Goal: Communication & Community: Answer question/provide support

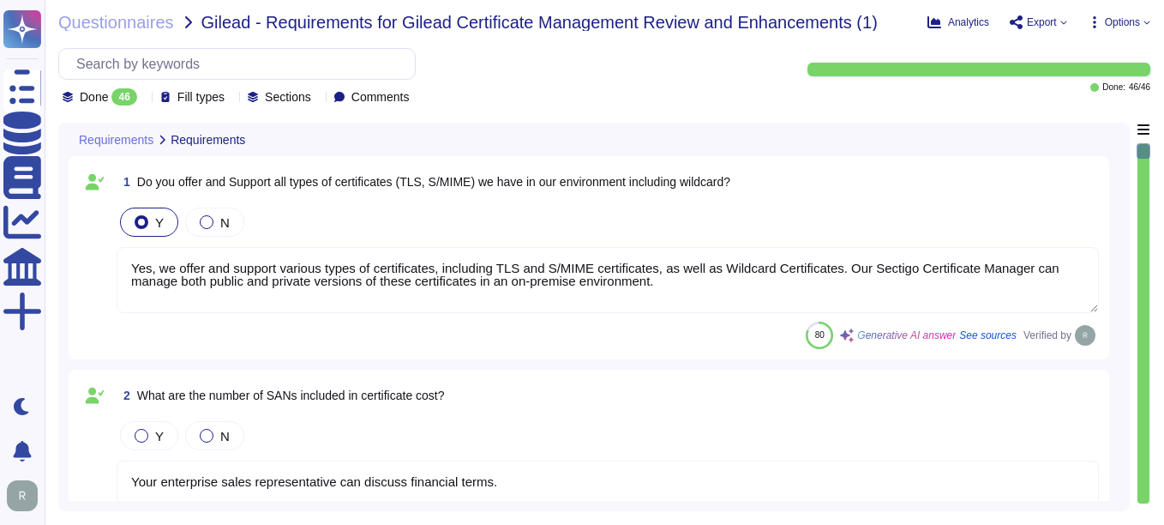
type textarea "Yes, we offer and support various types of certificates, including TLS and S/MI…"
type textarea "Your enterprise sales representative can discuss financial terms."
type textarea "Yes, we support Organization Validation (OV) certificates, which include domain…"
type textarea "Yes, Sectigo's Certificate Manager supports the issuance and management of Exte…"
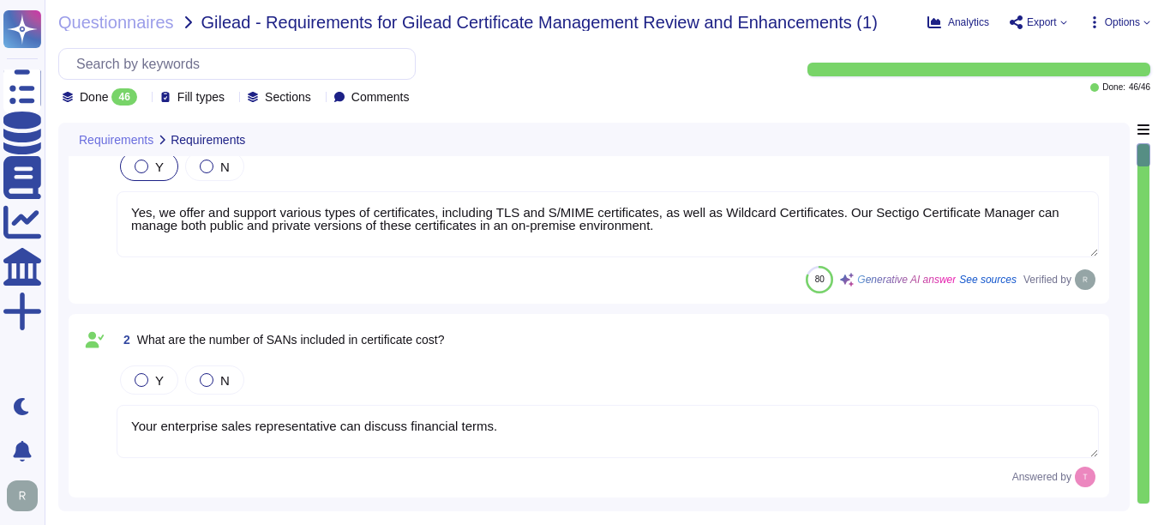
type textarea "We do not understand this question. OV certificates are a well understood techn…"
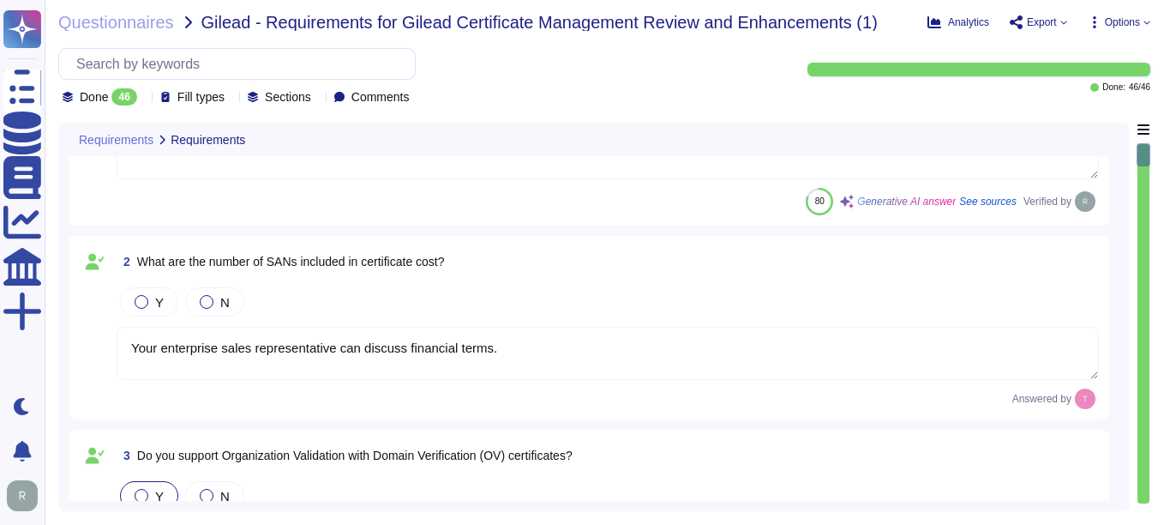
scroll to position [171, 0]
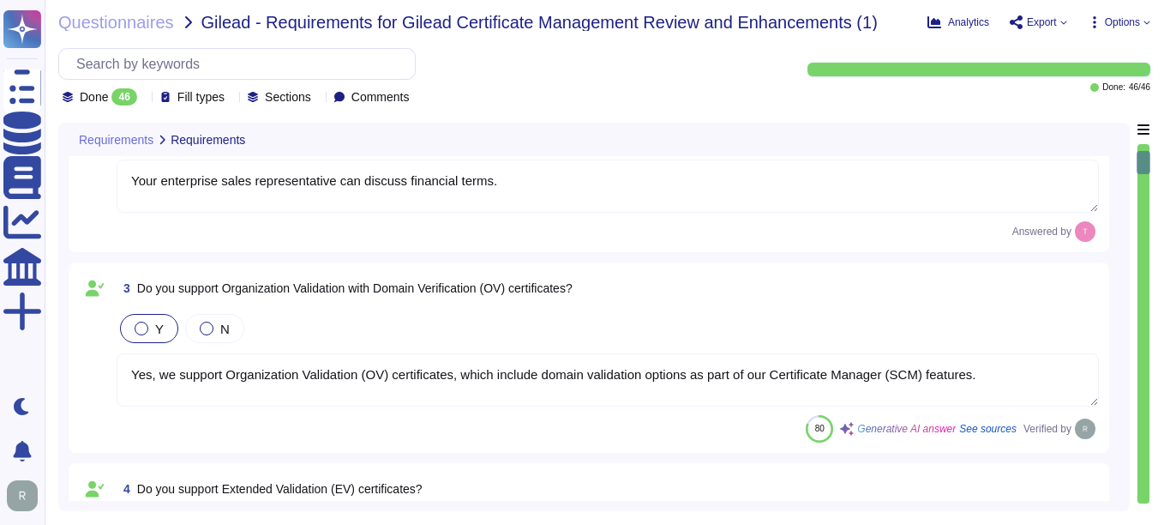
type textarea "We do not understand this question. OV certificates are a well understood techn…"
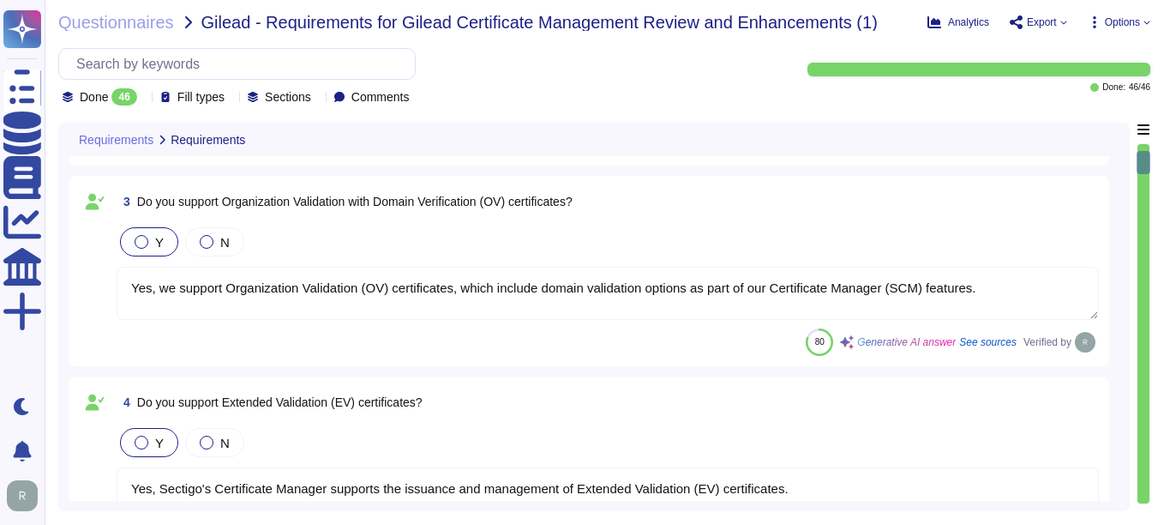
scroll to position [514, 0]
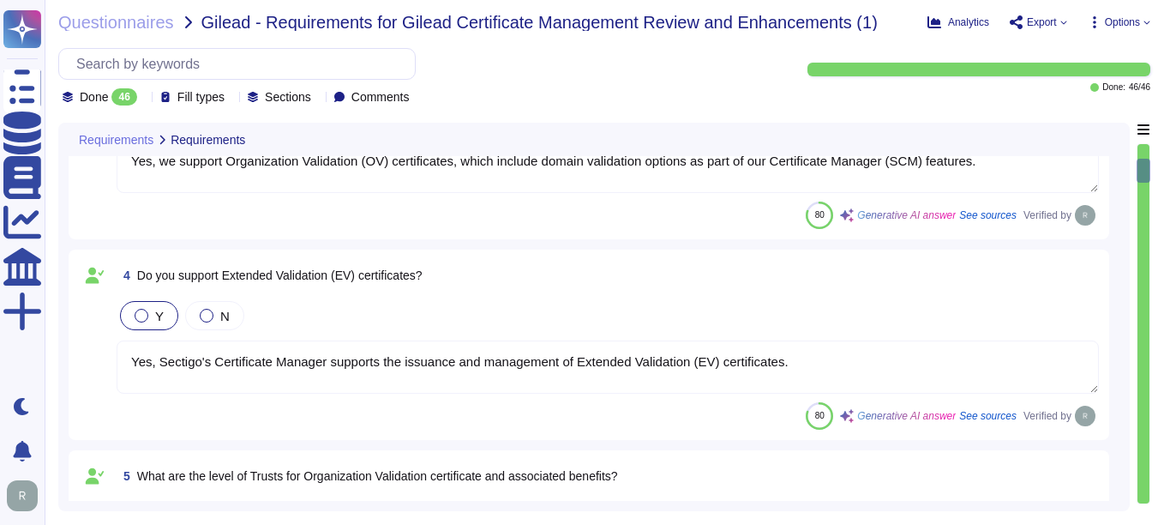
type textarea "There is no hard limit."
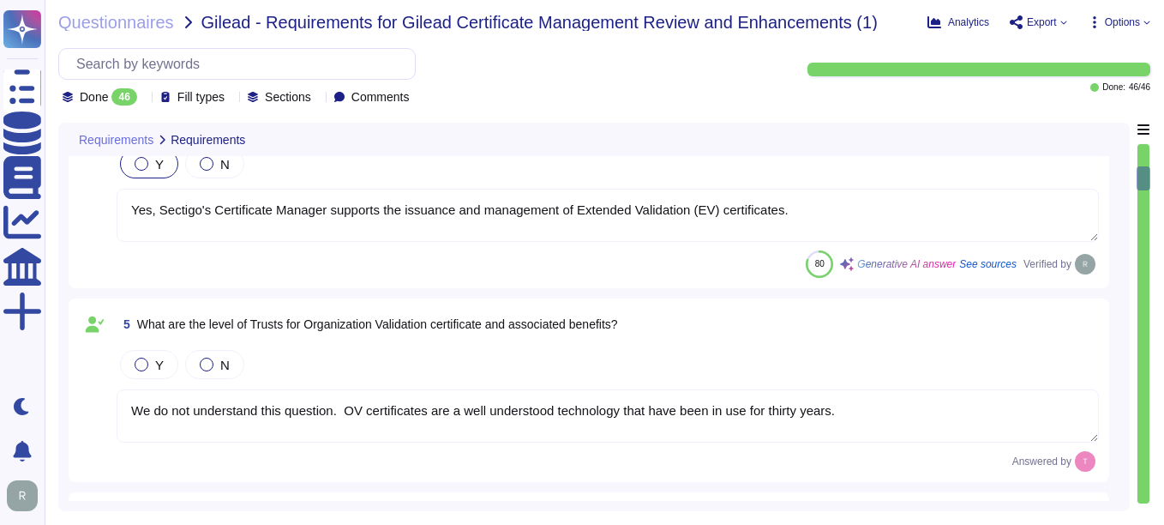
type textarea "There is no hard limit."
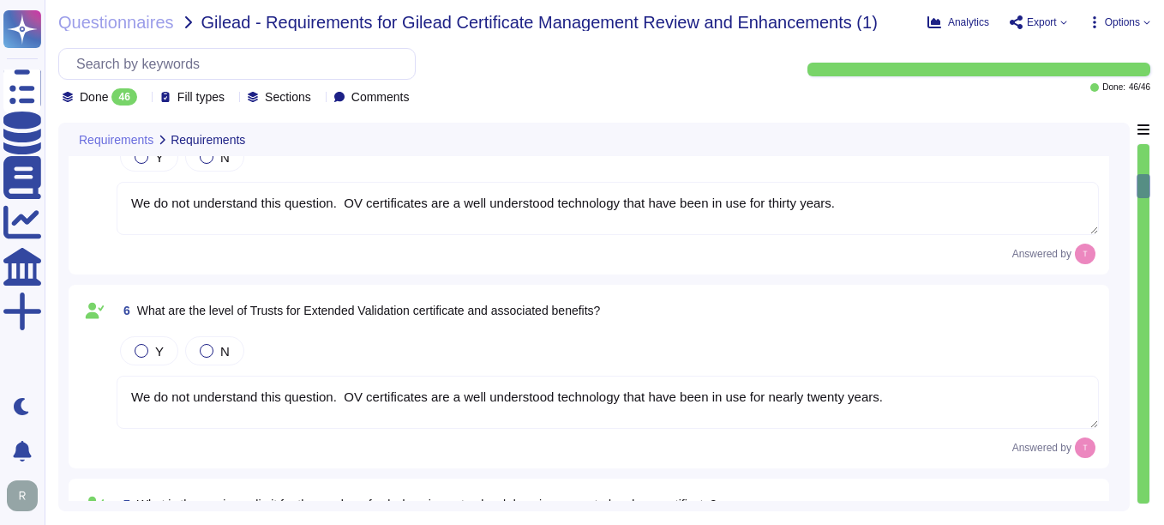
type textarea "Sectigo's policy for re-issuing a certificate involves the following steps: 1. …"
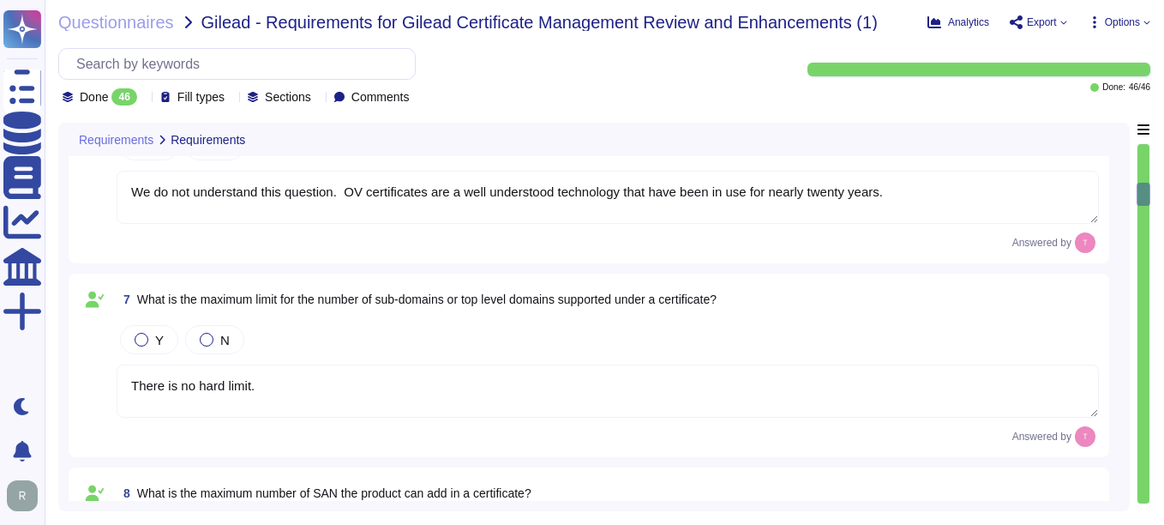
scroll to position [1115, 0]
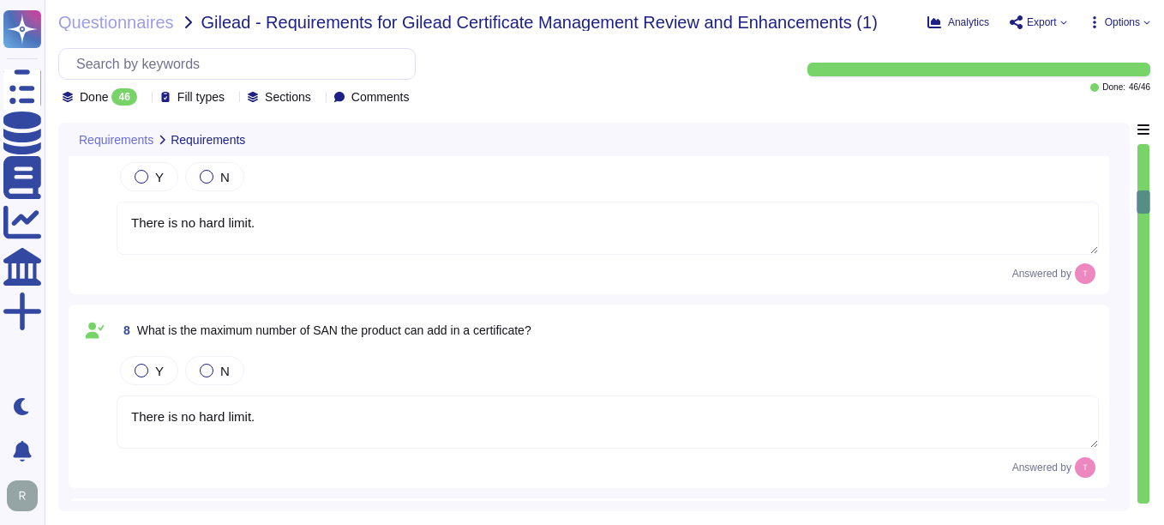
type textarea "Your enterprise sales rep can discuss licensing options."
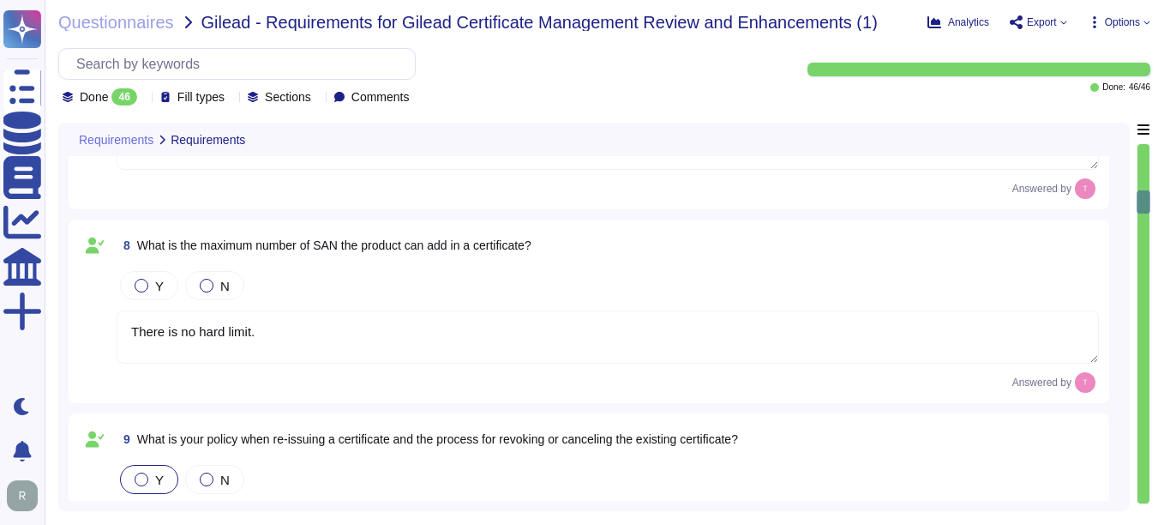
scroll to position [1286, 0]
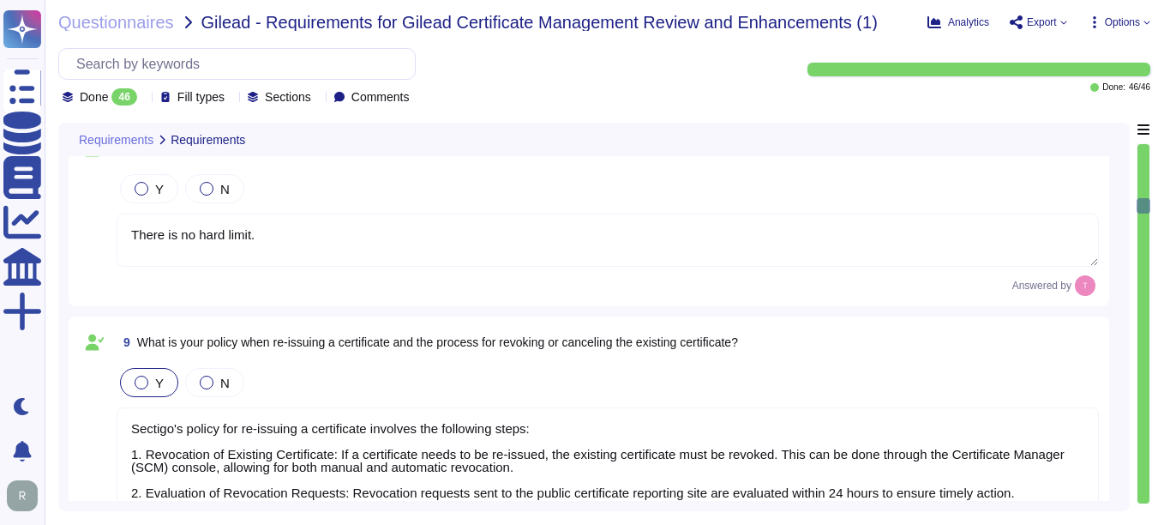
type textarea "You can discuss this with your enterprise sales representative."
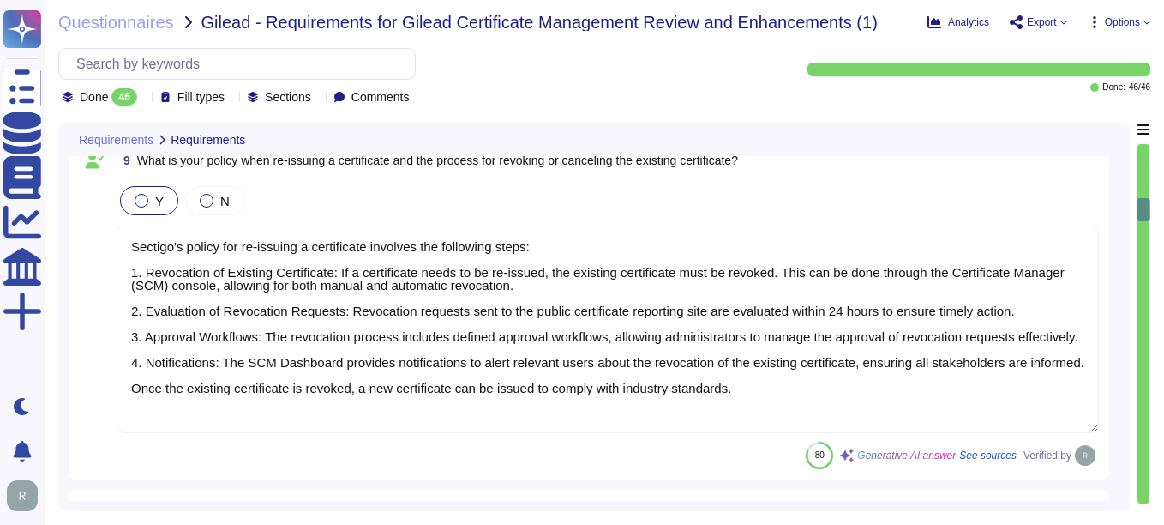
scroll to position [2, 0]
type textarea "DCV requires customer action and to timelines are entirely dependent on custome…"
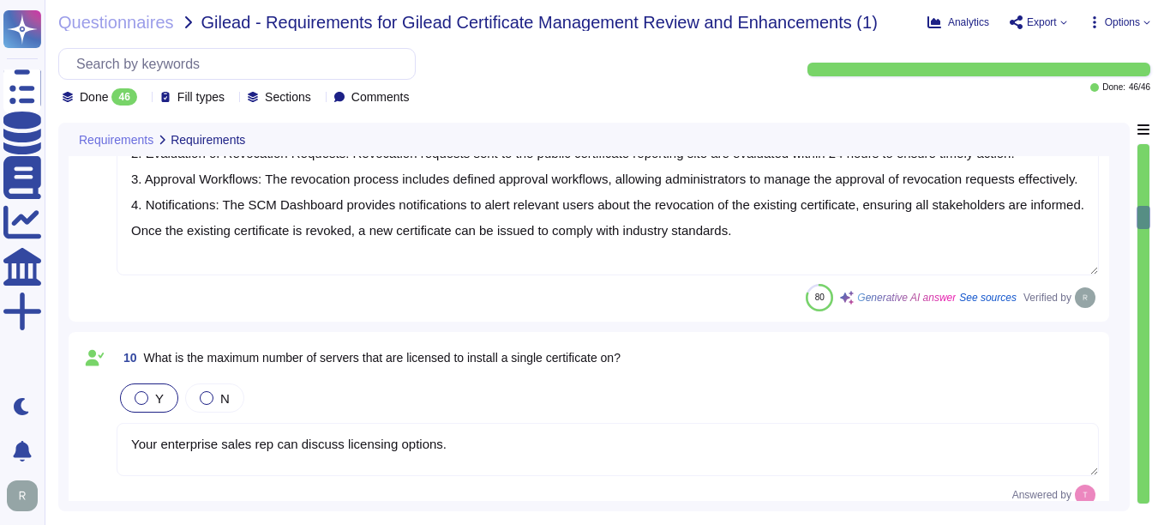
type textarea "There are no defined minima and maxima. Vetting in principle can be completed e…"
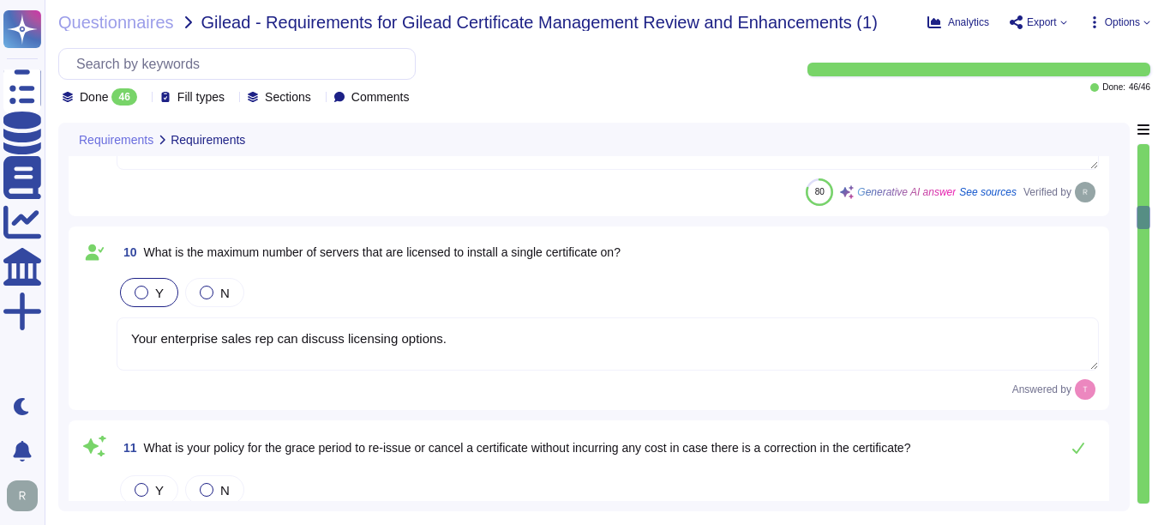
scroll to position [1801, 0]
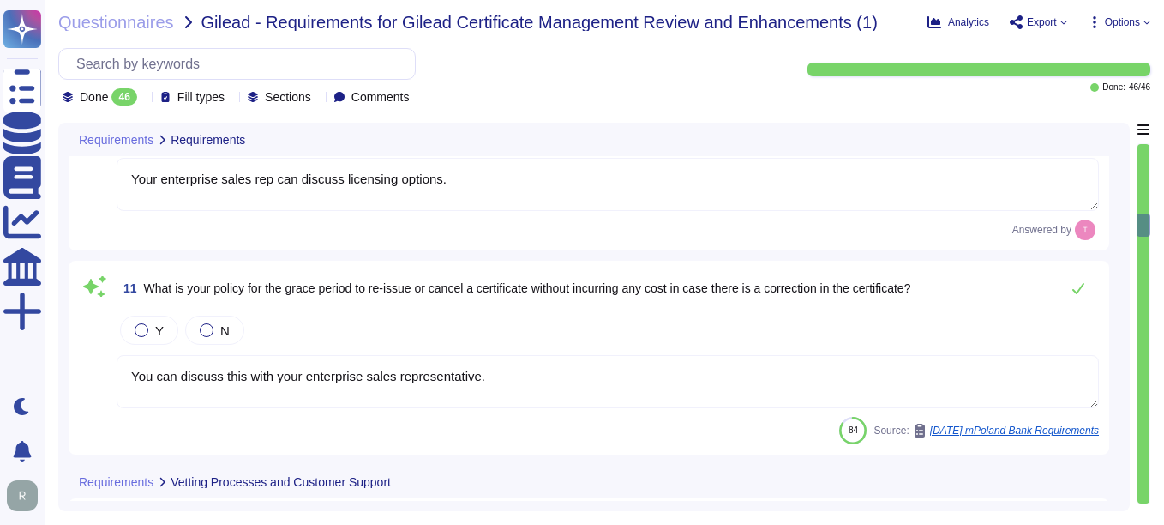
type textarea "There are no defined minima and maxima. Vetting in principle can be completed e…"
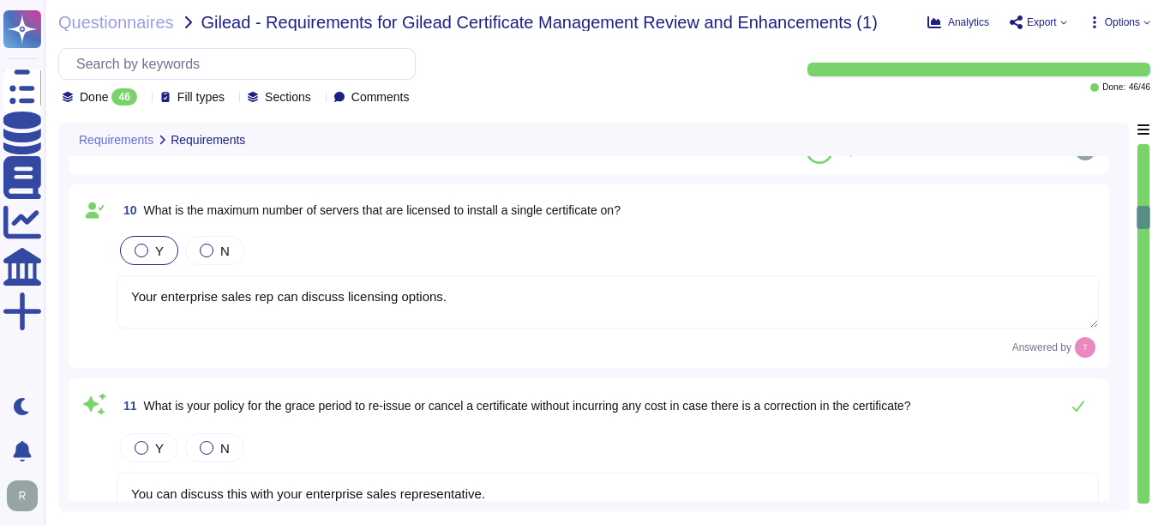
type textarea "There is no hard limit."
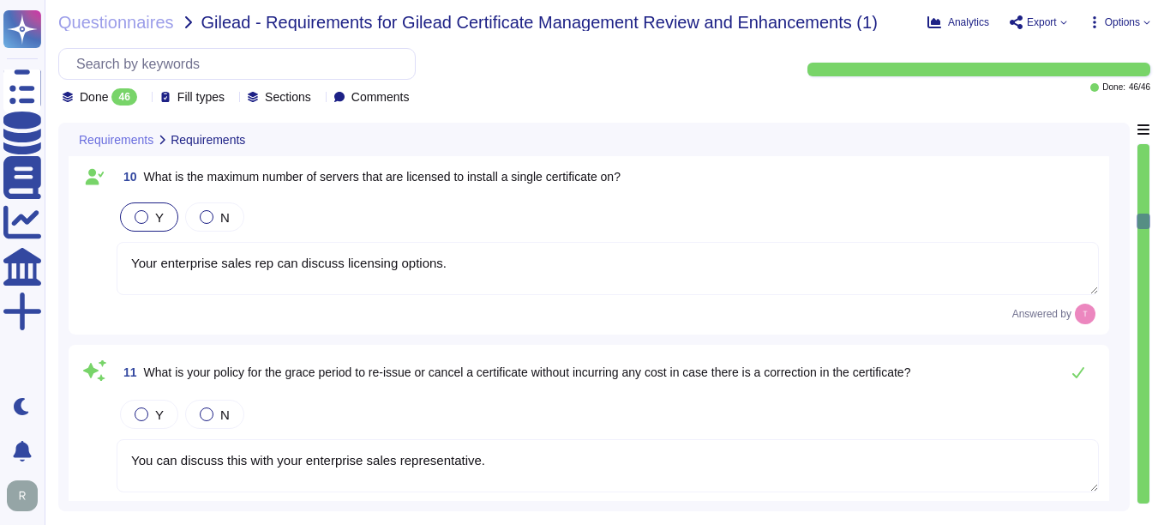
type textarea "There are no defined minima and maxima. Vetting in principle can be completed e…"
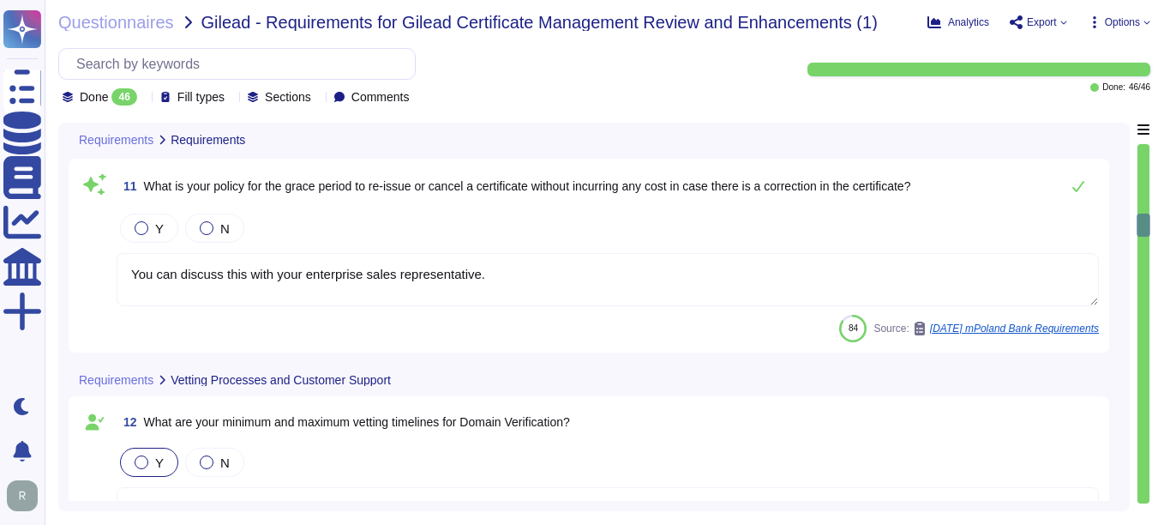
scroll to position [2144, 0]
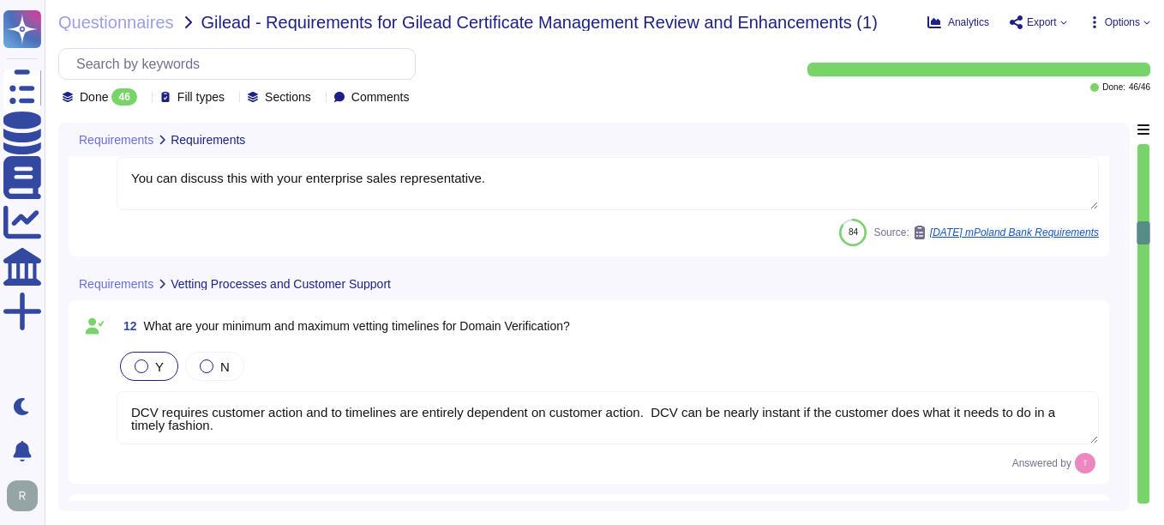
type textarea "There are no defined minima and maxima. Vetting in principle can be completed e…"
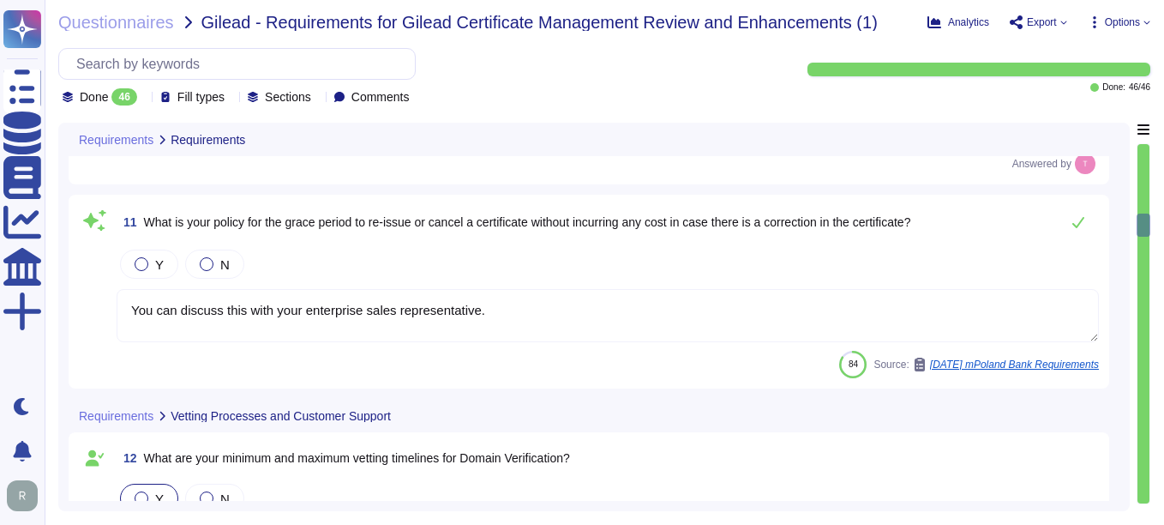
scroll to position [1972, 0]
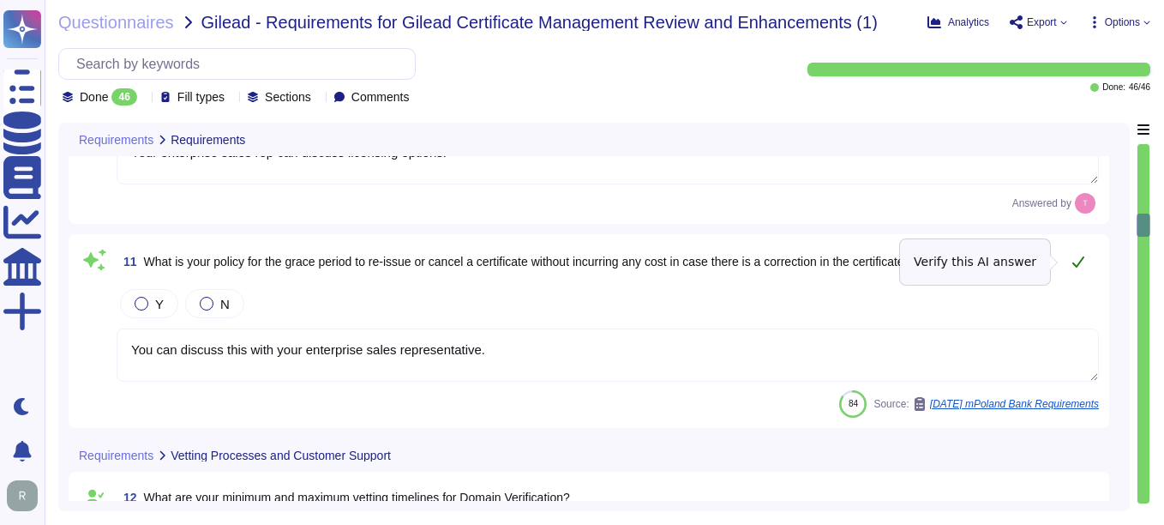
click at [1080, 260] on icon at bounding box center [1079, 262] width 14 height 14
click at [1077, 260] on icon at bounding box center [1079, 262] width 14 height 14
click at [1077, 262] on icon at bounding box center [1079, 262] width 14 height 14
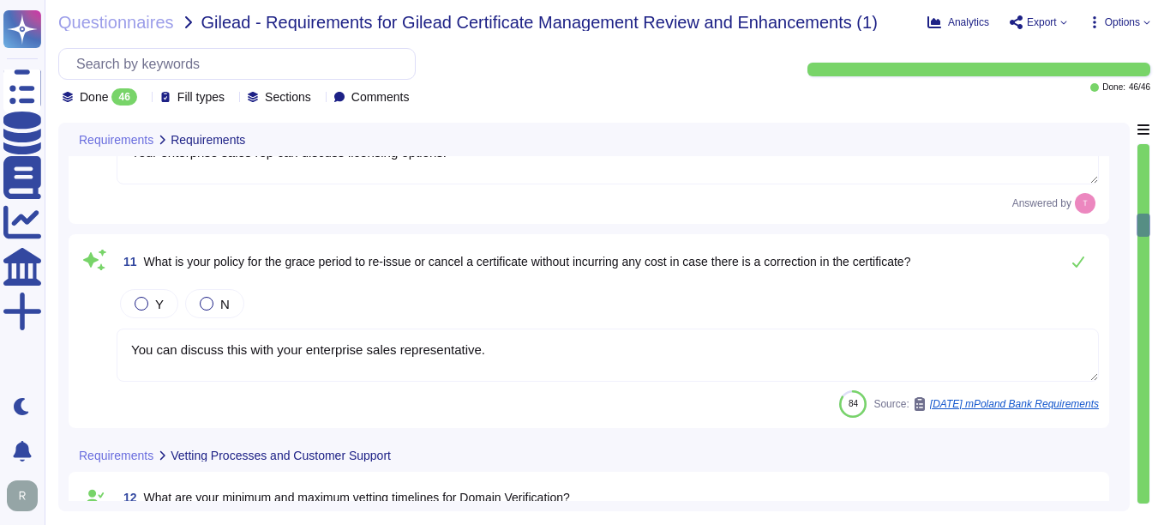
click at [532, 370] on textarea "You can discuss this with your enterprise sales representative." at bounding box center [608, 354] width 983 height 53
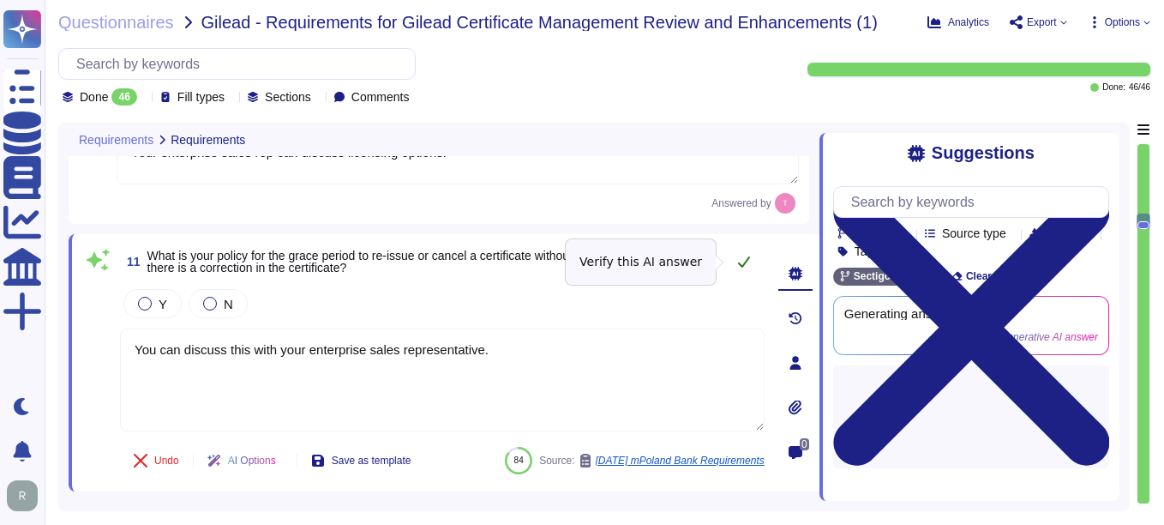
click at [737, 265] on icon at bounding box center [744, 262] width 14 height 14
click at [738, 263] on icon at bounding box center [744, 261] width 12 height 11
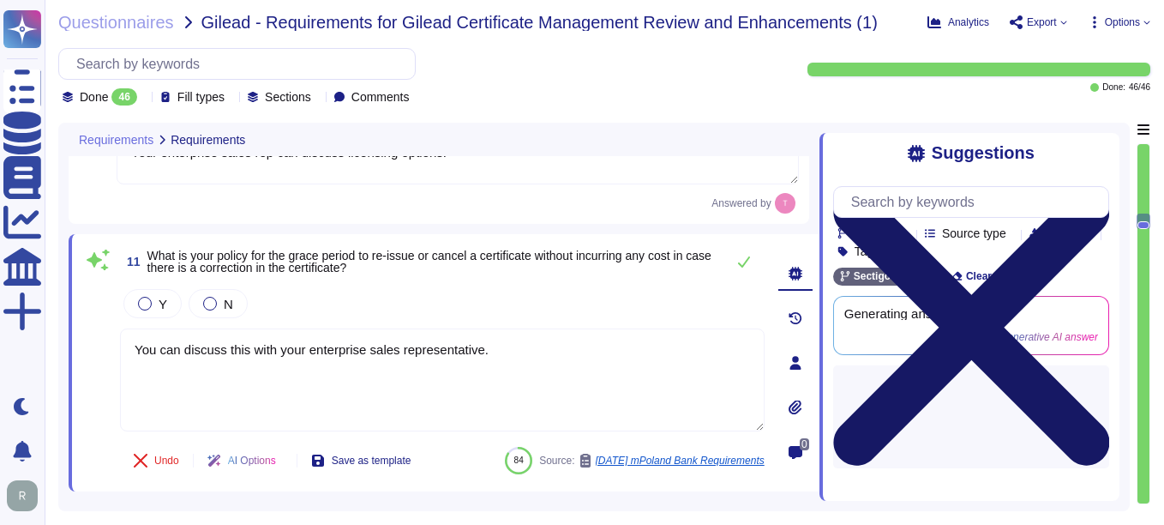
click at [1100, 189] on icon at bounding box center [971, 327] width 276 height 276
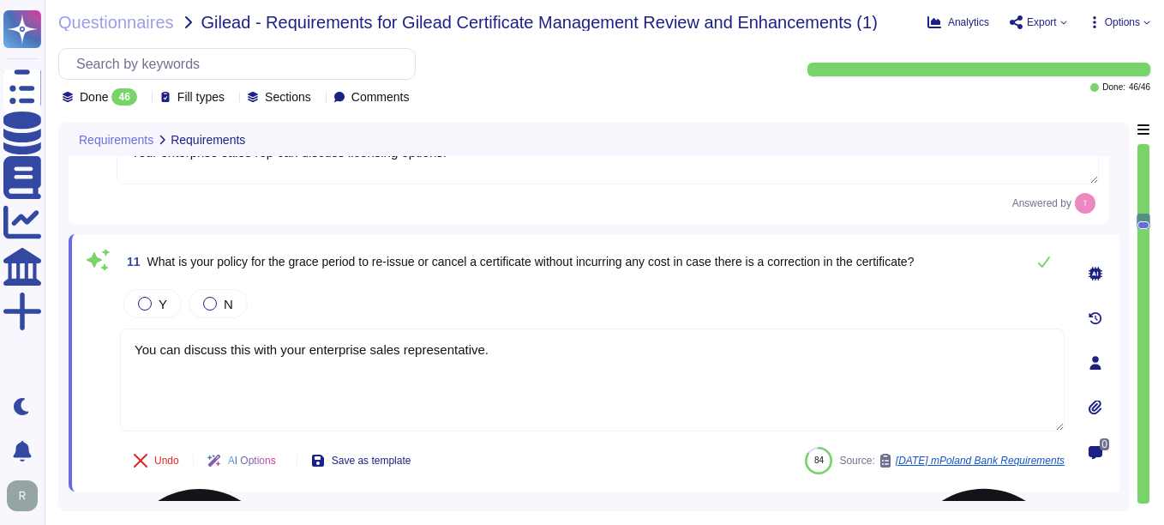
click at [486, 352] on textarea "You can discuss this with your enterprise sales representative." at bounding box center [592, 379] width 945 height 103
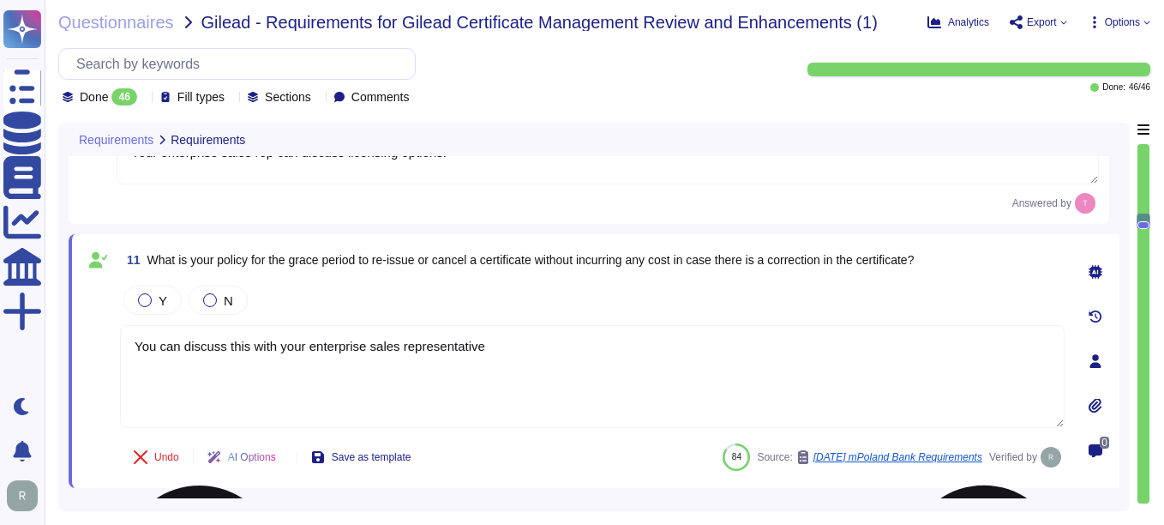
type textarea "You can discuss this with your enterprise sales representative."
click at [549, 436] on div "Undo AI Options Save as template 84 Source: [DATE] mPoland Bank Requirements Ve…" at bounding box center [592, 456] width 945 height 41
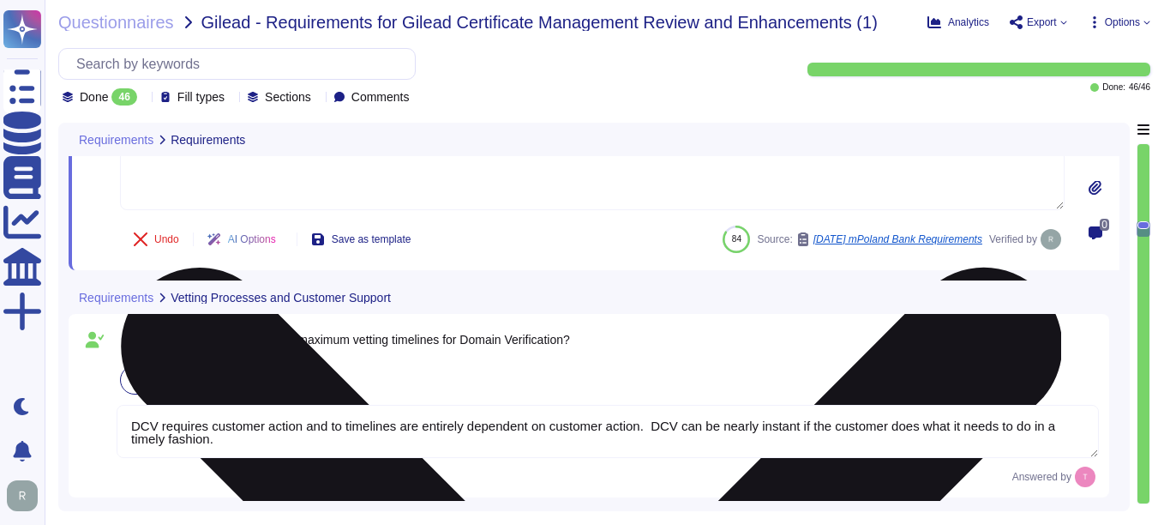
type textarea "There are no defined minima and maxima. Vetting in principle can be completed e…"
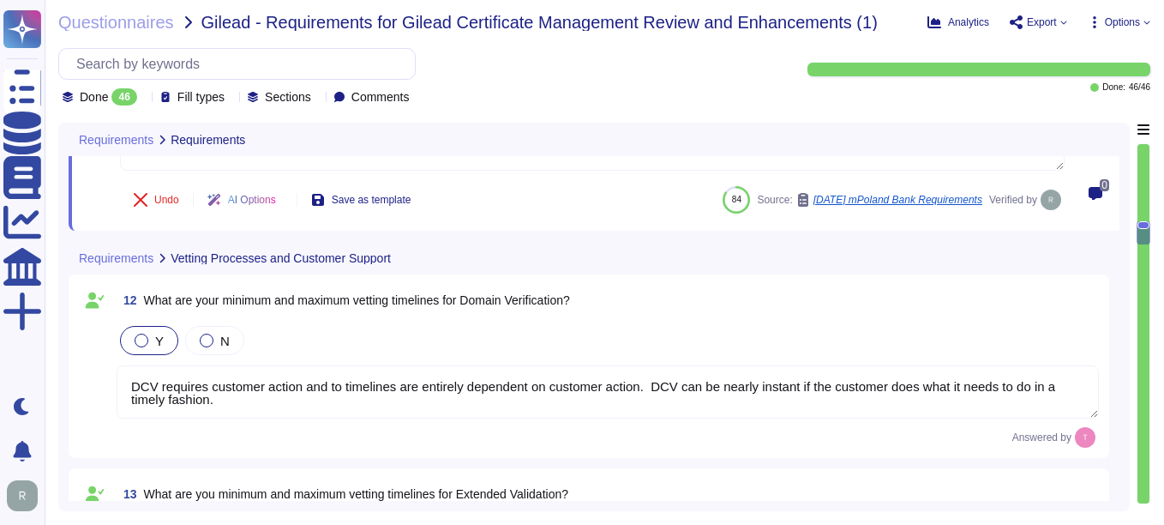
scroll to position [2, 0]
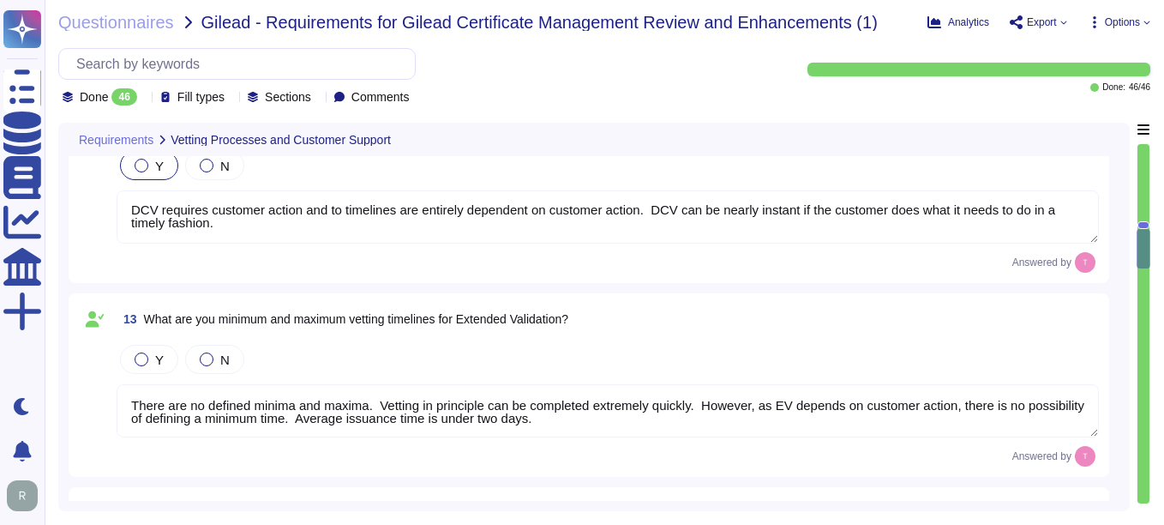
type textarea "Method of Communications: 1. Self-Service Ticketing System: Customers can submi…"
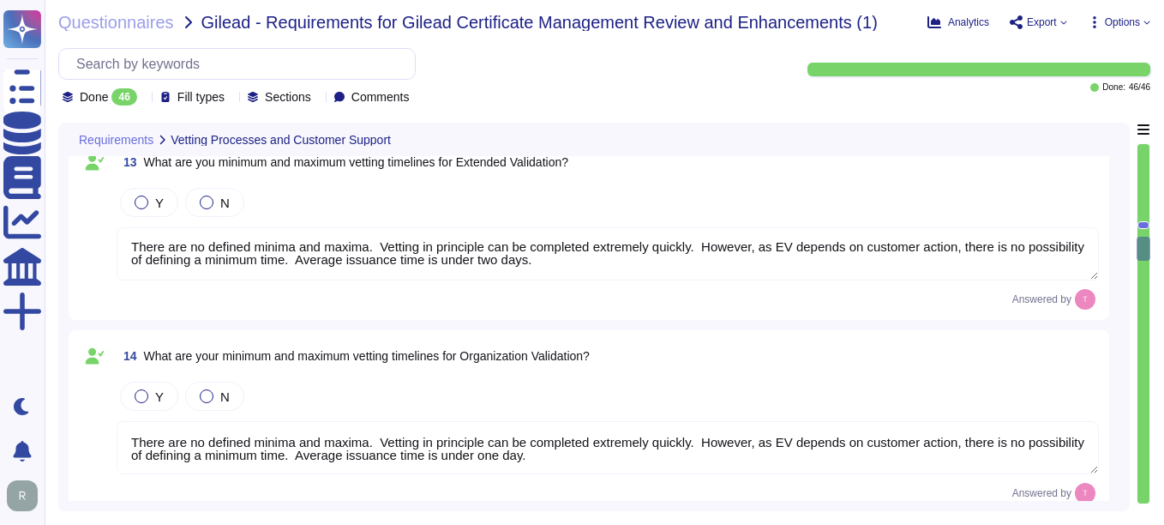
scroll to position [2572, 0]
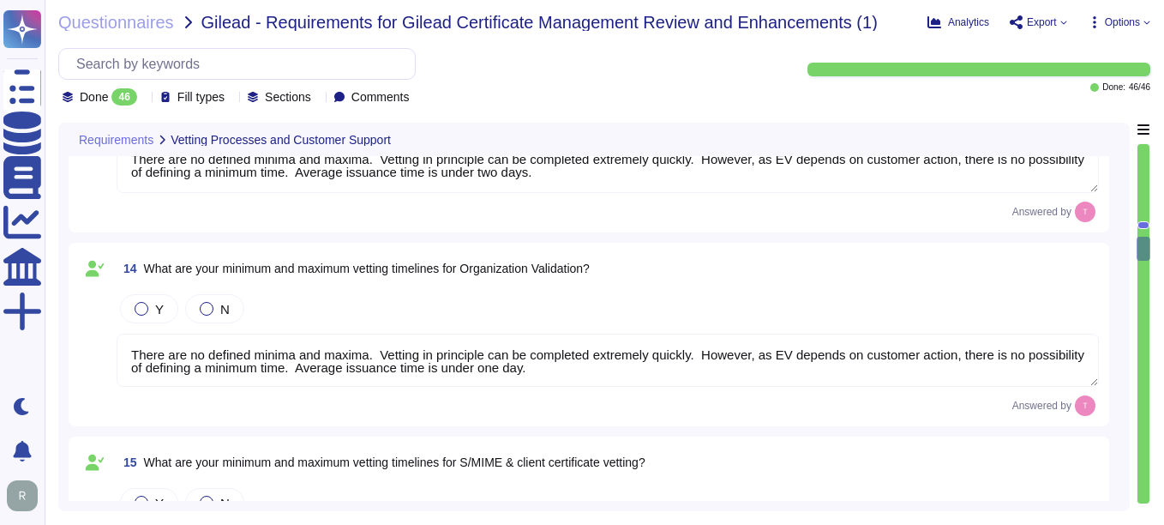
type textarea "Yes, technical support staff are available 24/7/365 depending on the service ag…"
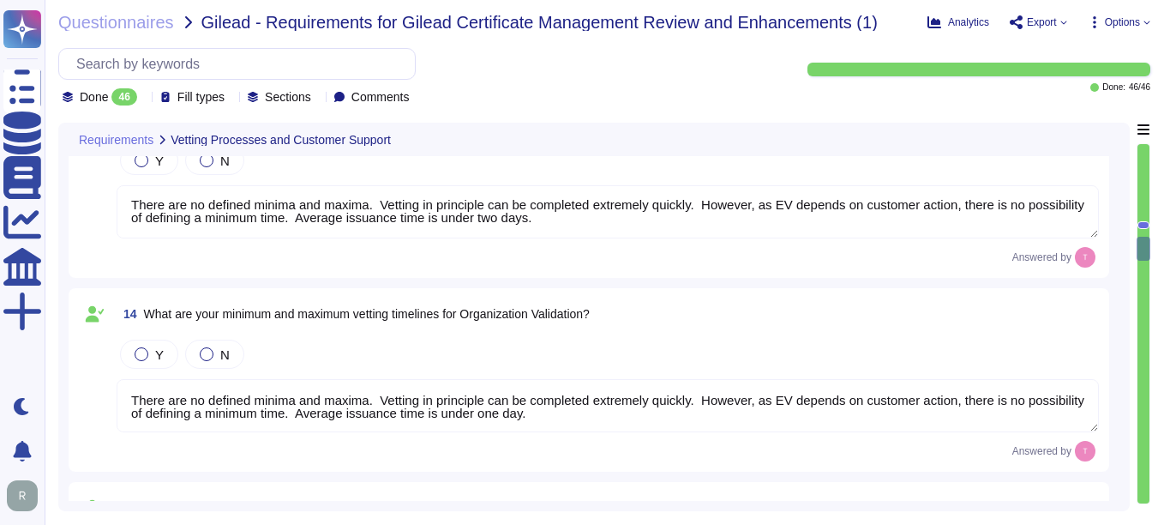
scroll to position [2, 0]
click at [780, 396] on textarea "There are no defined minima and maxima. Vetting in principle can be completed e…" at bounding box center [608, 405] width 983 height 53
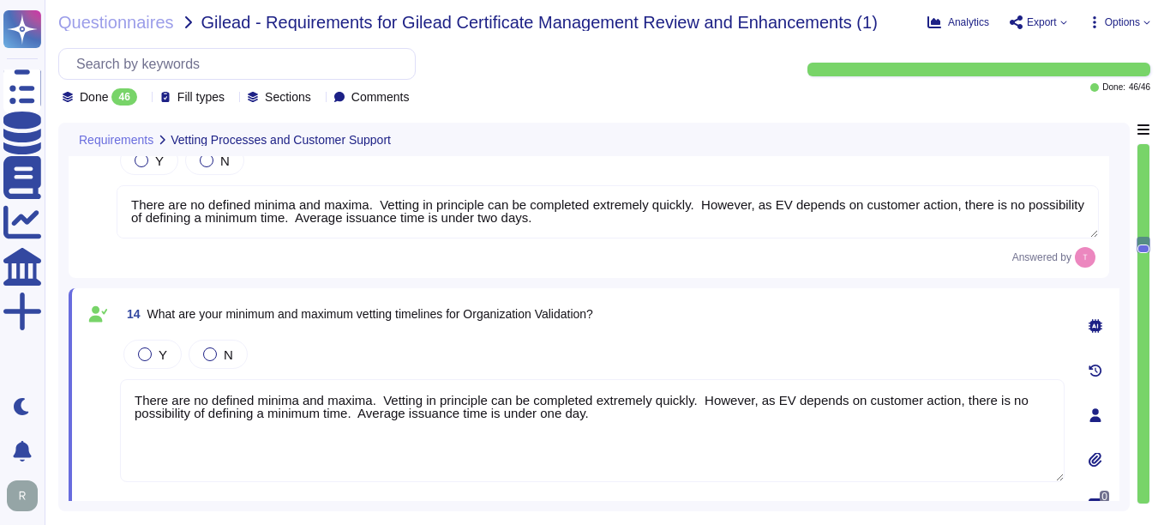
scroll to position [0, 0]
type textarea "There are no defined minima and maxima. Vetting in principle can be completed e…"
click at [787, 321] on div "14 What are your minimum and maximum vetting timelines for Organization Validat…" at bounding box center [592, 313] width 945 height 31
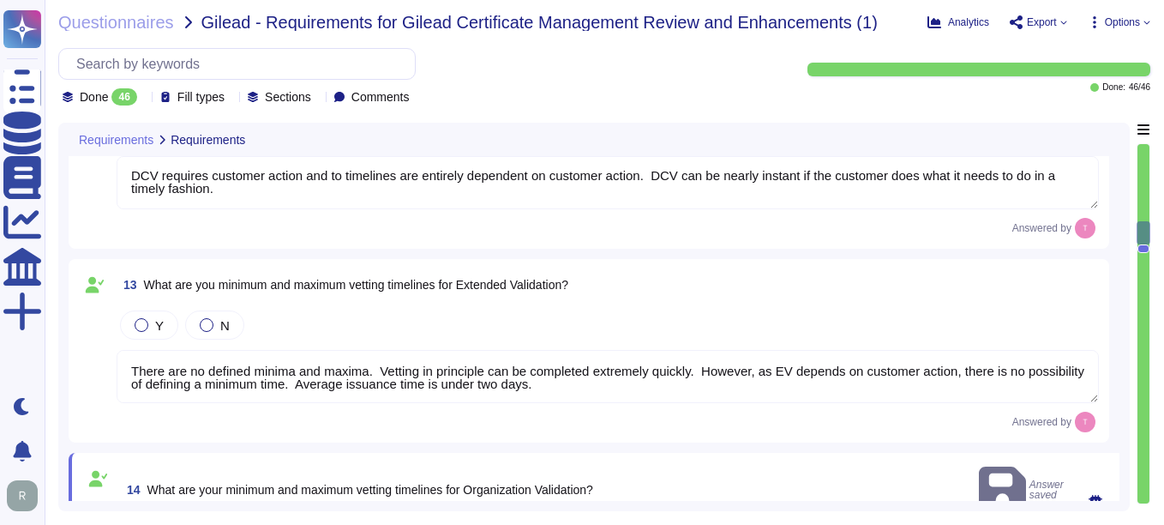
type textarea "Your enterprise sales rep can discuss licensing options."
type textarea "You can discuss this with your enterprise sales representative."
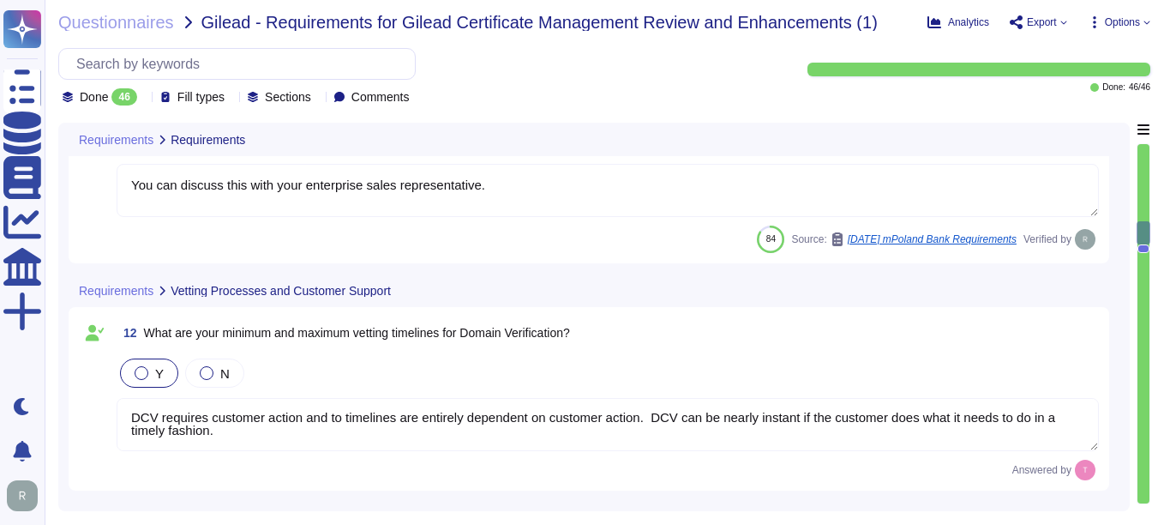
type textarea "Sectigo's policy for re-issuing a certificate involves the following steps: 1. …"
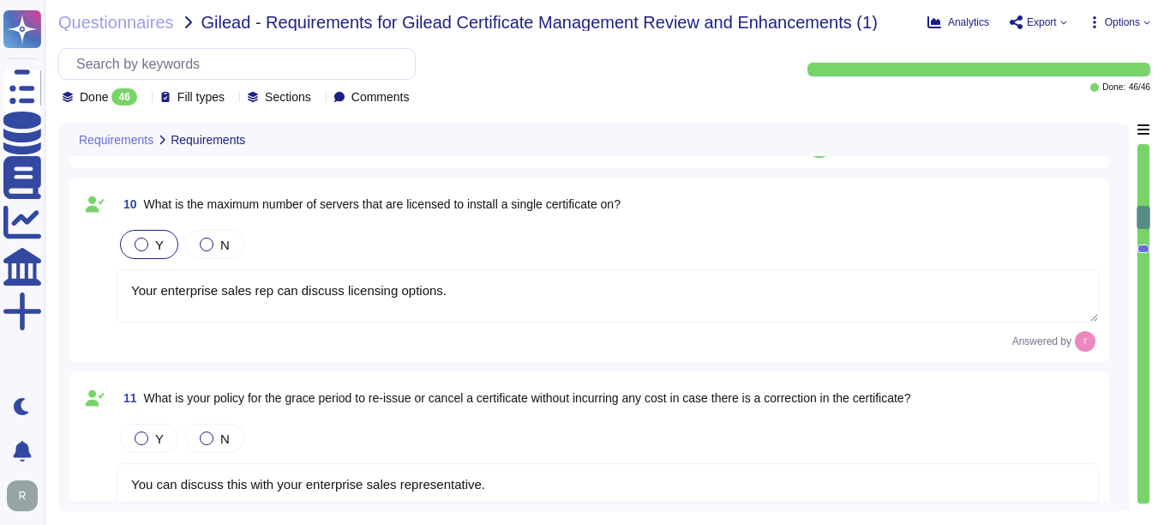
type textarea "There is no hard limit."
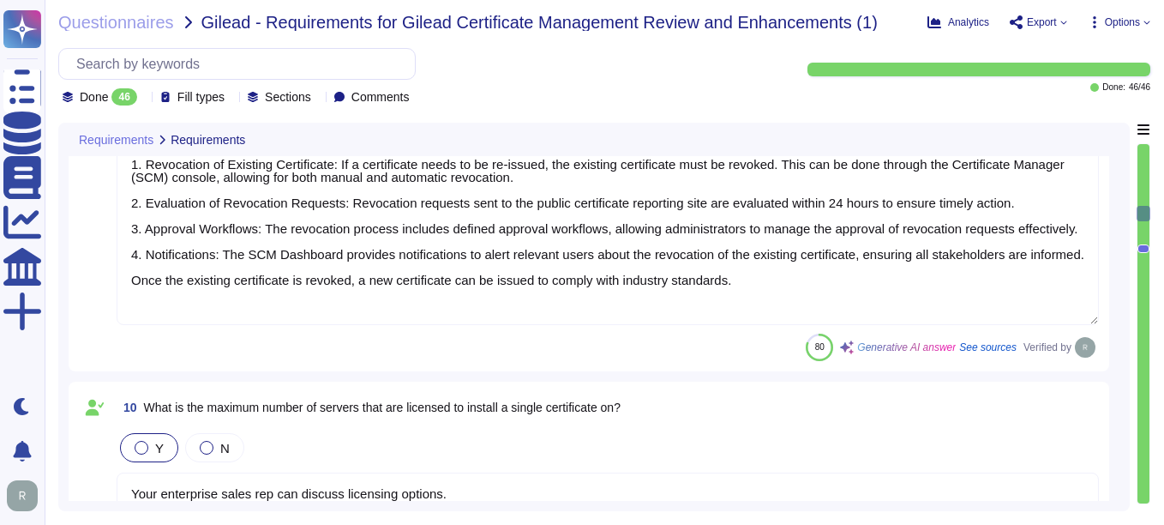
type textarea "There is no hard limit."
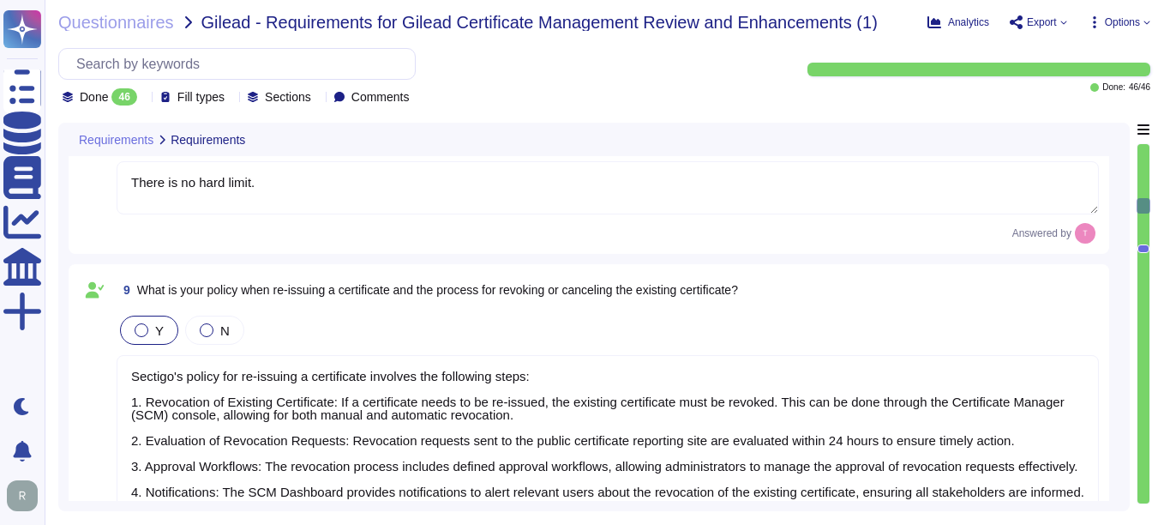
type textarea "We do not understand this question. OV certificates are a well understood techn…"
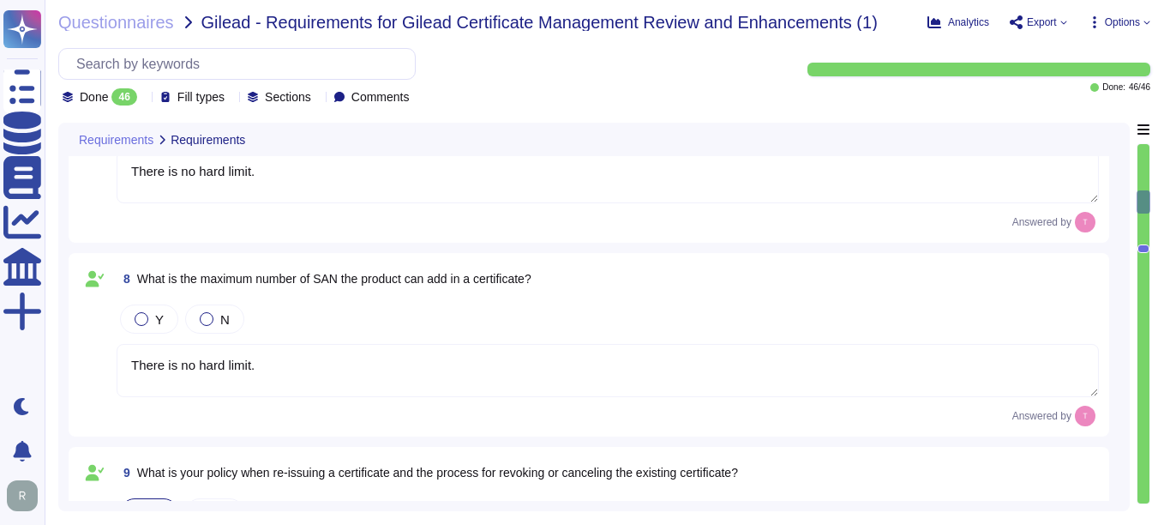
type textarea "We do not understand this question. OV certificates are a well understood techn…"
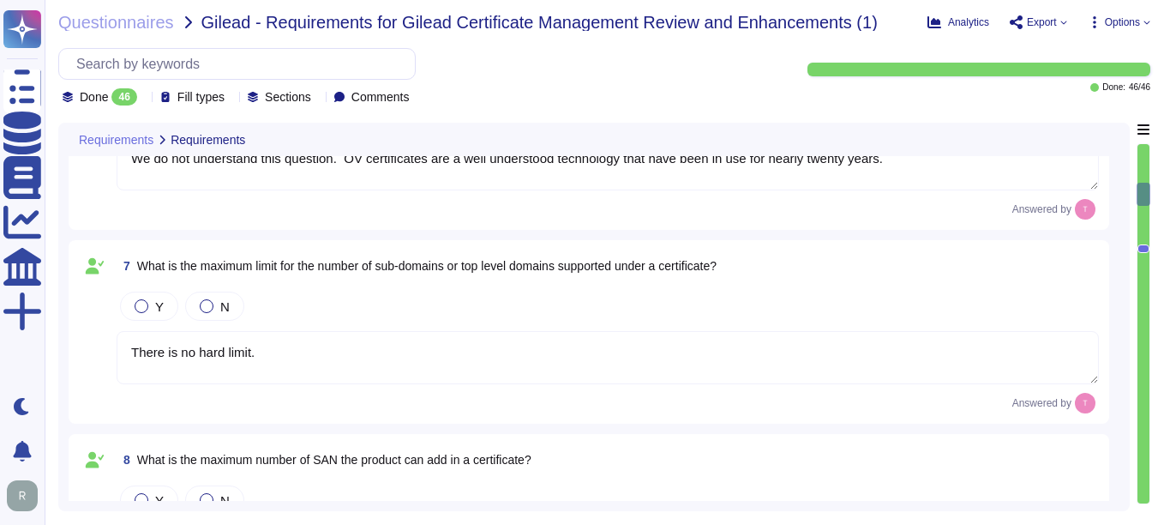
type textarea "Yes, Sectigo's Certificate Manager supports the issuance and management of Exte…"
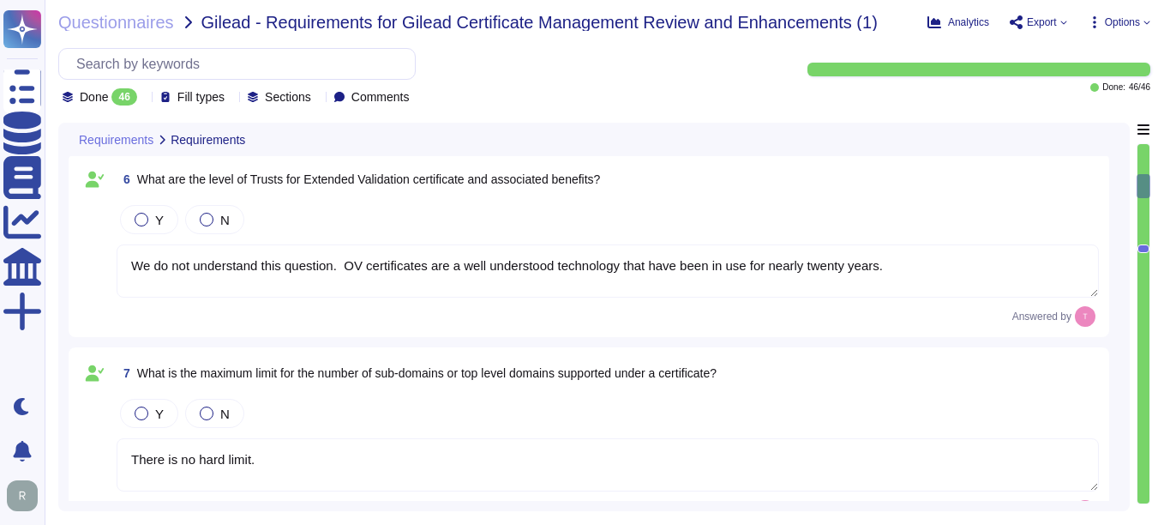
type textarea "Yes, we support Organization Validation (OV) certificates, which include domain…"
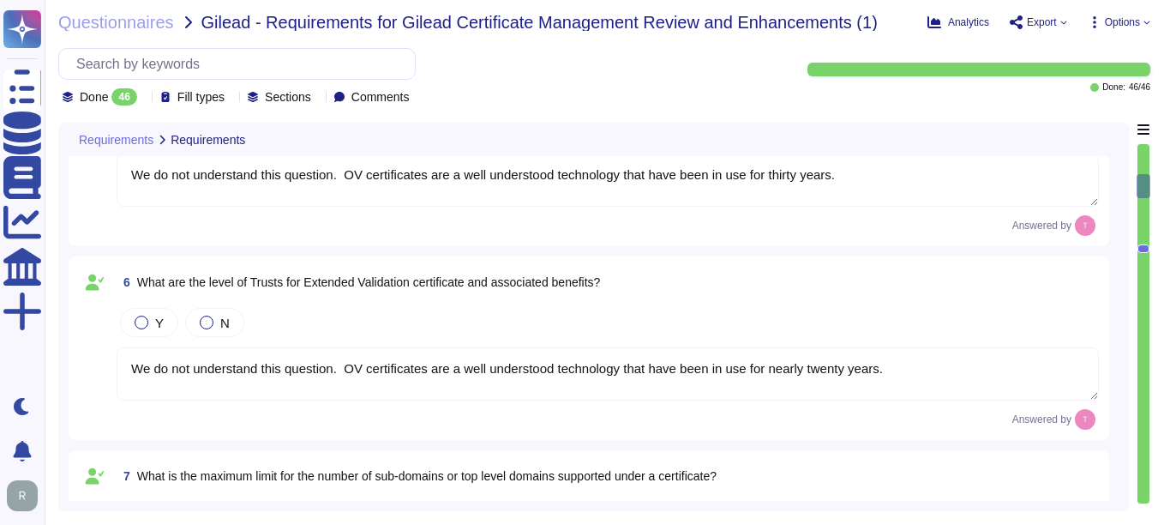
scroll to position [880, 0]
click at [354, 370] on textarea "We do not understand this question. OV certificates are a well understood techn…" at bounding box center [608, 375] width 983 height 53
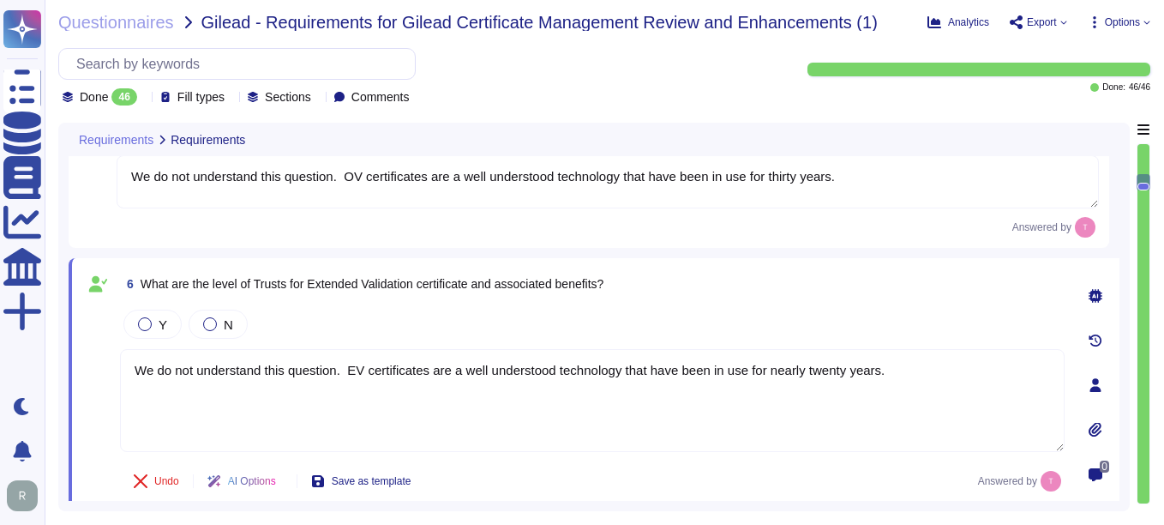
type textarea "We do not understand this question. EV certificates are a well understood techn…"
click at [478, 474] on div "Undo AI Options Save as template Answered by" at bounding box center [592, 480] width 945 height 41
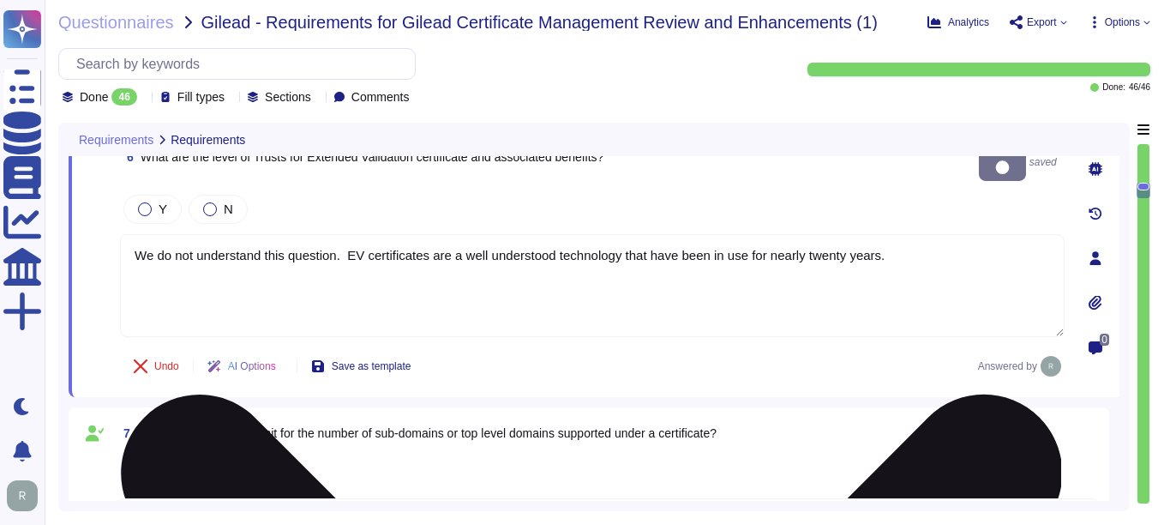
scroll to position [1137, 0]
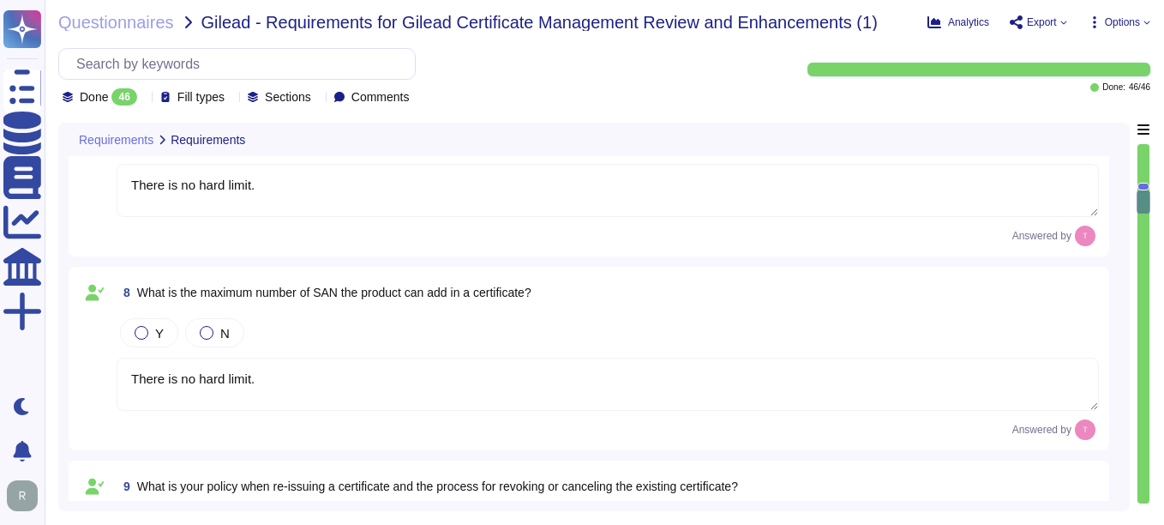
type textarea "Your enterprise sales rep can discuss licensing options."
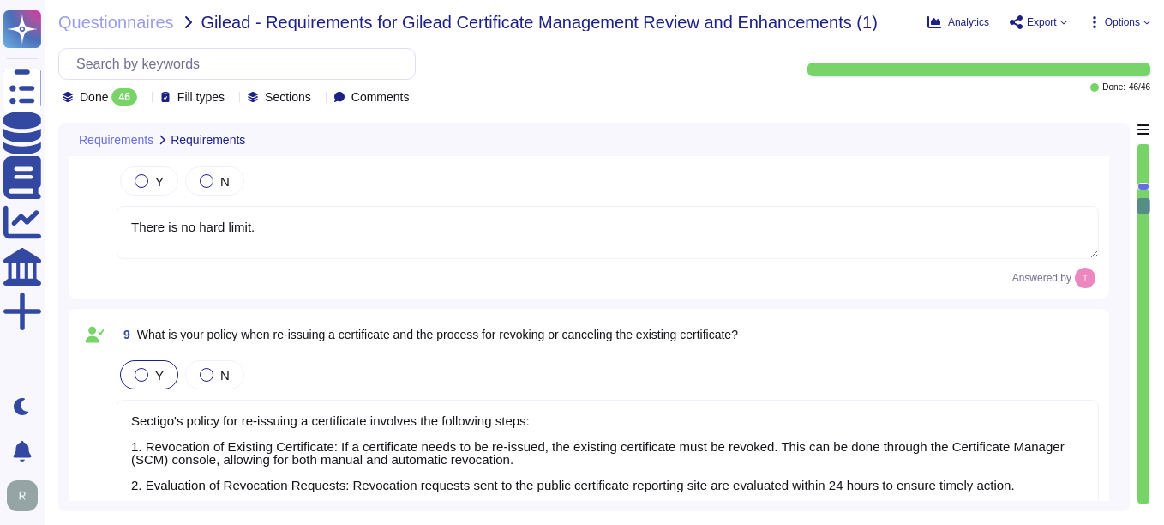
type textarea "You can discuss this with your enterprise sales representative."
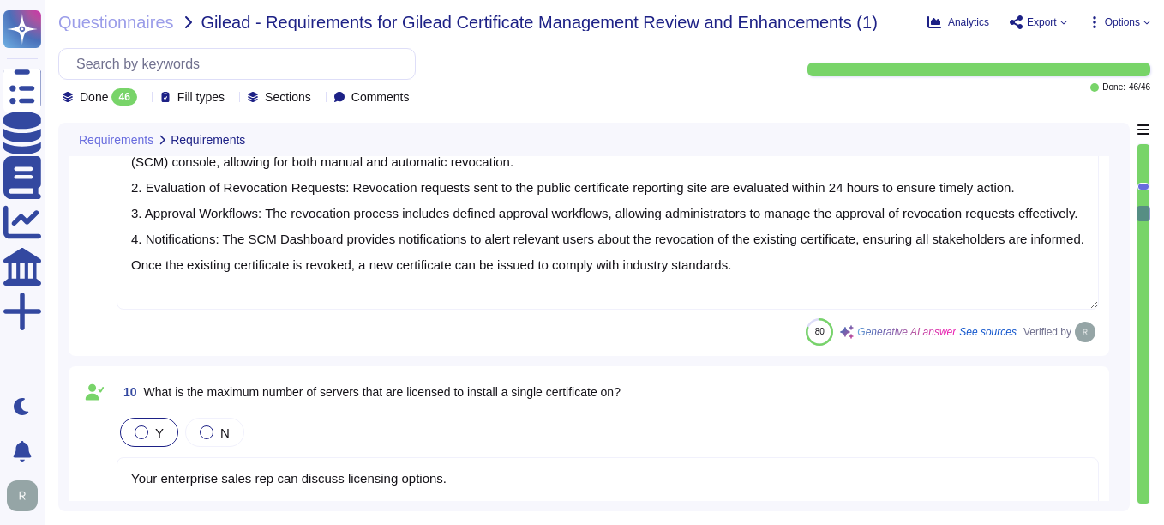
type textarea "DCV requires customer action and to timelines are entirely dependent on custome…"
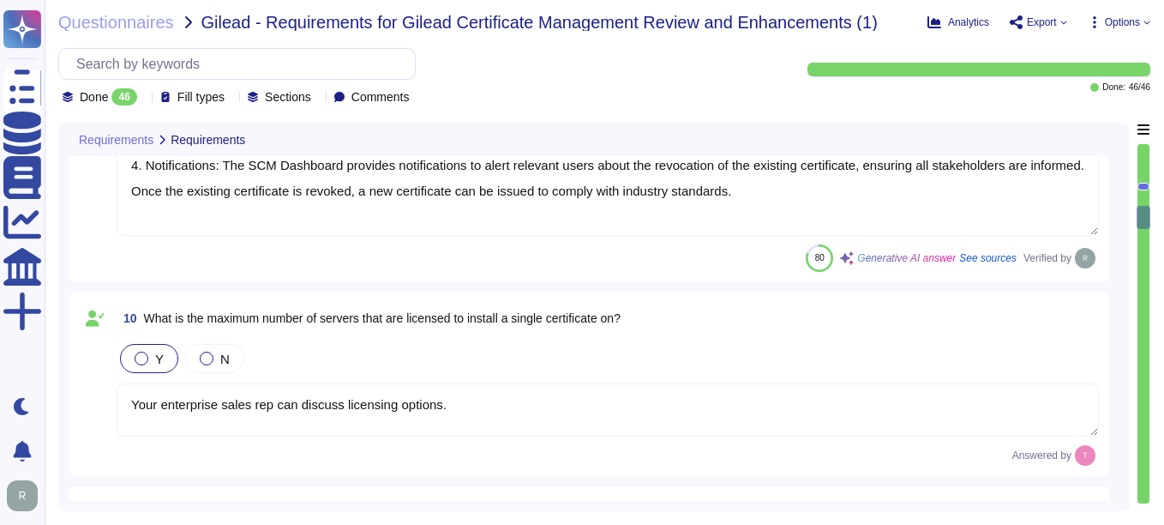
type textarea "There are no defined minima and maxima. Vetting in principle can be completed e…"
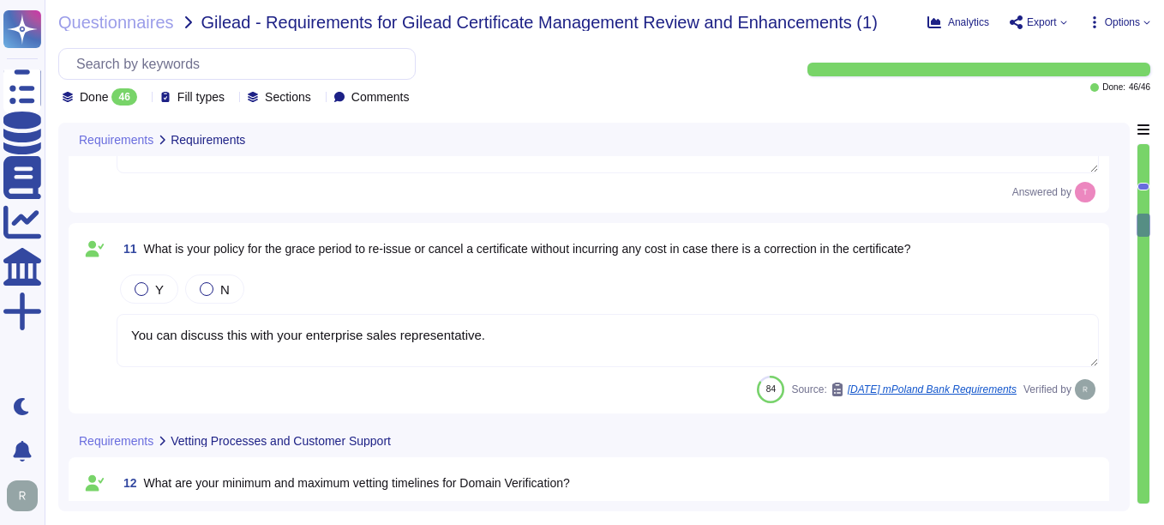
type textarea "There are no defined minima and maxima. Vetting in principle can be completed e…"
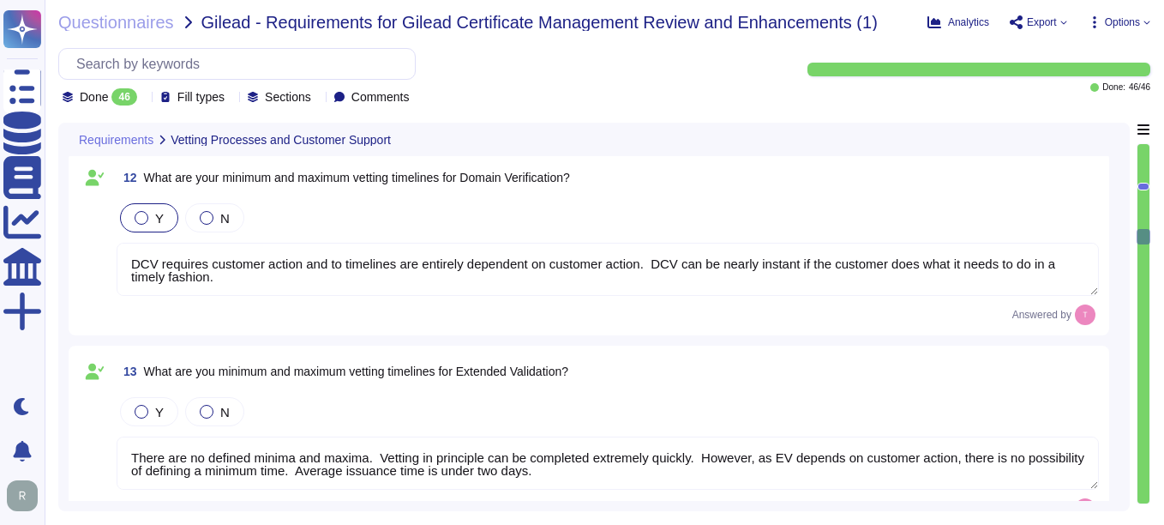
type textarea "There are no defined minima and maxima. Vetting in principle can be completed e…"
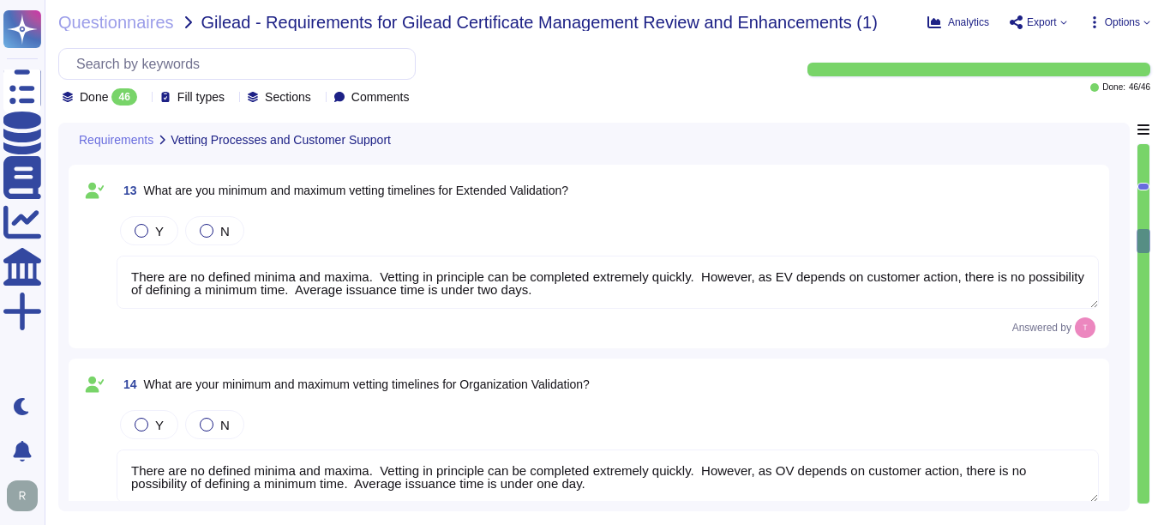
type textarea "Method of Communications: 1. Self-Service Ticketing System: Customers can submi…"
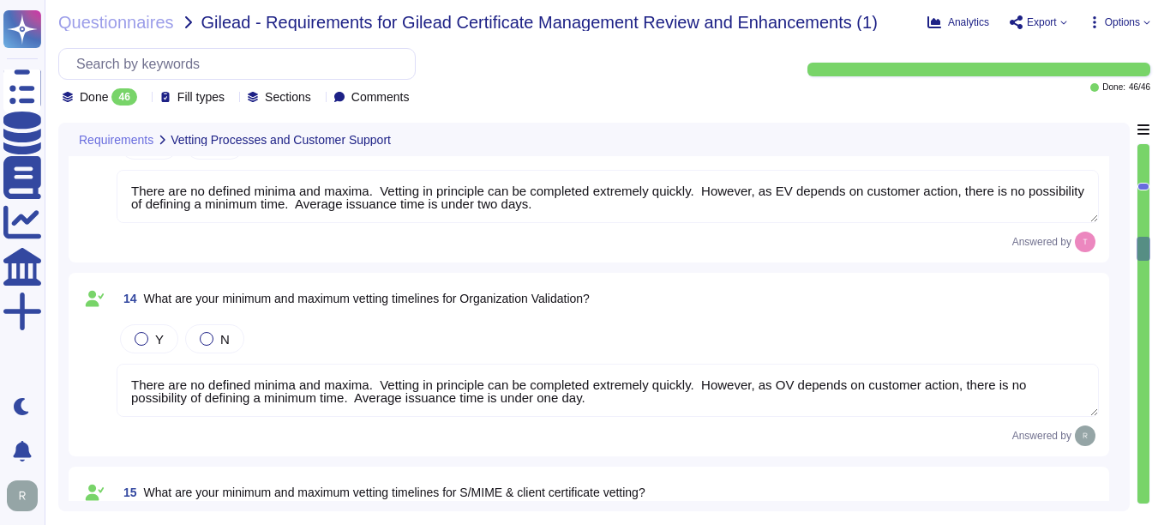
scroll to position [2, 0]
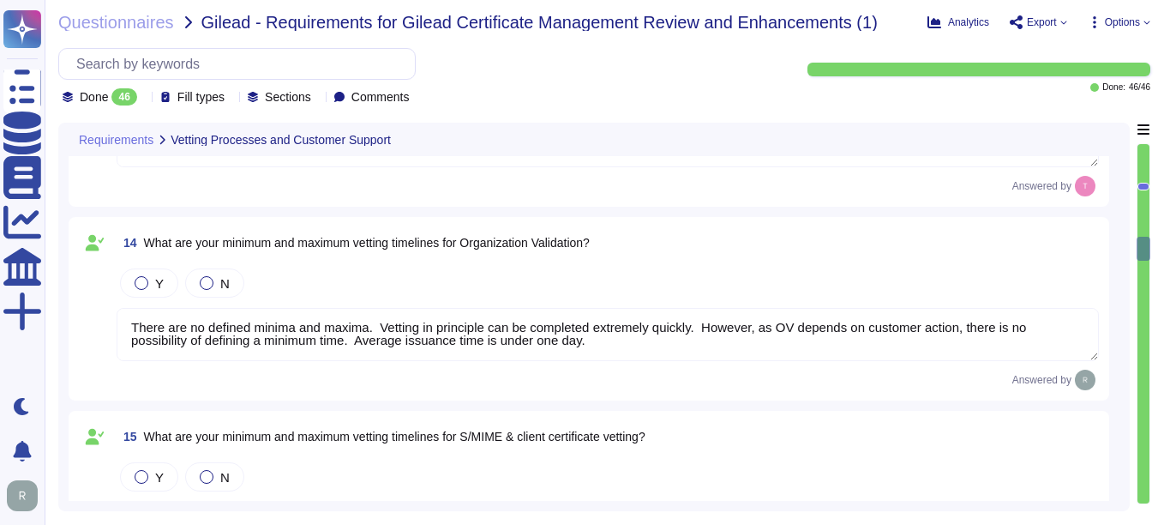
type textarea "Yes, technical support staff are available 24/7/365 depending on the service ag…"
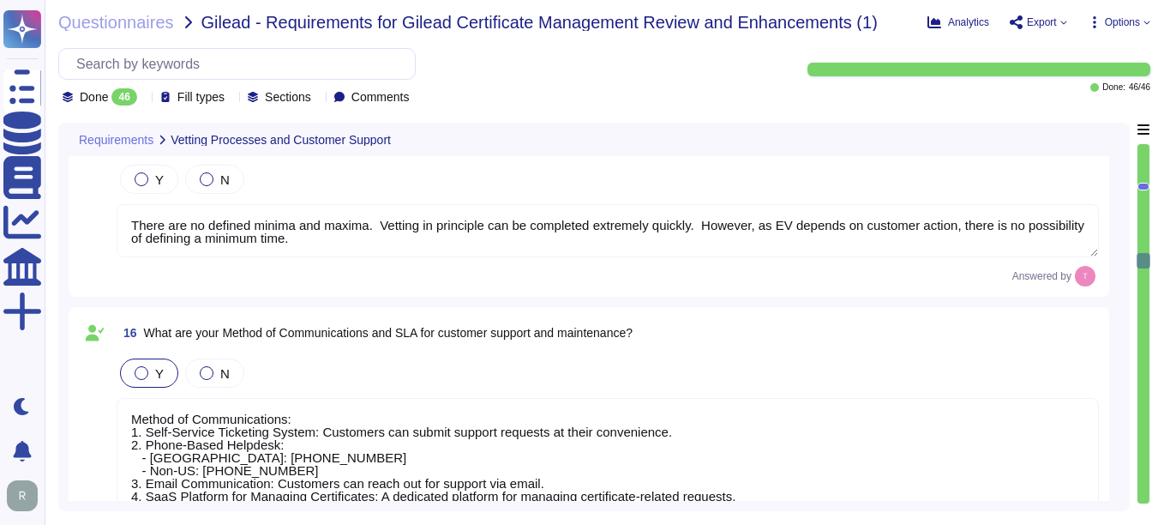
type textarea "Yes, our company is compliant with the Baseline Requirements set by the CA/Brow…"
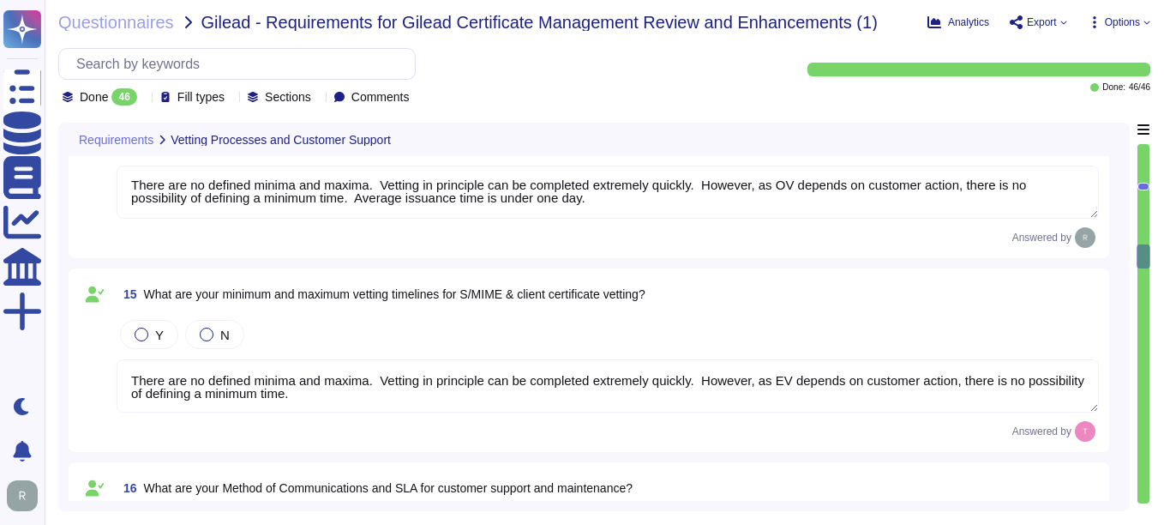
scroll to position [2766, 0]
type textarea "DCV requires customer action and to timelines are entirely dependent on custome…"
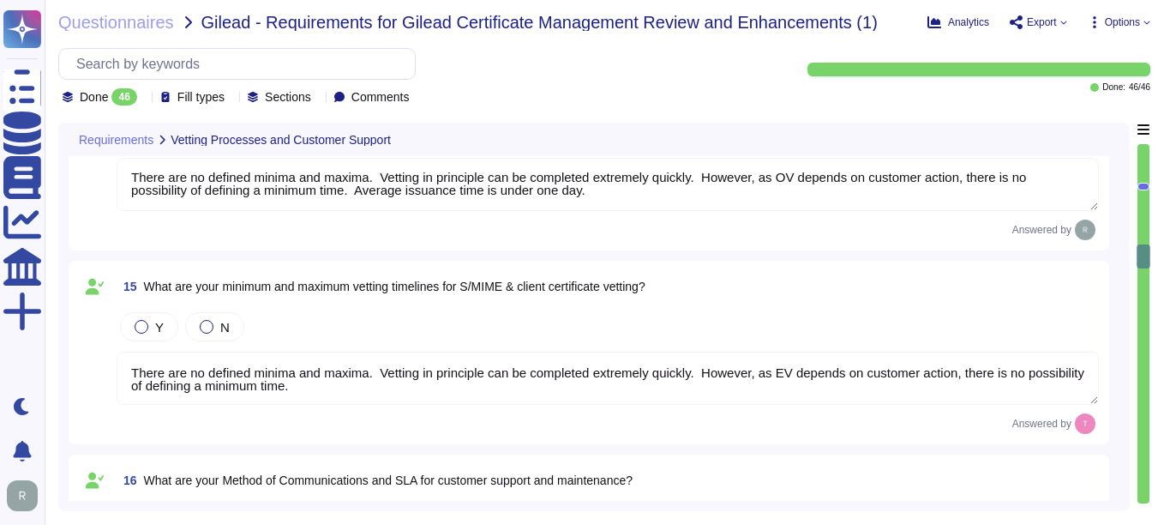
scroll to position [2852, 0]
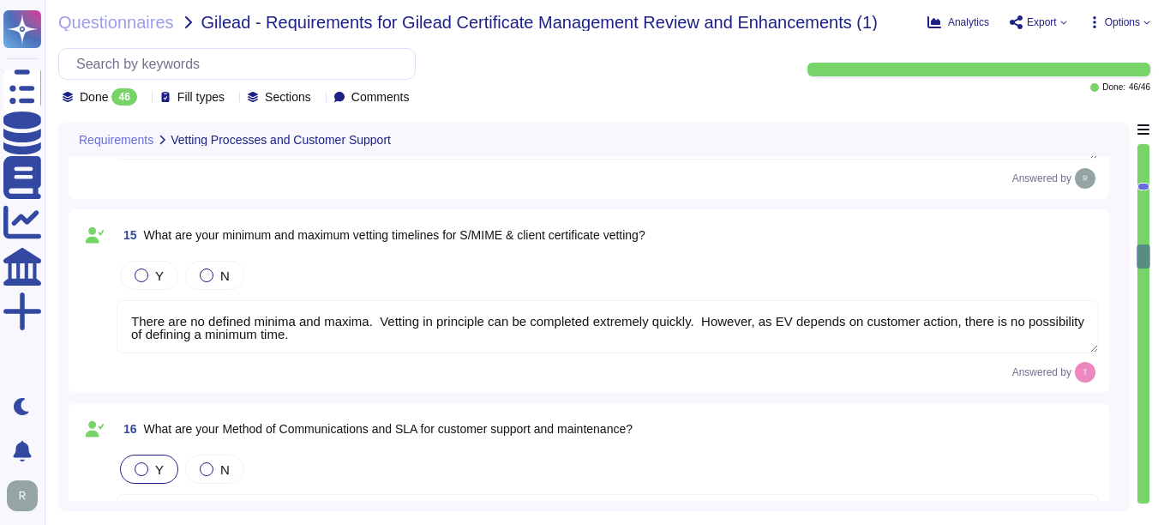
click at [787, 322] on textarea "There are no defined minima and maxima. Vetting in principle can be completed e…" at bounding box center [608, 326] width 983 height 53
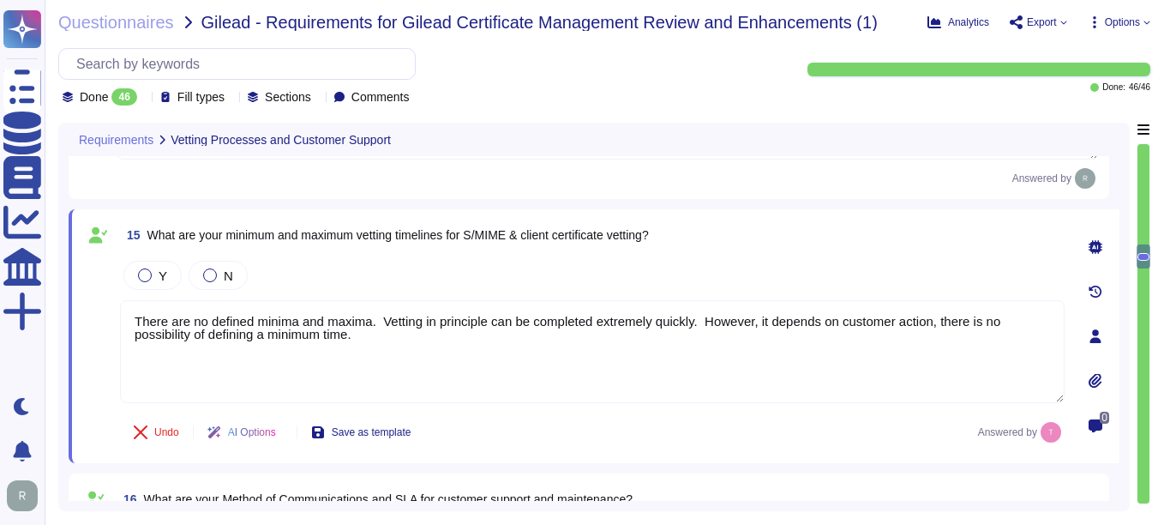
type textarea "There are no defined minima and maxima. Vetting in principle can be completed e…"
click at [777, 443] on div "Undo AI Options Save as template Answered by" at bounding box center [592, 432] width 945 height 41
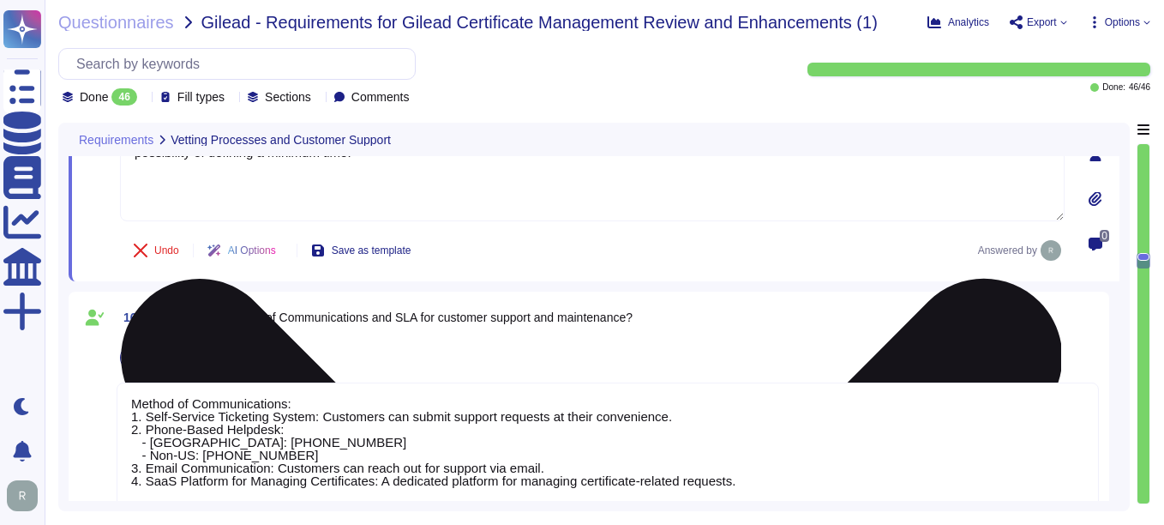
type textarea "Yes, our company is compliant with the Baseline Requirements set by the CA/Brow…"
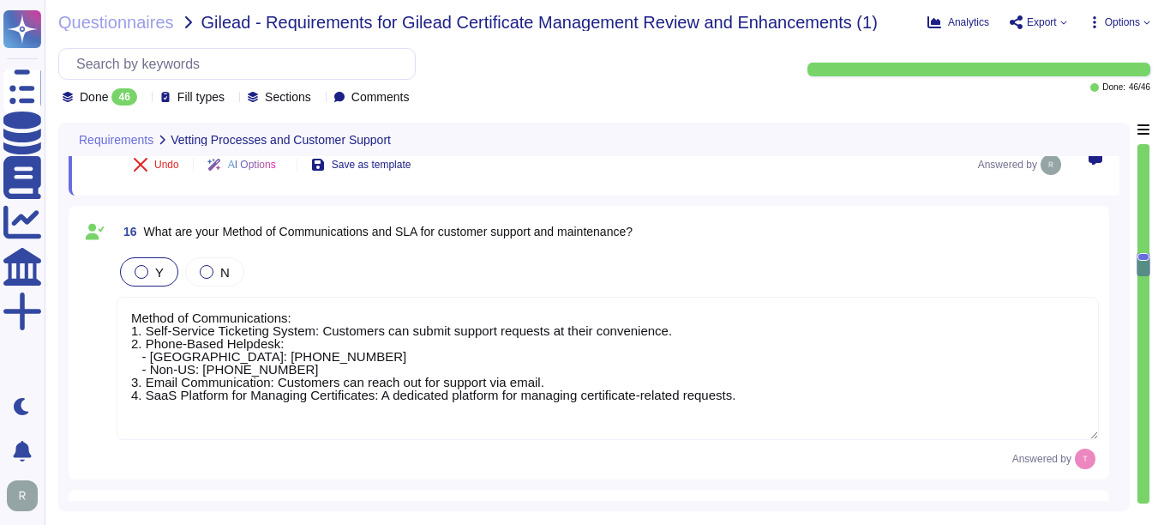
scroll to position [2, 0]
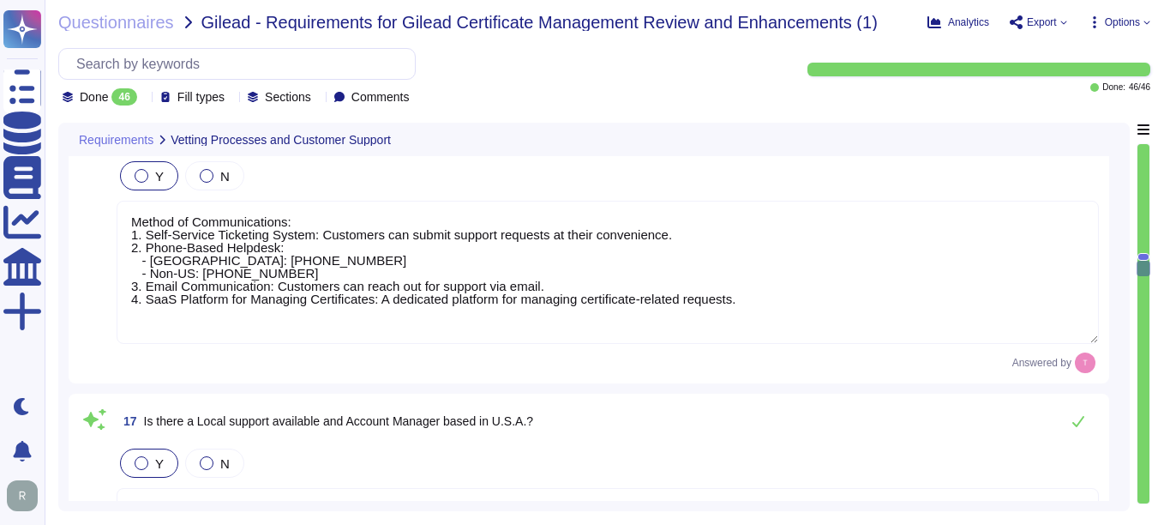
type textarea "Yes, Sectigo is prepared to support certificate lifecycle automation capabiliti…"
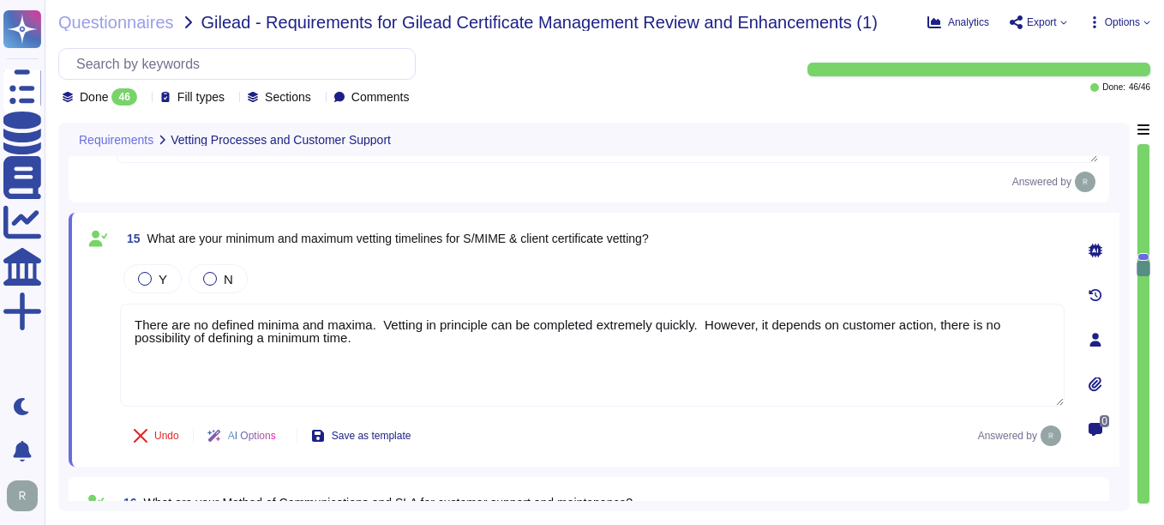
scroll to position [2788, 0]
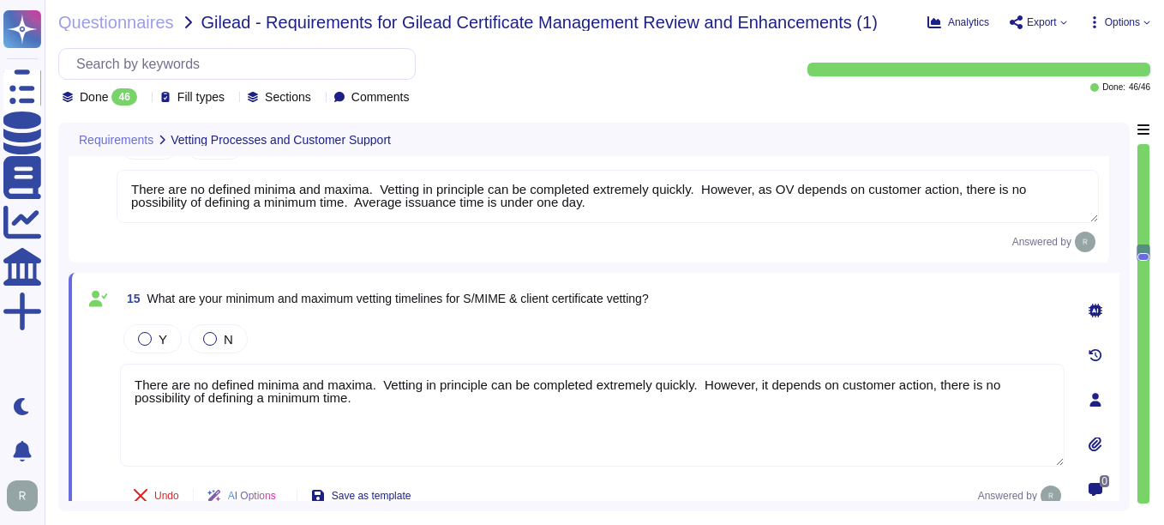
type textarea "DCV requires customer action and to timelines are entirely dependent on custome…"
type textarea "There are no defined minima and maxima. Vetting in principle can be completed e…"
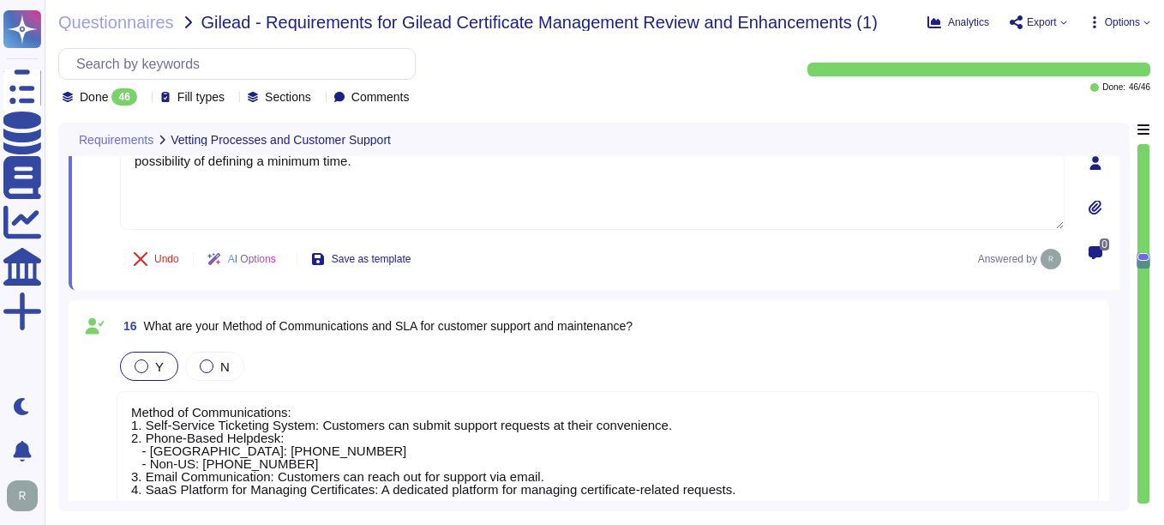
scroll to position [3046, 0]
type textarea "Yes, our company is compliant with the Baseline Requirements set by the CA/Brow…"
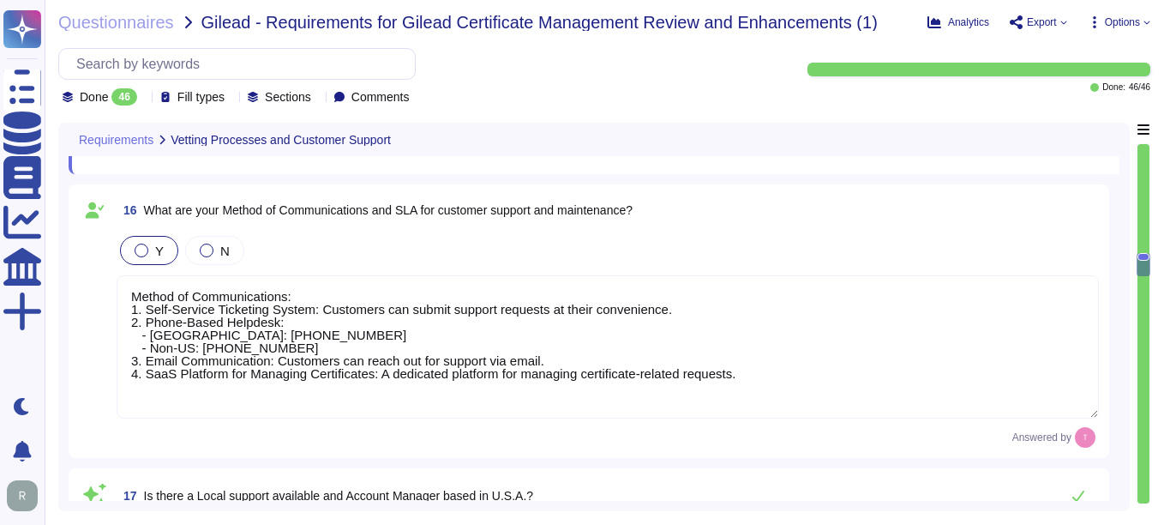
scroll to position [3131, 0]
click at [786, 349] on textarea "Method of Communications: 1. Self-Service Ticketing System: Customers can submi…" at bounding box center [608, 345] width 983 height 143
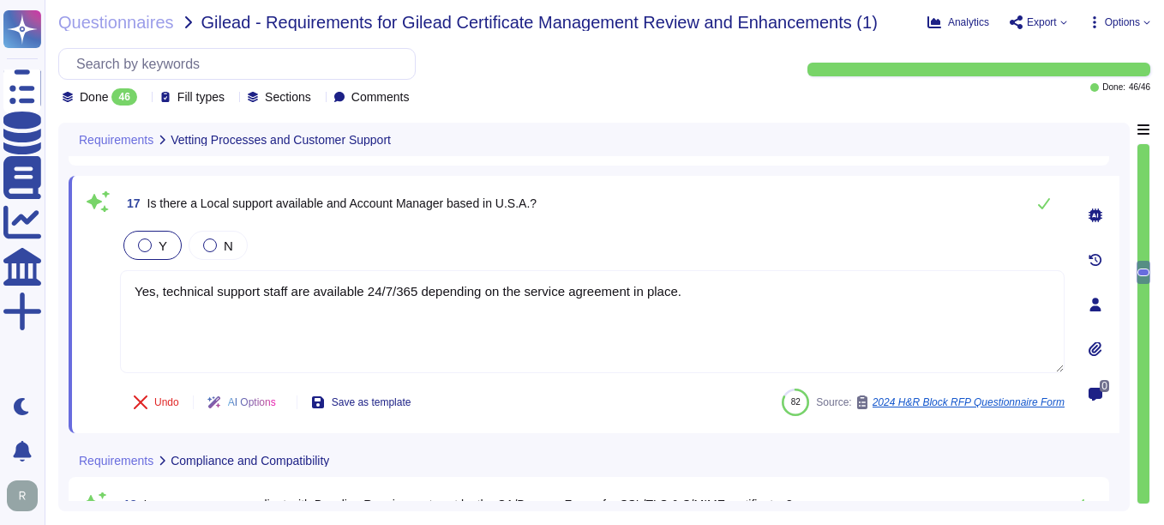
type textarea "Yes, Sectigo is prepared to support certificate lifecycle automation capabiliti…"
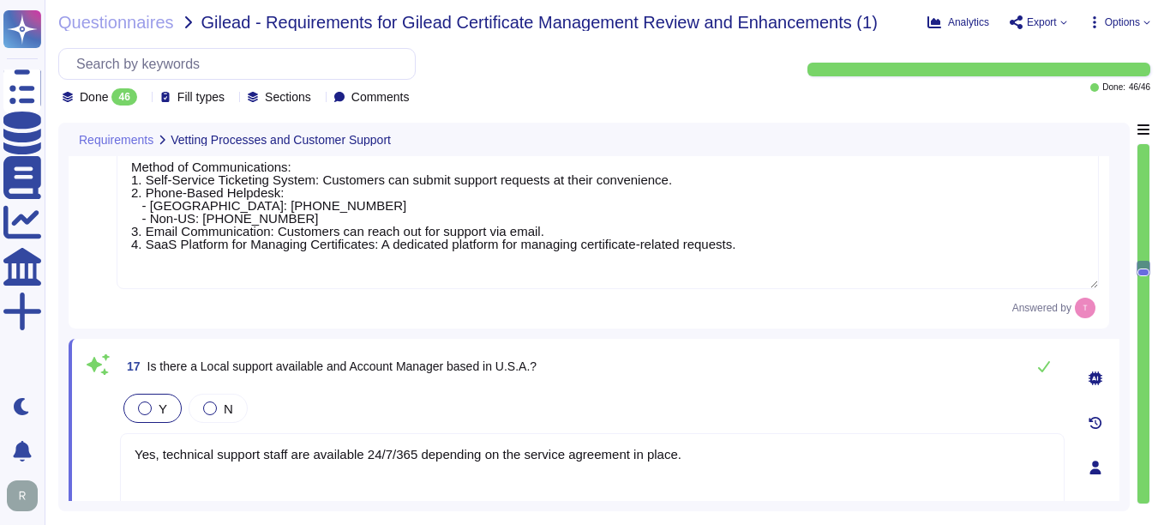
scroll to position [3123, 0]
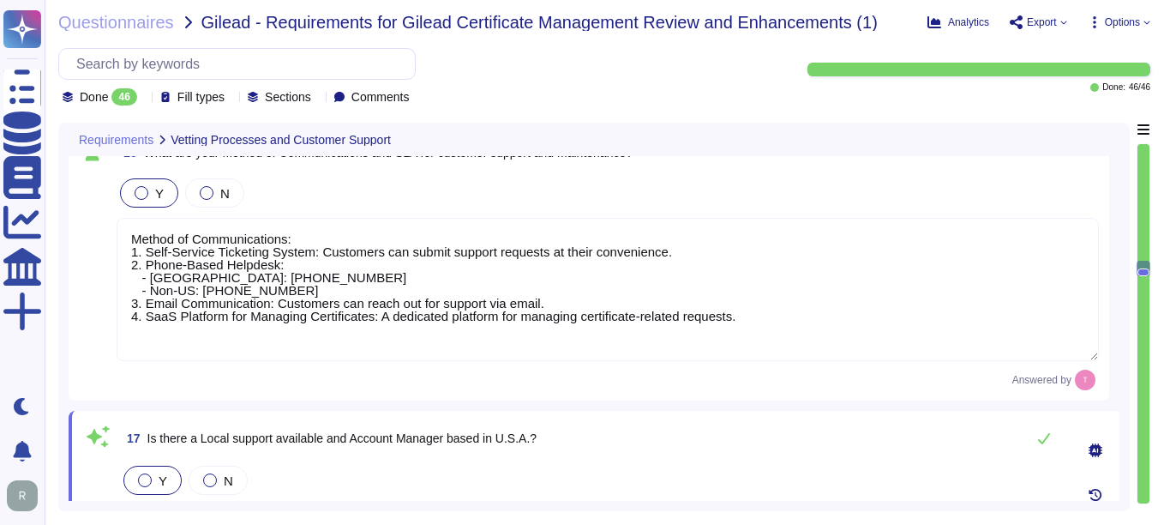
type textarea "There are no defined minima and maxima. Vetting in principle can be completed e…"
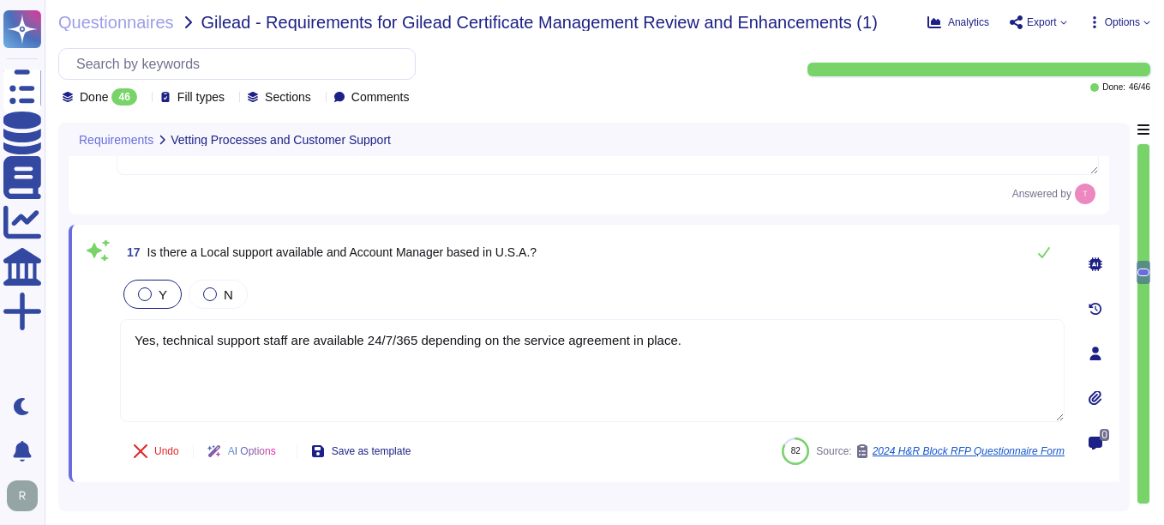
scroll to position [3380, 0]
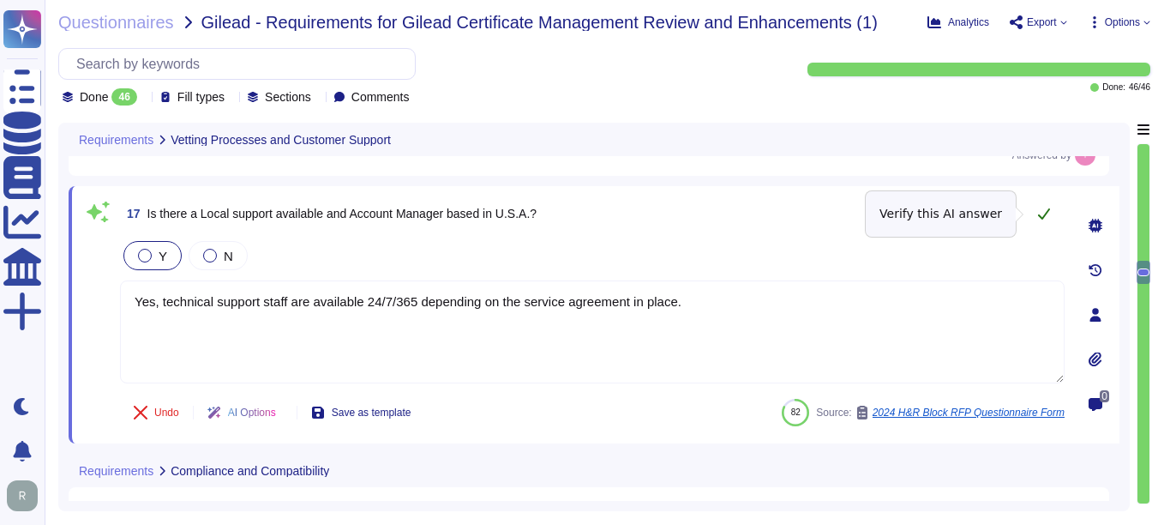
click at [1042, 214] on icon at bounding box center [1044, 214] width 14 height 14
click at [1042, 210] on icon at bounding box center [1044, 214] width 14 height 14
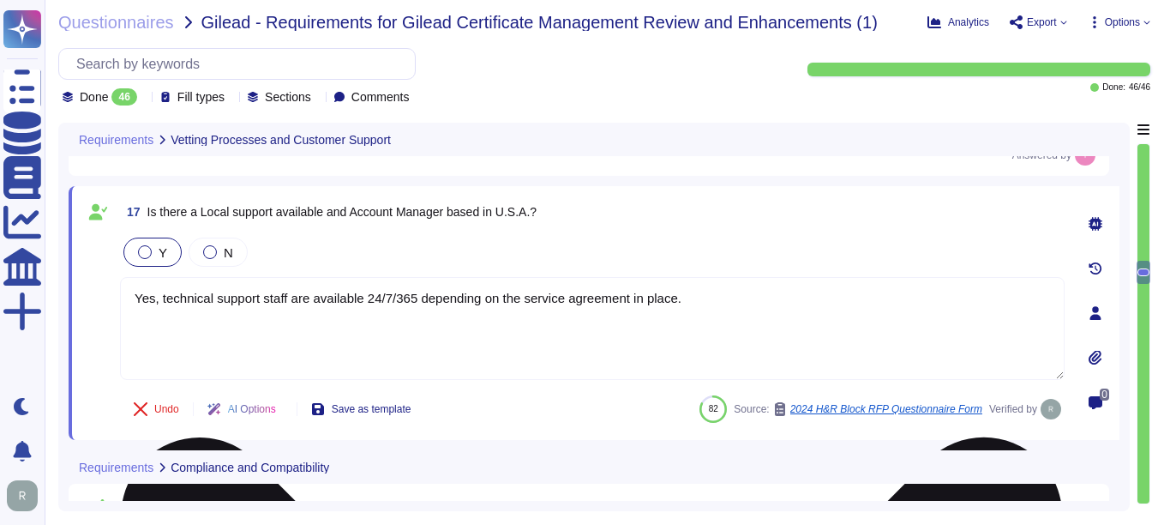
click at [695, 307] on textarea "Yes, technical support staff are available 24/7/365 depending on the service ag…" at bounding box center [592, 328] width 945 height 103
click at [674, 296] on textarea "Yes, technical support staff are available 24/7/365 depending on the service ag…" at bounding box center [592, 328] width 945 height 103
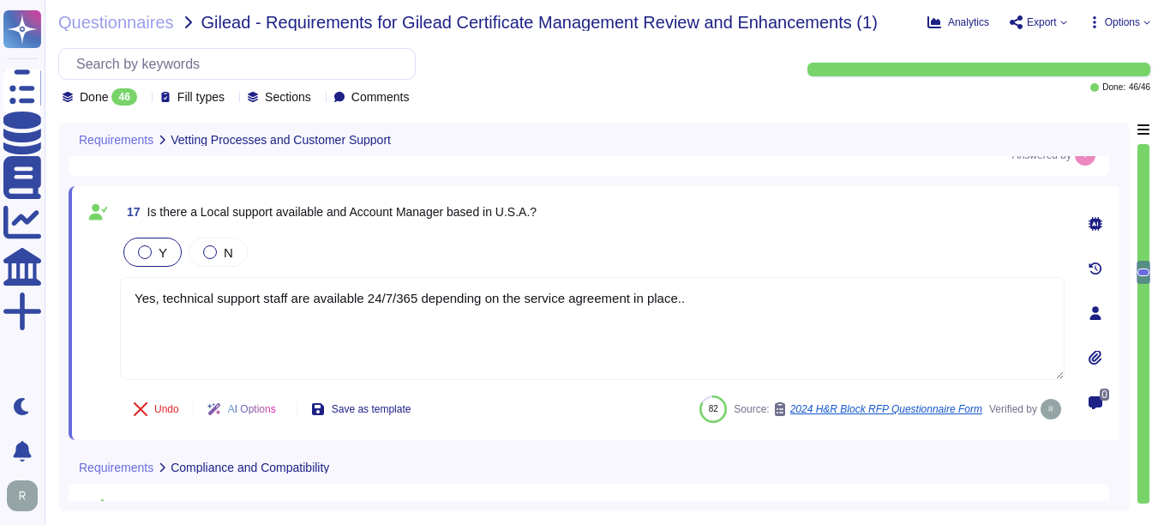
type textarea "Yes, technical support staff are available 24/7/365 depending on the service ag…"
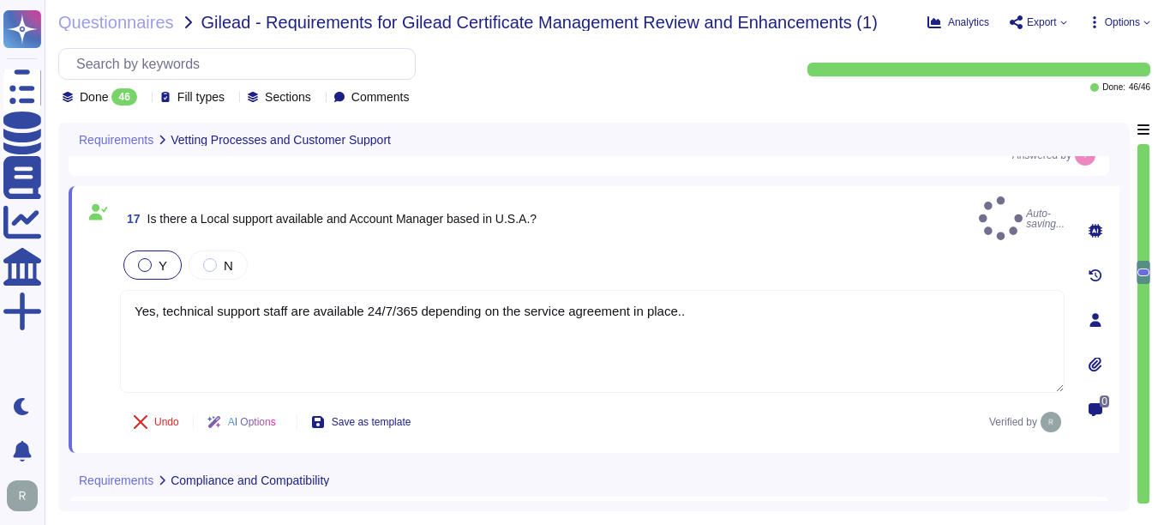
click at [609, 414] on div "Undo AI Options Save as template Verified by" at bounding box center [592, 421] width 945 height 41
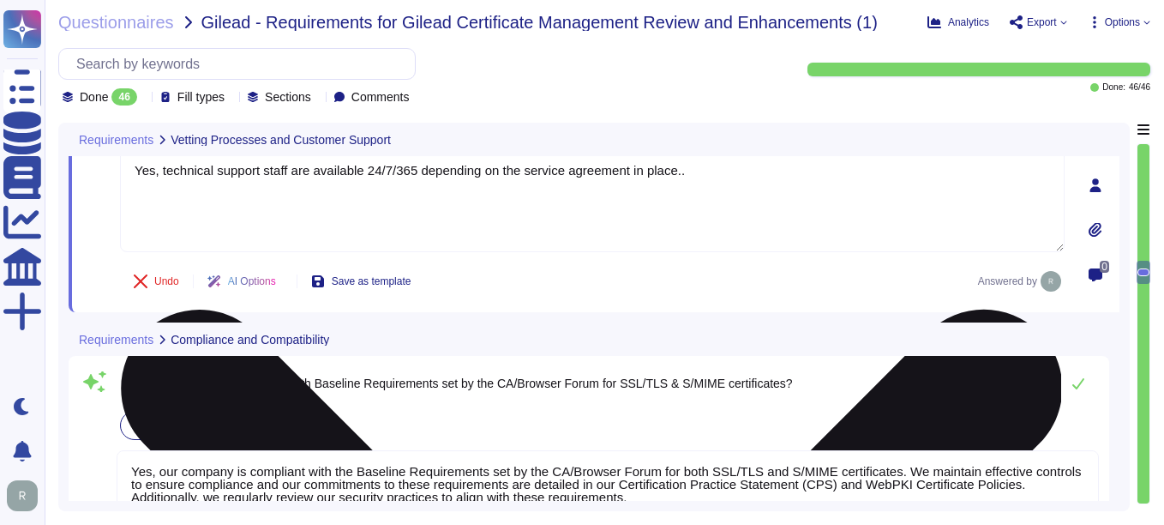
type textarea "Sectigo employs a comprehensive set of security measures to protect our infrast…"
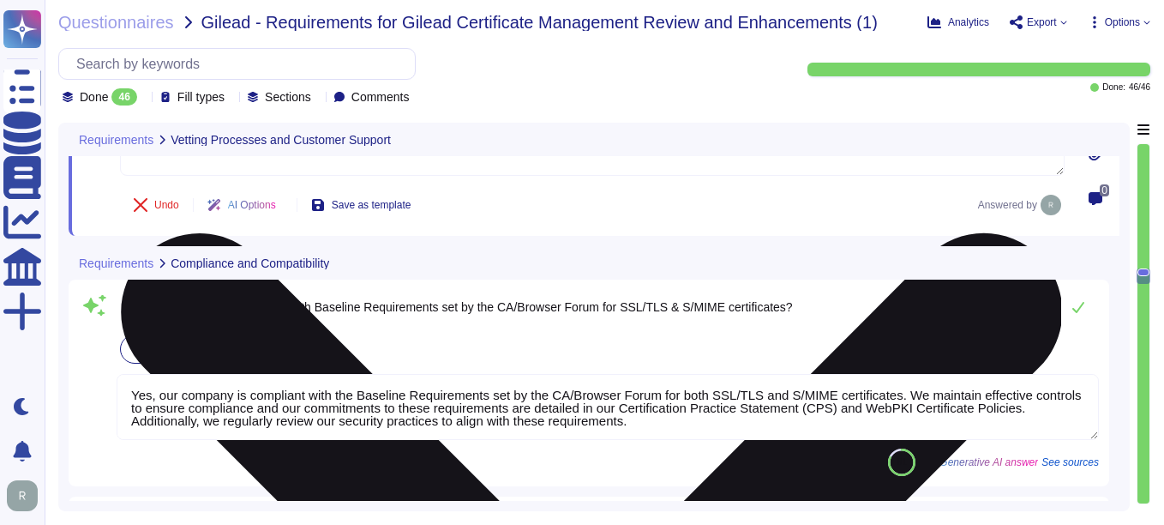
scroll to position [3637, 0]
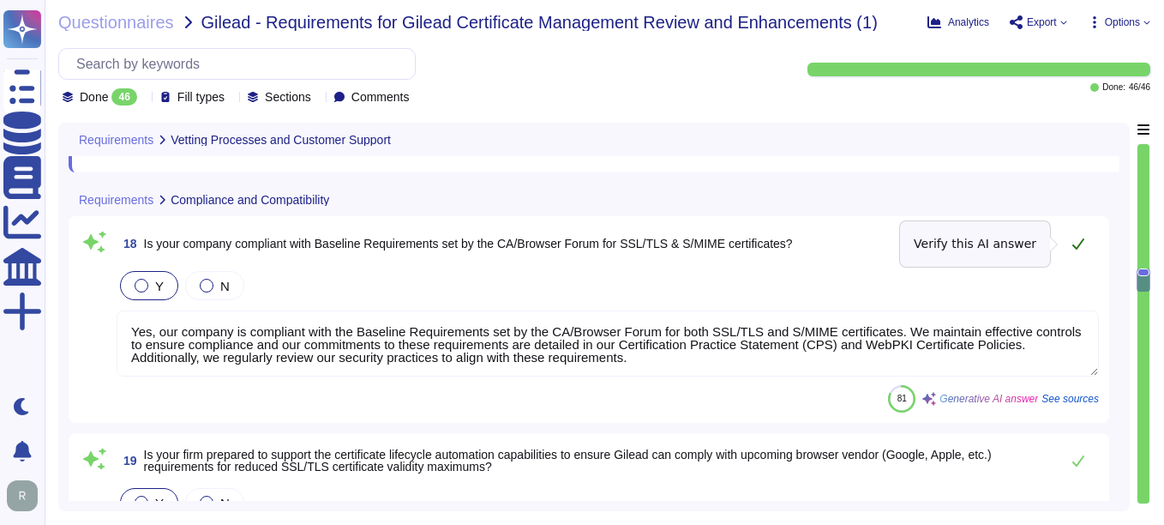
click at [1074, 240] on icon at bounding box center [1079, 244] width 14 height 14
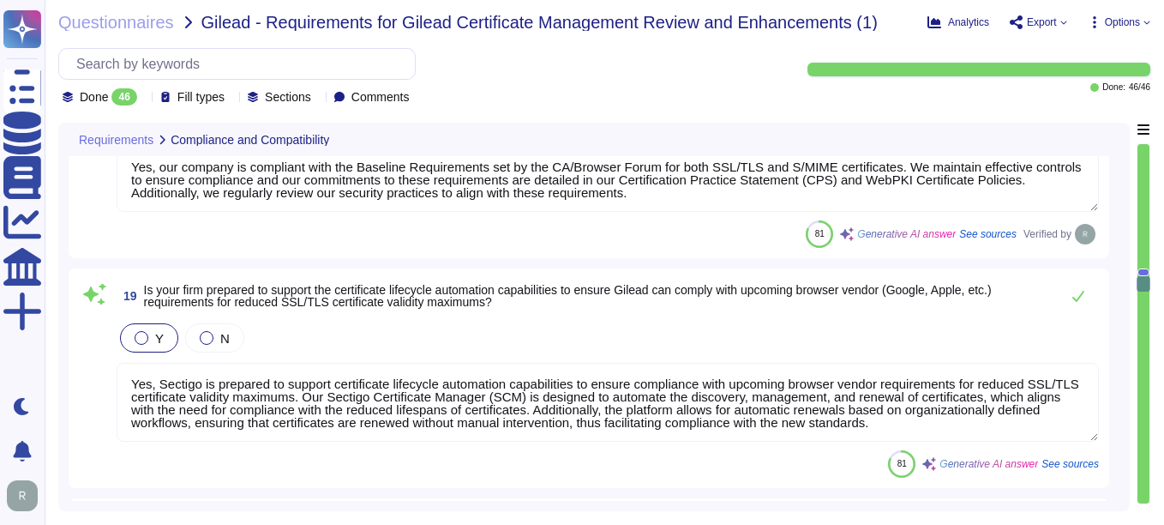
scroll to position [3809, 0]
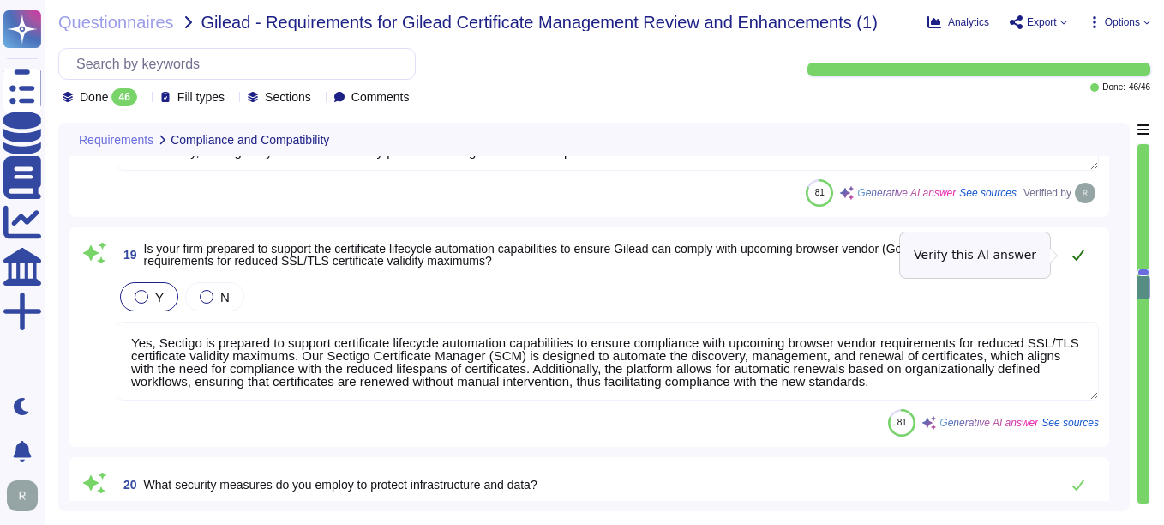
click at [1077, 259] on icon at bounding box center [1079, 255] width 12 height 11
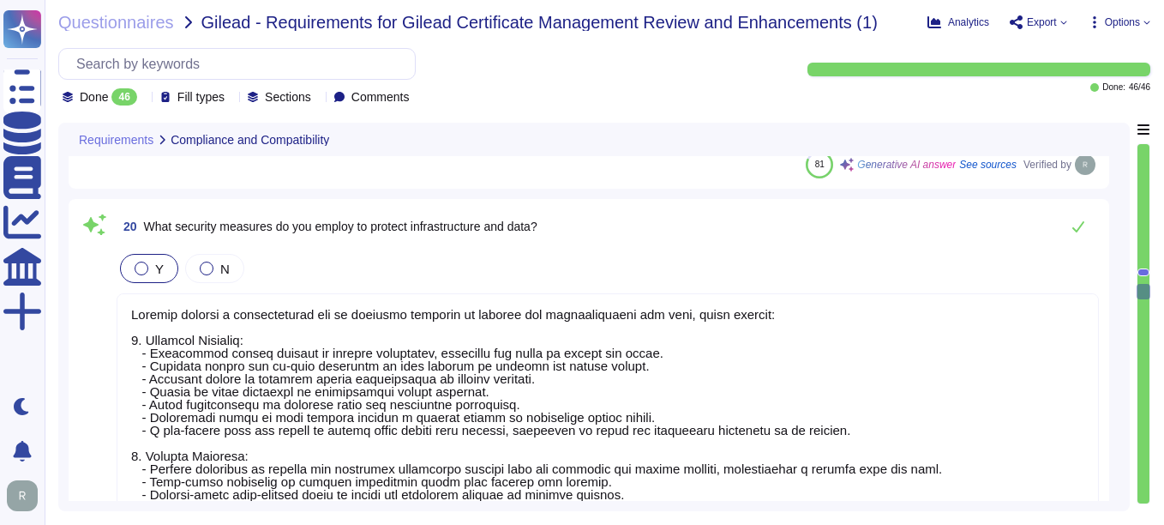
scroll to position [4066, 0]
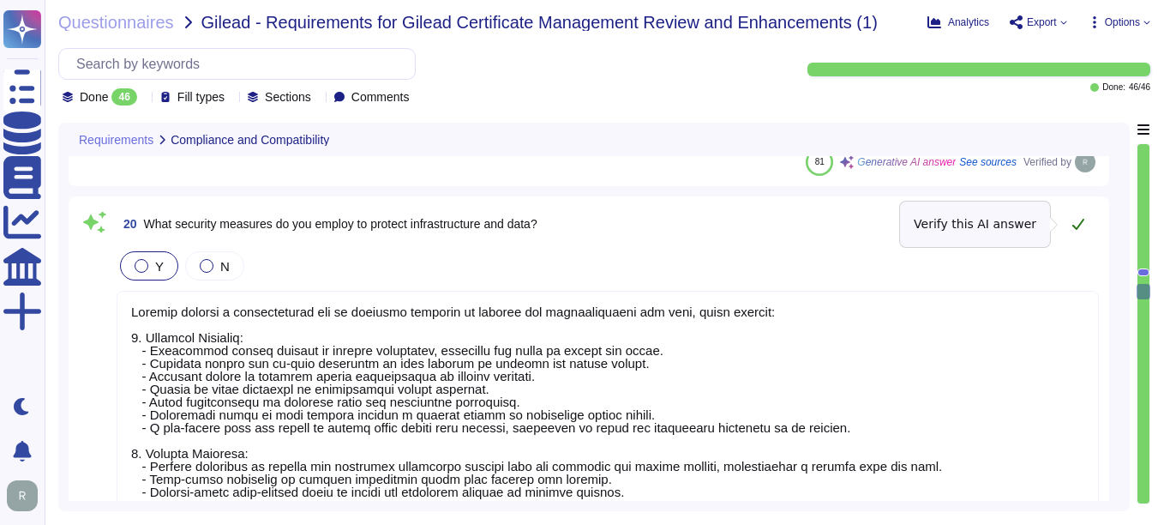
click at [1078, 219] on icon at bounding box center [1079, 224] width 14 height 14
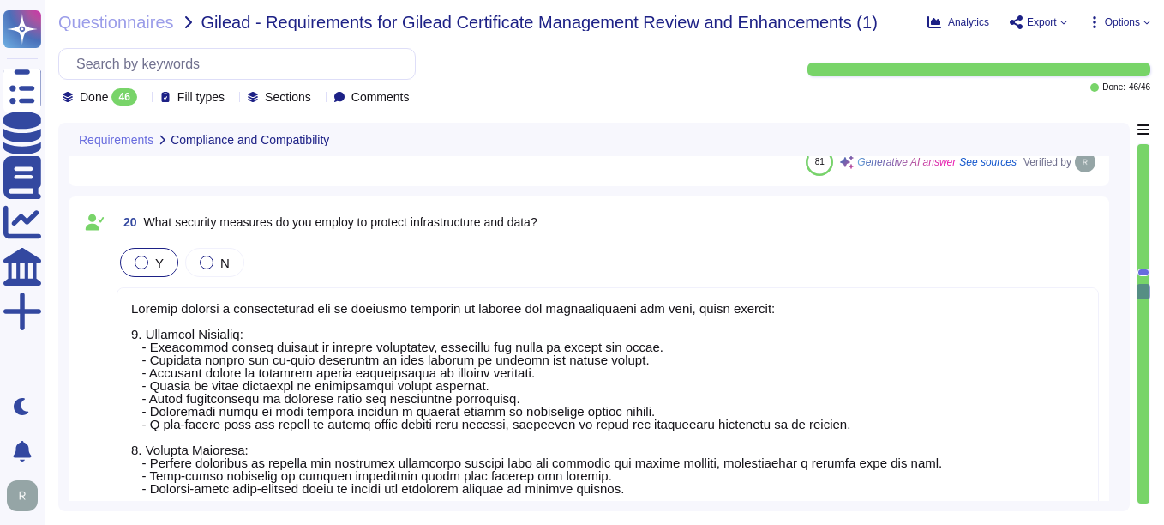
type textarea "Our solution is compatible with all major browsers, including Chrome, Edge, Saf…"
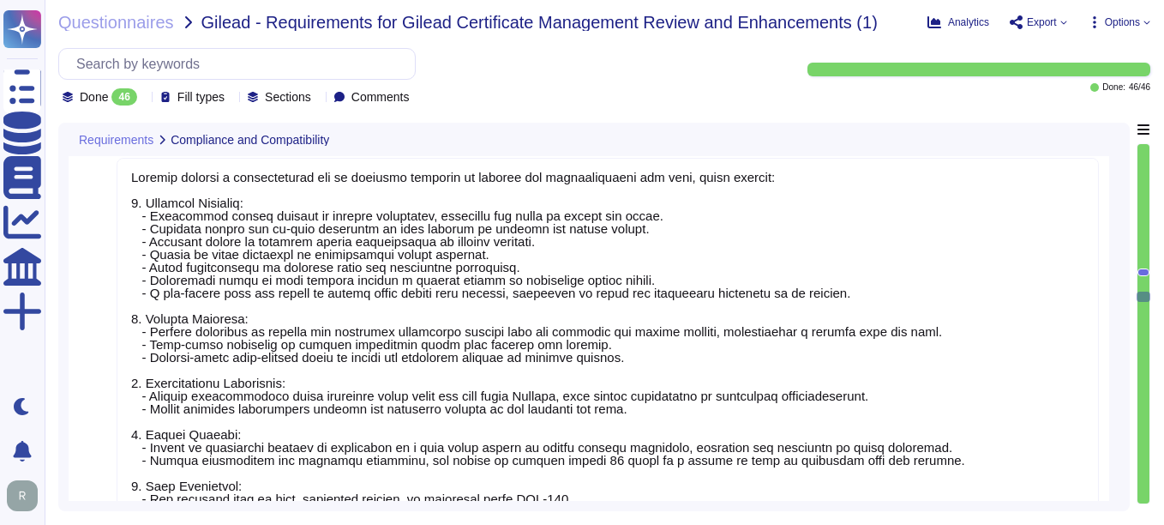
scroll to position [4237, 0]
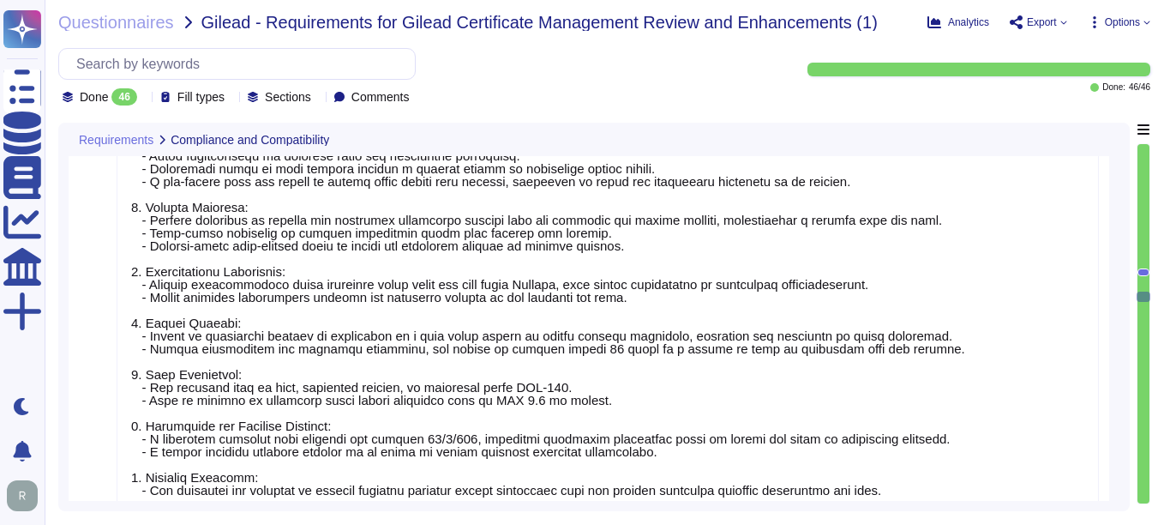
type textarea "We have an existing integration with Venafi. Details are available here: [URL][…"
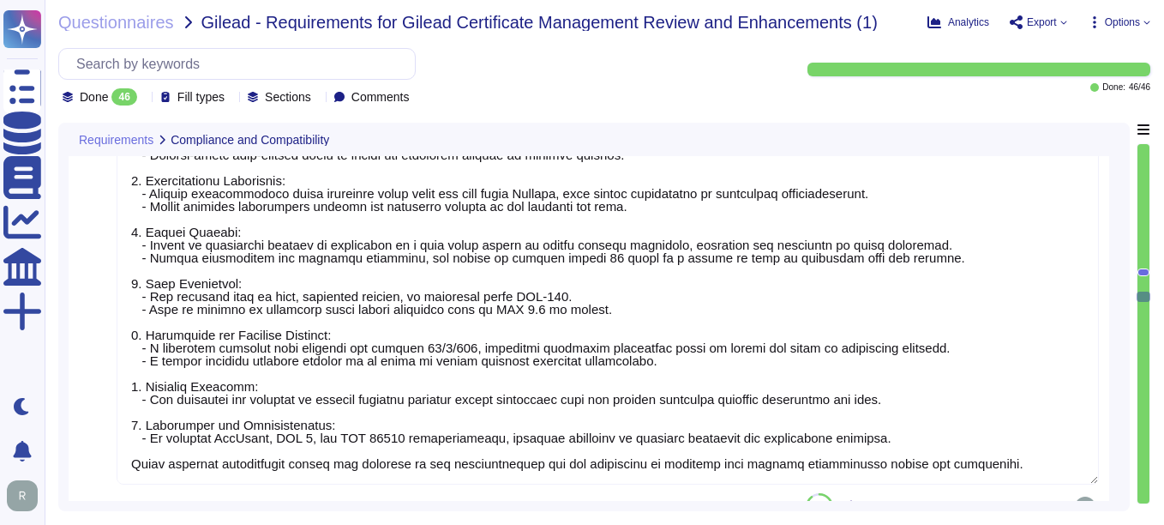
scroll to position [4409, 0]
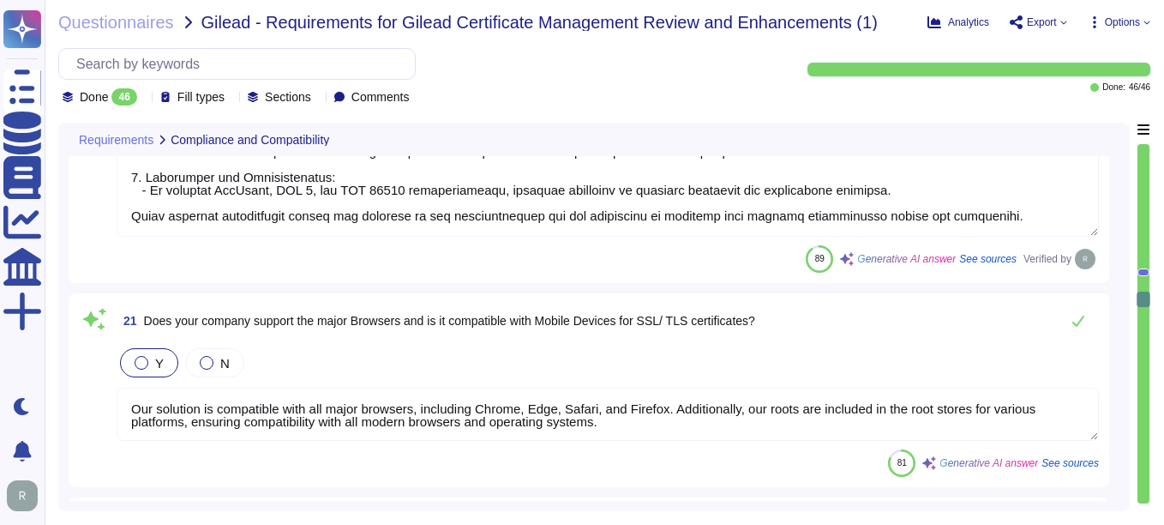
type textarea "CT logging is a root program requirement, and Sectigo logs all public TLS and S…"
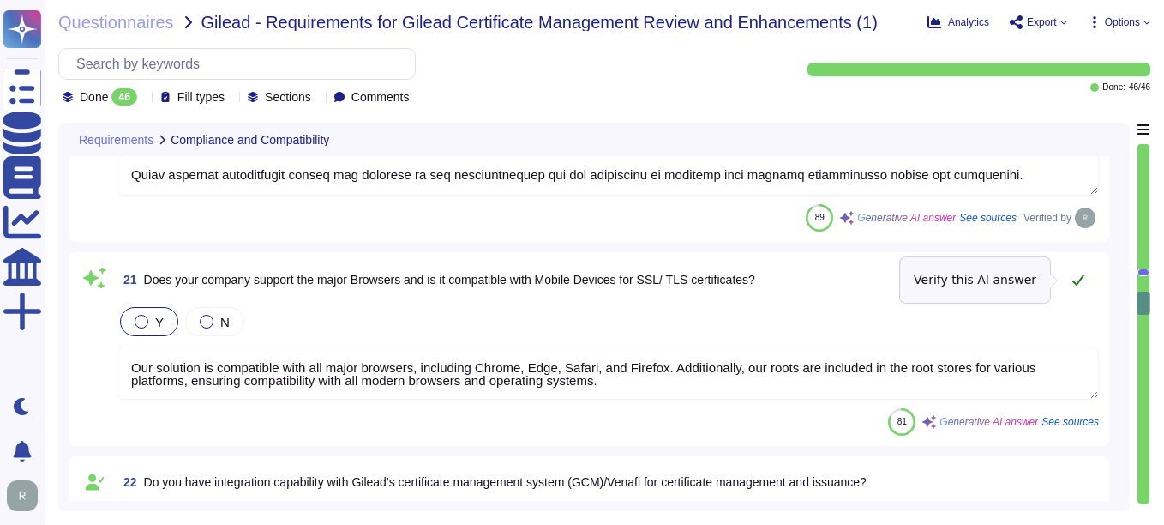
click at [1080, 280] on icon at bounding box center [1079, 279] width 12 height 11
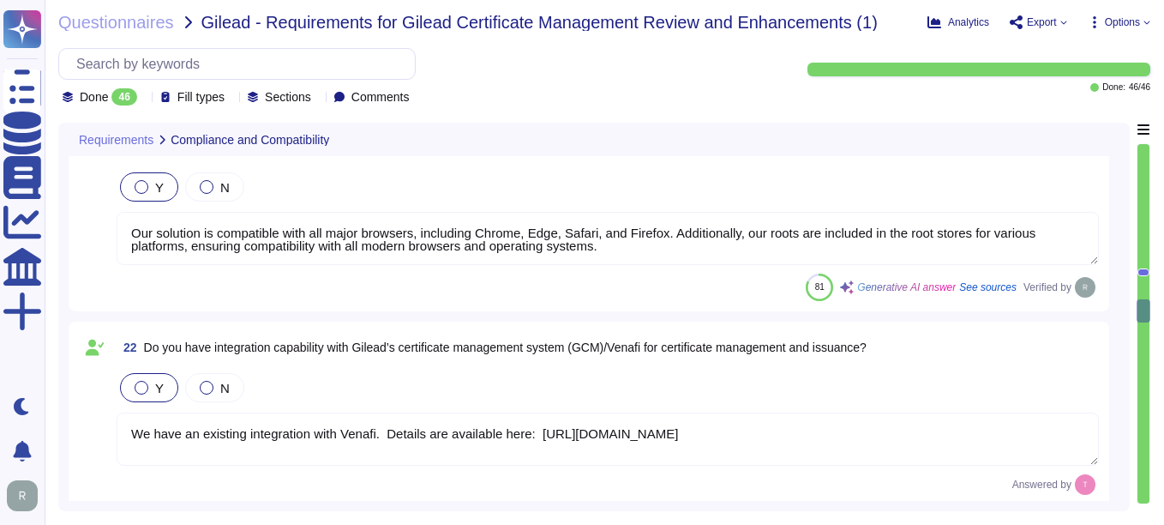
type textarea "Yes, we support proven secure hashing algorithms such as the SHA-2 family, whic…"
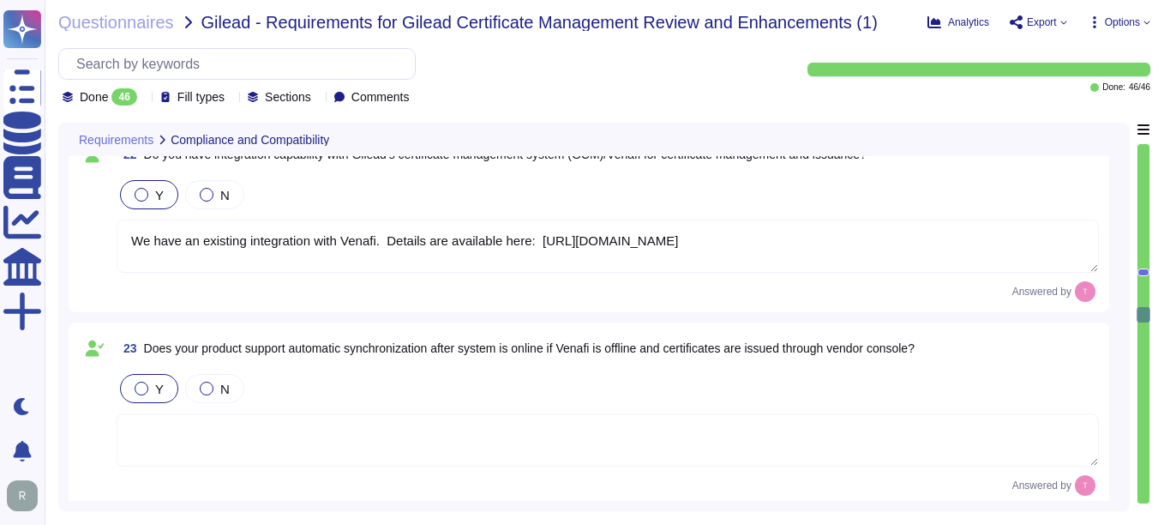
type textarea "Our most recent seet of WebTrust audits concluded in [DATE] and are available f…"
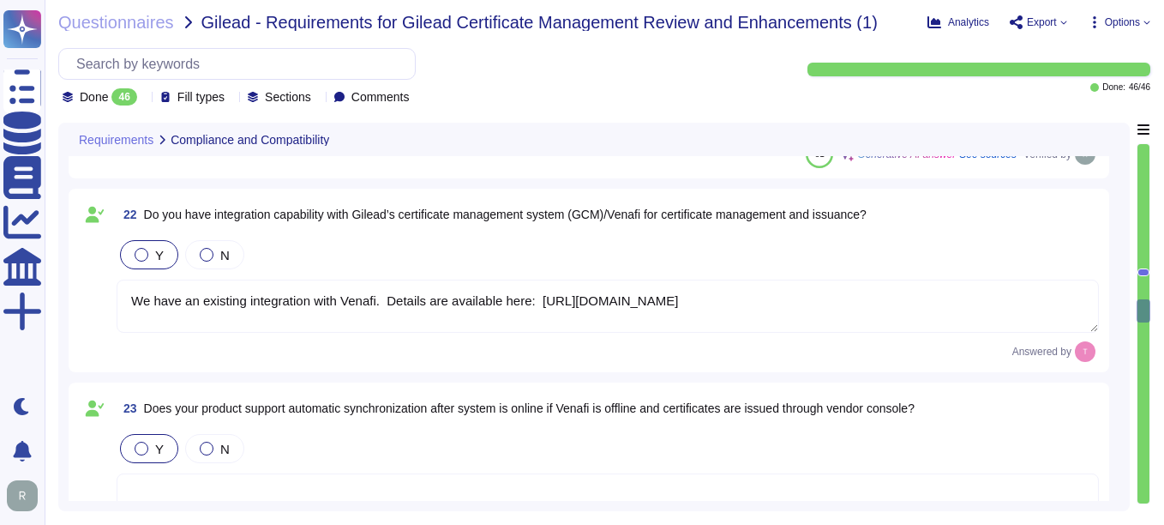
scroll to position [4923, 0]
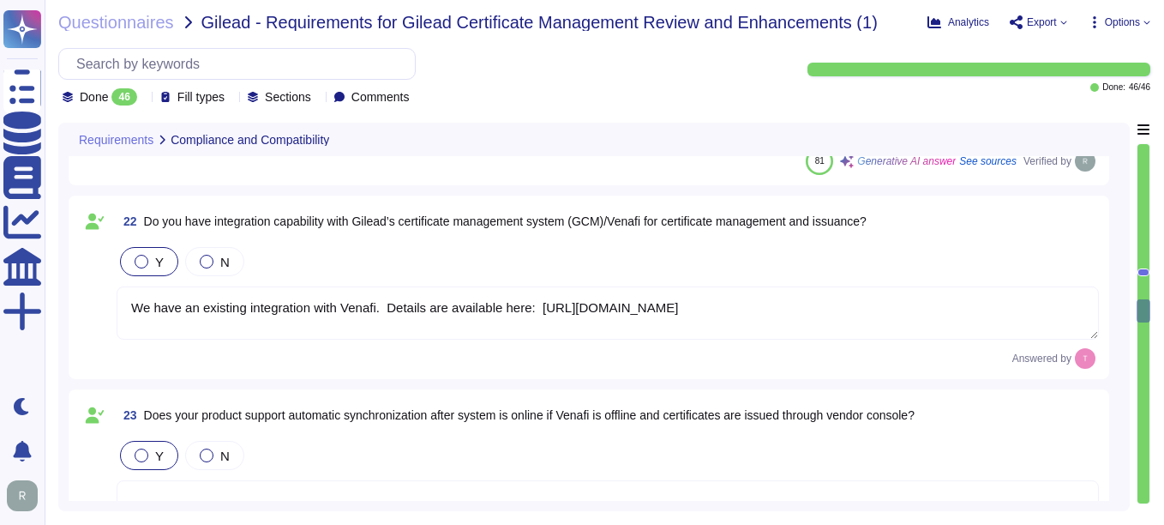
drag, startPoint x: 538, startPoint y: 308, endPoint x: 557, endPoint y: 316, distance: 21.2
click at [557, 316] on textarea "We have an existing integration with Venafi. Details are available here: [URL][…" at bounding box center [608, 312] width 983 height 53
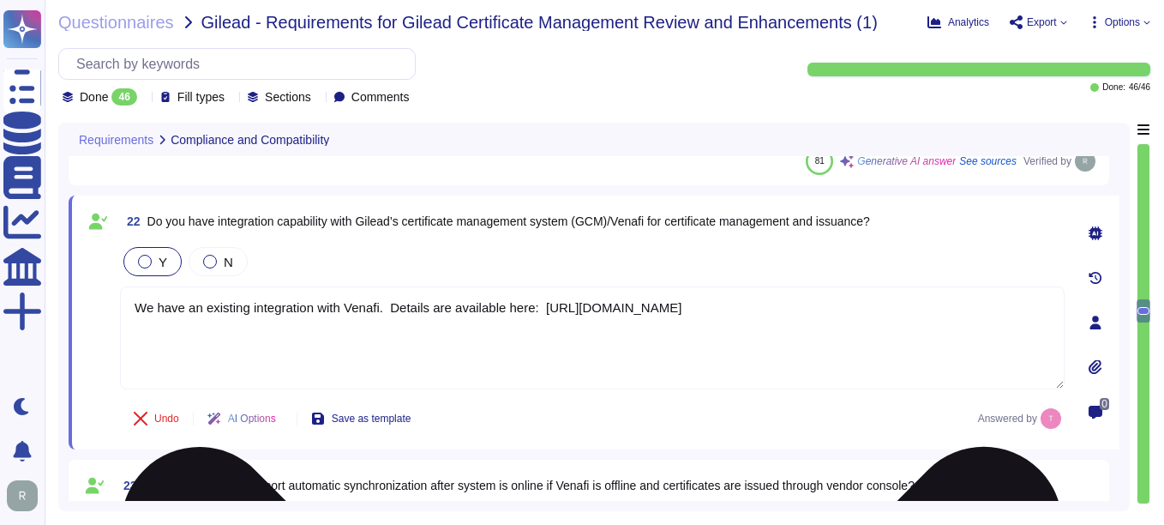
click at [458, 351] on textarea "We have an existing integration with Venafi. Details are available here: [URL][…" at bounding box center [592, 337] width 945 height 103
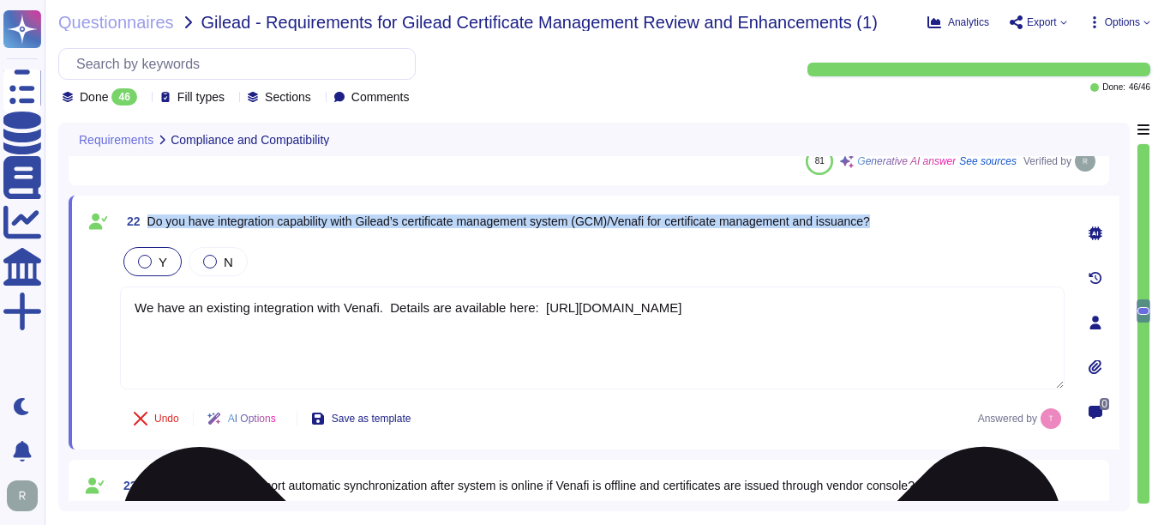
drag, startPoint x: 147, startPoint y: 220, endPoint x: 188, endPoint y: 352, distance: 138.1
click at [188, 352] on div "22 Do you have integration capability with Gilead’s certificate management syst…" at bounding box center [573, 322] width 983 height 233
copy div "Do you have integration capability with Gilead’s certificate management system …"
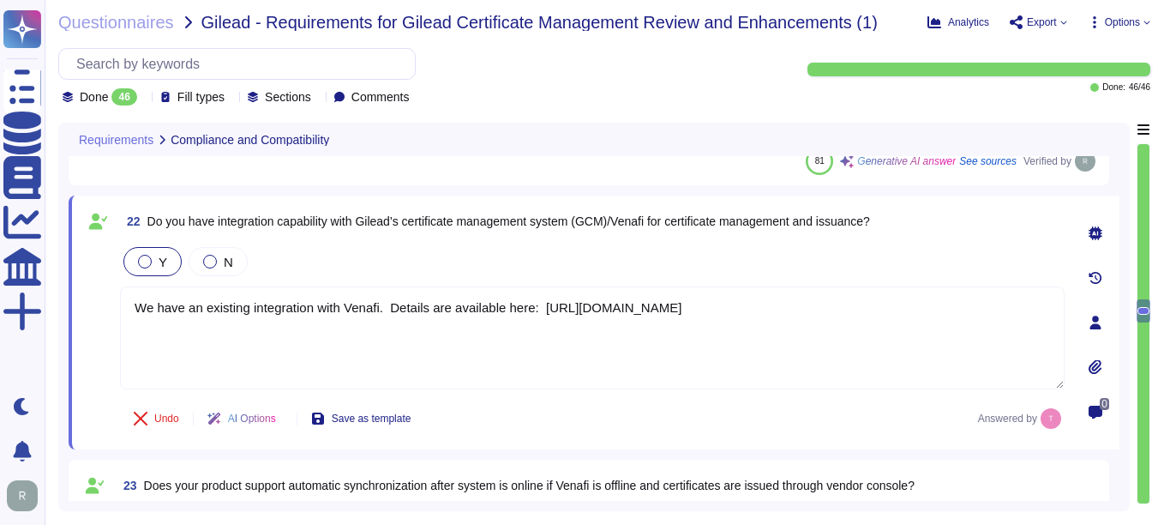
drag, startPoint x: 416, startPoint y: 330, endPoint x: 101, endPoint y: 304, distance: 315.7
click at [101, 304] on div "22 Do you have integration capability with Gilead’s certificate management syst…" at bounding box center [573, 322] width 983 height 233
click at [534, 415] on div "Undo AI Options Save as template Answered by" at bounding box center [592, 418] width 945 height 41
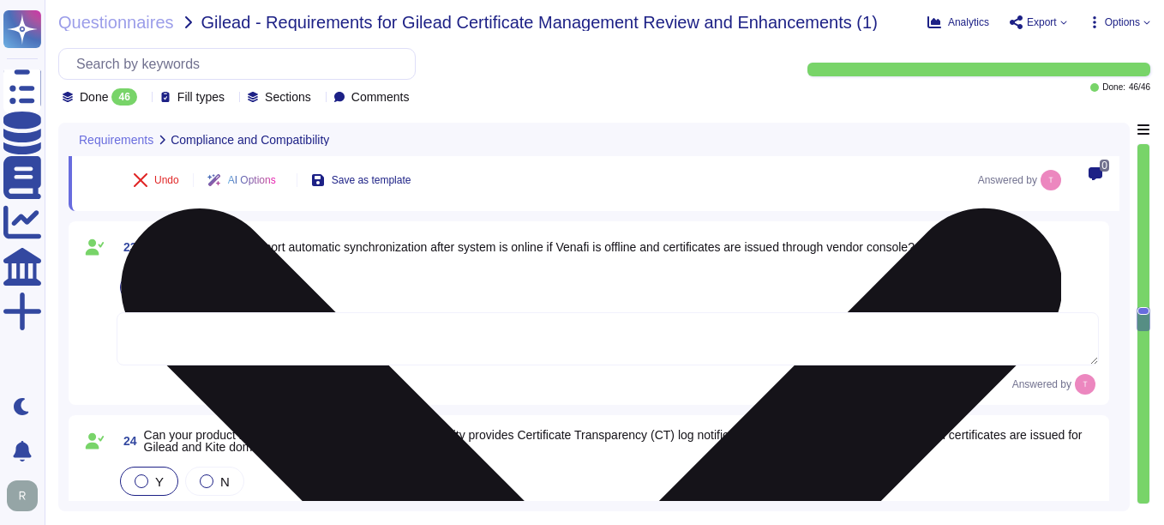
scroll to position [5181, 0]
type textarea "Our most recent seet of WebTrust audits concluded in [DATE] and are available f…"
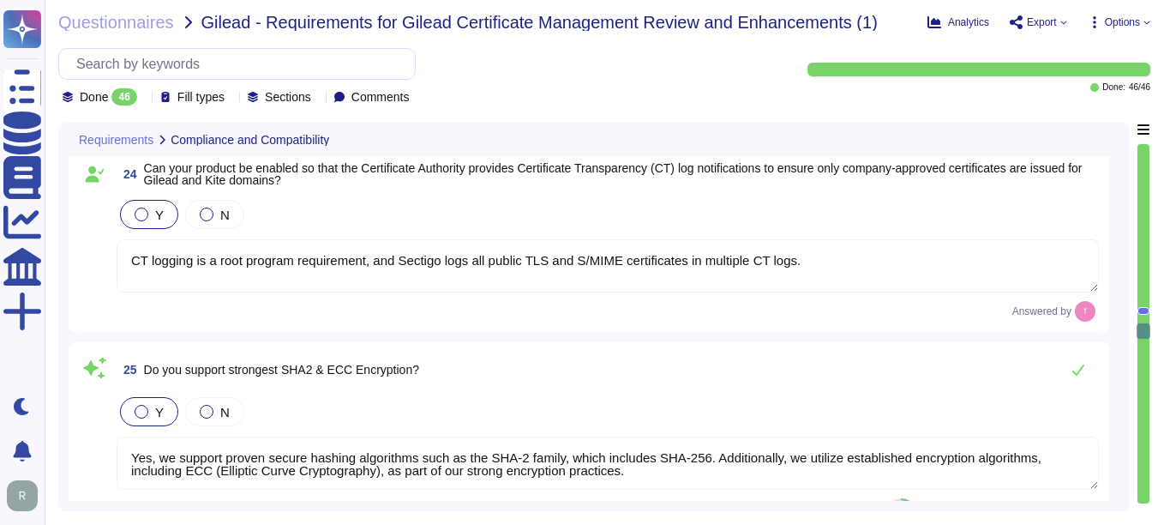
type textarea "Our organization holds the following compliance certifications: 1. SOC 2 2. ISO…"
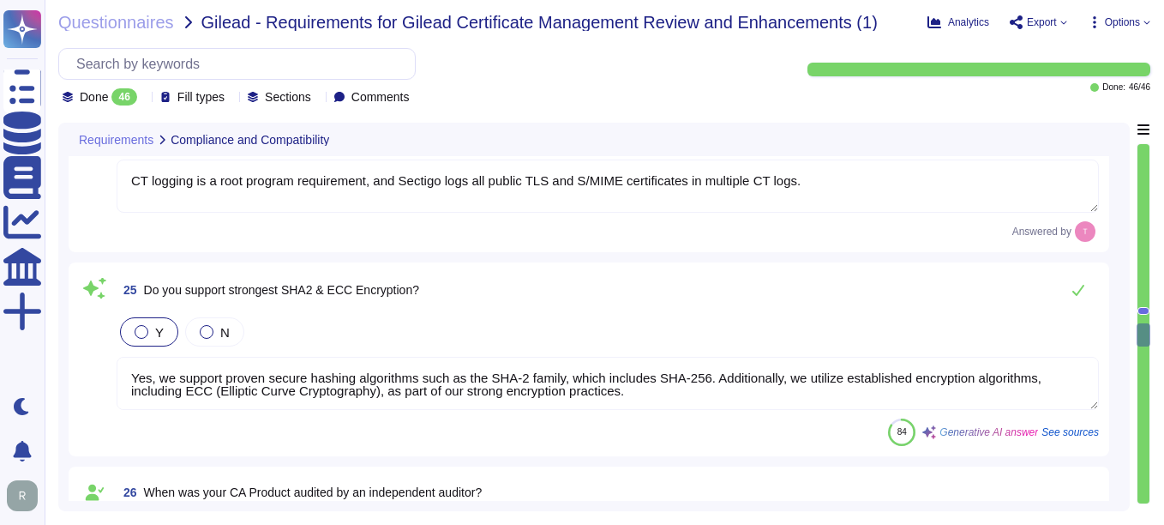
scroll to position [5524, 0]
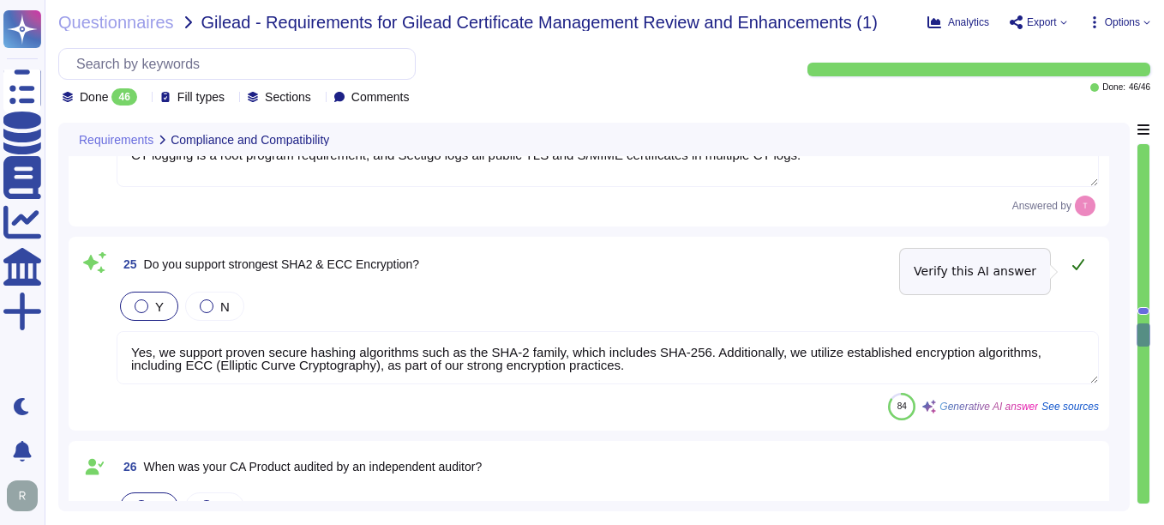
click at [1076, 271] on icon at bounding box center [1079, 264] width 14 height 14
click at [1079, 271] on icon at bounding box center [1079, 264] width 14 height 14
click at [634, 373] on textarea "Yes, we support proven secure hashing algorithms such as the SHA-2 family, whic…" at bounding box center [608, 357] width 983 height 53
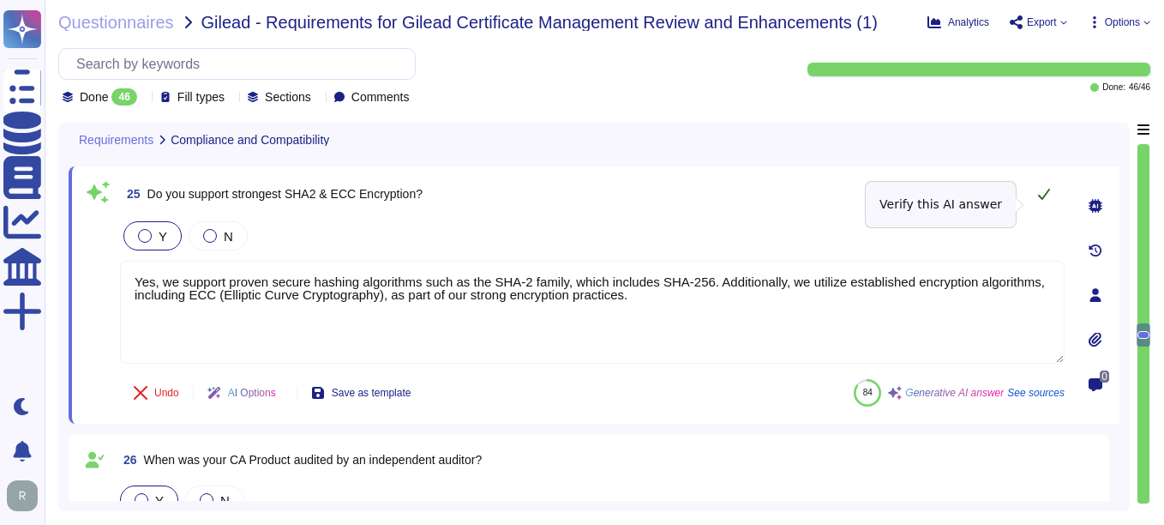
click at [1044, 201] on icon at bounding box center [1044, 194] width 14 height 14
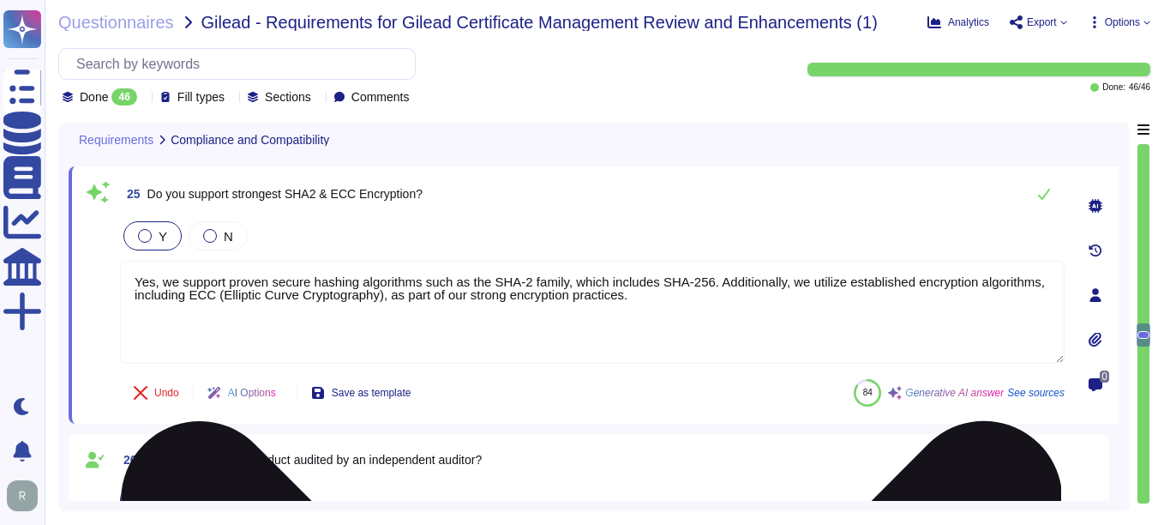
click at [604, 334] on textarea "Yes, we support proven secure hashing algorithms such as the SHA-2 family, whic…" at bounding box center [592, 312] width 945 height 103
click at [639, 305] on textarea "Yes, we support proven secure hashing algorithms such as the SHA-2 family, whic…" at bounding box center [592, 312] width 945 height 103
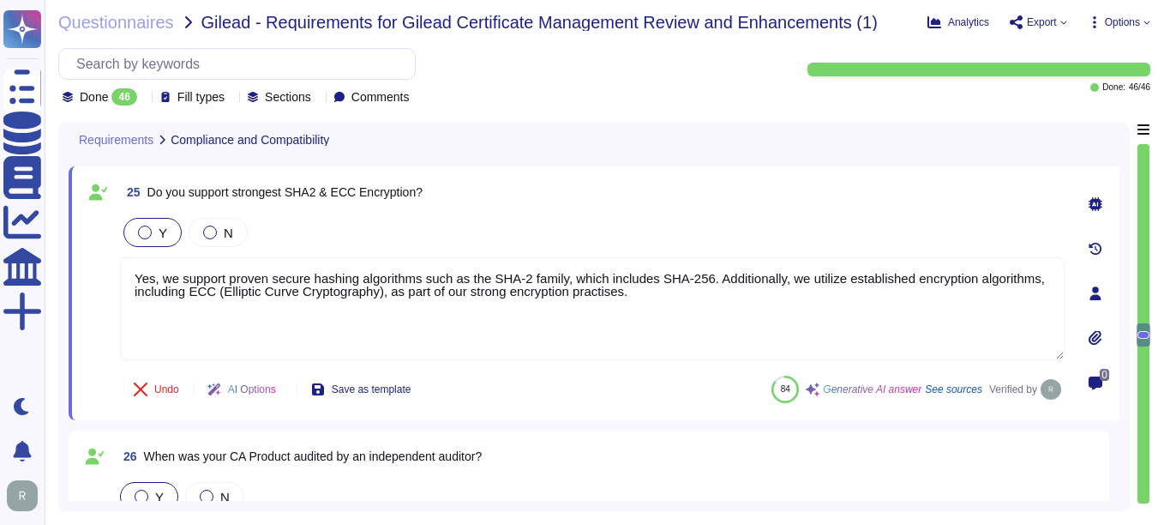
type textarea "Yes, we support proven secure hashing algorithms such as the SHA-2 family, whic…"
click at [695, 410] on div "Undo AI Options Save as template 84 Generative AI answer See sources Verified by" at bounding box center [592, 389] width 945 height 41
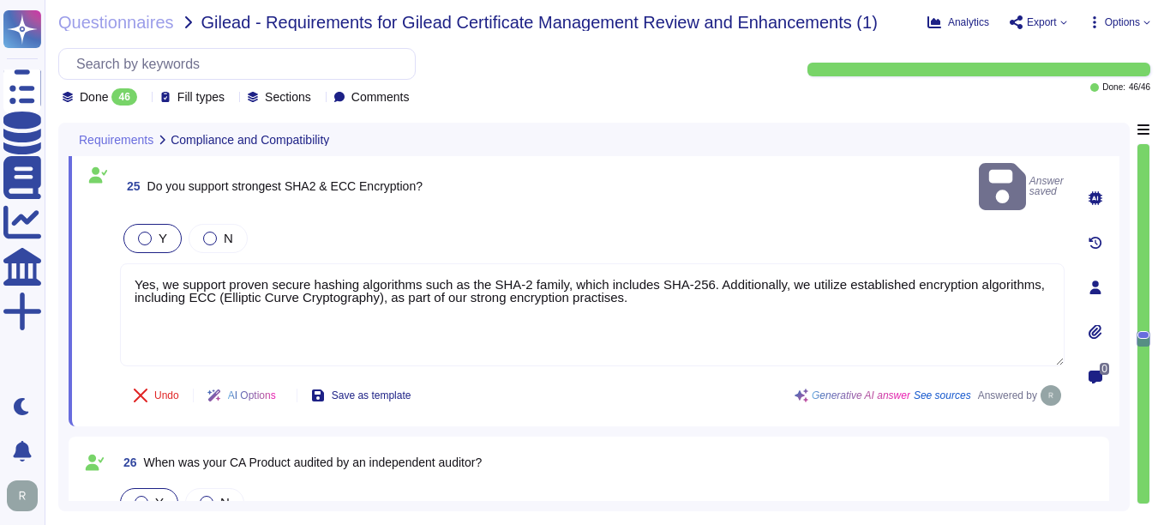
type textarea "1. WebTrust 2. ETSI 3. CCADB and all major root store program requirements"
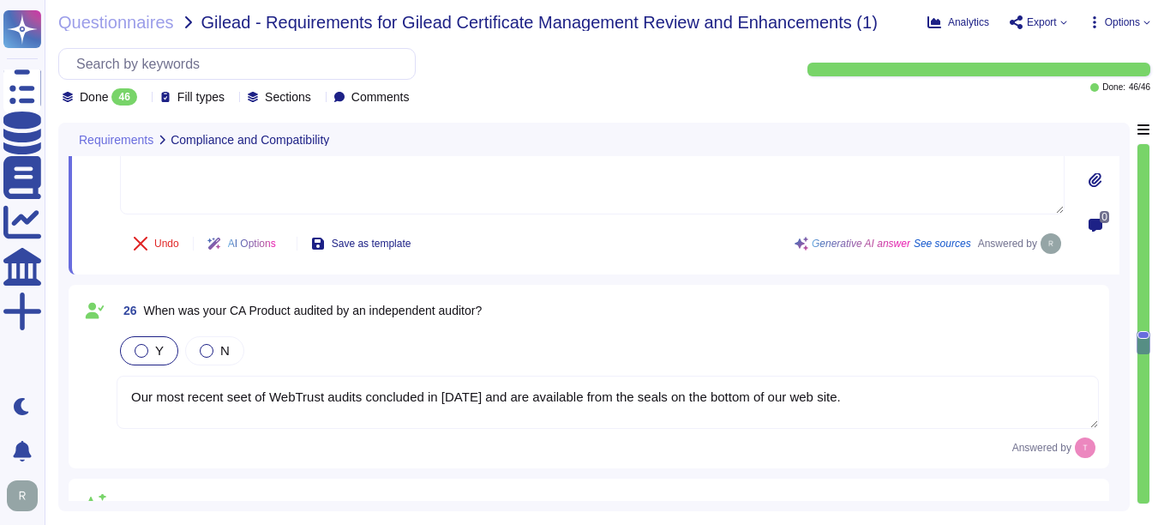
scroll to position [5695, 0]
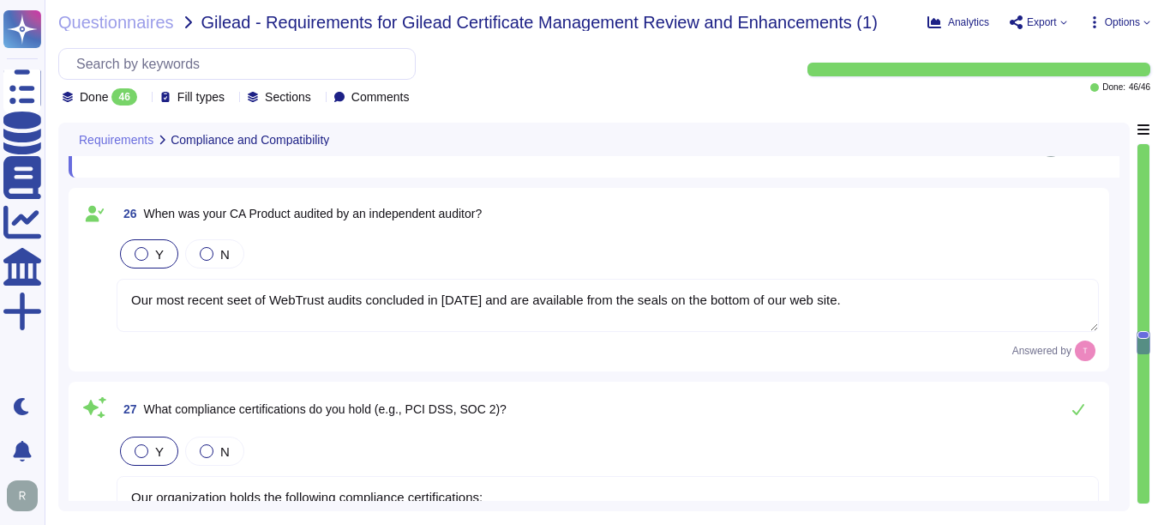
type textarea "Sectigo maintains insurance coverage for general liability, errors and omission…"
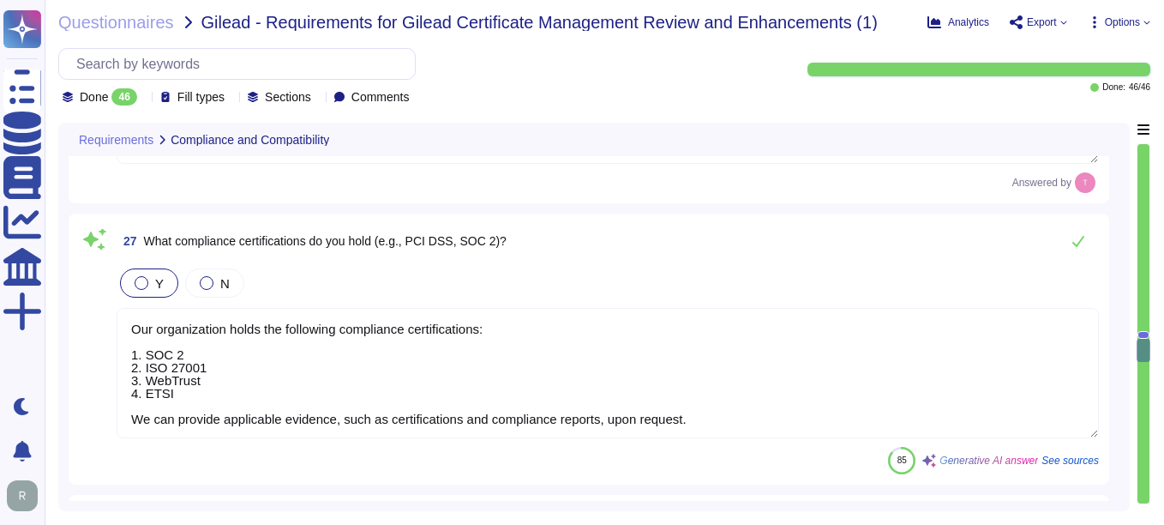
scroll to position [5952, 0]
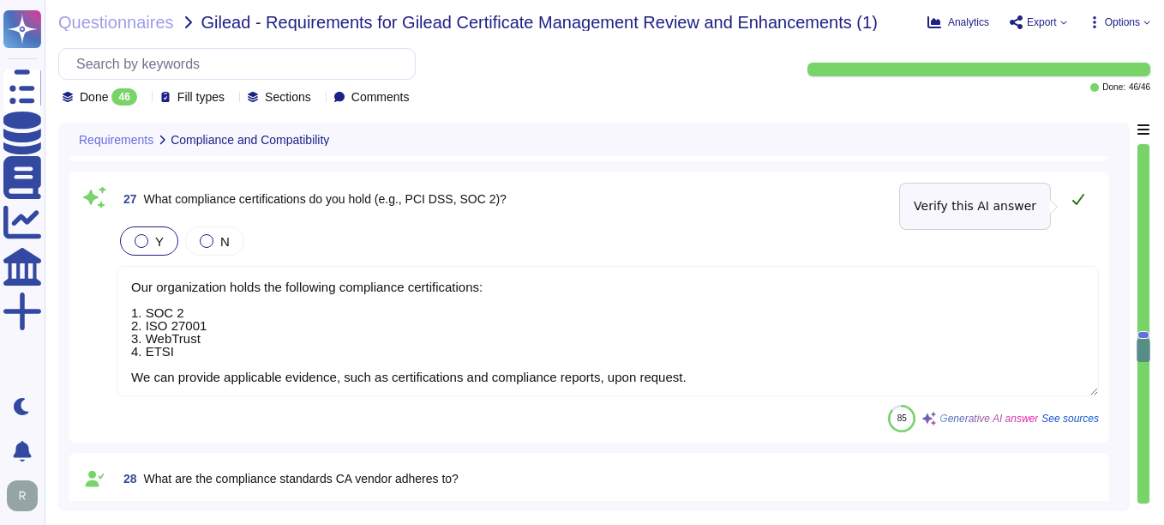
click at [1080, 203] on icon at bounding box center [1079, 199] width 14 height 14
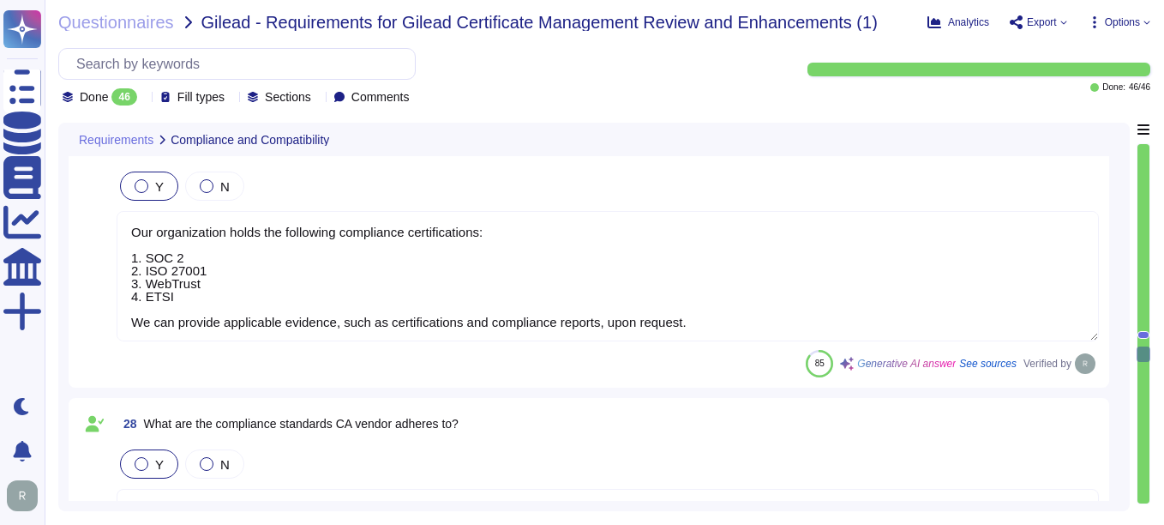
type textarea "The revocation process at [GEOGRAPHIC_DATA] involves the following key componen…"
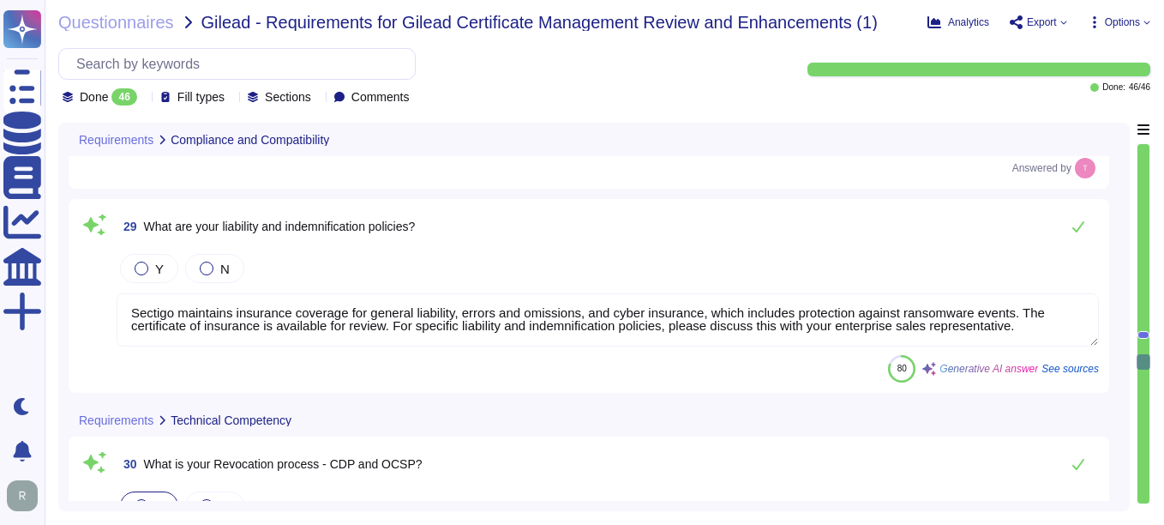
scroll to position [6467, 0]
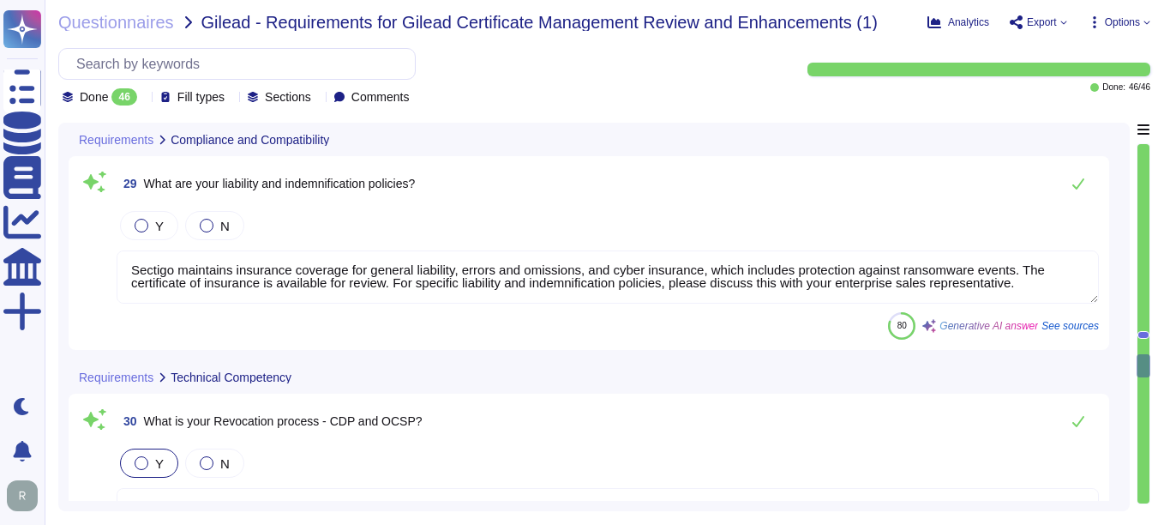
type textarea "Yes, our solution is a SaaS portal accessible through popular browsers."
click at [1073, 189] on icon at bounding box center [1079, 184] width 14 height 14
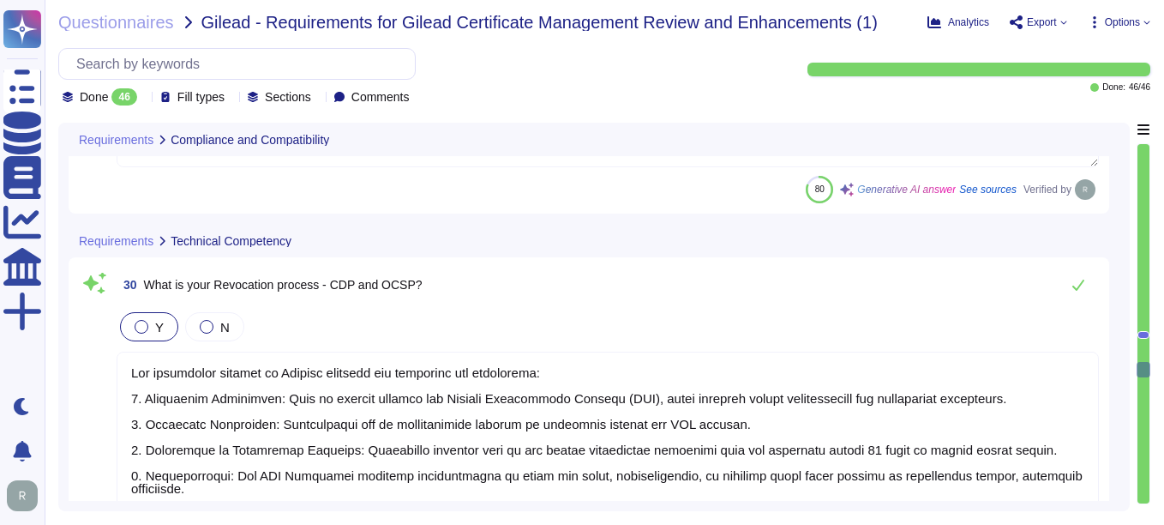
scroll to position [6638, 0]
type textarea "As per security reasons, we need to create new CSR after revocation."
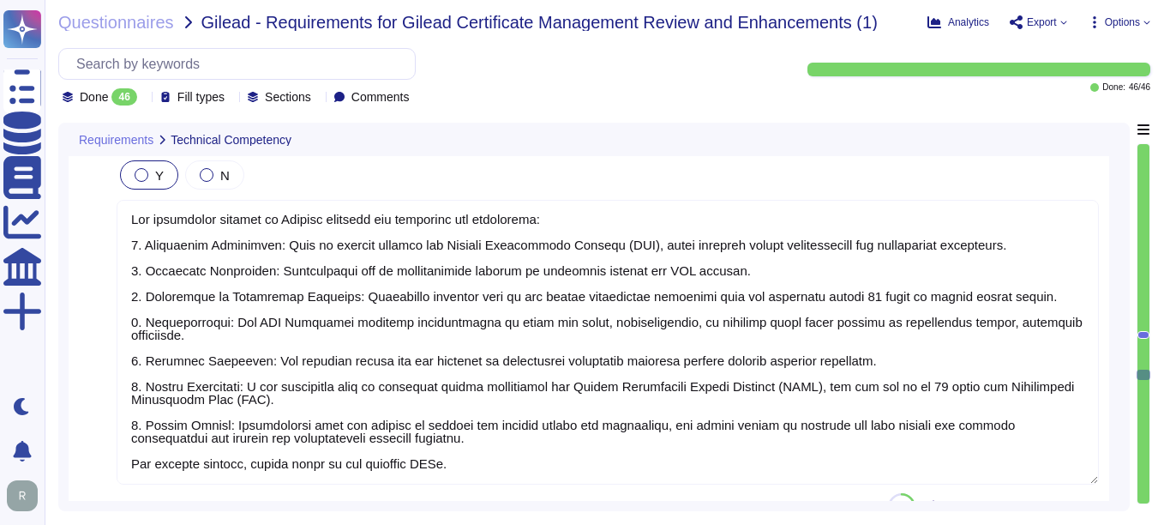
scroll to position [6810, 0]
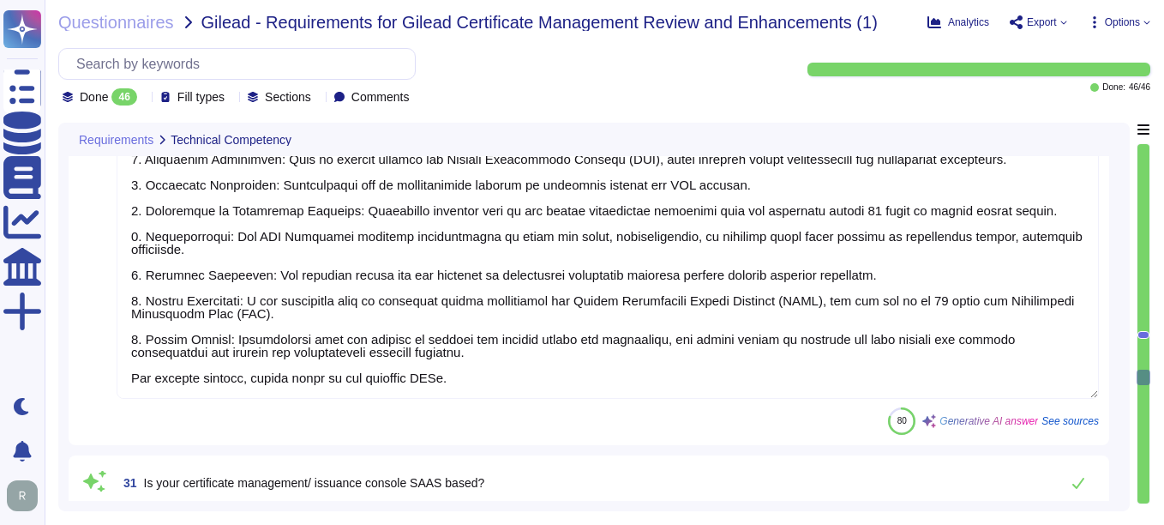
type textarea "CN=CERTDATA SSL EV ECC CA [Run by the Issuer] O=CERTDATA SERVICOS DE INFORMACAO…"
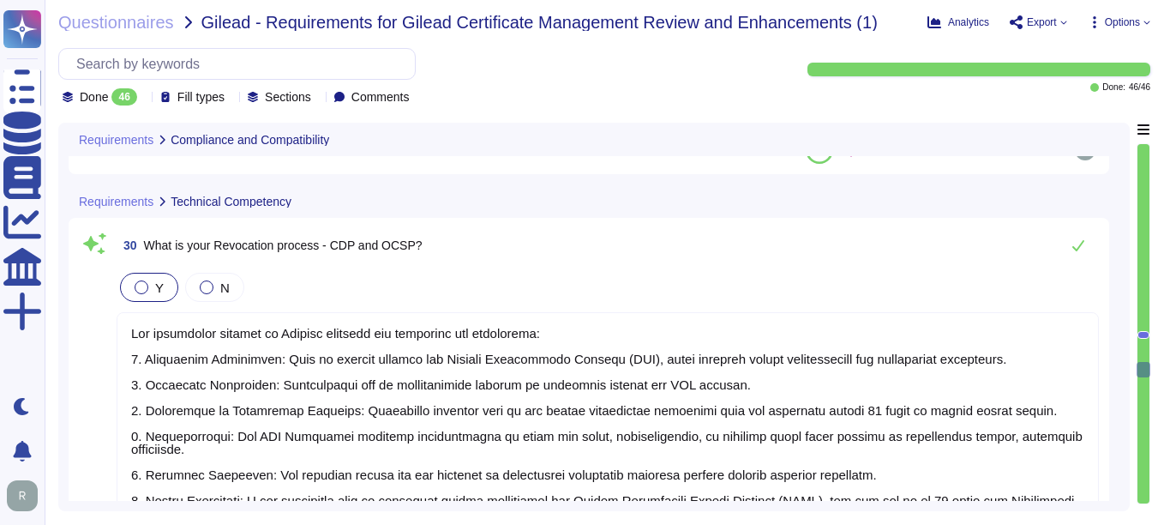
type textarea "1. WebTrust 2. ETSI 3. CCADB and all major root store program requirements"
type textarea "Sectigo maintains insurance coverage for general liability, errors and omission…"
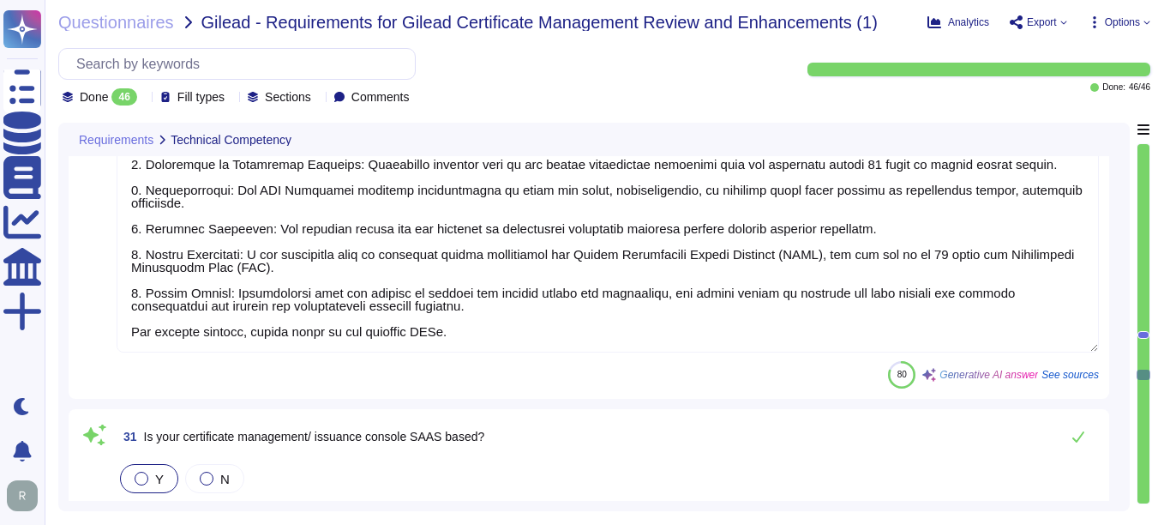
scroll to position [6882, 0]
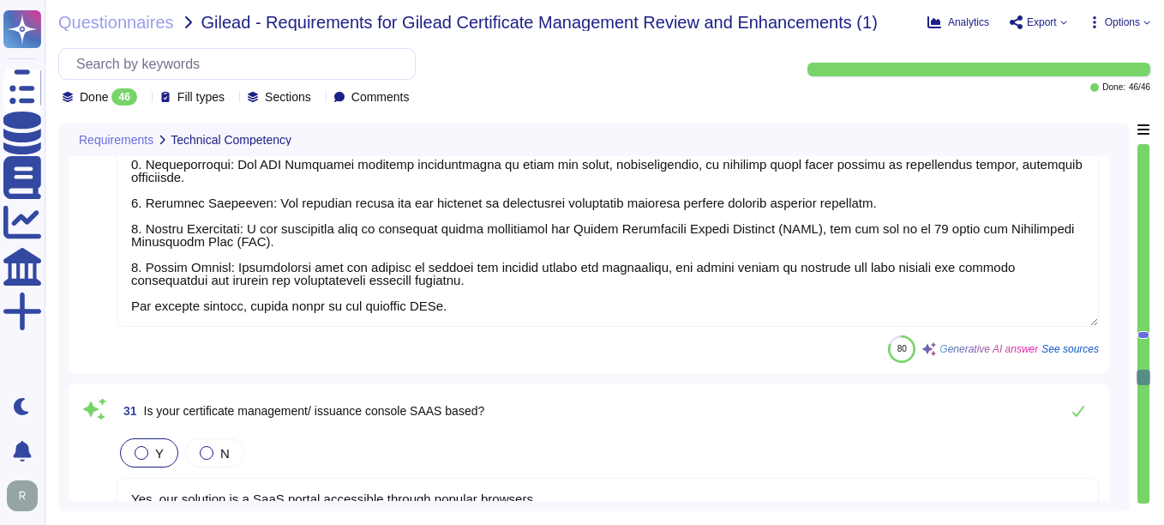
type textarea "CN=CERTDATA SSL EV ECC CA [Run by the Issuer] O=CERTDATA SERVICOS DE INFORMACAO…"
drag, startPoint x: 438, startPoint y: 307, endPoint x: 125, endPoint y: 310, distance: 313.0
click at [125, 310] on textarea at bounding box center [608, 184] width 983 height 285
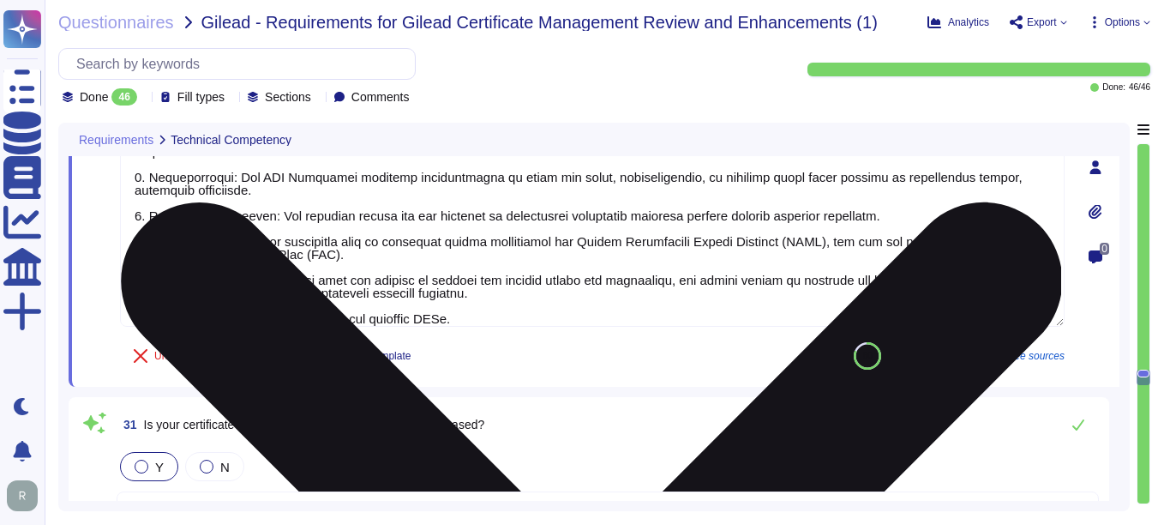
scroll to position [0, 0]
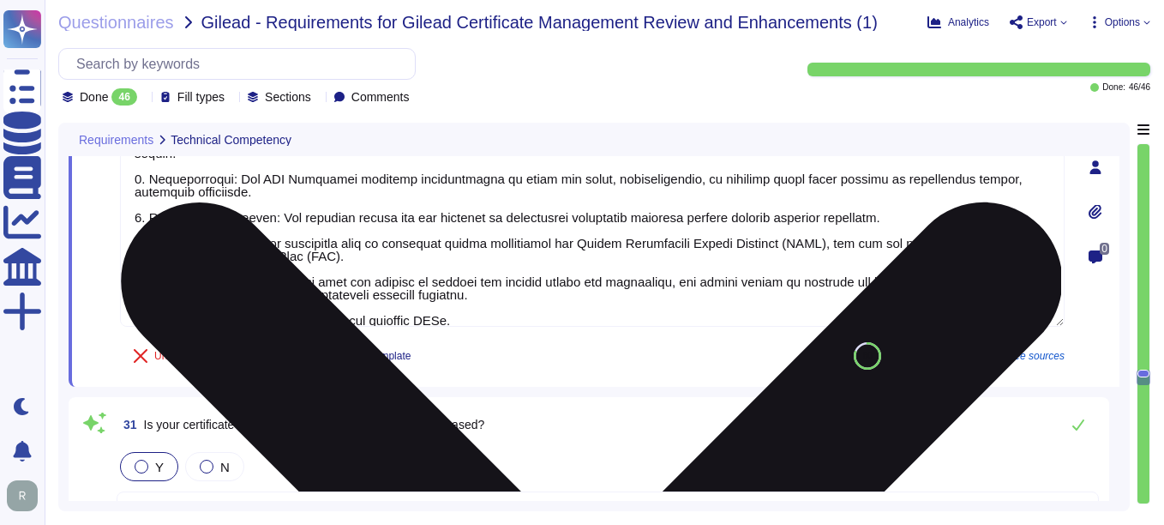
type textarea "The revocation process at [GEOGRAPHIC_DATA] involves the following key componen…"
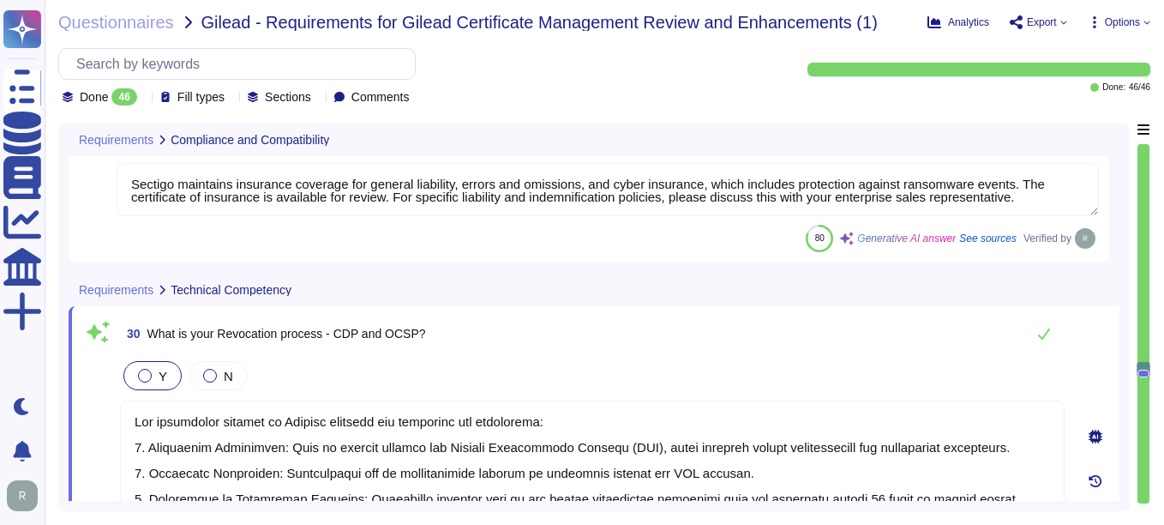
type textarea "Our organization holds the following compliance certifications: 1. SOC 2 2. ISO…"
type textarea "1. WebTrust 2. ETSI 3. CCADB and all major root store program requirements"
type textarea "Sectigo maintains insurance coverage for general liability, errors and omission…"
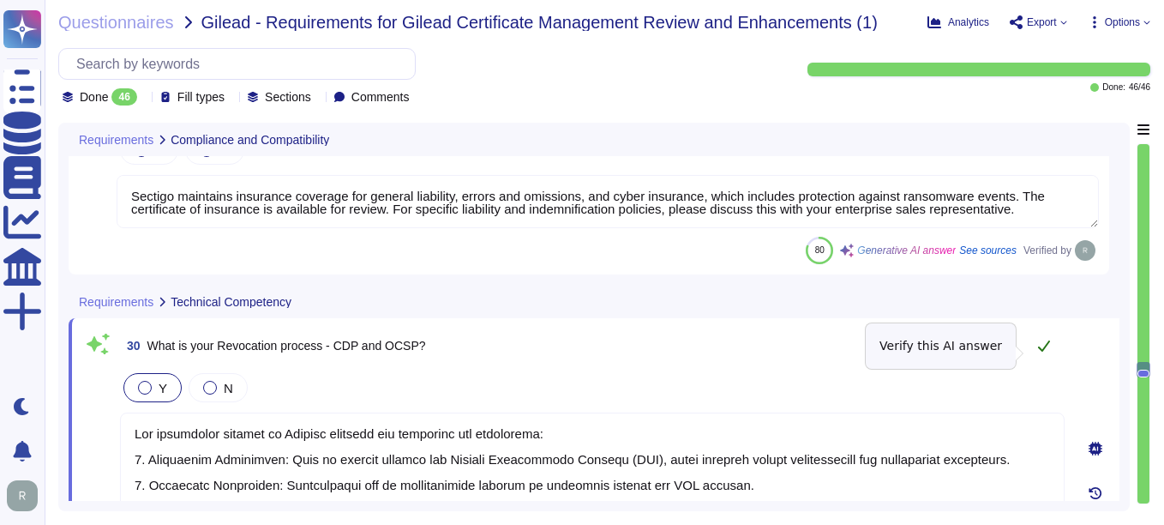
type textarea "The revocation process at [GEOGRAPHIC_DATA] involves the following key componen…"
click at [1043, 352] on icon at bounding box center [1044, 345] width 12 height 11
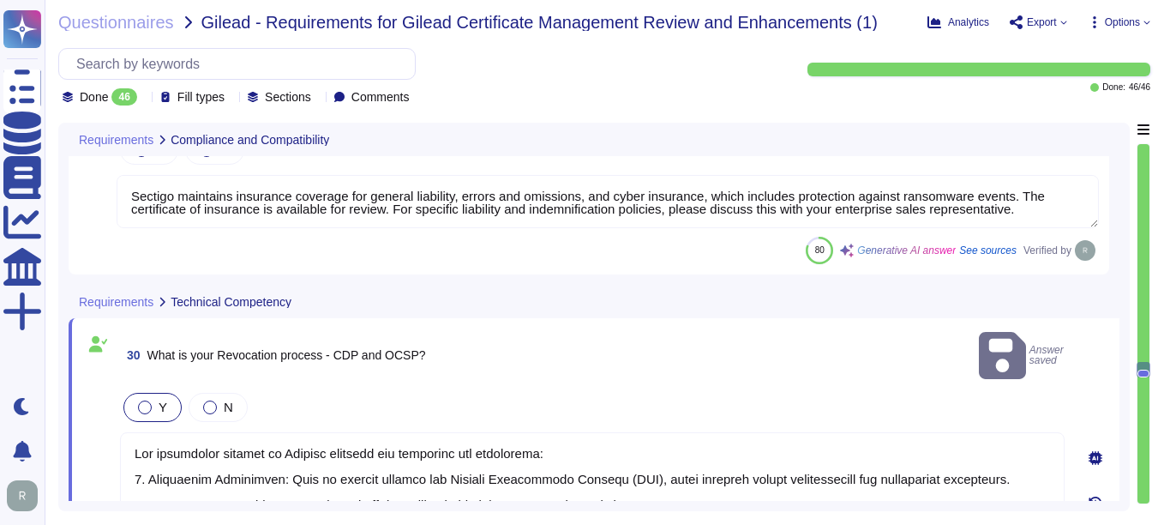
scroll to position [6710, 0]
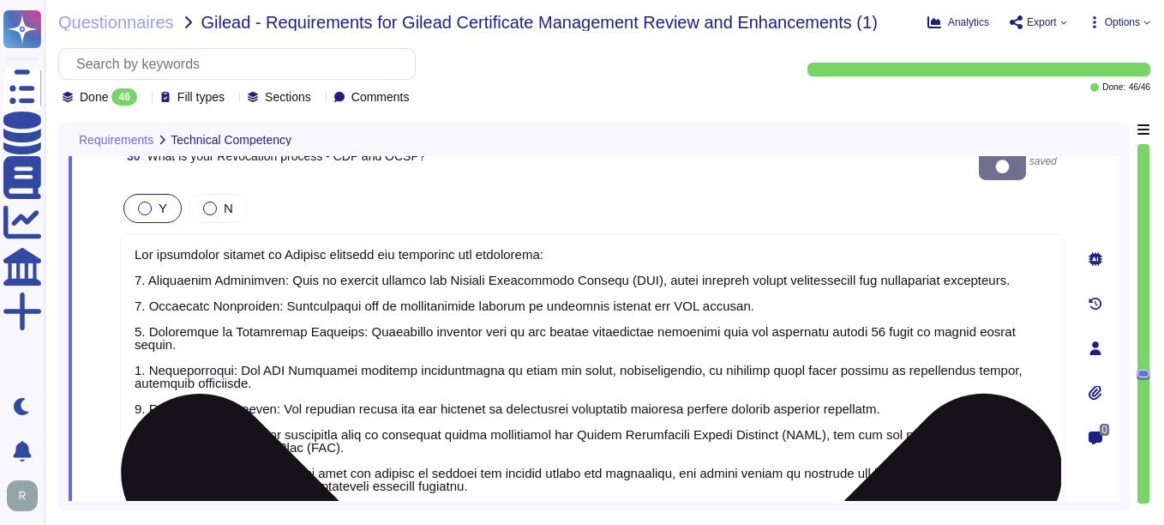
type textarea "As per security reasons, we need to create new CSR after revocation."
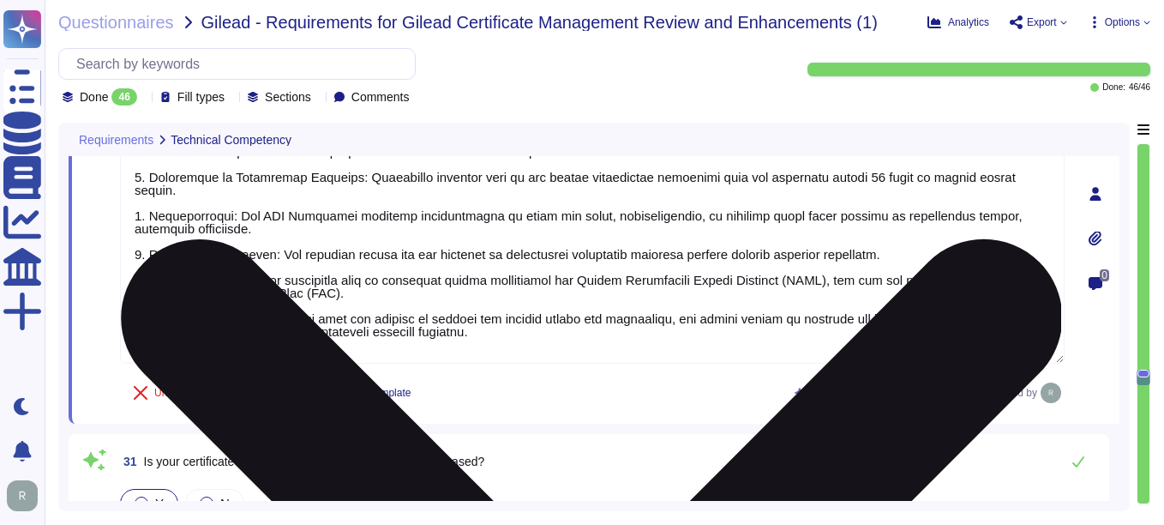
type textarea "CN=CERTDATA SSL EV ECC CA [Run by the Issuer] O=CERTDATA SERVICOS DE INFORMACAO…"
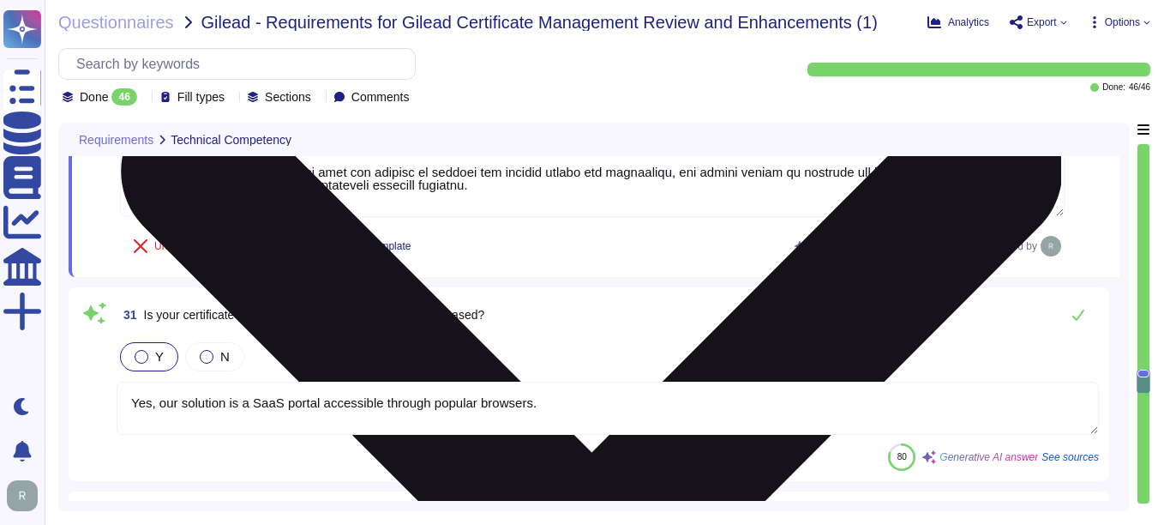
scroll to position [7053, 0]
type textarea "To handle the renewal of root and intermediate certificate authorities and ensu…"
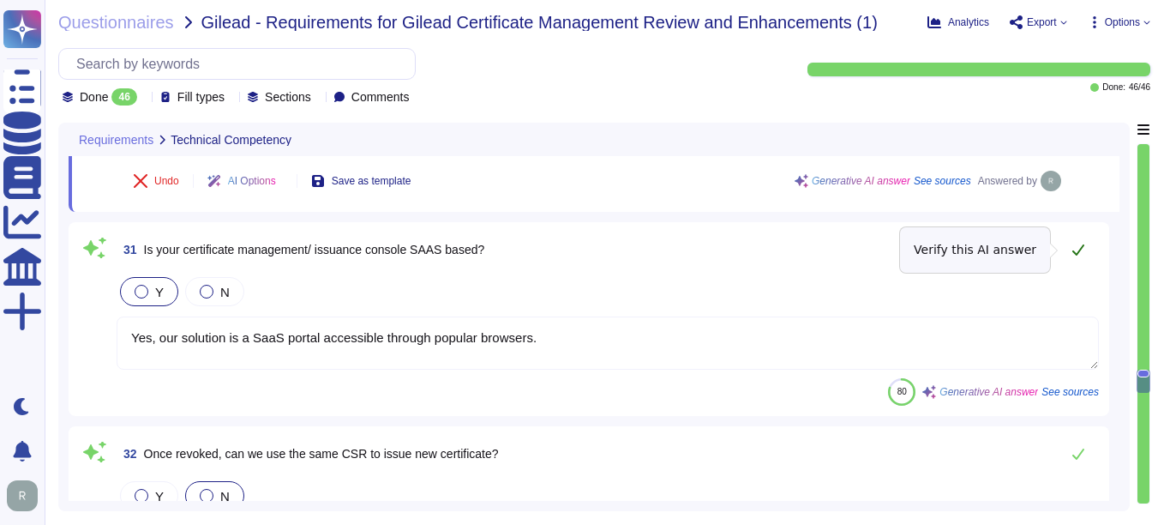
click at [1077, 250] on icon at bounding box center [1079, 250] width 14 height 14
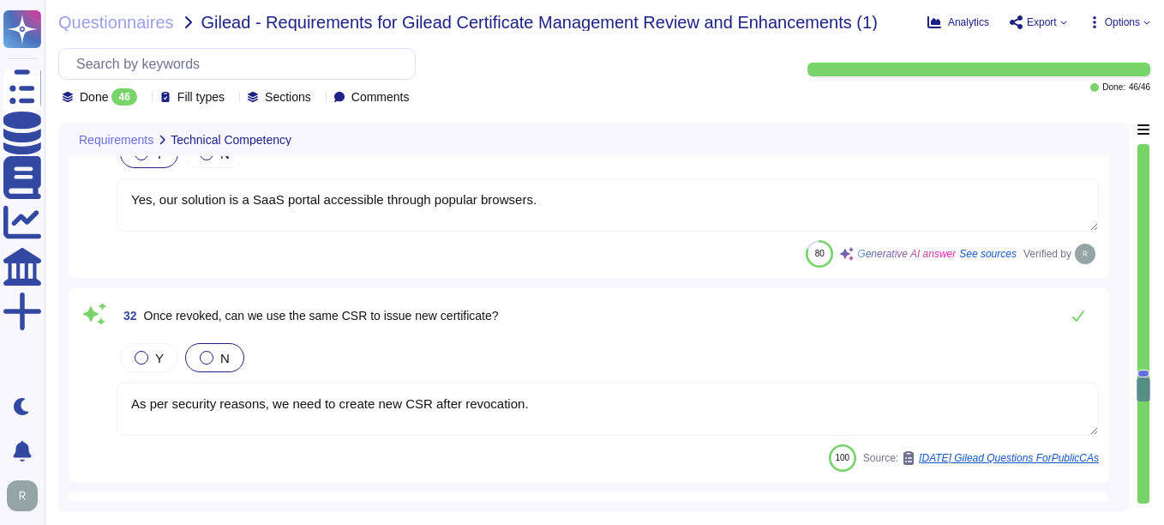
scroll to position [7225, 0]
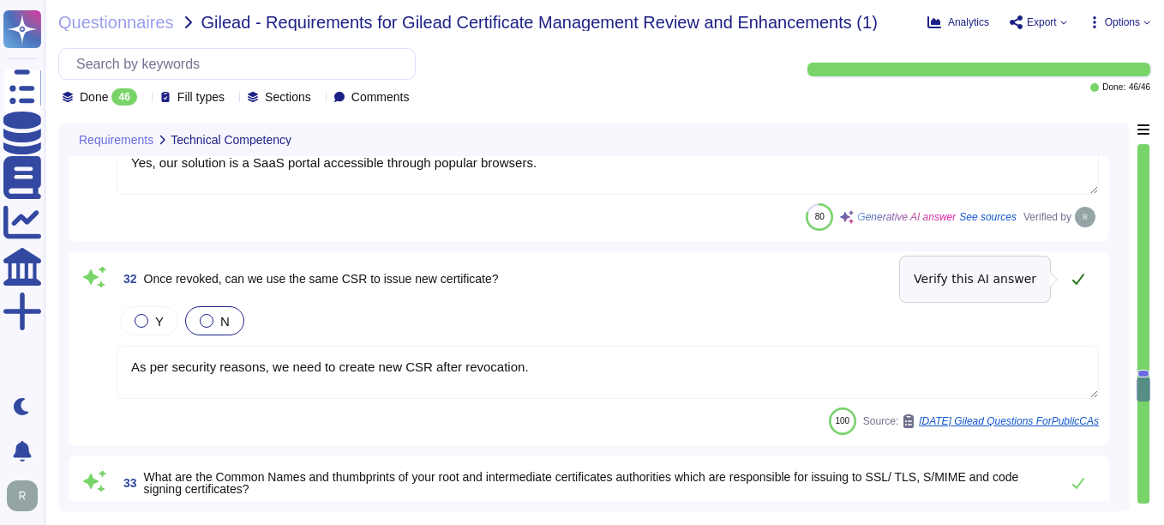
click at [1078, 280] on icon at bounding box center [1079, 279] width 14 height 14
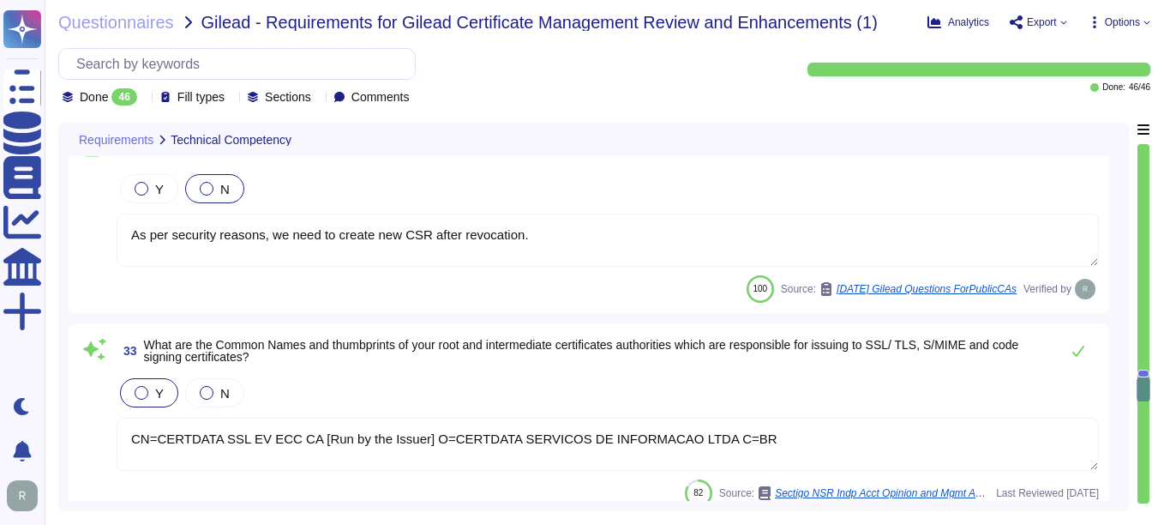
scroll to position [7396, 0]
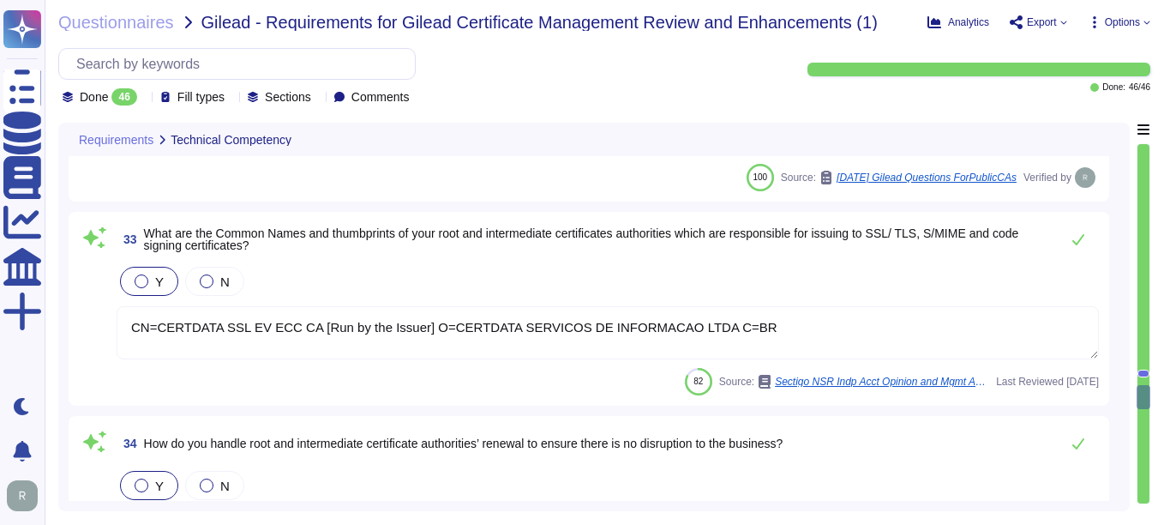
type textarea "We support a variety of operating systems for certificate discovery, management…"
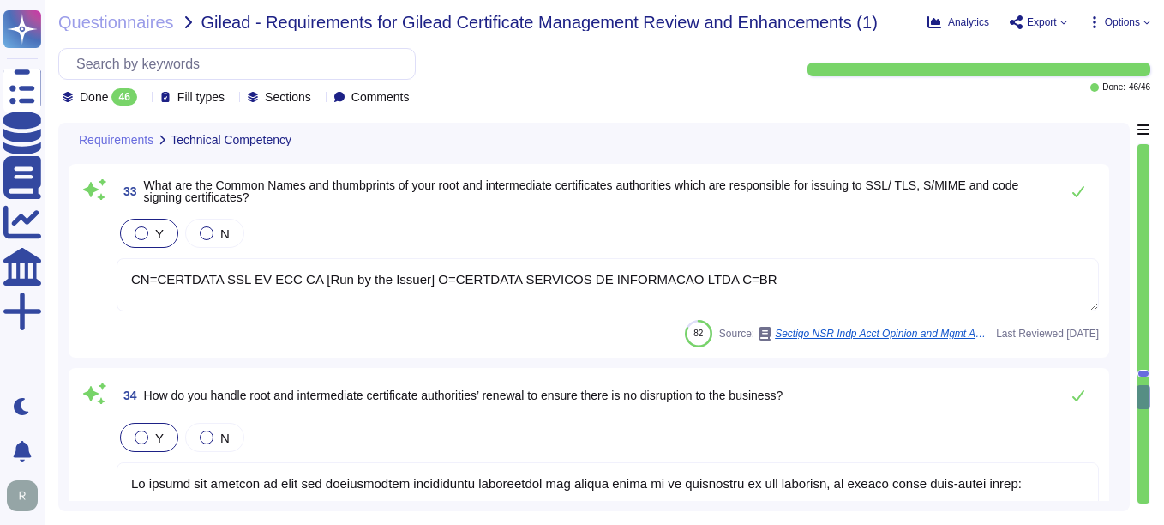
scroll to position [7482, 0]
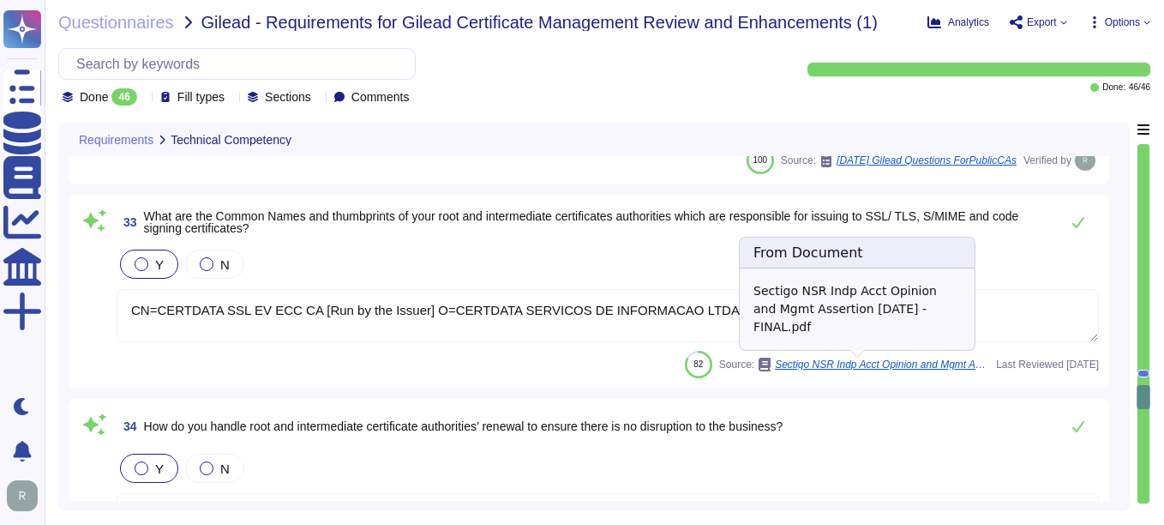
click at [759, 364] on icon at bounding box center [765, 365] width 12 height 14
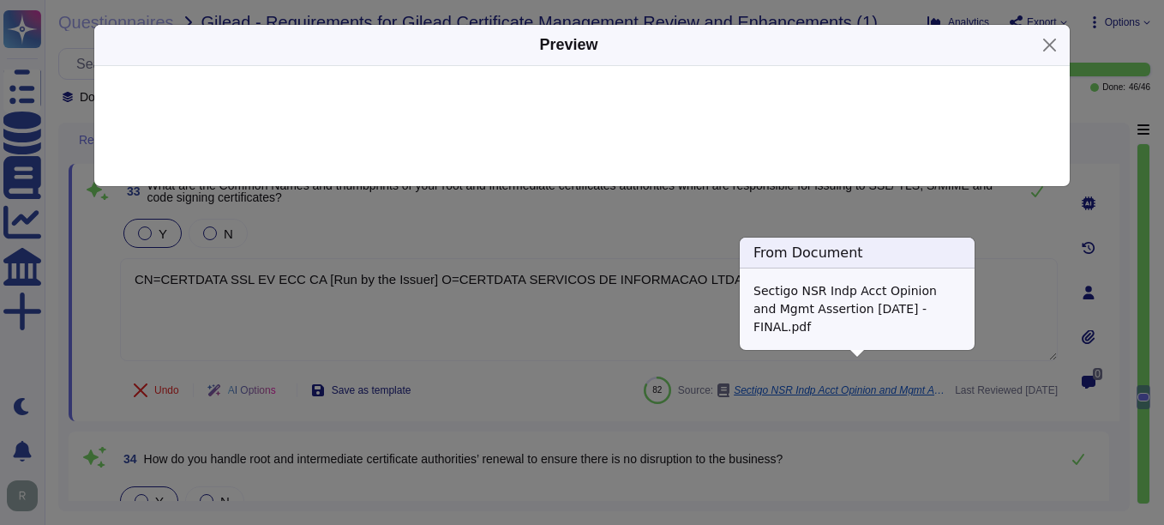
type textarea "We support a variety of operating systems for certificate discovery, management…"
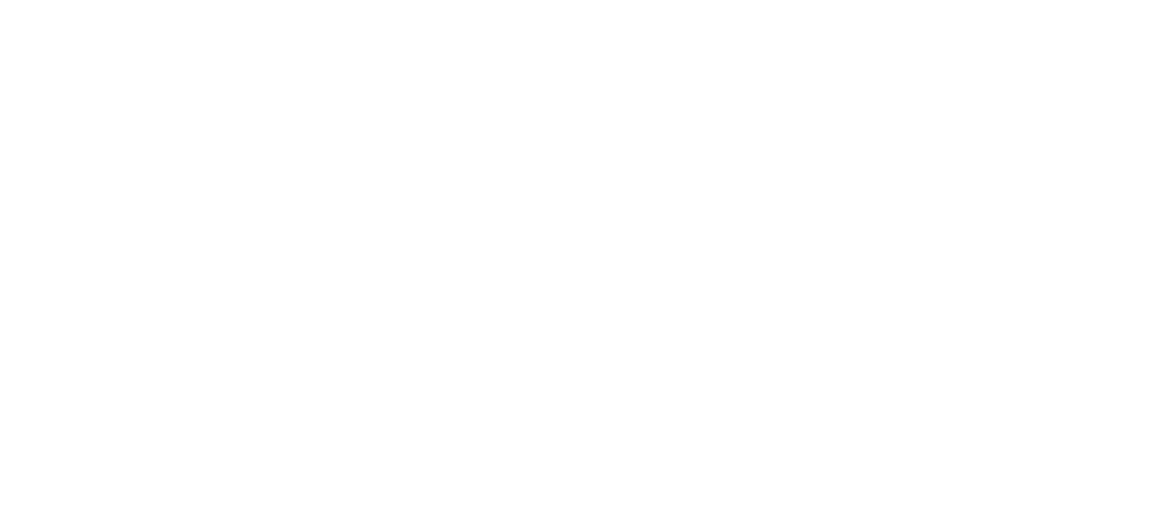
click at [556, 0] on html at bounding box center [582, 0] width 1164 height 0
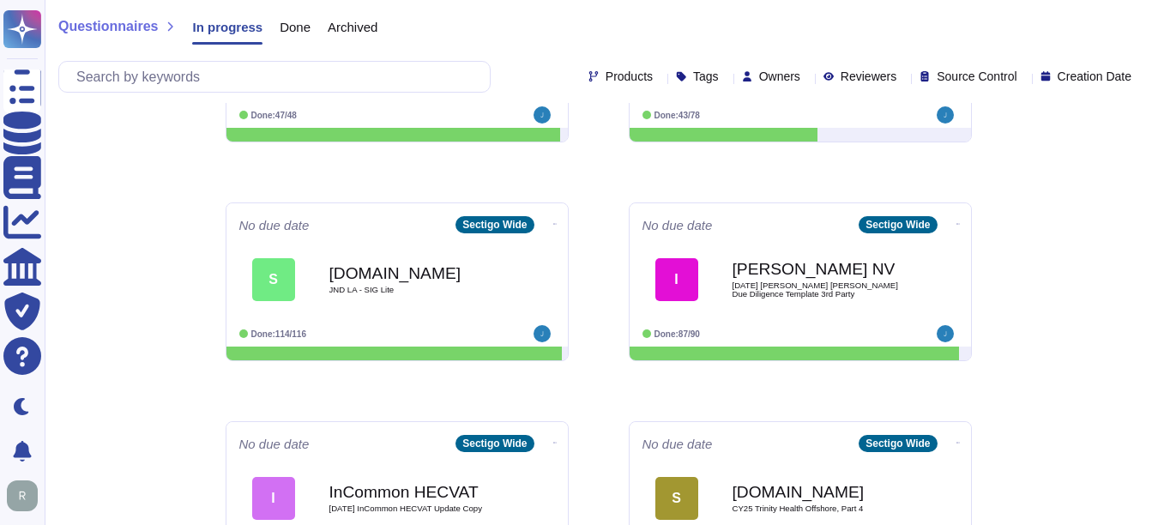
scroll to position [600, 0]
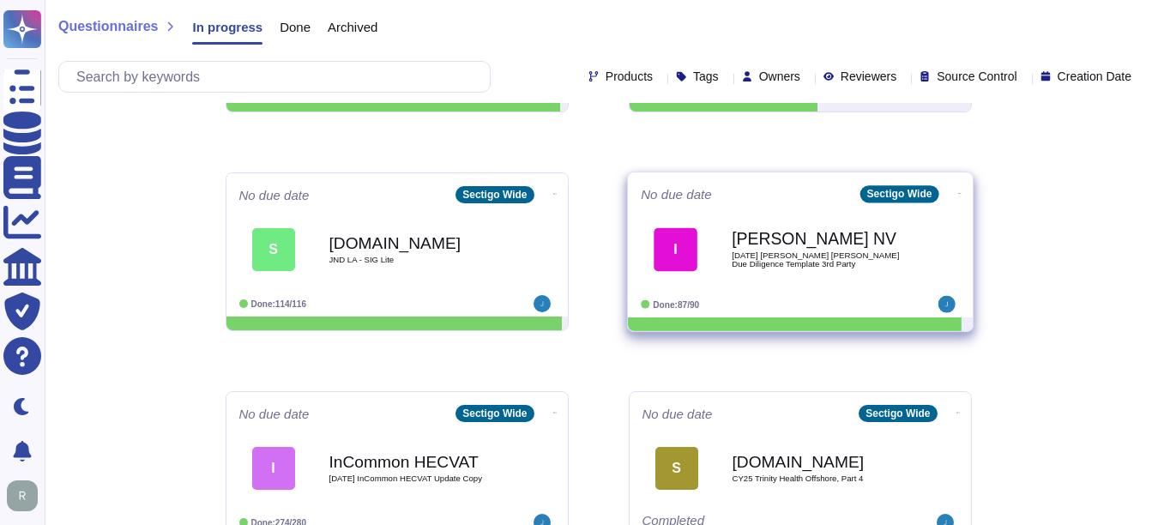
click at [806, 292] on div "I Isabel NV 2025 08 29 Isabel DORA Due Diligence Template 3rd Party" at bounding box center [800, 249] width 319 height 87
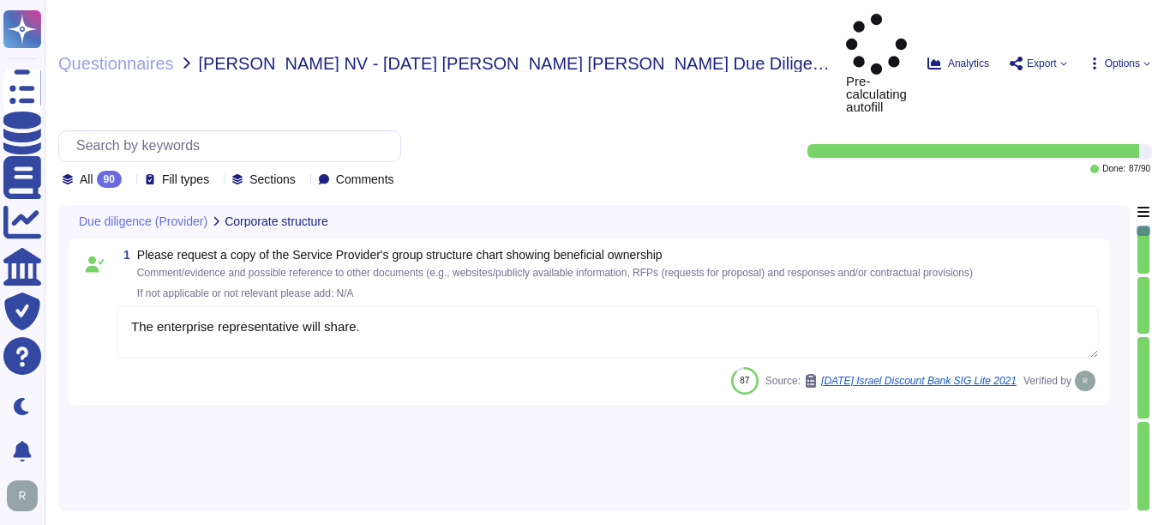
type textarea "The enterprise representative will share."
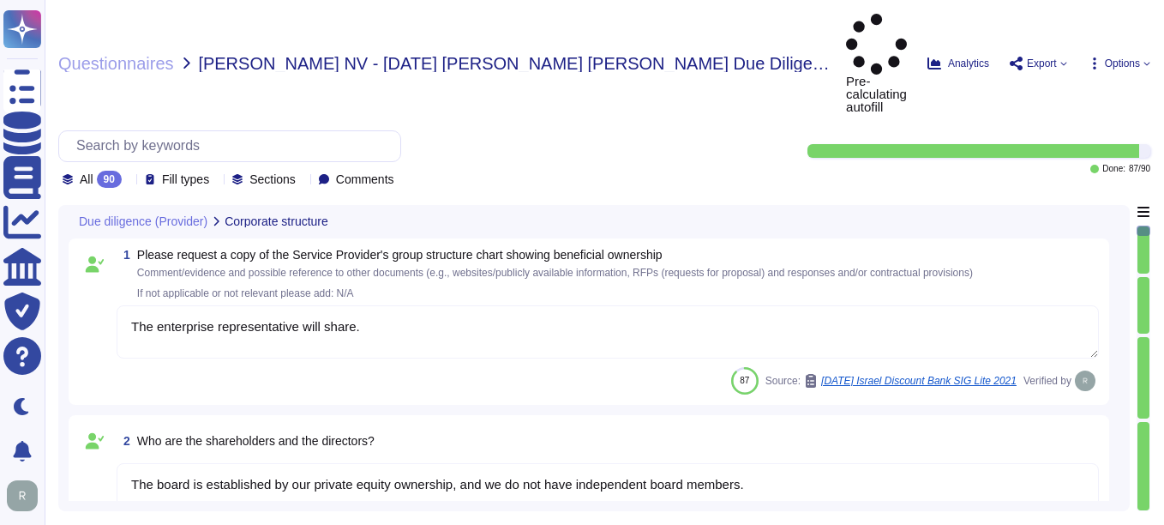
type textarea "The board is established by our private equity ownership, and we do not have in…"
type textarea "We maintain redundant, synced data centers in Secaucus, New Jersey and Manchest…"
type textarea "Sectigo offers a comprehensive range of products and services, including: 1. Di…"
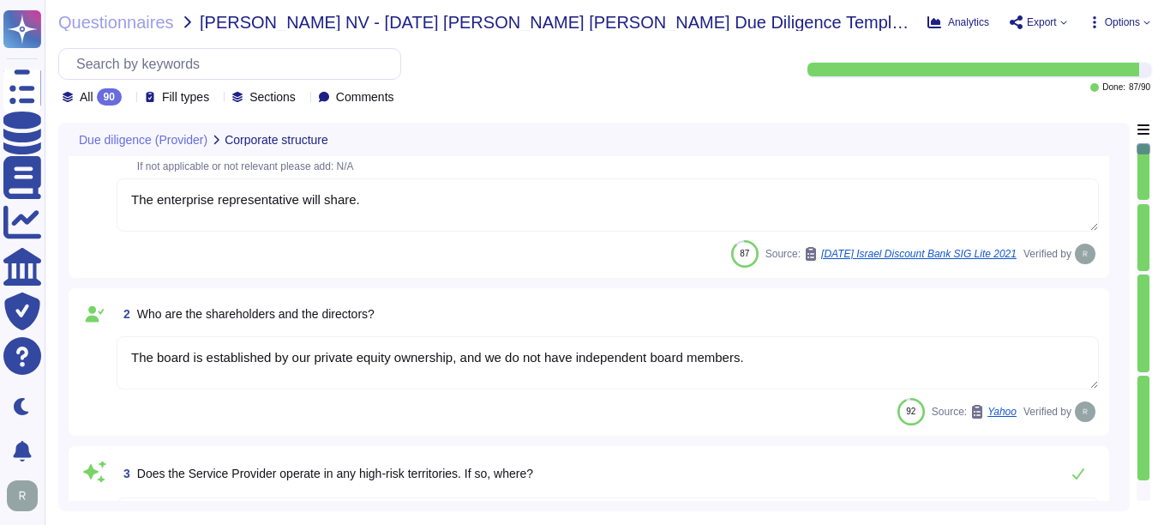
scroll to position [86, 0]
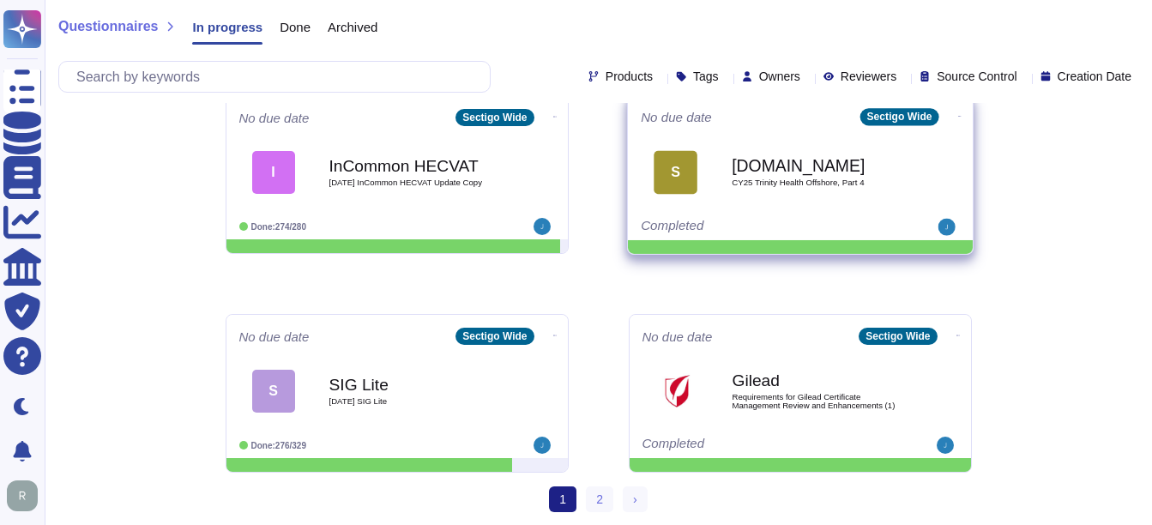
scroll to position [897, 0]
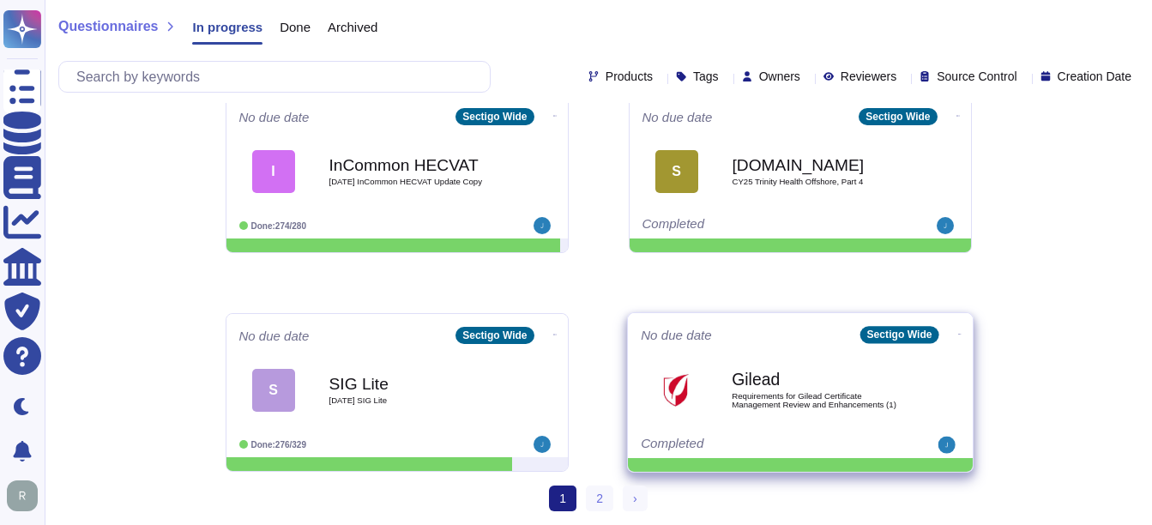
click at [778, 411] on div "Gilead Requirements for Gilead Certificate Management Review and Enhancements (…" at bounding box center [817, 389] width 173 height 69
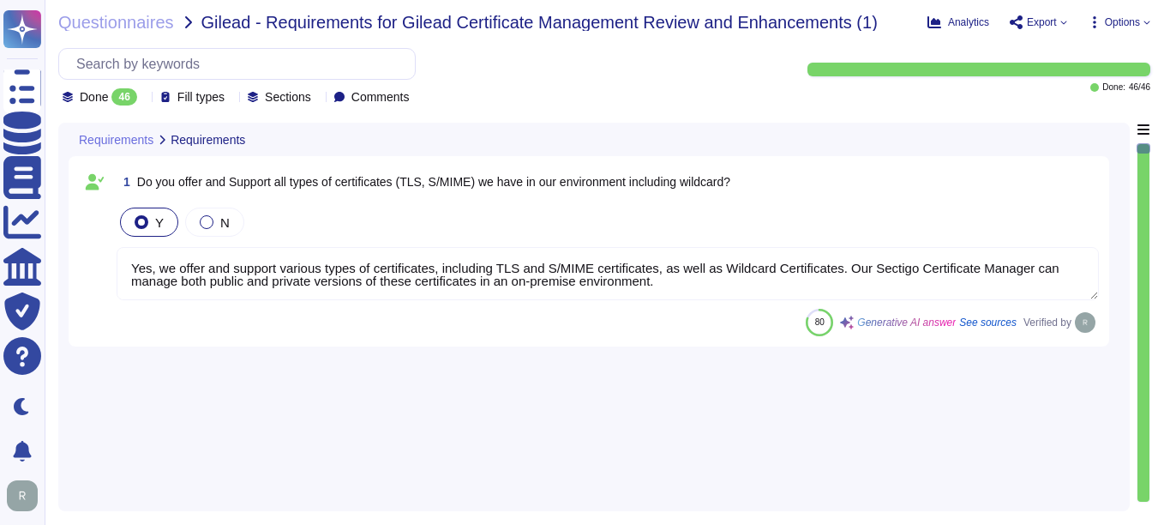
type textarea "Yes, we offer and support various types of certificates, including TLS and S/MI…"
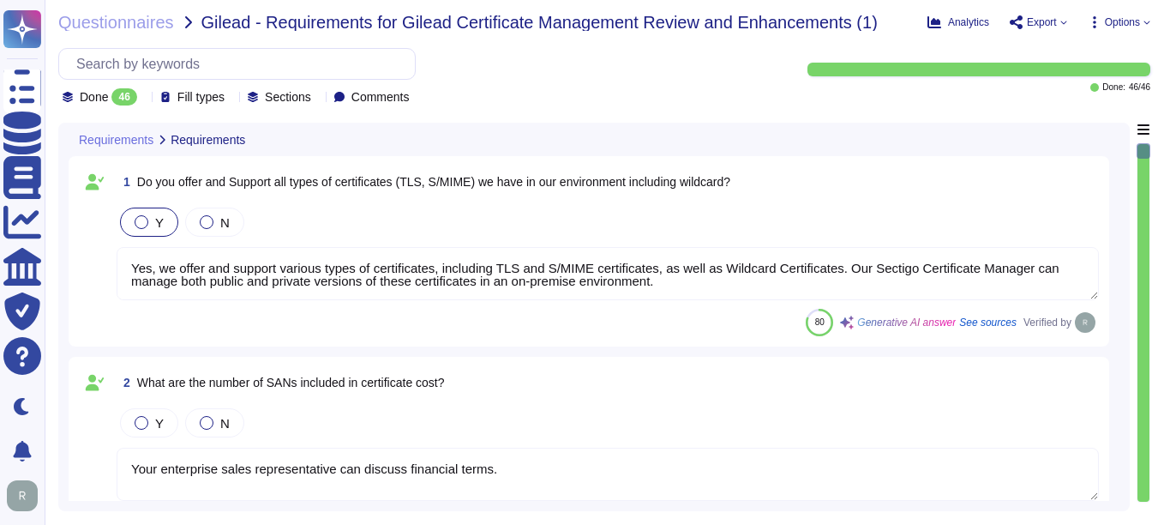
type textarea "Your enterprise sales representative can discuss financial terms."
type textarea "Yes, we support Organization Validation (OV) certificates, which include domain…"
type textarea "Yes, Sectigo's Certificate Manager supports the issuance and management of Exte…"
type textarea "We do not understand this question. OV certificates are a well understood techn…"
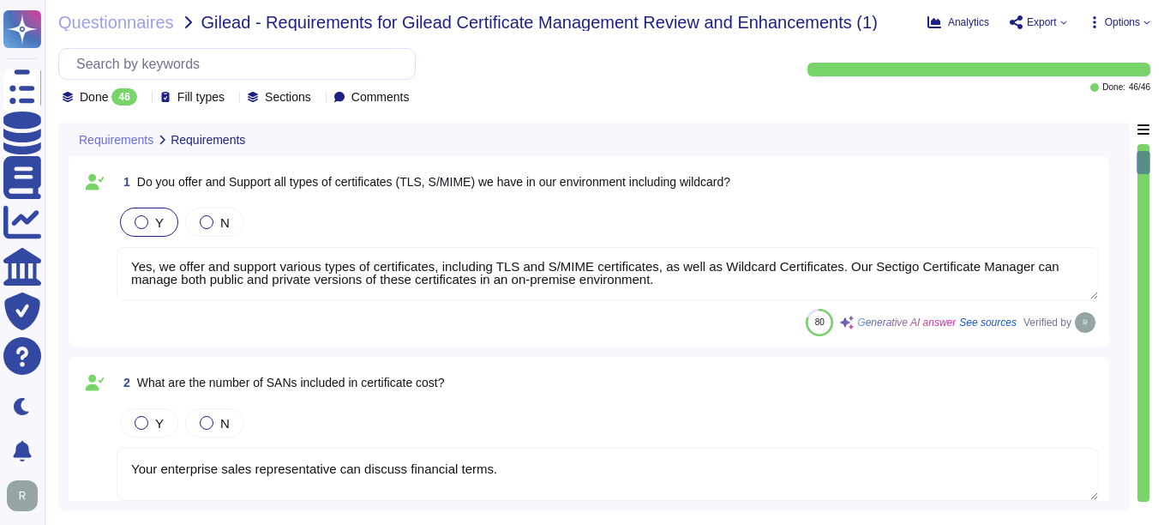
type textarea "We do not understand this question. EV certificates are a well understood techn…"
type textarea "There is no hard limit."
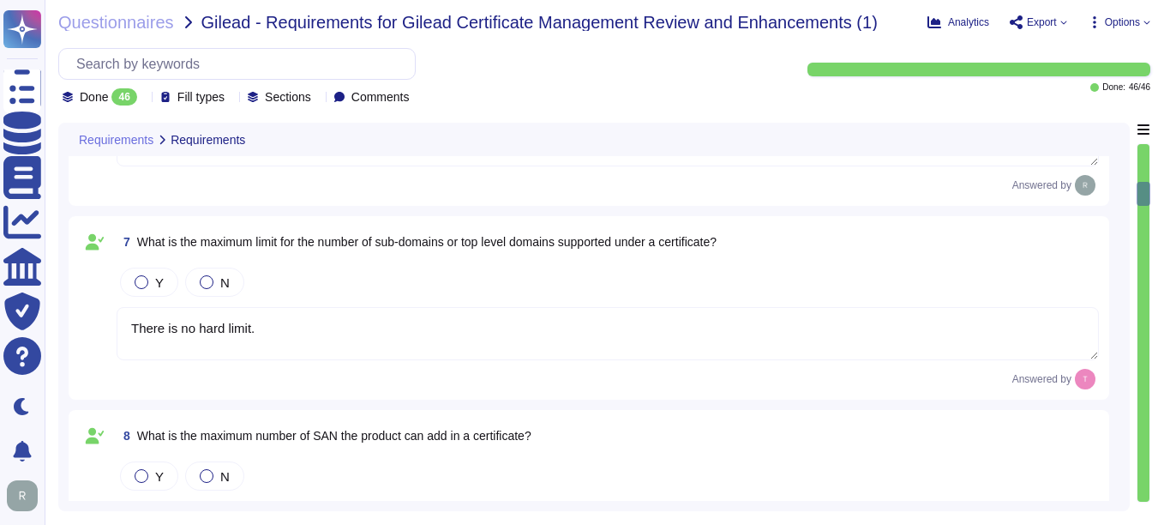
type textarea "There is no hard limit."
type textarea "Sectigo's policy for re-issuing a certificate involves the following steps: 1. …"
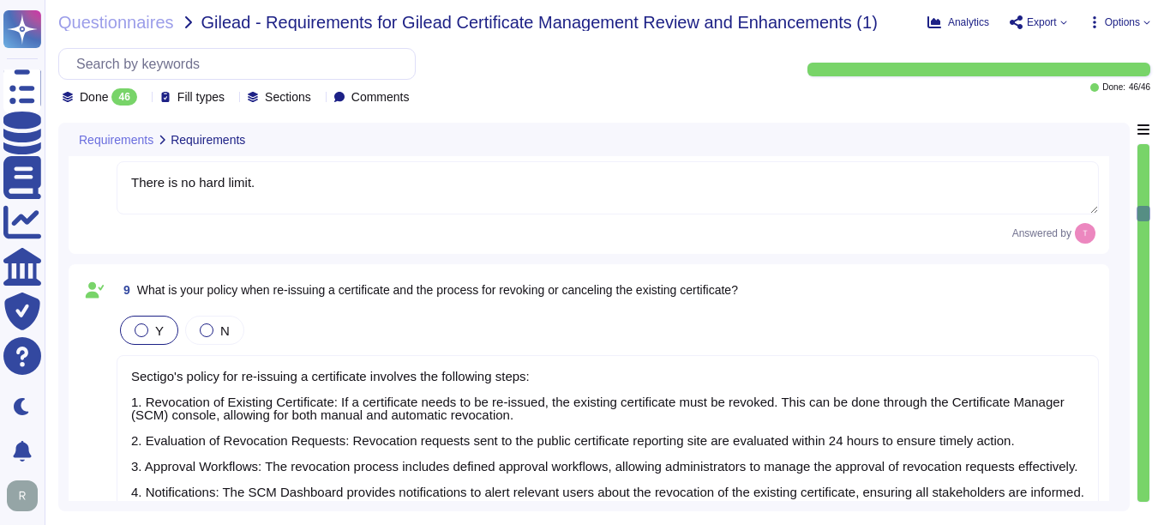
type textarea "Your enterprise sales rep can discuss licensing options."
type textarea "You can discuss this with your enterprise sales representative."
type textarea "DCV requires customer action and to timelines are entirely dependent on custome…"
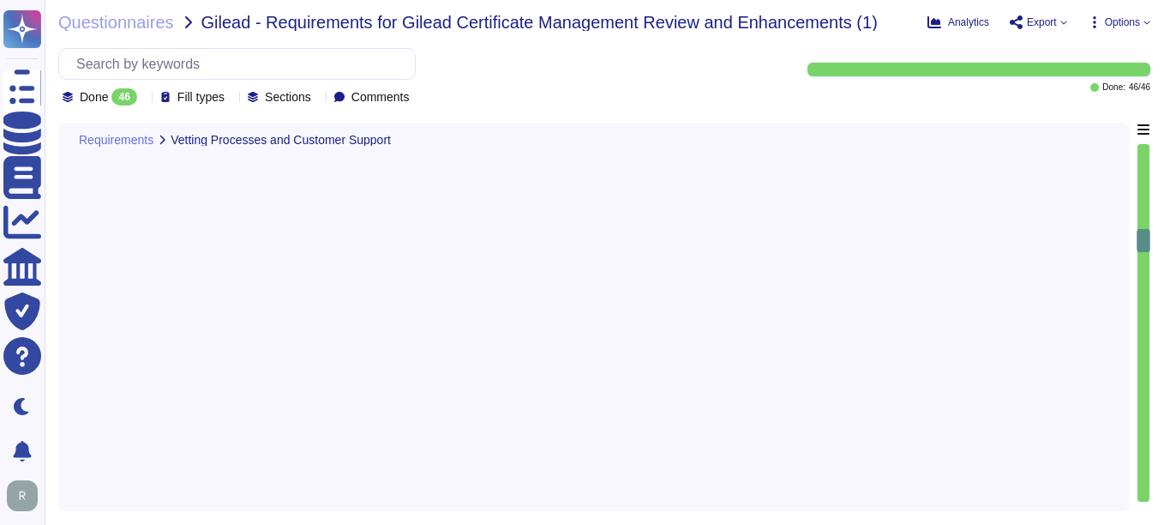
type textarea "There are no defined minima and maxima. Vetting in principle can be completed e…"
type textarea "Method of Communications: 1. Self-Service Ticketing System: Customers can submi…"
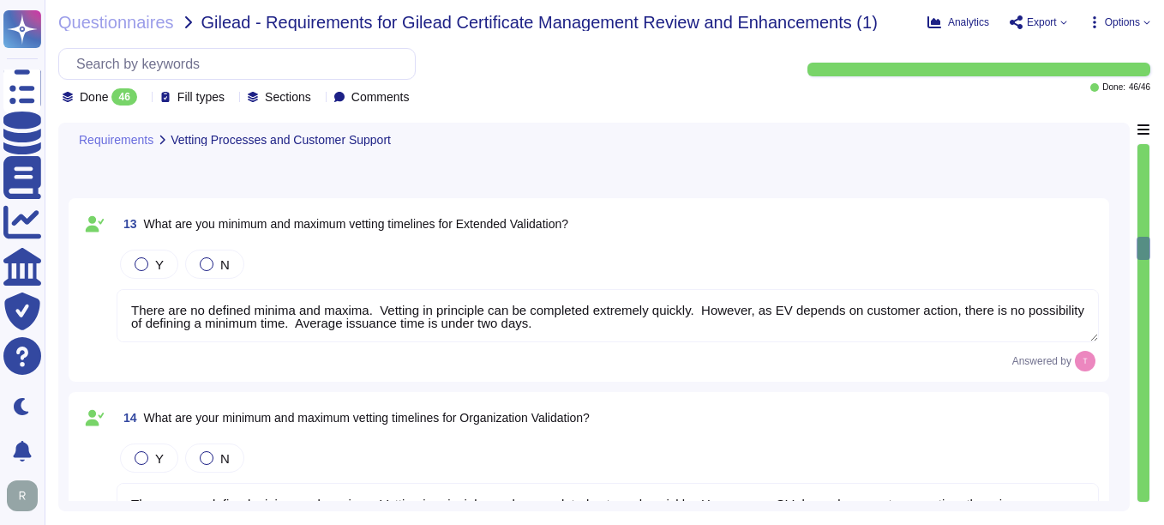
type textarea "Yes, technical support staff are available 24/7/365 depending on the service ag…"
type textarea "Yes, our company is compliant with the Baseline Requirements set by the CA/Brow…"
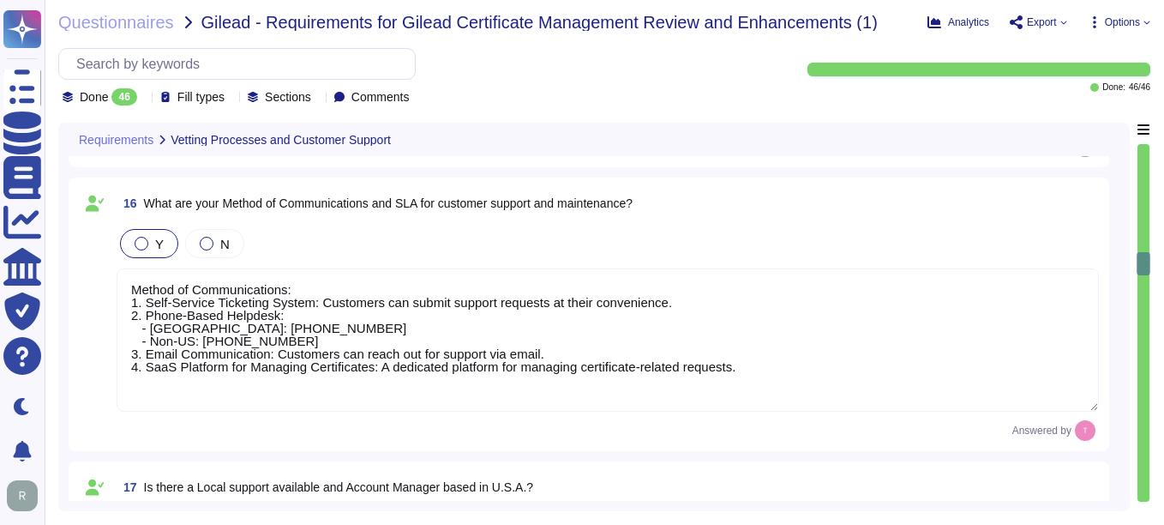
scroll to position [3601, 0]
type textarea "Yes, Sectigo is prepared to support certificate lifecycle automation capabiliti…"
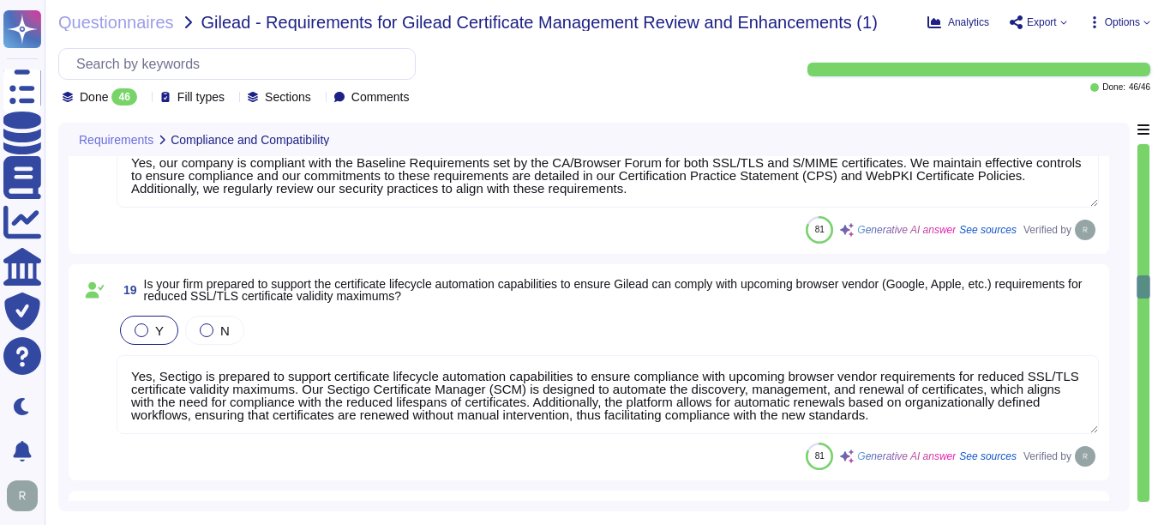
type textarea "Sectigo employs a comprehensive set of security measures to protect our infrast…"
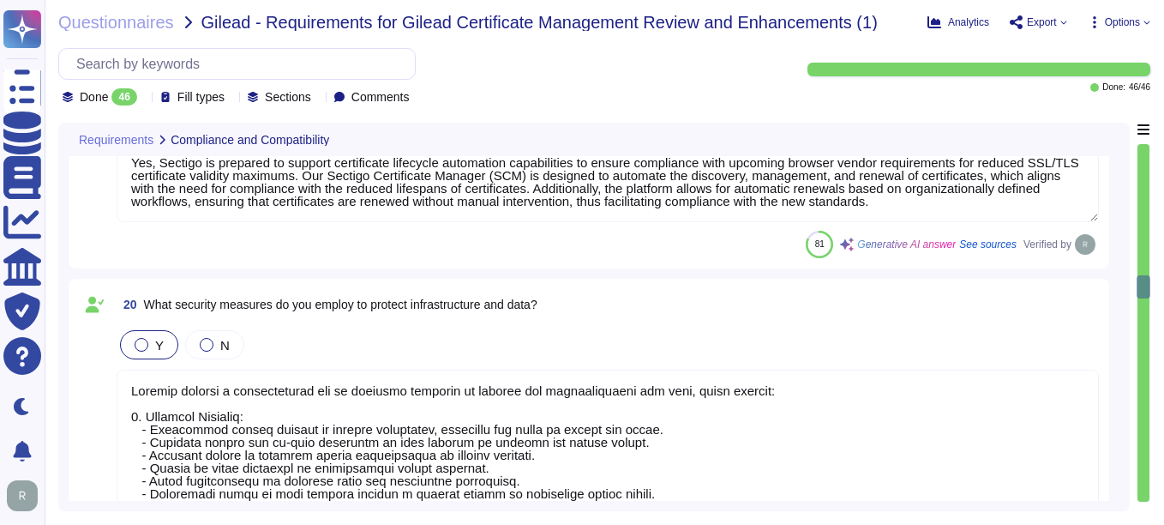
scroll to position [4030, 0]
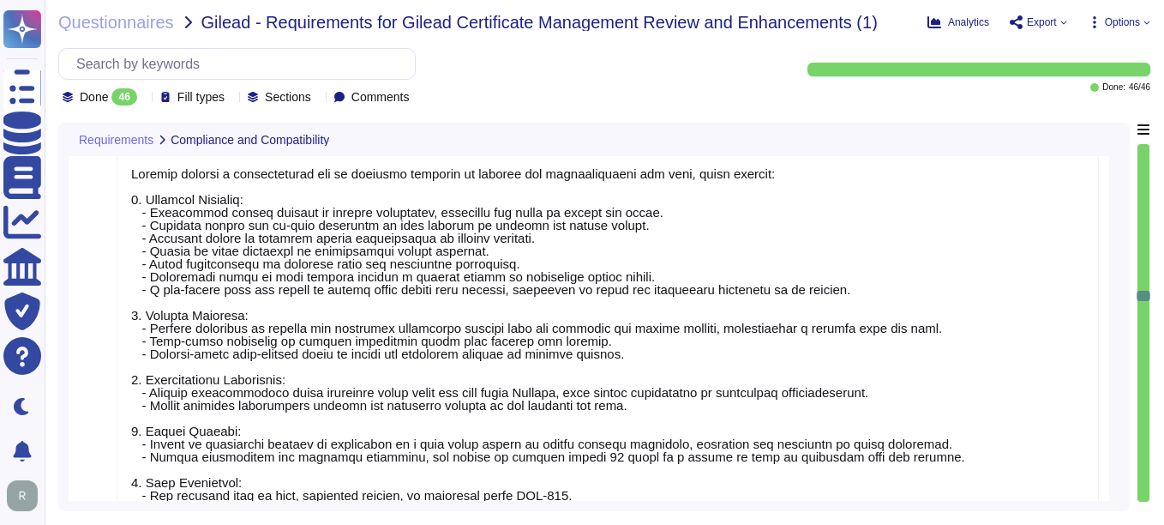
type textarea "Our solution is compatible with all major browsers, including Chrome, Edge, Saf…"
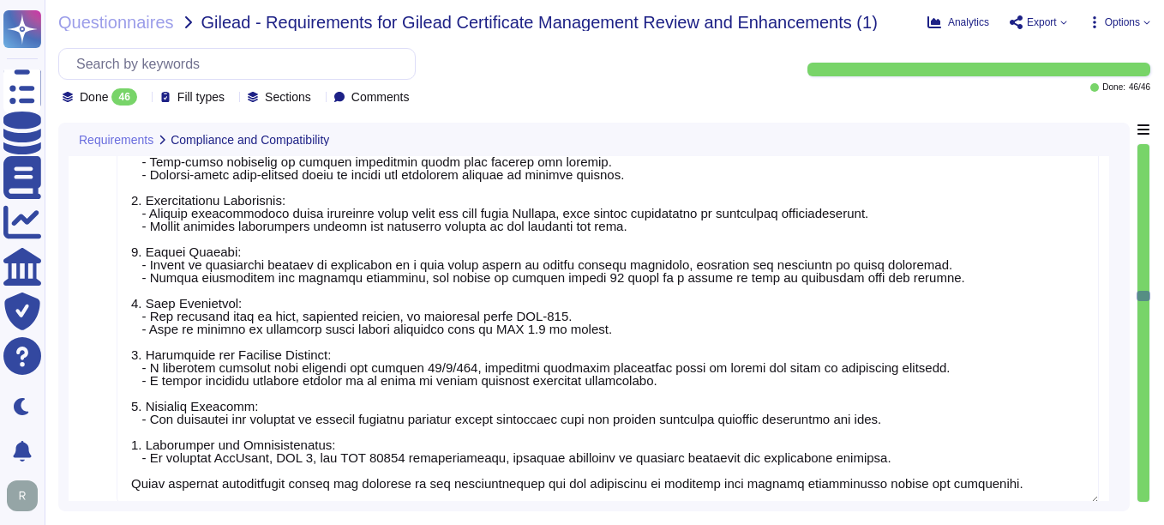
type textarea "We have an existing integration with Venafi. Details are available here: [URL][…"
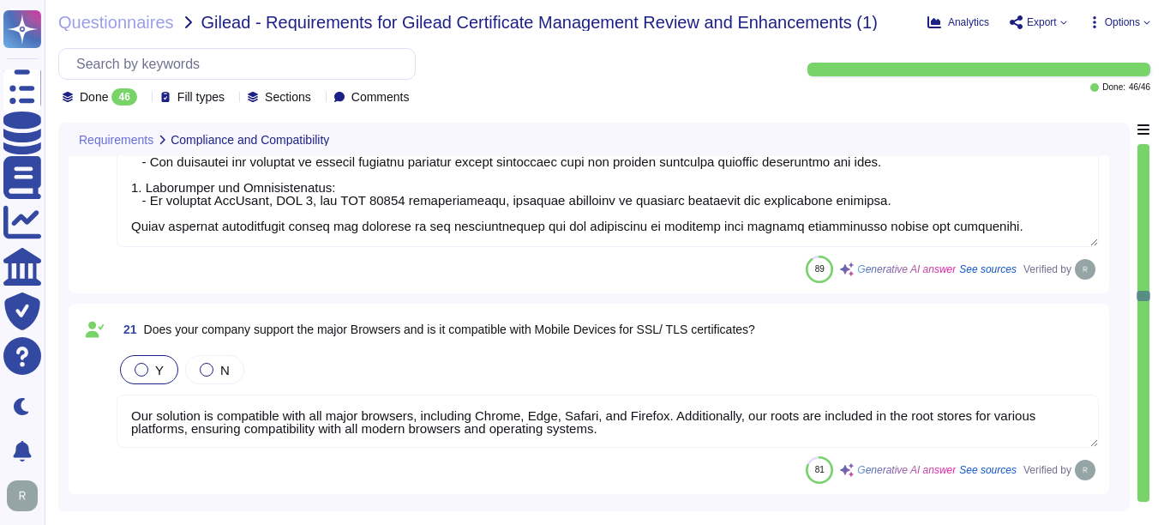
scroll to position [4459, 0]
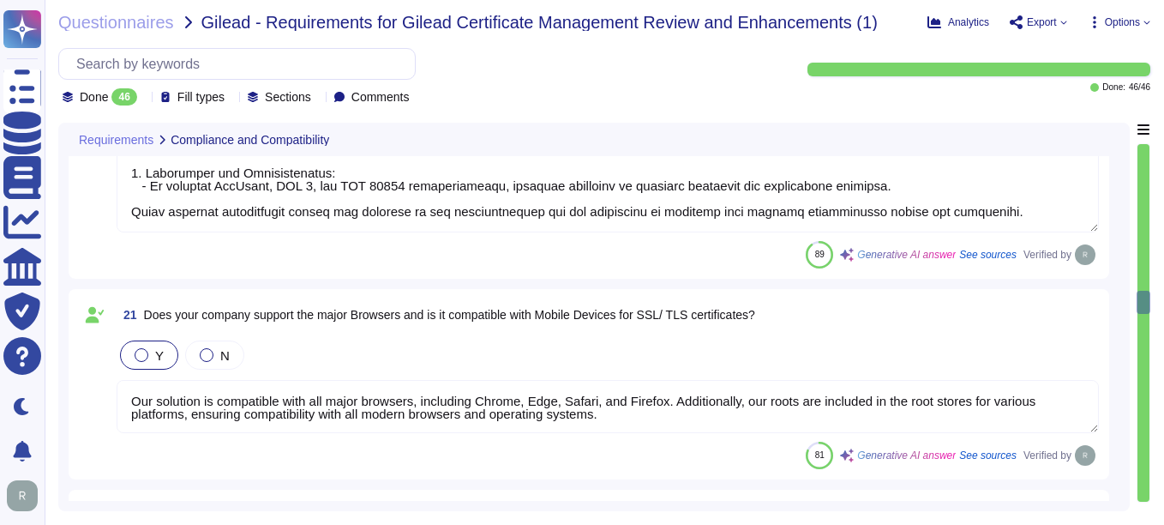
type textarea "CT logging is a root program requirement, and Sectigo logs all public TLS and S…"
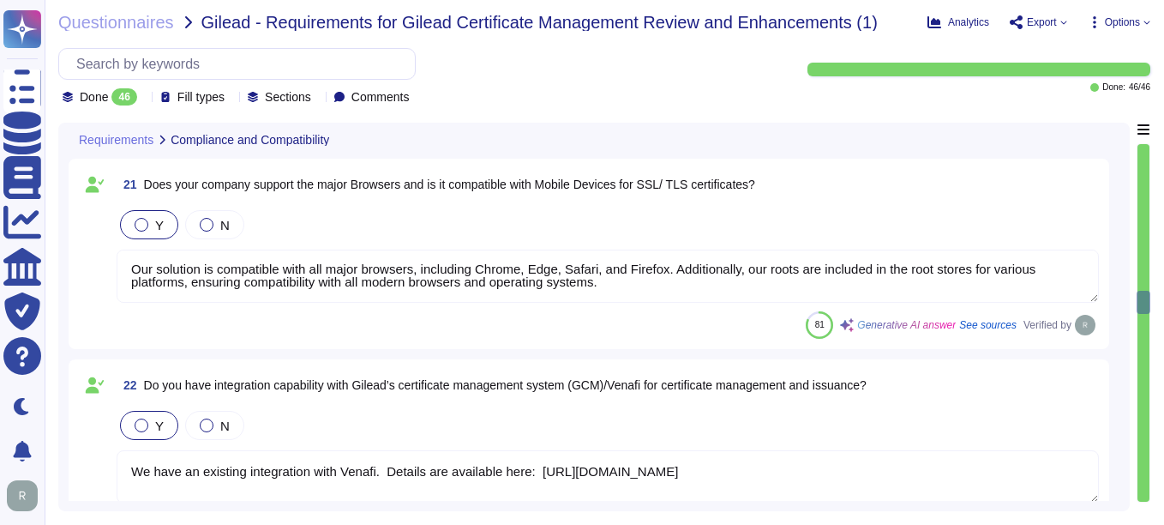
type textarea "Yes, we support proven secure hashing algorithms such as the SHA-2 family, whic…"
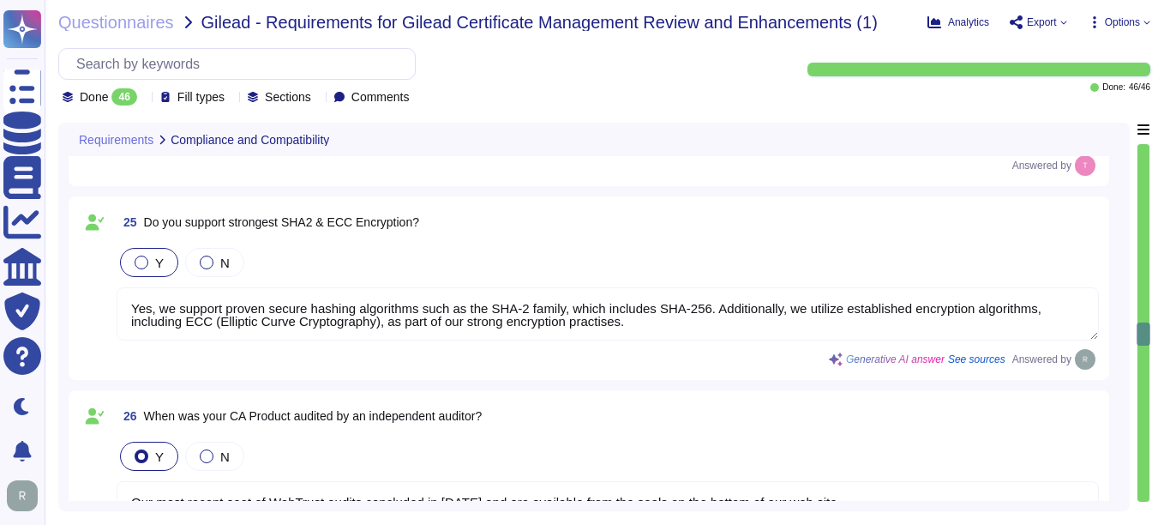
type textarea "Our most recent seet of WebTrust audits concluded in [DATE] and are available f…"
type textarea "Our organization holds the following compliance certifications: 1. SOC 2 2. ISO…"
type textarea "1. WebTrust 2. ETSI 3. CCADB and all major root store program requirements"
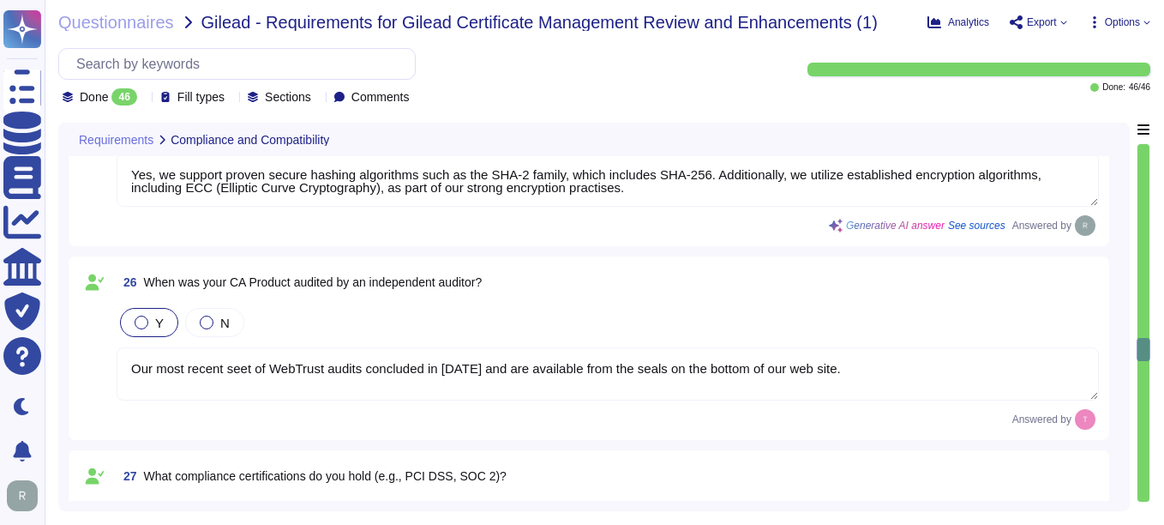
type textarea "Sectigo maintains insurance coverage for general liability, errors and omission…"
type textarea "The revocation process at [GEOGRAPHIC_DATA] involves the following key componen…"
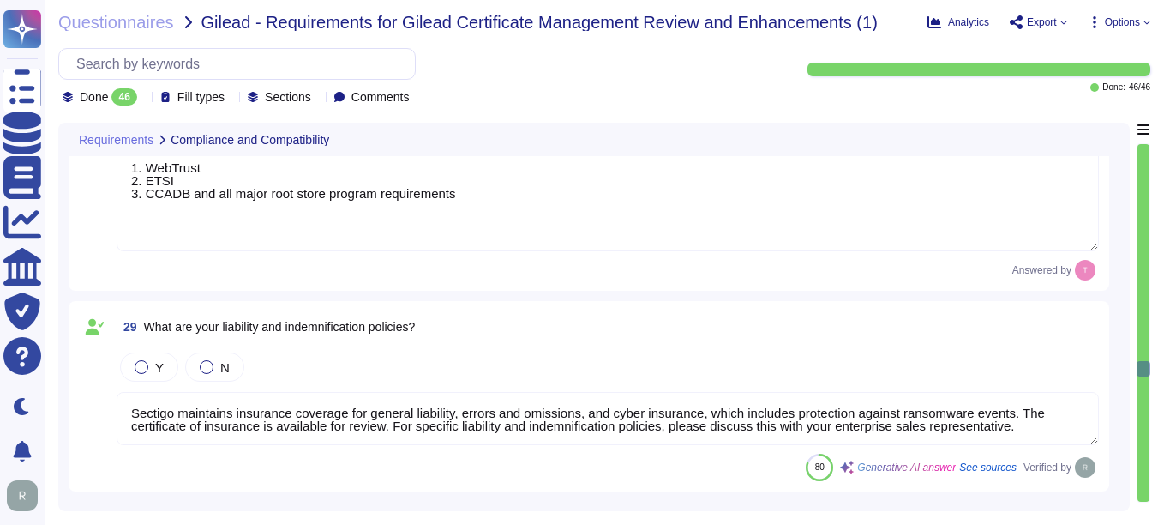
type textarea "Yes, our solution is a SaaS portal accessible through popular browsers."
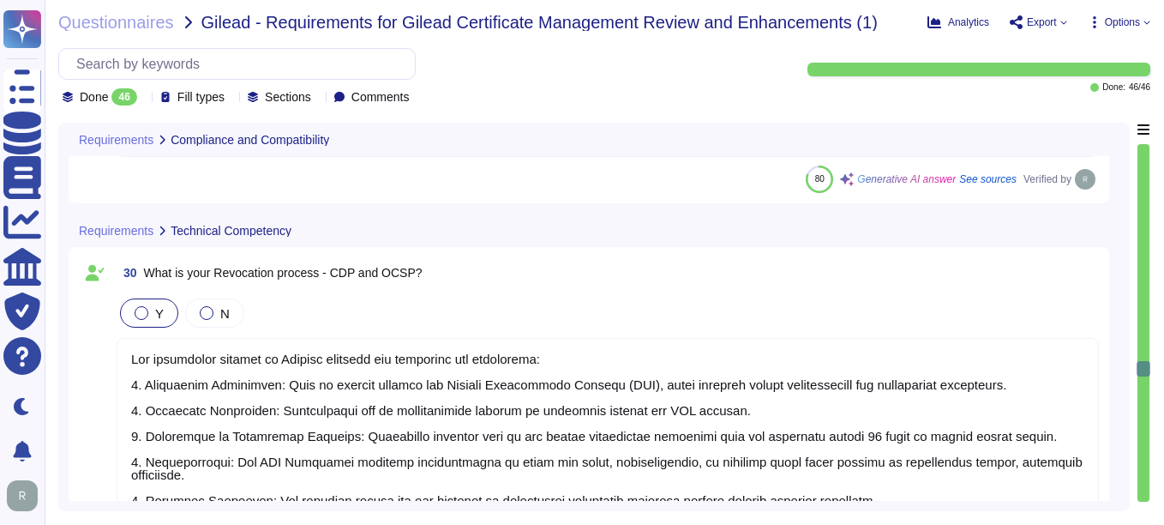
type textarea "As per security reasons, we need to create new CSR after revocation."
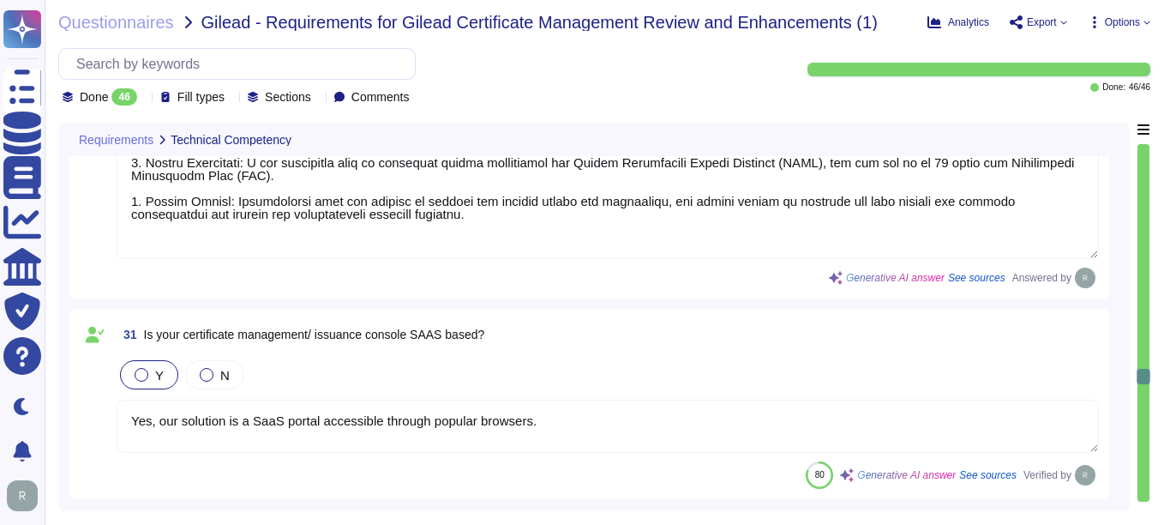
type textarea "CN=CERTDATA SSL EV ECC CA [Run by the Issuer] O=CERTDATA SERVICOS DE INFORMACAO…"
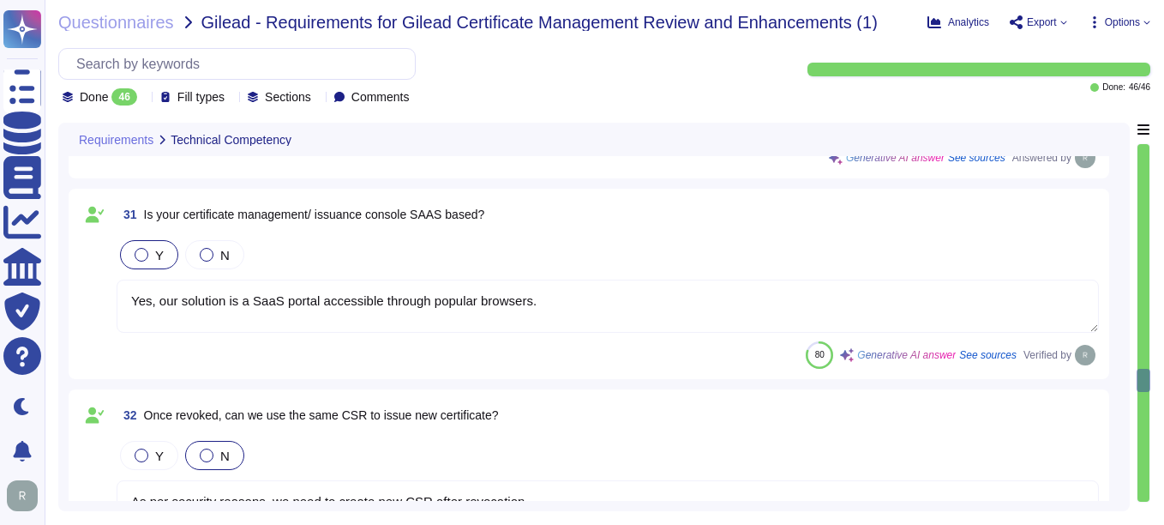
type textarea "To handle the renewal of root and intermediate certificate authorities and ensu…"
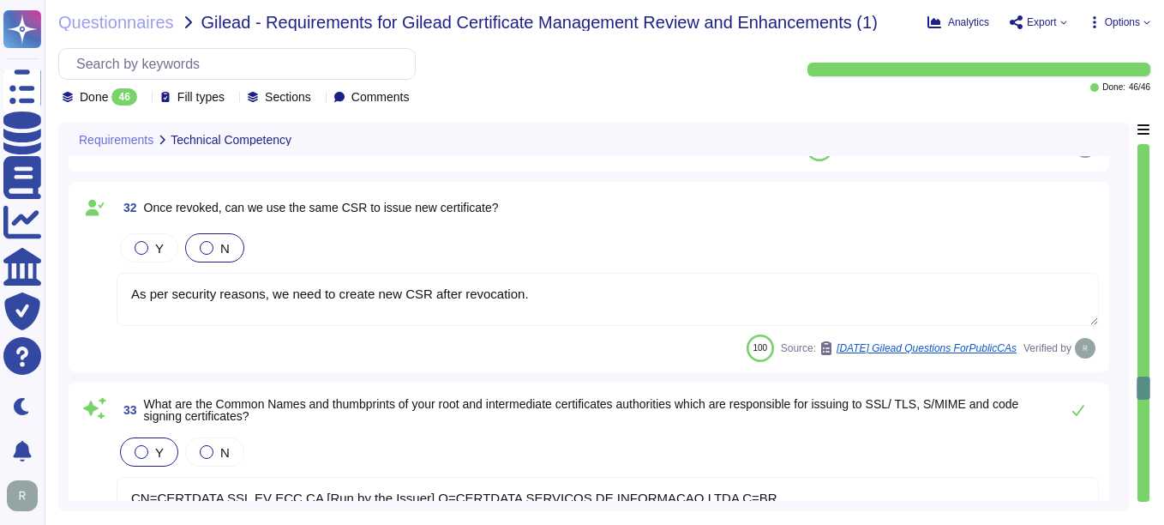
scroll to position [7117, 0]
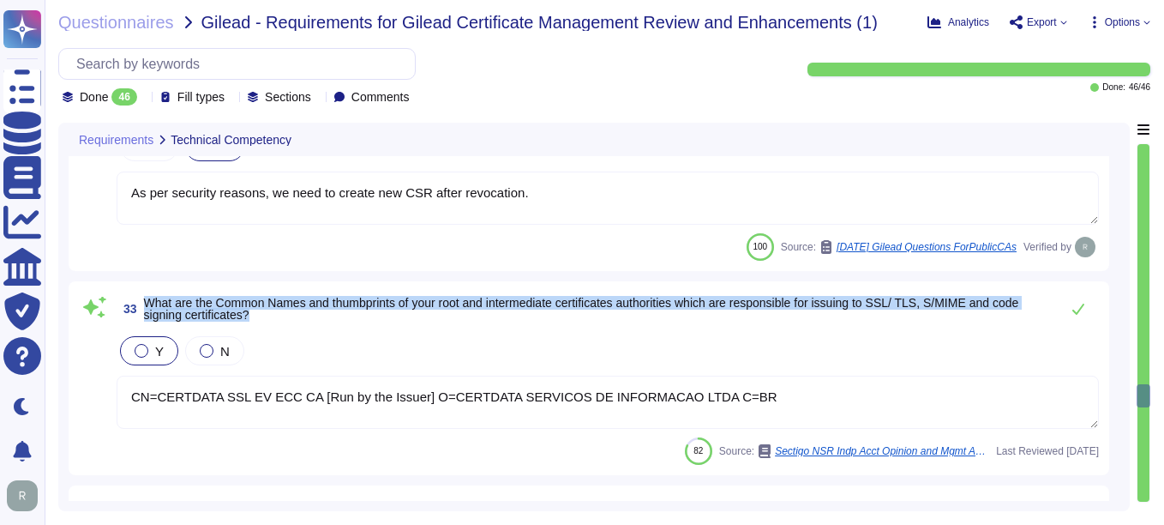
drag, startPoint x: 147, startPoint y: 299, endPoint x: 285, endPoint y: 314, distance: 138.8
click at [285, 314] on span "What are the Common Names and thumbprints of your root and intermediate certifi…" at bounding box center [597, 309] width 907 height 24
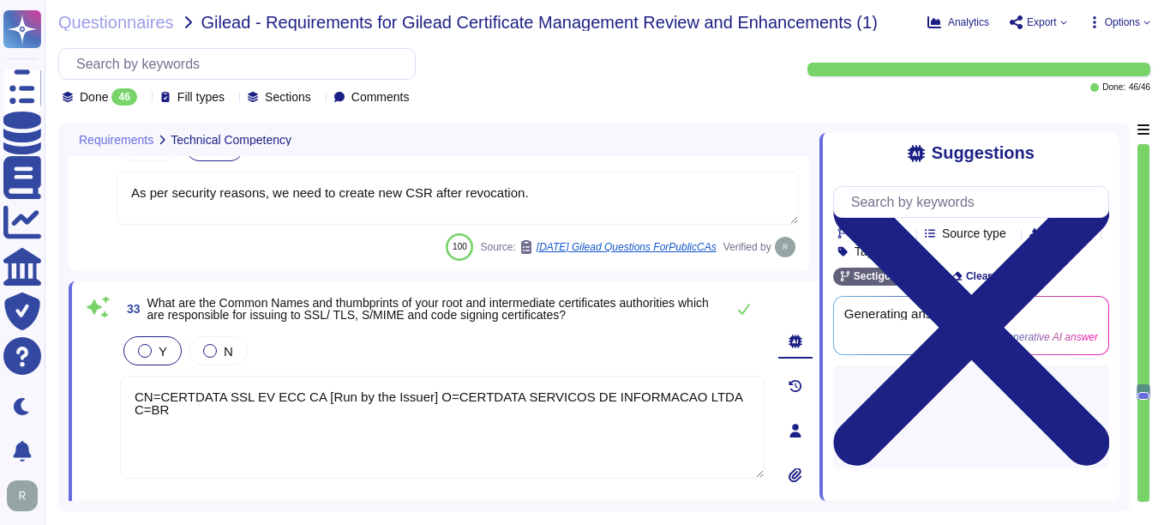
type textarea "To handle the renewal of root and intermediate certificate authorities and ensu…"
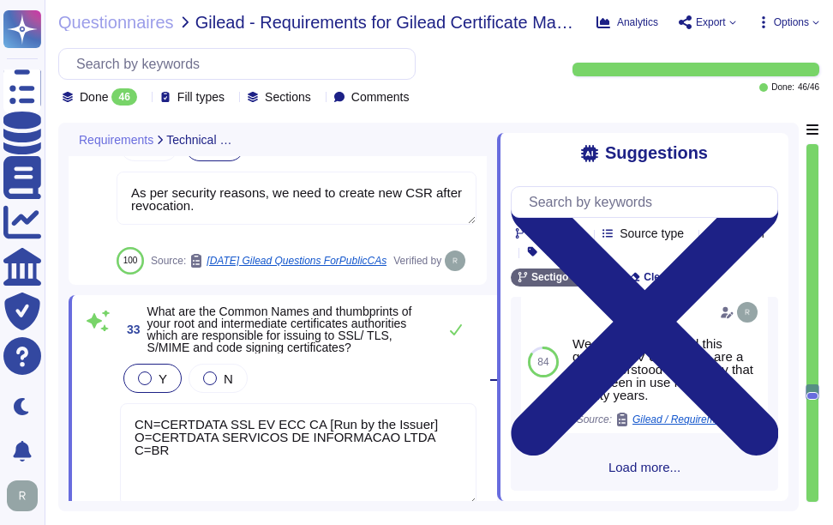
scroll to position [622, 0]
click at [148, 310] on span "What are the Common Names and thumbprints of your root and intermediate certifi…" at bounding box center [279, 329] width 265 height 50
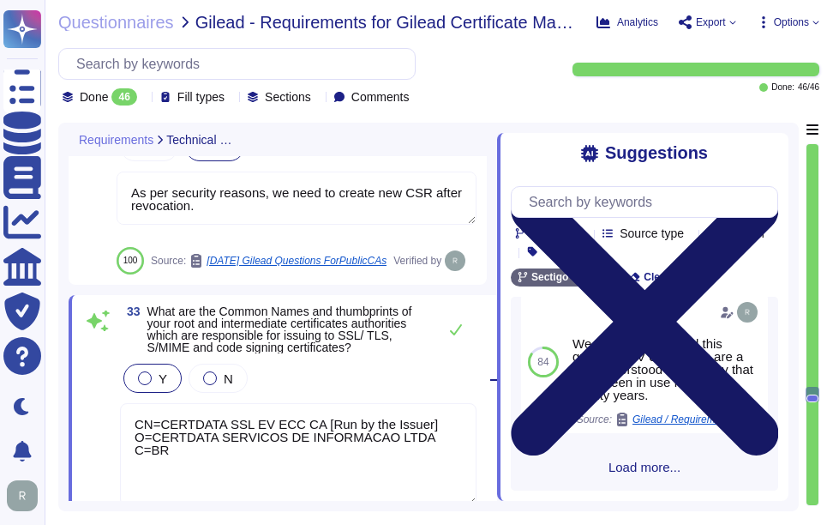
click at [773, 153] on icon at bounding box center [645, 321] width 268 height 357
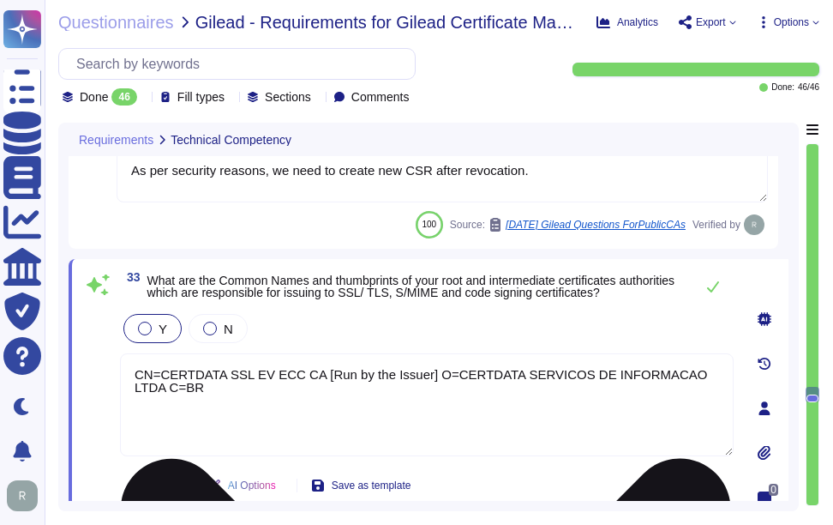
scroll to position [7202, 0]
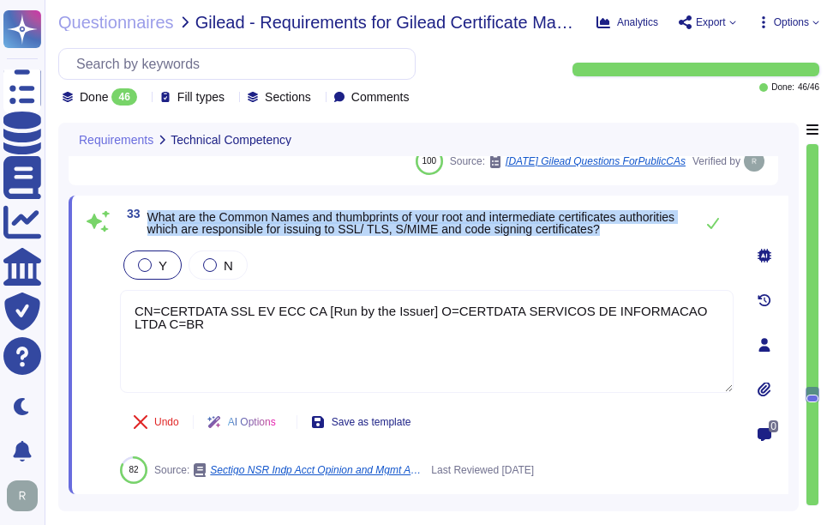
drag, startPoint x: 150, startPoint y: 214, endPoint x: 681, endPoint y: 232, distance: 531.1
click at [681, 232] on span "What are the Common Names and thumbprints of your root and intermediate certifi…" at bounding box center [416, 223] width 538 height 24
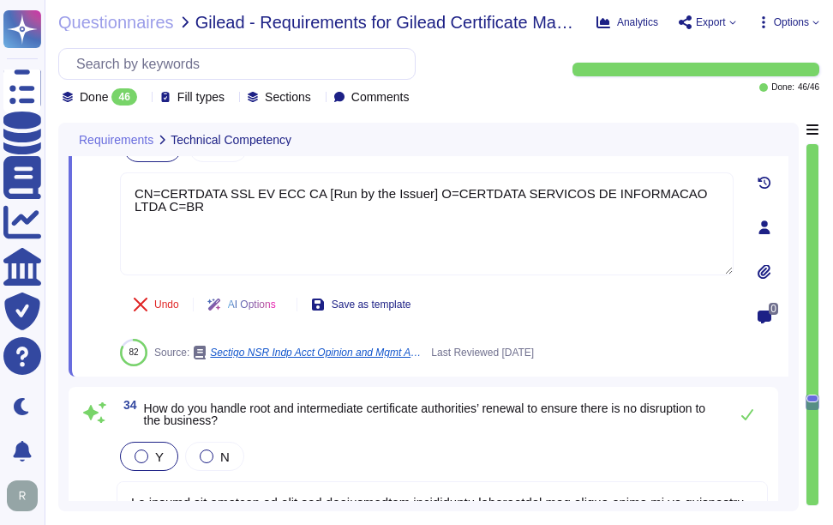
scroll to position [7374, 0]
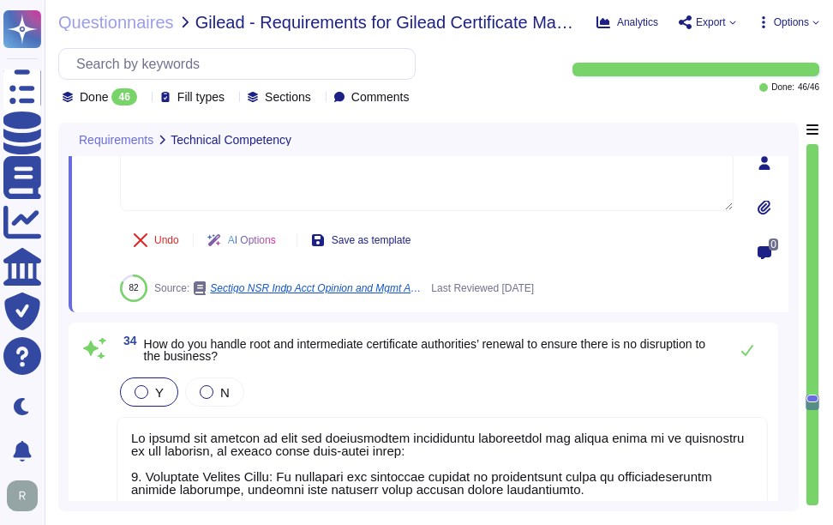
type textarea "We support a variety of operating systems for certificate discovery, management…"
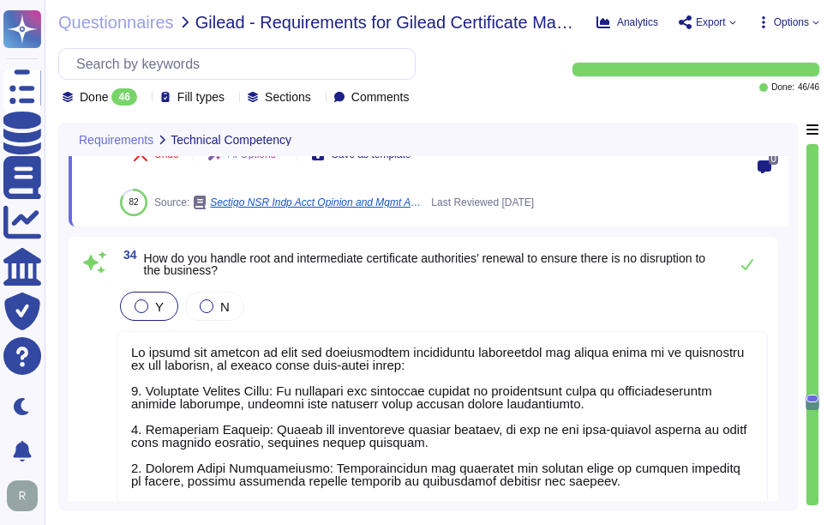
scroll to position [2, 0]
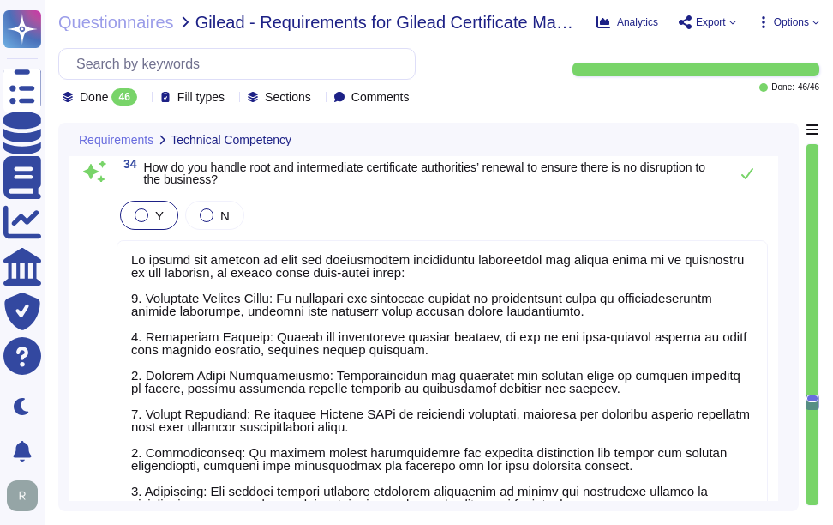
type textarea "Yes, our solution, Sectigo Certificate Manager (SCM), offers robust reporting c…"
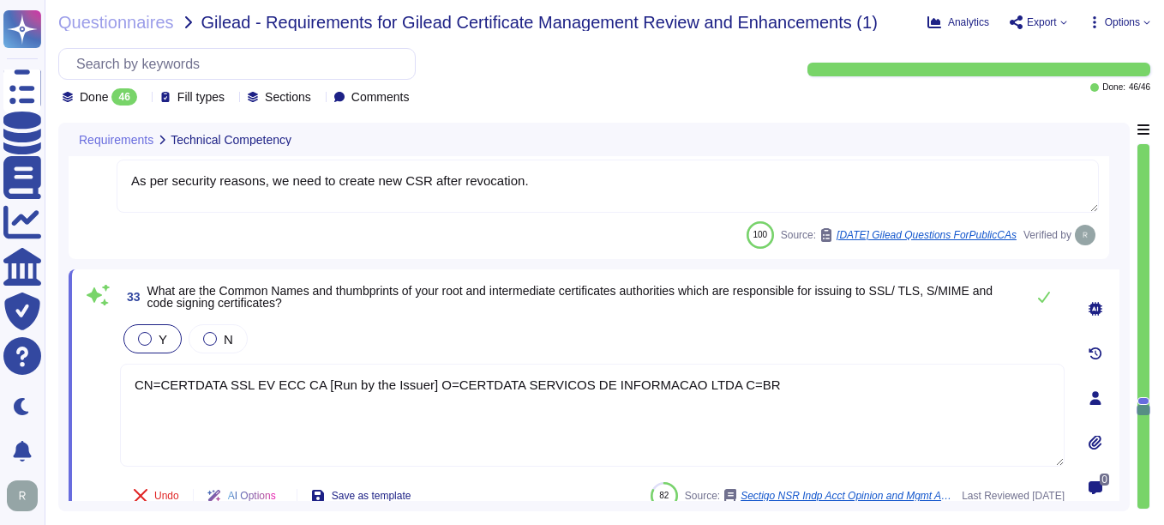
scroll to position [7043, 0]
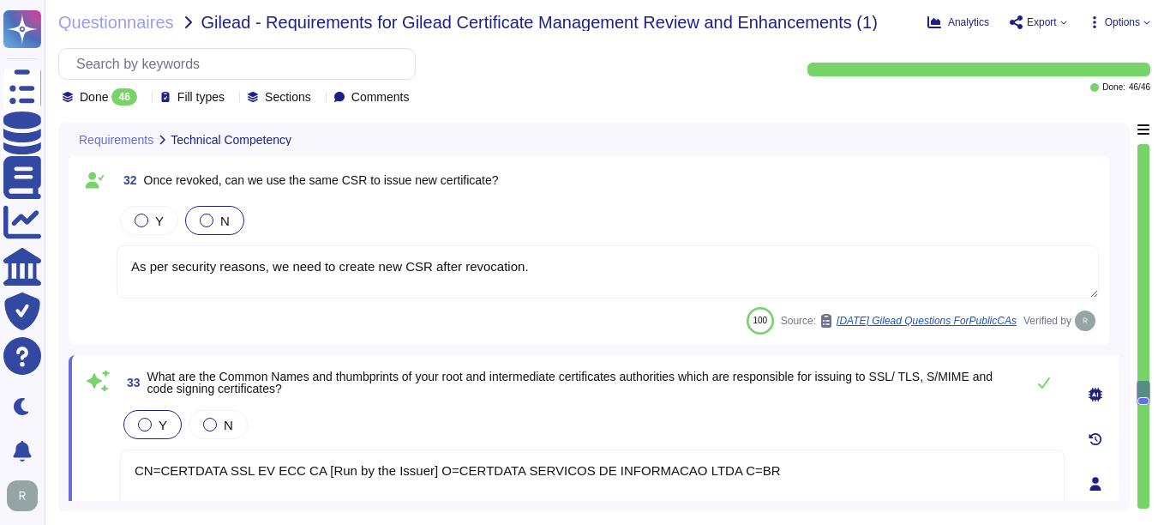
type textarea "The revocation process at [GEOGRAPHIC_DATA] involves the following key componen…"
type textarea "Yes, our solution is a SaaS portal accessible through popular browsers."
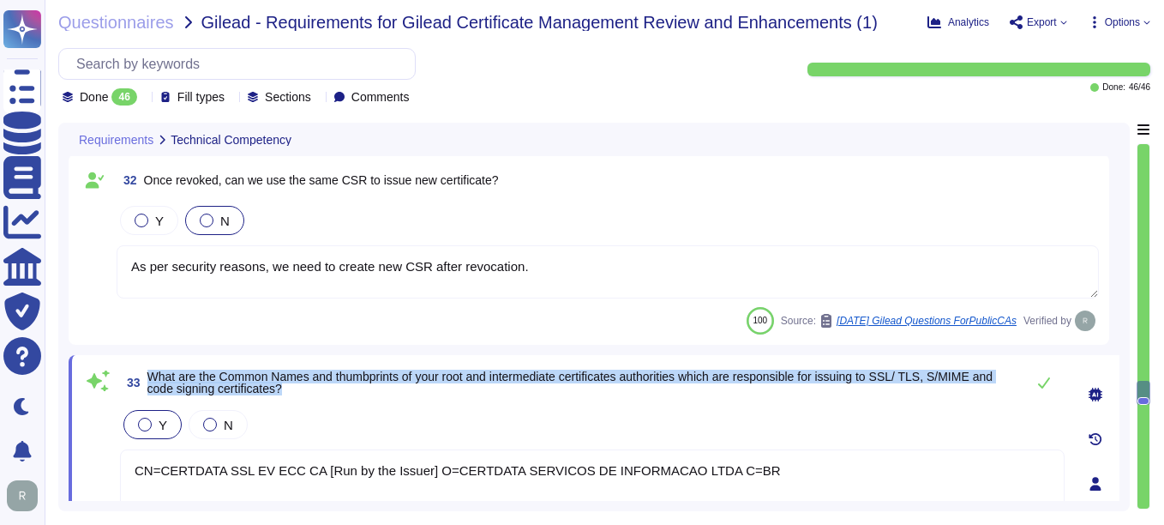
drag, startPoint x: 147, startPoint y: 370, endPoint x: 302, endPoint y: 388, distance: 155.5
click at [302, 388] on span "What are the Common Names and thumbprints of your root and intermediate certifi…" at bounding box center [581, 382] width 869 height 24
copy span "What are the Common Names and thumbprints of your root and intermediate certifi…"
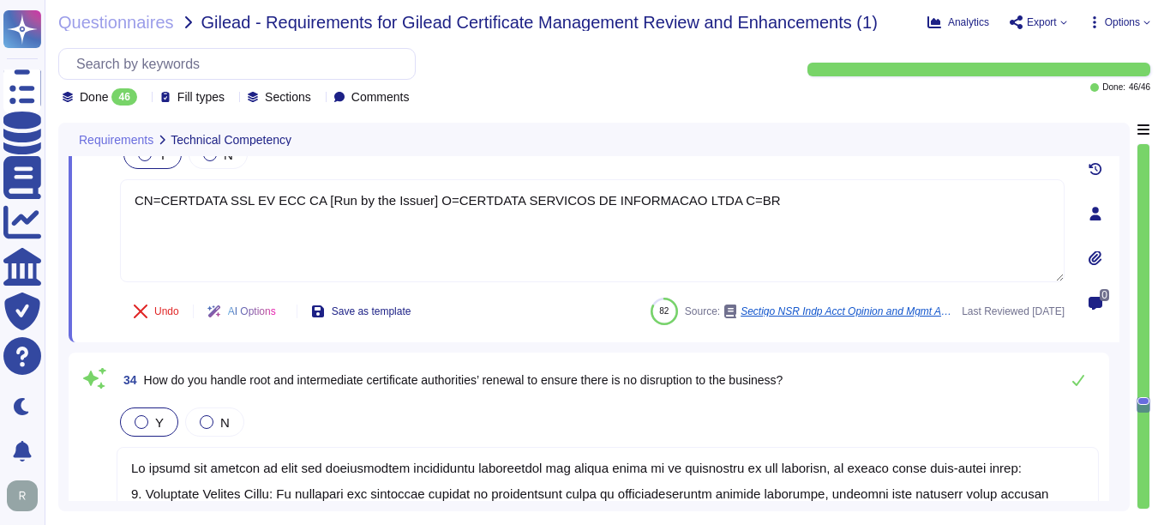
type textarea "We support a variety of operating systems for certificate discovery, management…"
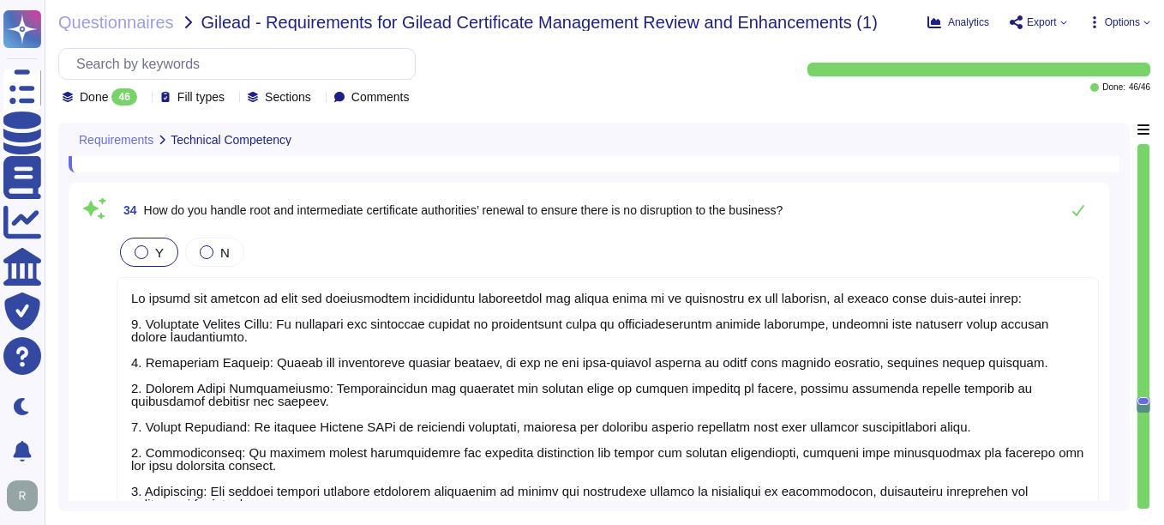
type textarea "Yes, our solution, Sectigo Certificate Manager (SCM), offers robust reporting c…"
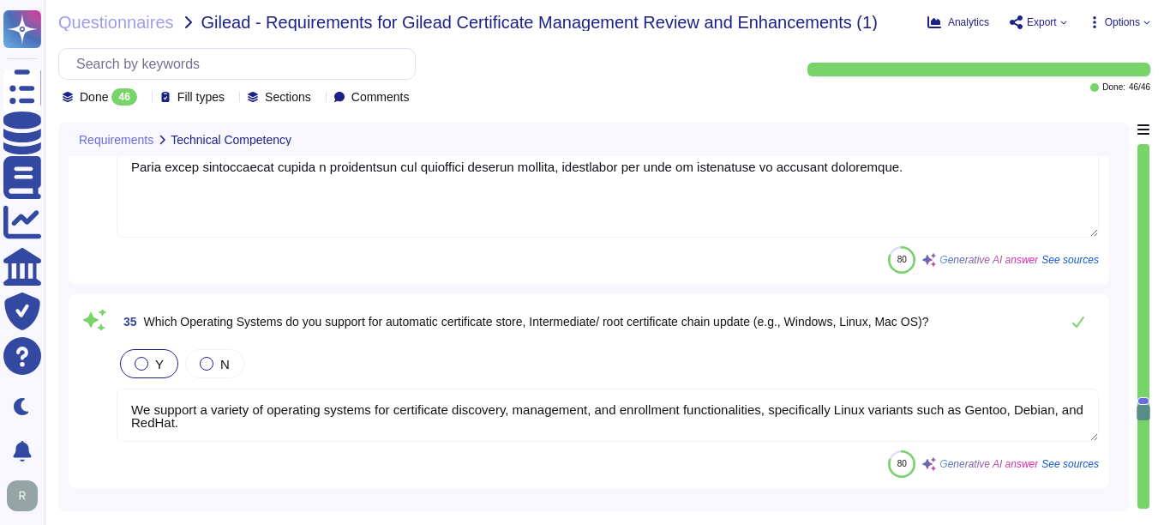
type textarea "Yes, Sectigo Certificate Manager (SCM) offers robust reporting capabilities tha…"
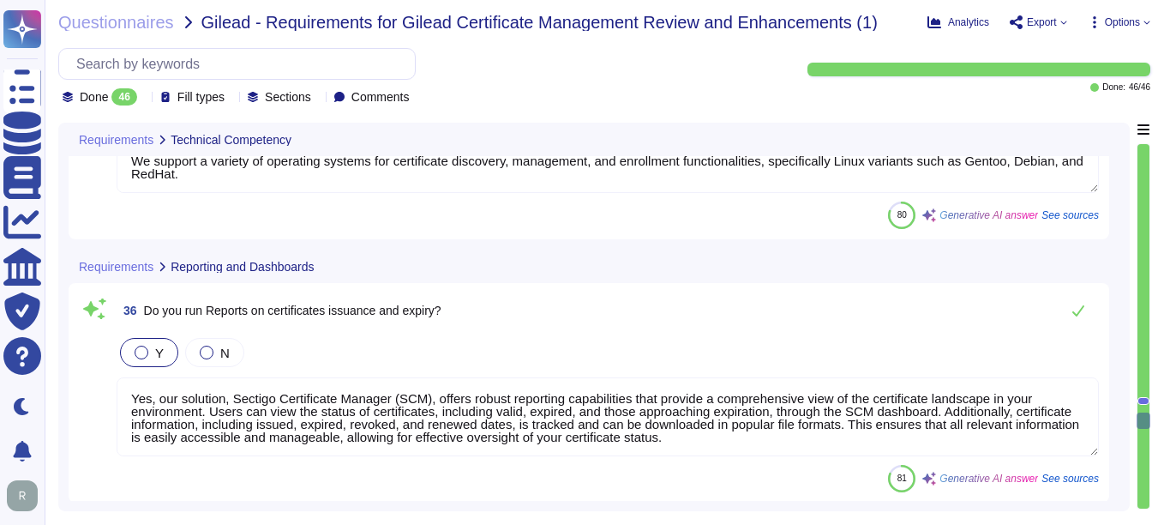
type textarea "Yes, our Sectigo Certificate Manager (SCM) offers robust reporting capabilities…"
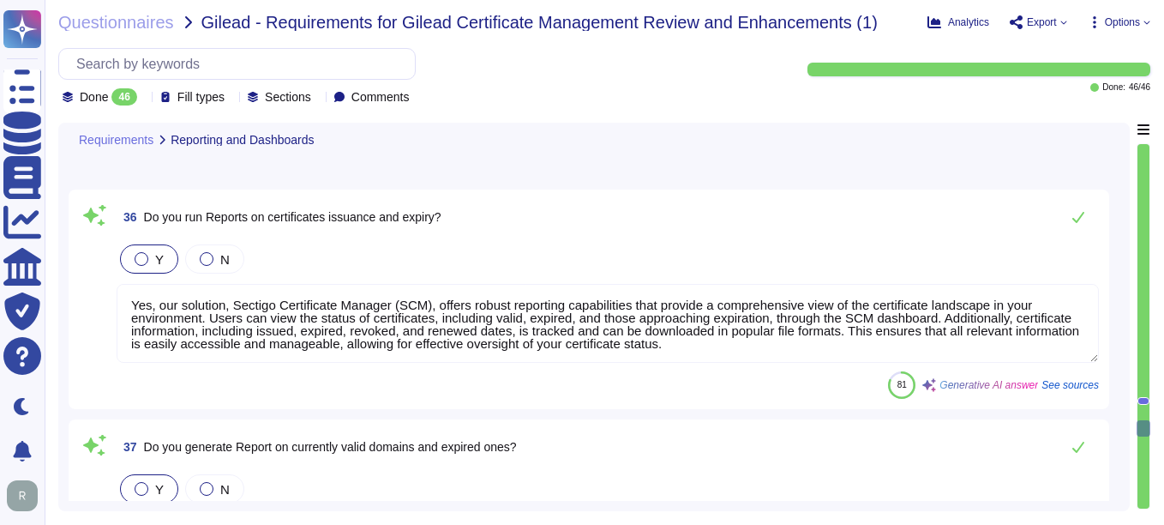
type textarea "Currently, we are unable to provide a clear product roadmap, as our technology …"
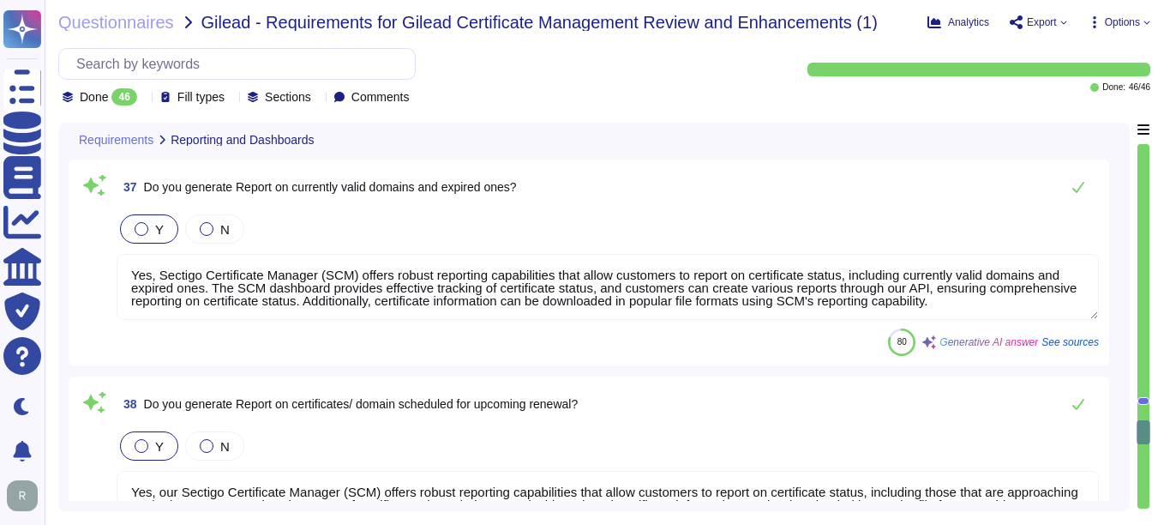
type textarea "Yes, our service is hosted in a high-availability environment with full redunda…"
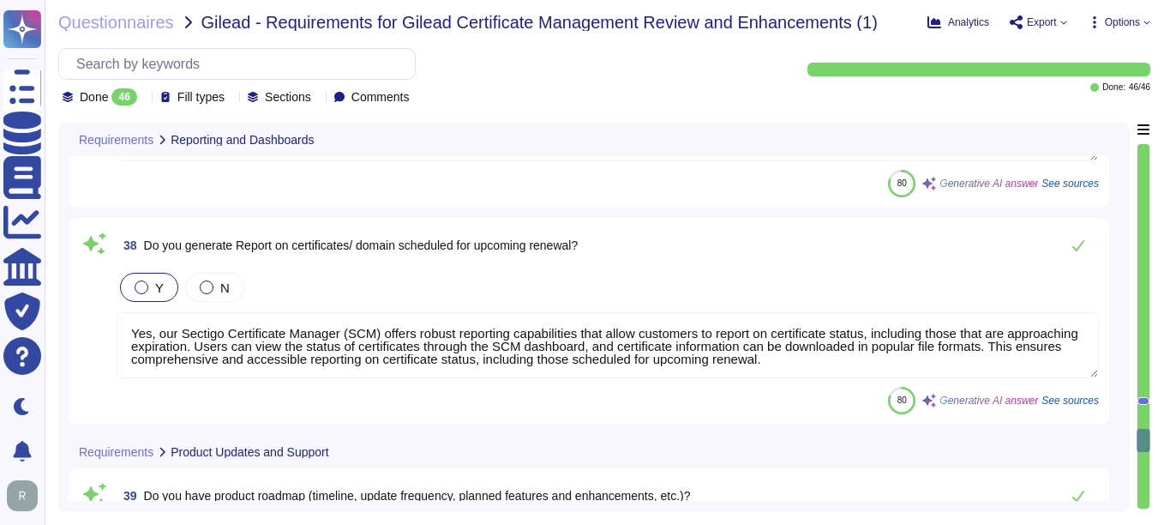
type textarea "Our support model includes Service Level Agreements (SLAs) that are designed to…"
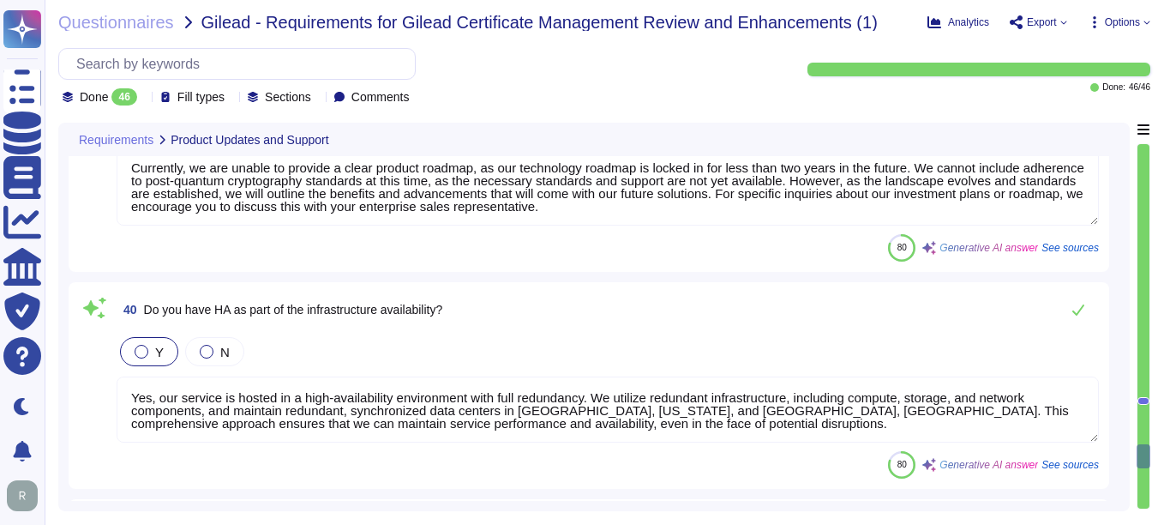
type textarea "Yes, Sectigo offers a Certificate Manager that automates certificate exchange m…"
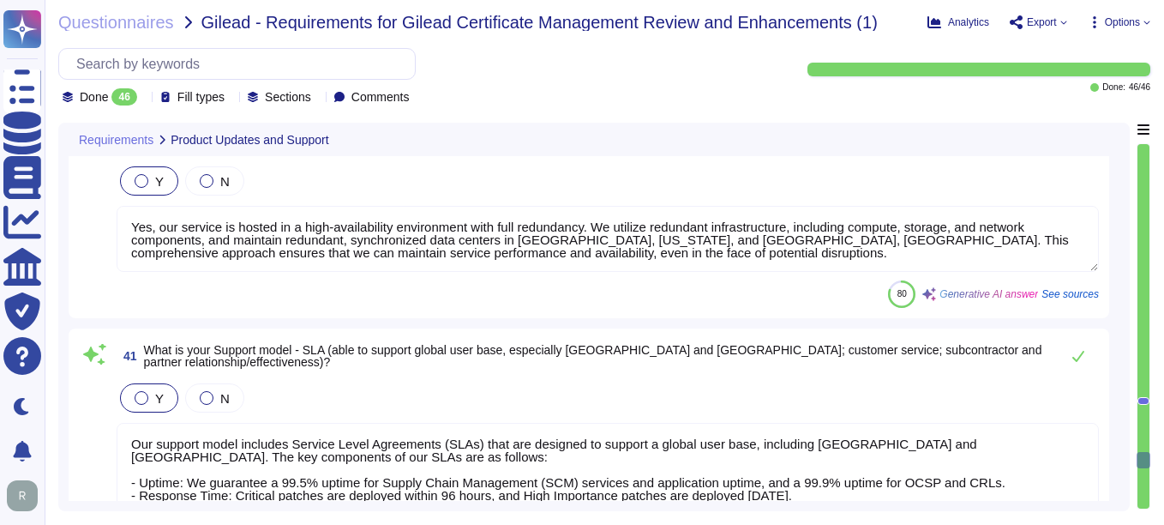
type textarea "If technically possible, only dedicated digital certificates shall be used."
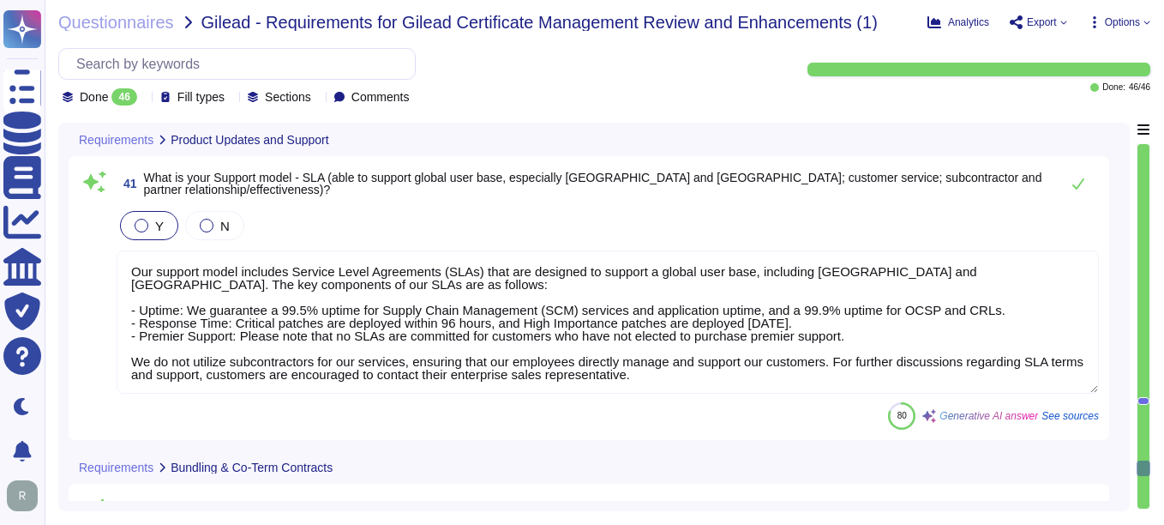
type textarea "No, additional support services will not be provided as part of this service."
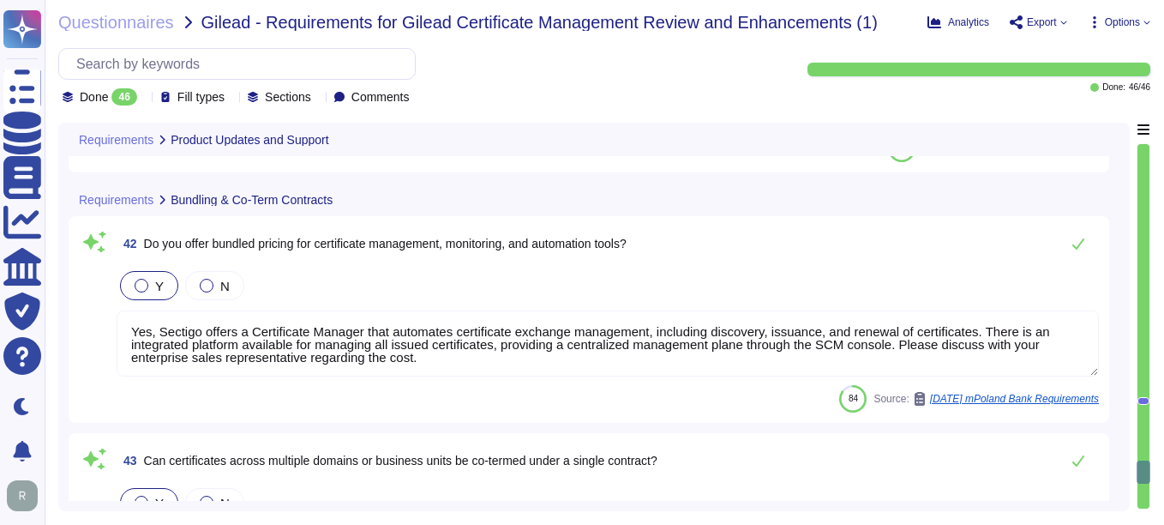
type textarea "Contract terms should be discussed with your enterprise sales representative."
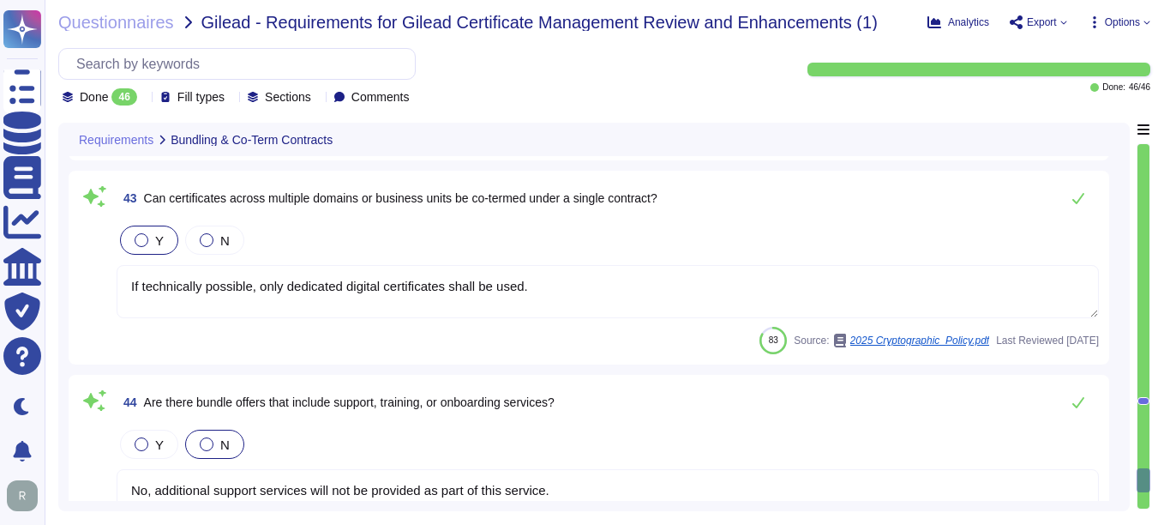
type textarea "Our pricing model is based on a Software as a Service (SaaS) model. Specific de…"
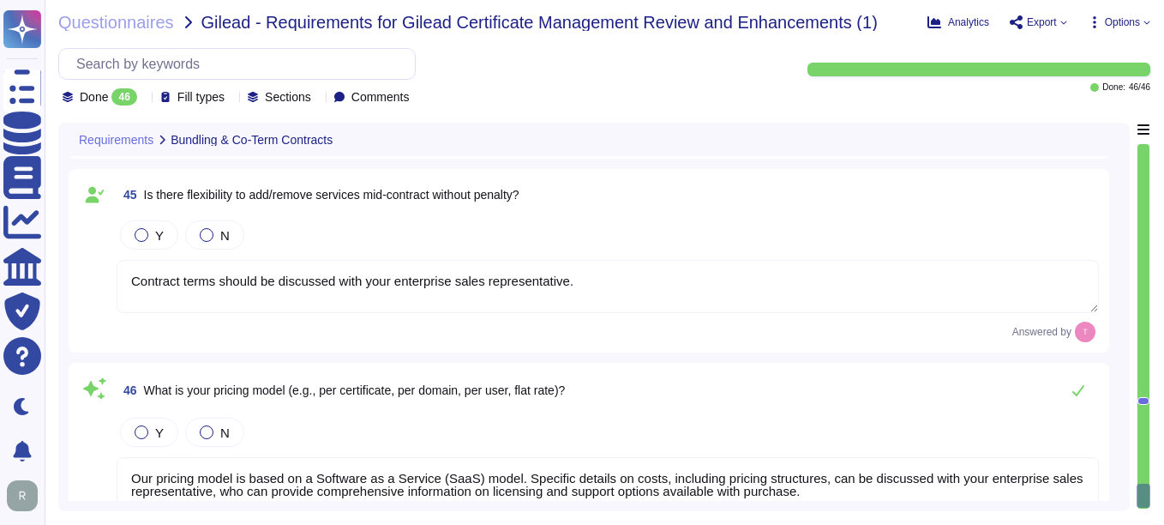
scroll to position [10230, 0]
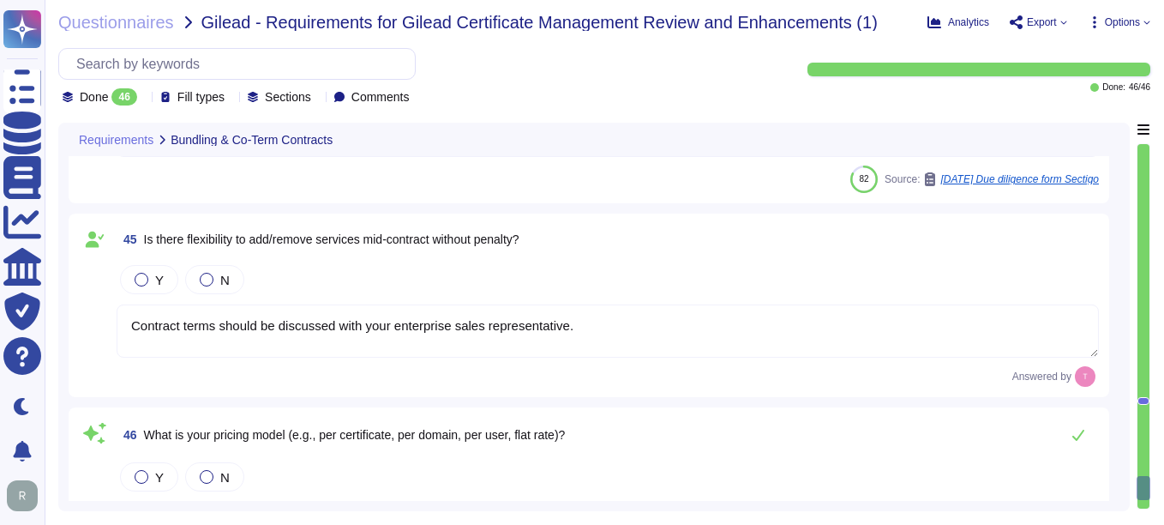
type textarea "Yes, Sectigo offers a Certificate Manager that automates certificate exchange m…"
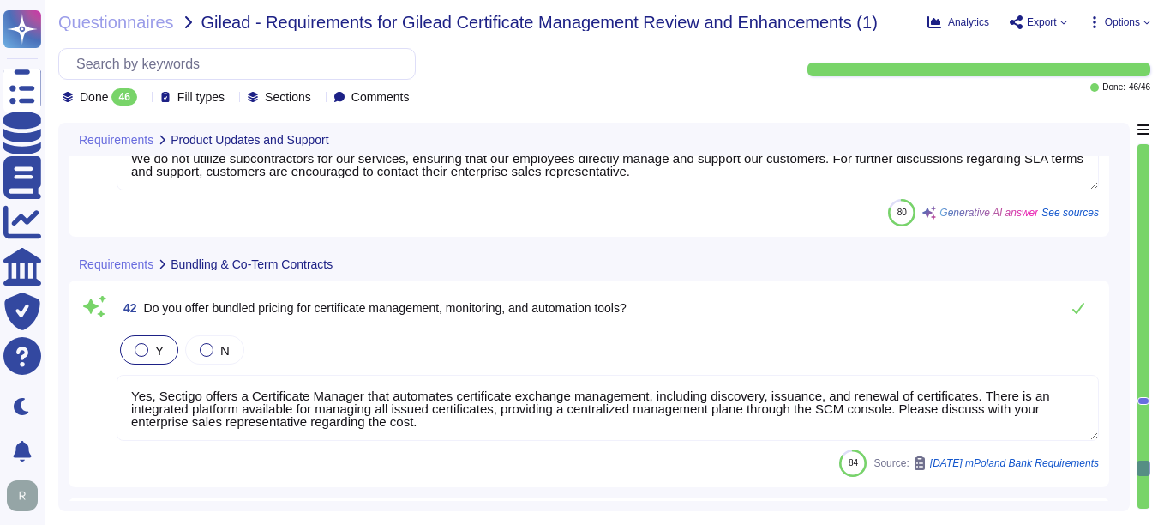
type textarea "Yes, our service is hosted in a high-availability environment with full redunda…"
type textarea "Our support model includes Service Level Agreements (SLAs) that are designed to…"
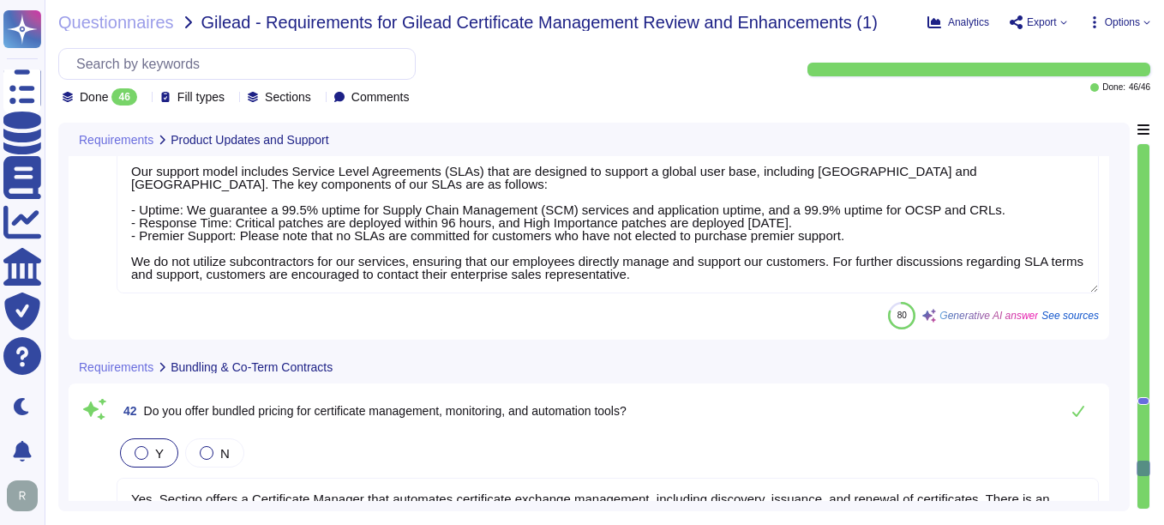
type textarea "Currently, we are unable to provide a clear product roadmap, as our technology …"
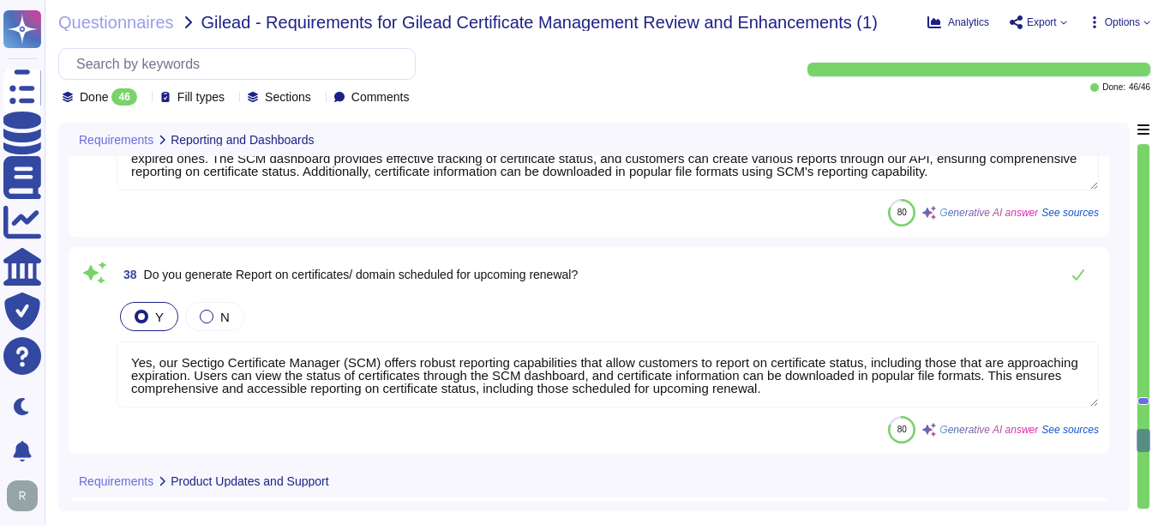
type textarea "Yes, our solution, Sectigo Certificate Manager (SCM), offers robust reporting c…"
type textarea "Yes, Sectigo Certificate Manager (SCM) offers robust reporting capabilities tha…"
type textarea "Yes, our Sectigo Certificate Manager (SCM) offers robust reporting capabilities…"
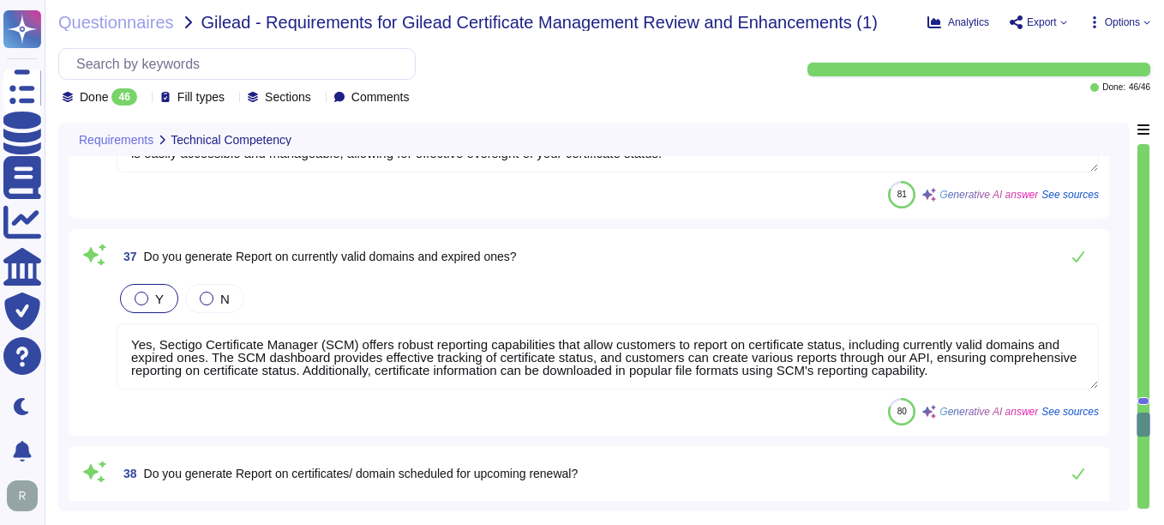
type textarea "To handle the renewal of root and intermediate certificate authorities and ensu…"
type textarea "We support a variety of operating systems for certificate discovery, management…"
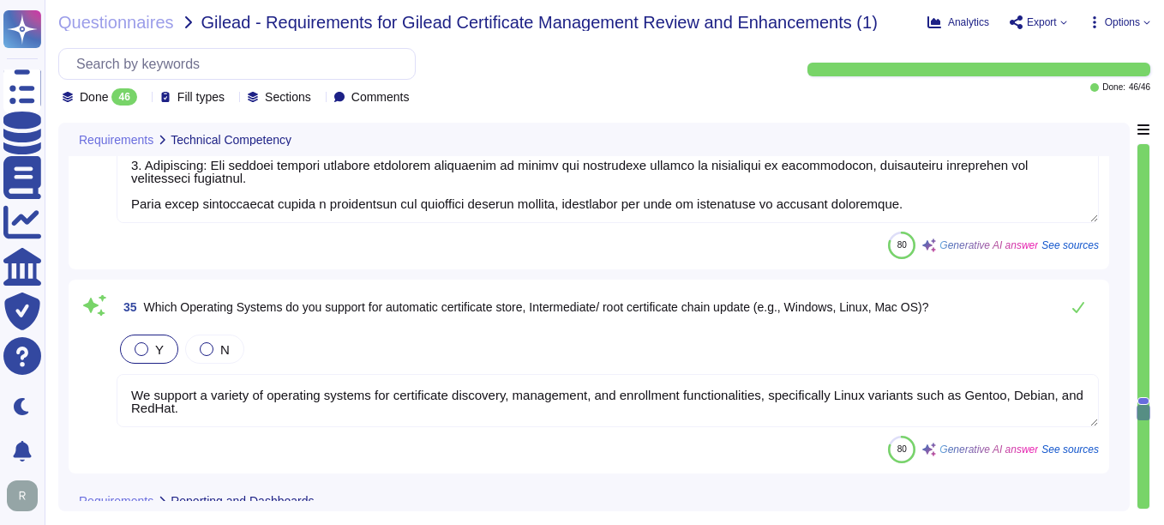
type textarea "CN=CERTDATA SSL EV ECC CA [Run by the Issuer] O=CERTDATA SERVICOS DE INFORMACAO…"
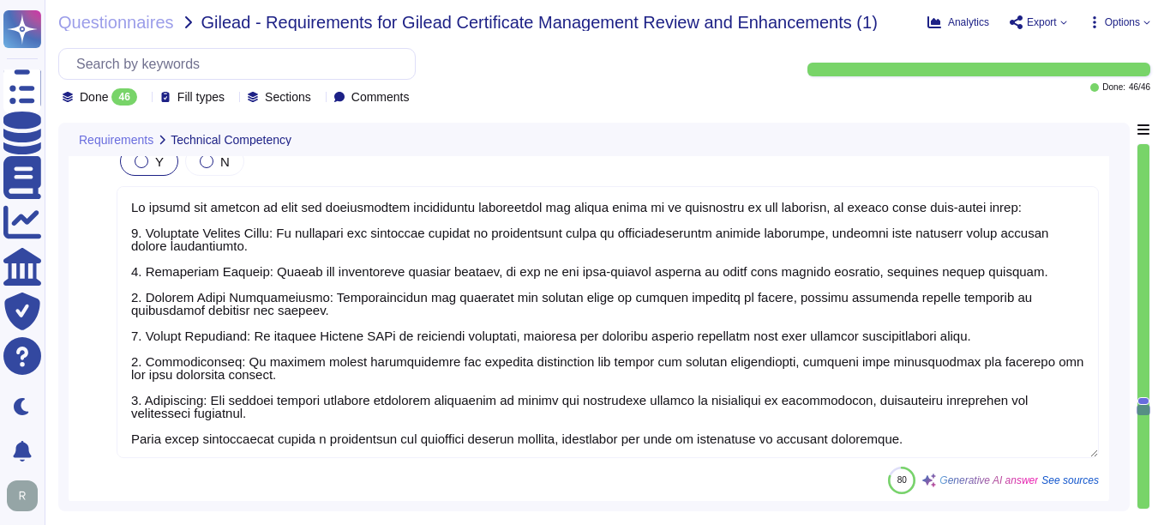
type textarea "As per security reasons, we need to create new CSR after revocation."
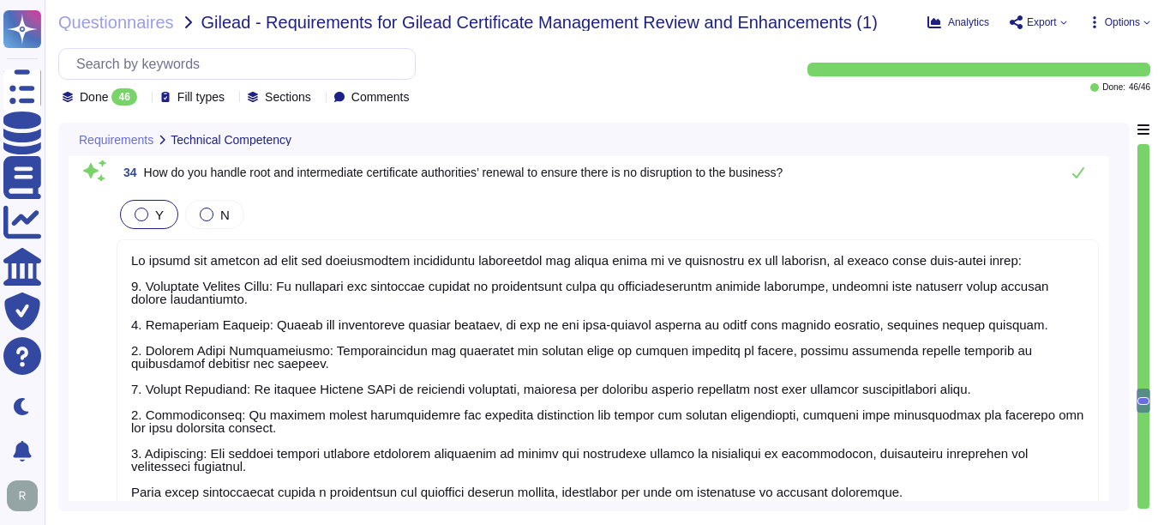
type textarea "The revocation process at [GEOGRAPHIC_DATA] involves the following key componen…"
type textarea "Yes, our solution is a SaaS portal accessible through popular browsers."
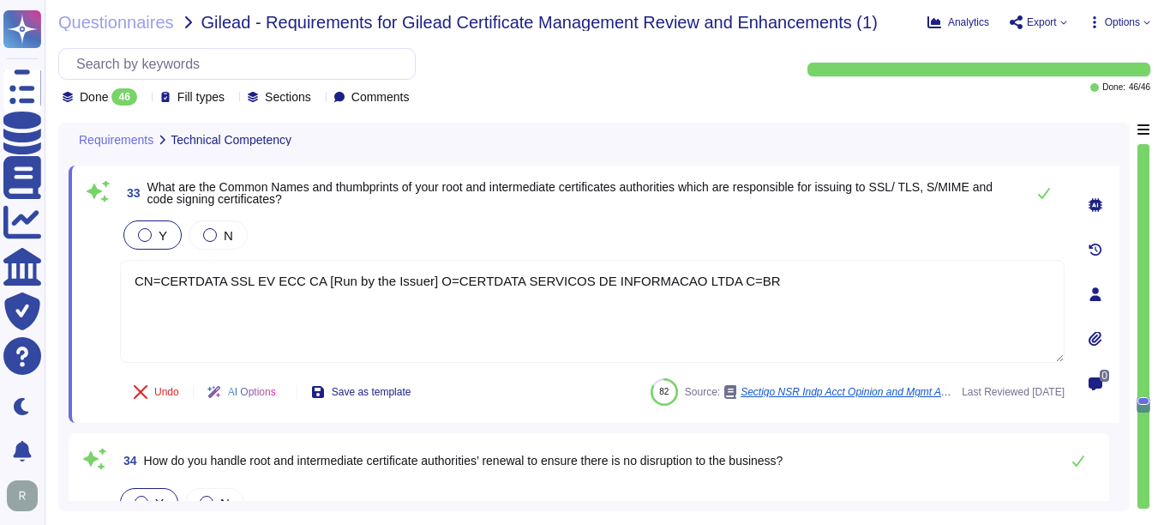
type textarea "We support a variety of operating systems for certificate discovery, management…"
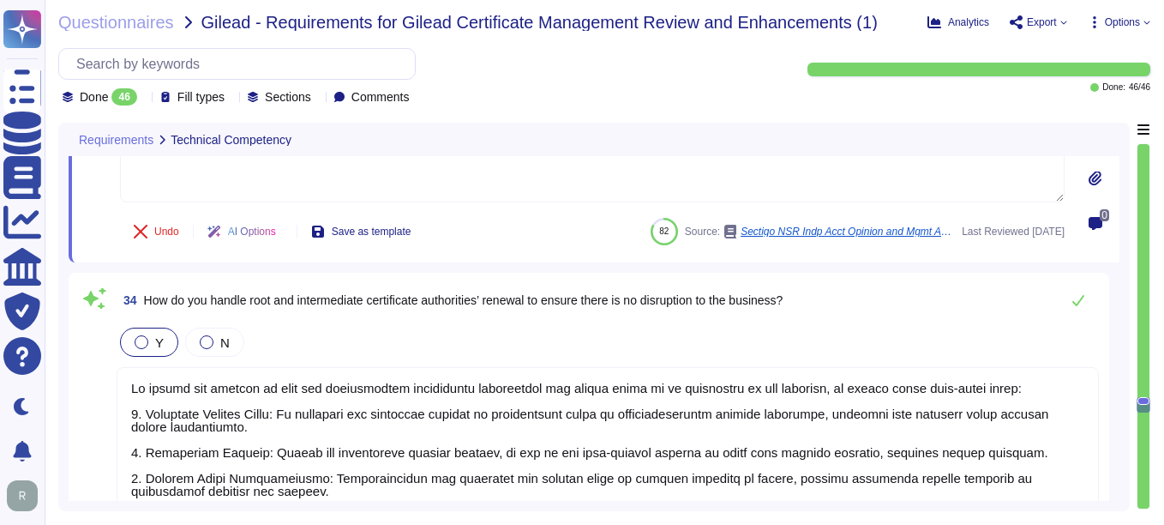
scroll to position [7322, 0]
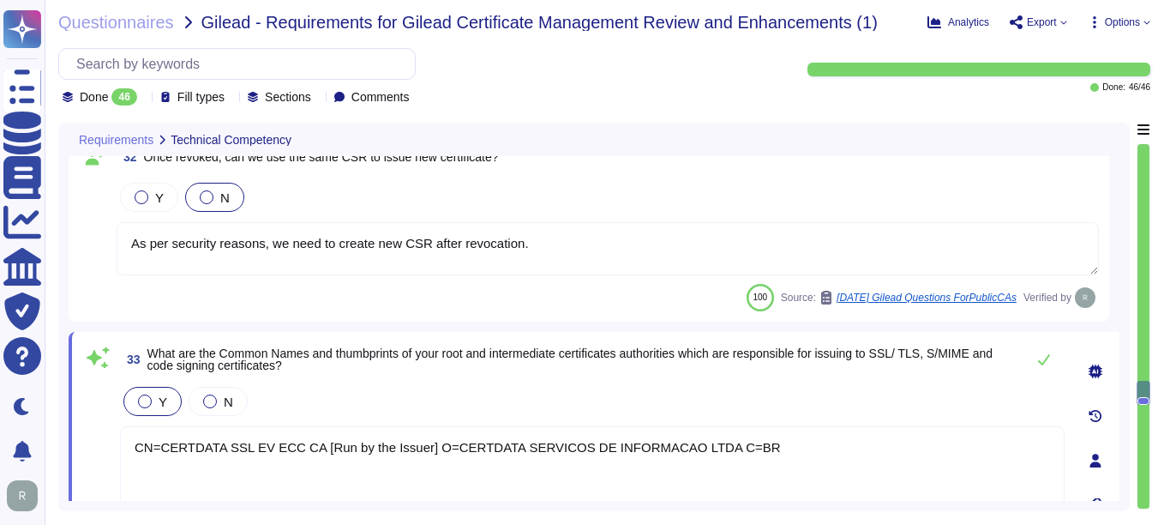
type textarea "The revocation process at [GEOGRAPHIC_DATA] involves the following key componen…"
click at [291, 484] on textarea "CN=CERTDATA SSL EV ECC CA [Run by the Issuer] O=CERTDATA SERVICOS DE INFORMACAO…" at bounding box center [592, 478] width 945 height 103
click at [748, 445] on textarea "CN=CERTDATA SSL EV ECC CA [Run by the Issuer] O=CERTDATA SERVICOS DE INFORMACAO…" at bounding box center [592, 478] width 945 height 103
paste textarea "https://www.sectigo.com/knowledge-base/detail/Sectigo-Intermediate-Certificates…"
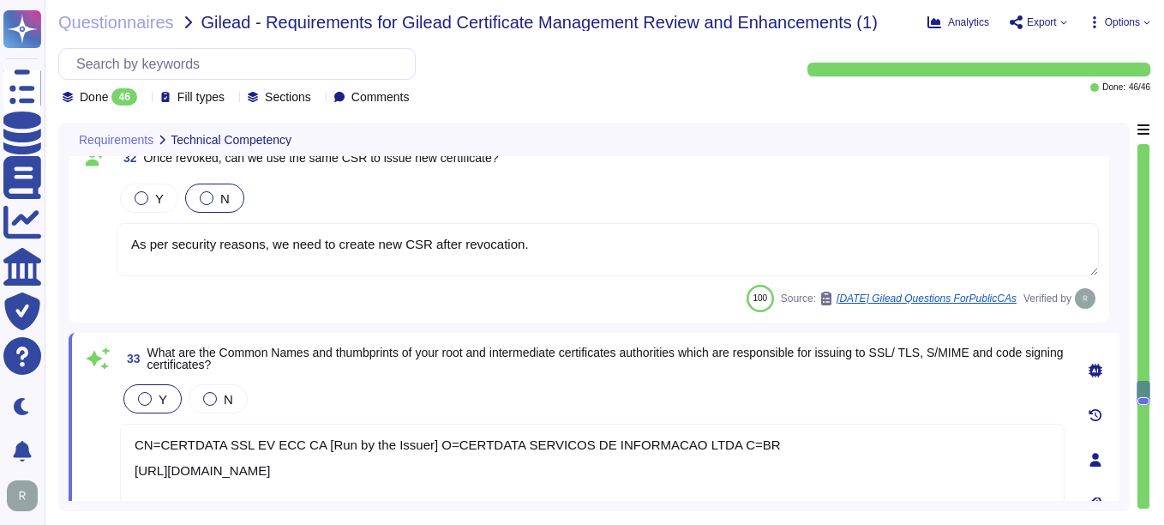
click at [746, 475] on textarea "CN=CERTDATA SSL EV ECC CA [Run by the Issuer] O=CERTDATA SERVICOS DE INFORMACAO…" at bounding box center [592, 475] width 945 height 103
paste textarea "https://www.sectigo.com/knowledge-base/detail/Sectigo-Intermediate-Certificates…"
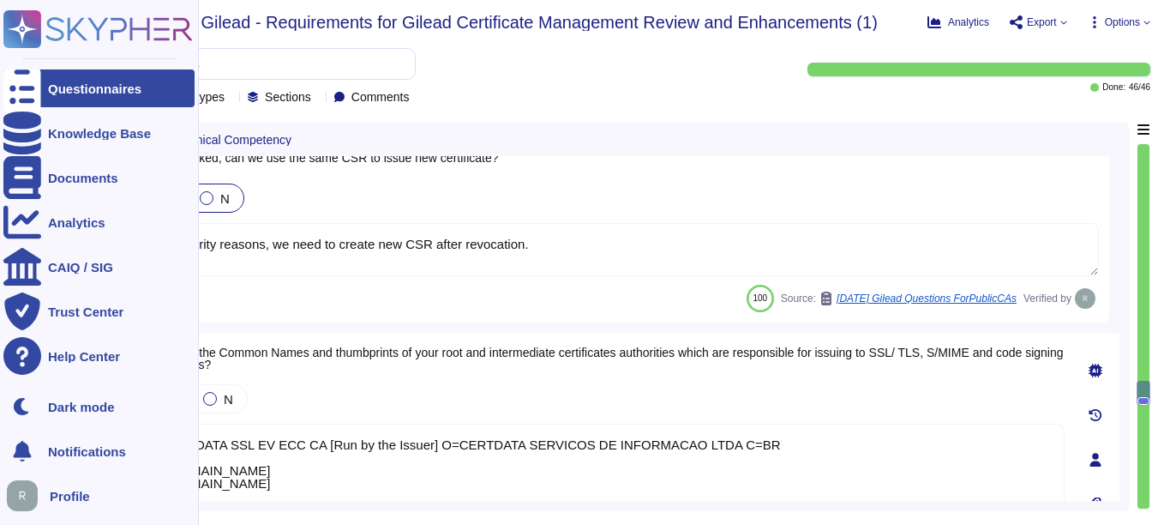
type textarea "CN=CERTDATA SSL EV ECC CA [Run by the Issuer] O=CERTDATA SERVICOS DE INFORMACAO…"
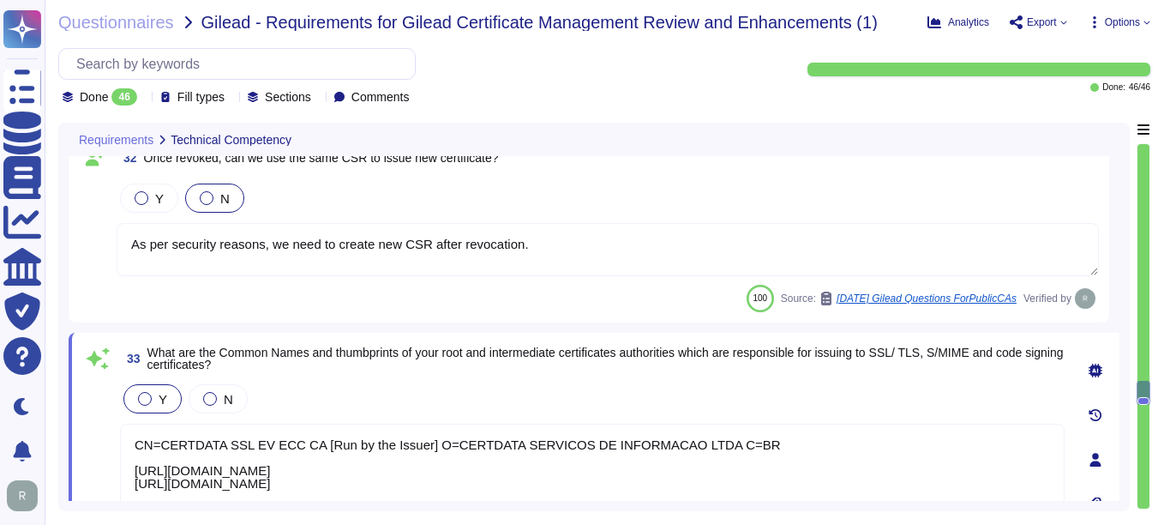
scroll to position [7067, 0]
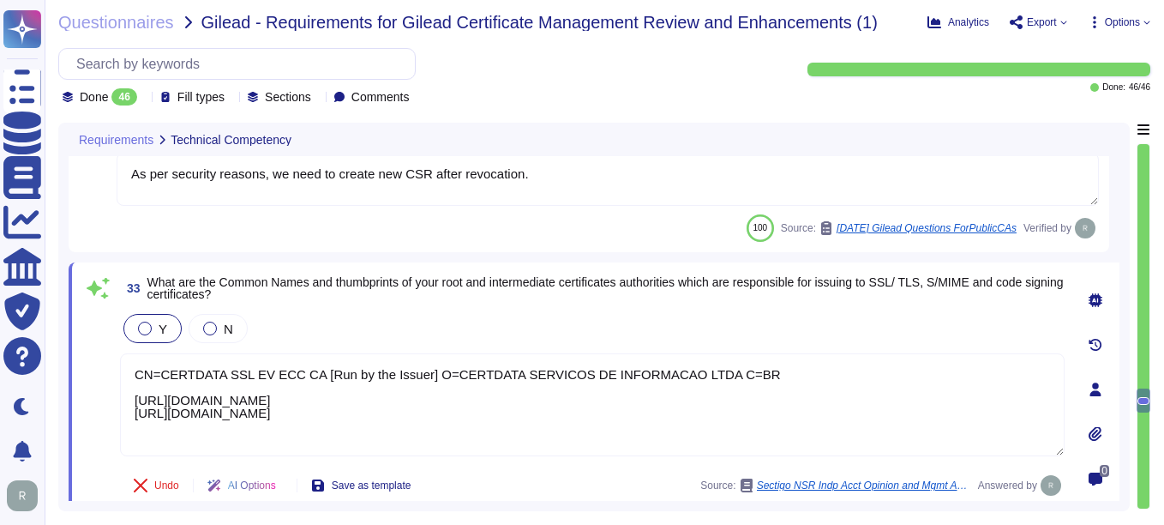
type textarea "We support a variety of operating systems for certificate discovery, management…"
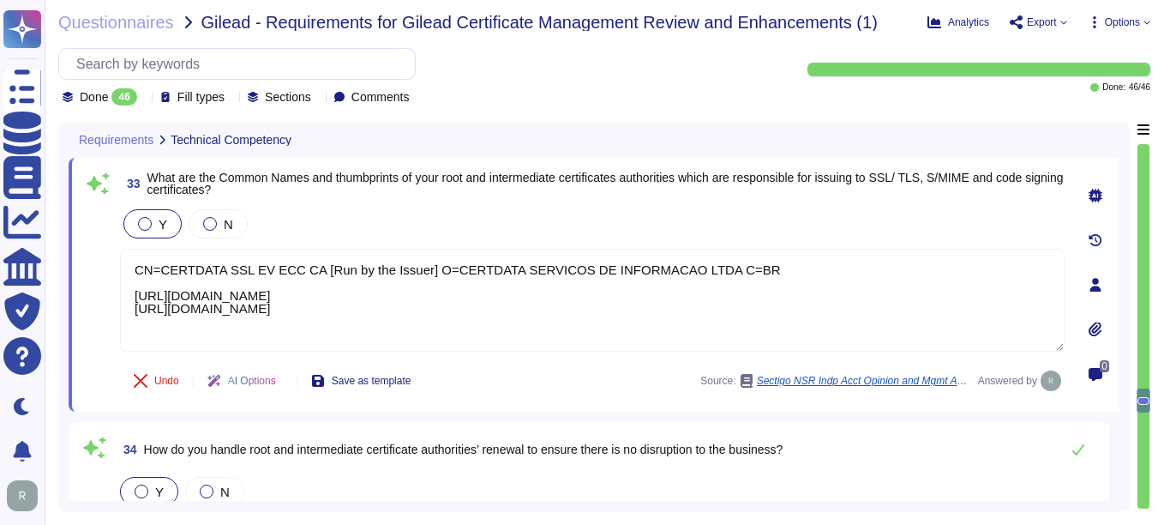
scroll to position [7259, 0]
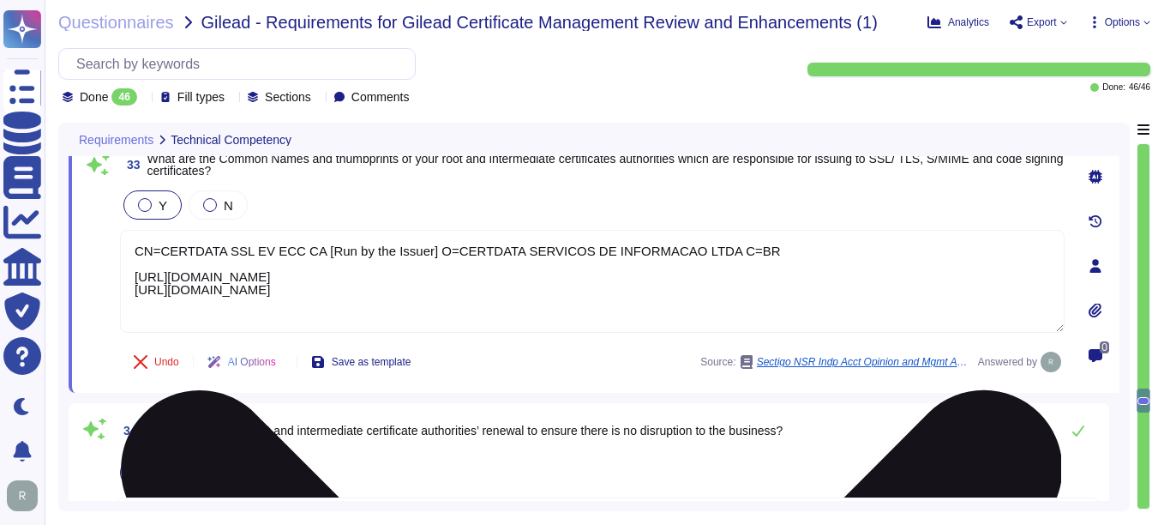
drag, startPoint x: 721, startPoint y: 485, endPoint x: 134, endPoint y: 310, distance: 612.8
click at [134, 310] on textarea "CN=CERTDATA SSL EV ECC CA [Run by the Issuer] O=CERTDATA SERVICOS DE INFORMACAO…" at bounding box center [592, 281] width 945 height 103
paste textarea "Root-Certificates/kA03l000000c4KV"
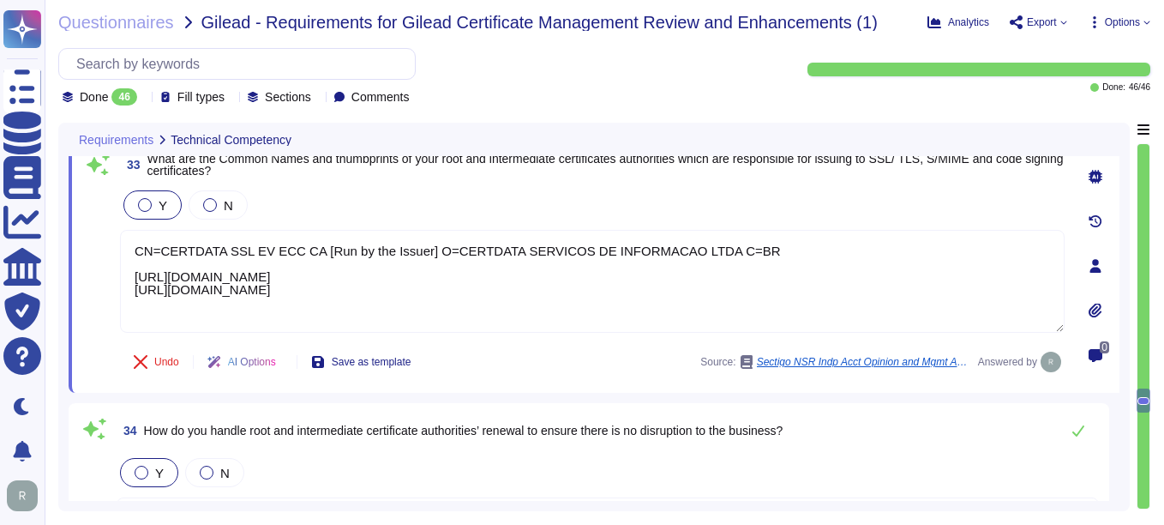
drag, startPoint x: 763, startPoint y: 249, endPoint x: 74, endPoint y: 214, distance: 690.2
click at [74, 214] on div "33 What are the Common Names and thumbprints of your root and intermediate cert…" at bounding box center [594, 266] width 1051 height 254
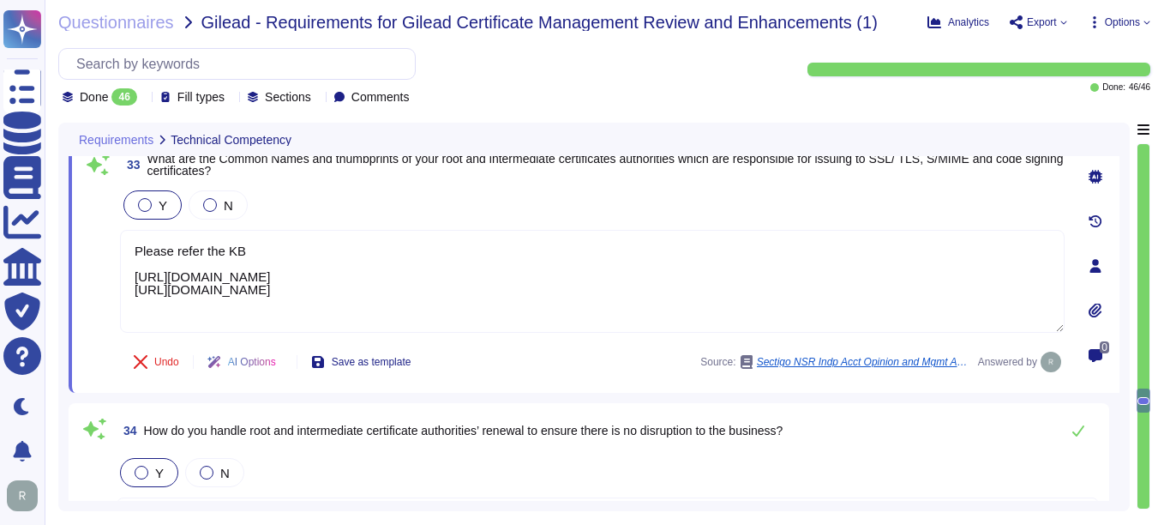
type textarea "Please refer the KB: https://www.sectigo.com/knowledge-base/detail/Sectigo-Inte…"
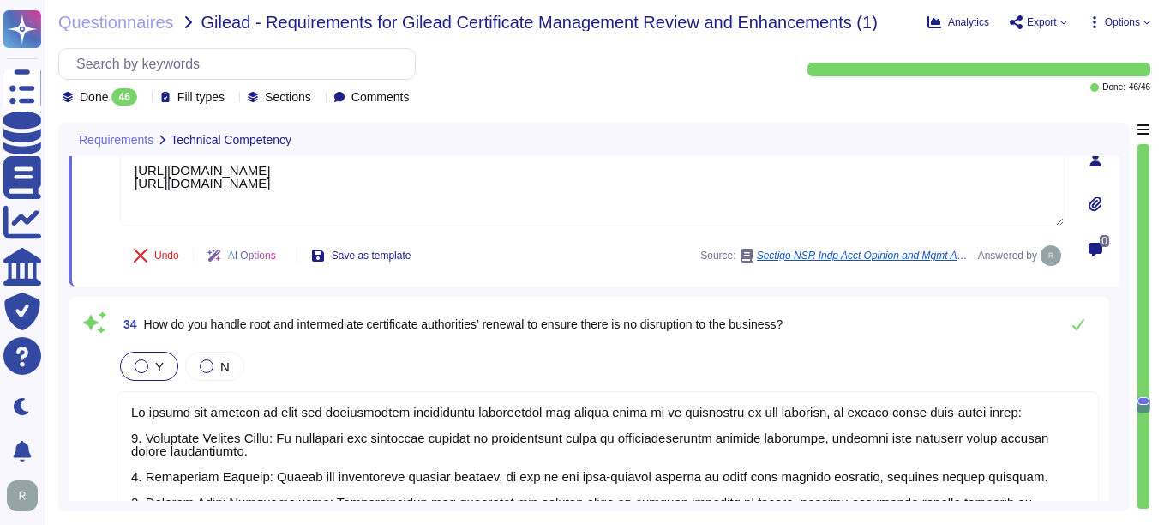
scroll to position [7430, 0]
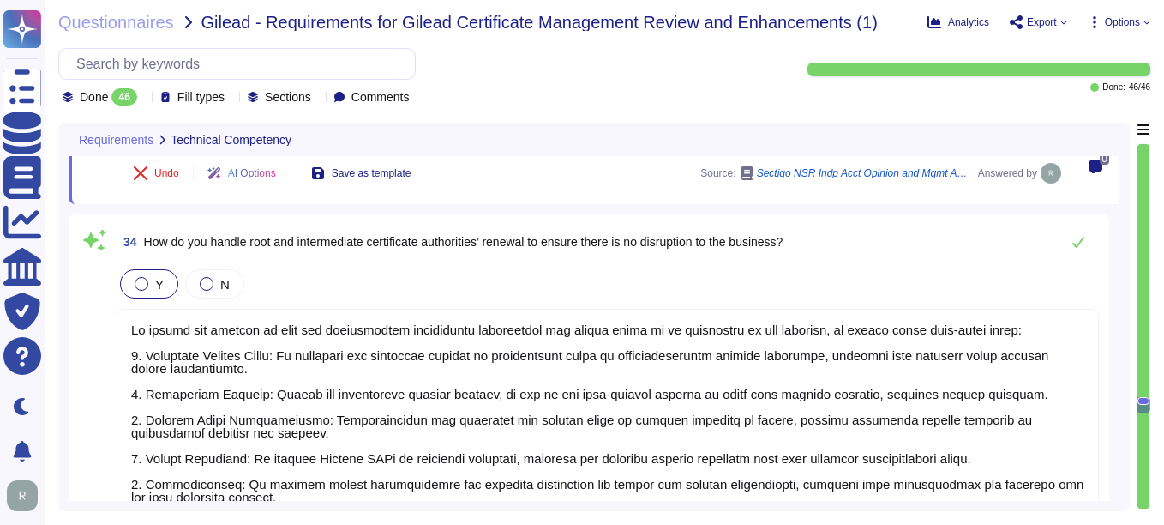
type textarea "Yes, our solution, Sectigo Certificate Manager (SCM), offers robust reporting c…"
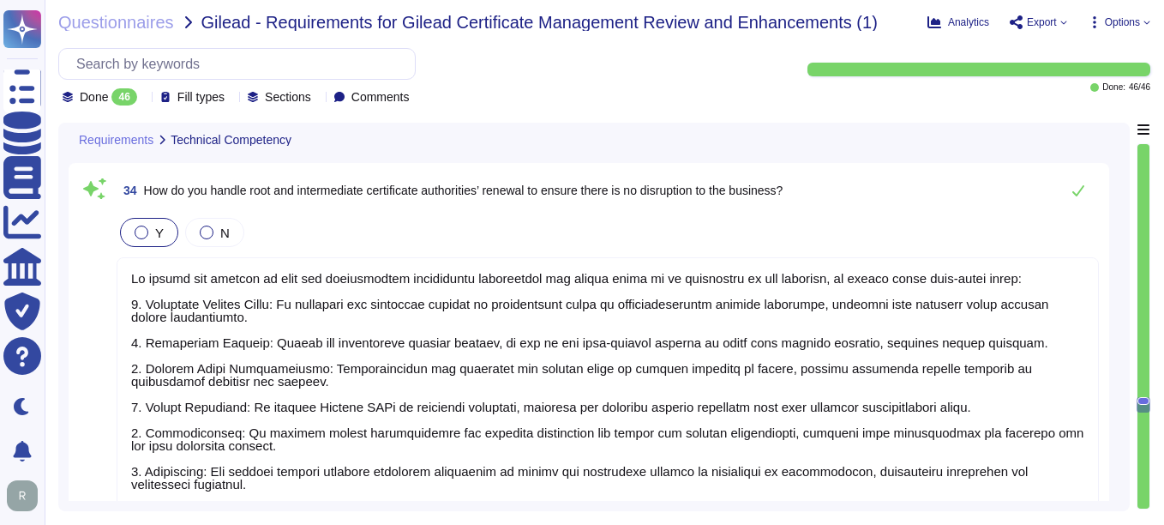
type textarea "Please refer the KB: https://www.sectigo.com/knowledge-base/detail/Sectigo-Inte…"
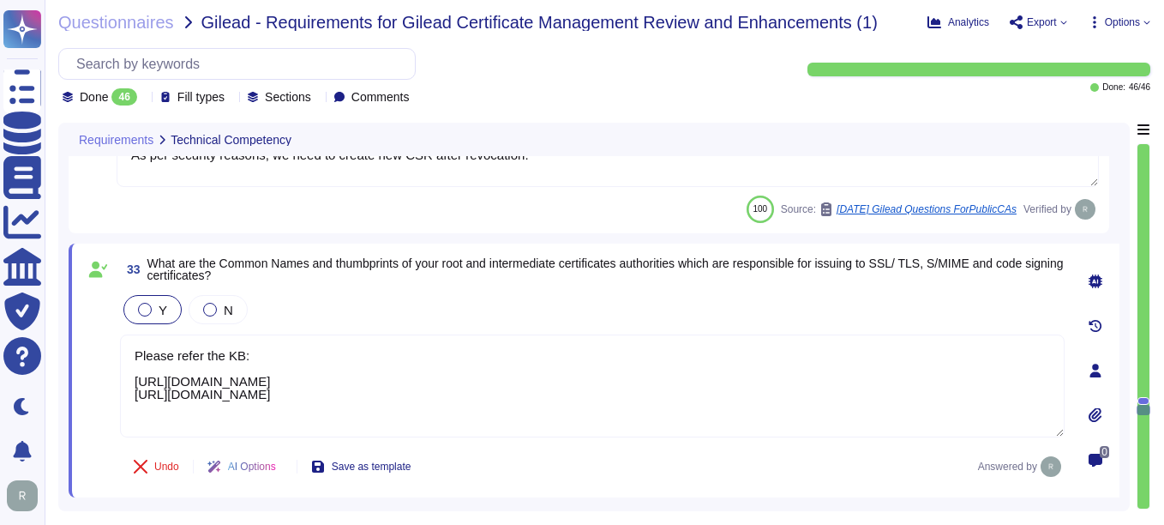
scroll to position [7097, 0]
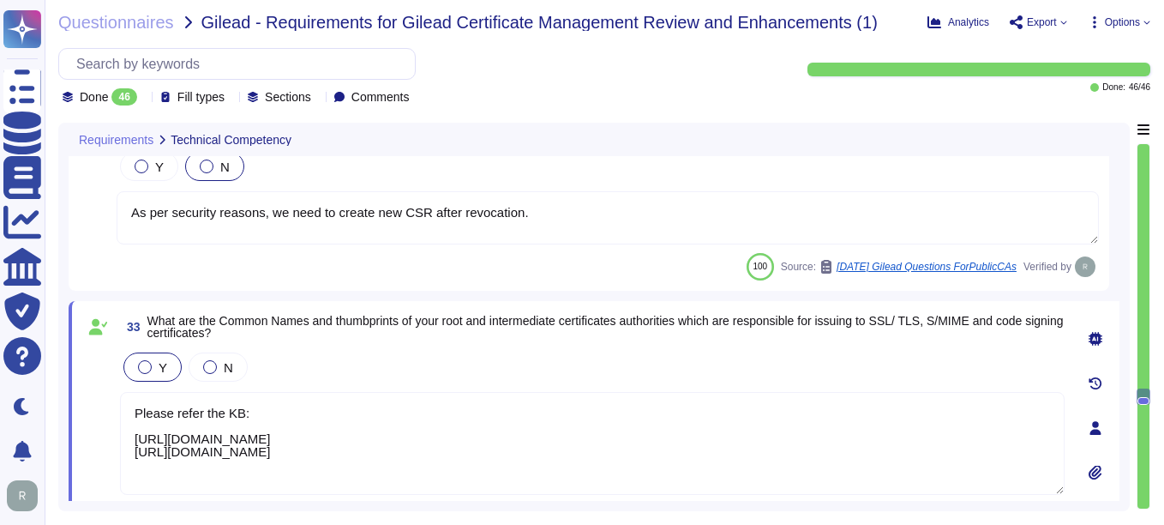
type textarea "The revocation process at [GEOGRAPHIC_DATA] involves the following key componen…"
type textarea "Yes, our solution is a SaaS portal accessible through popular browsers."
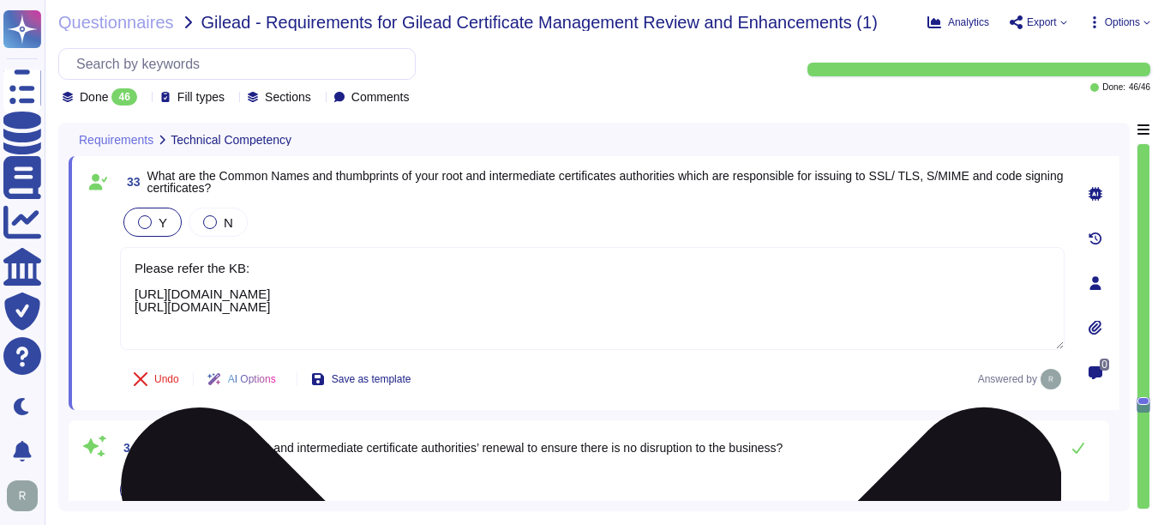
type textarea "We support a variety of operating systems for certificate discovery, management…"
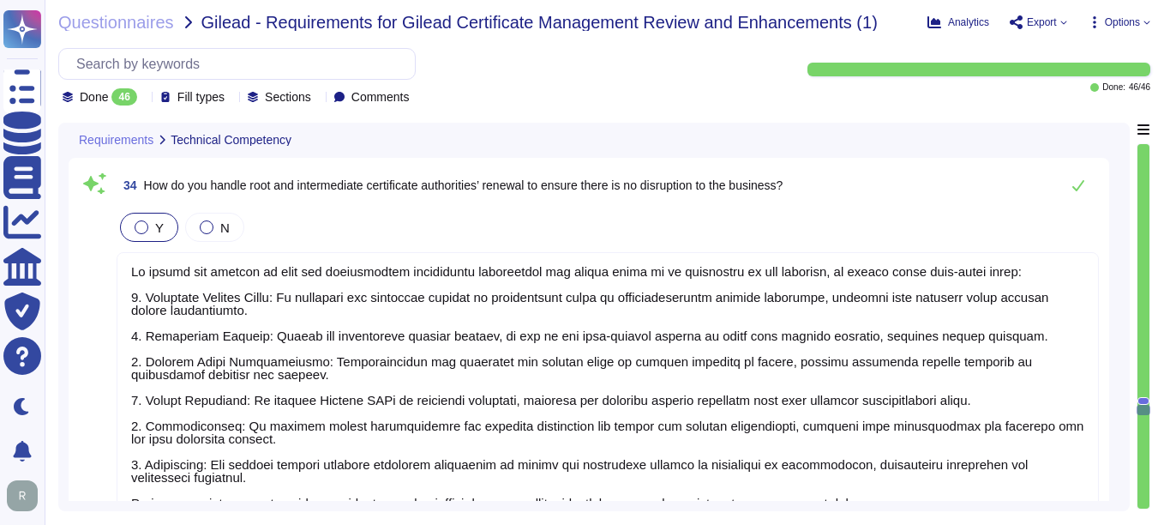
scroll to position [7526, 0]
type textarea "Yes, our solution, Sectigo Certificate Manager (SCM), offers robust reporting c…"
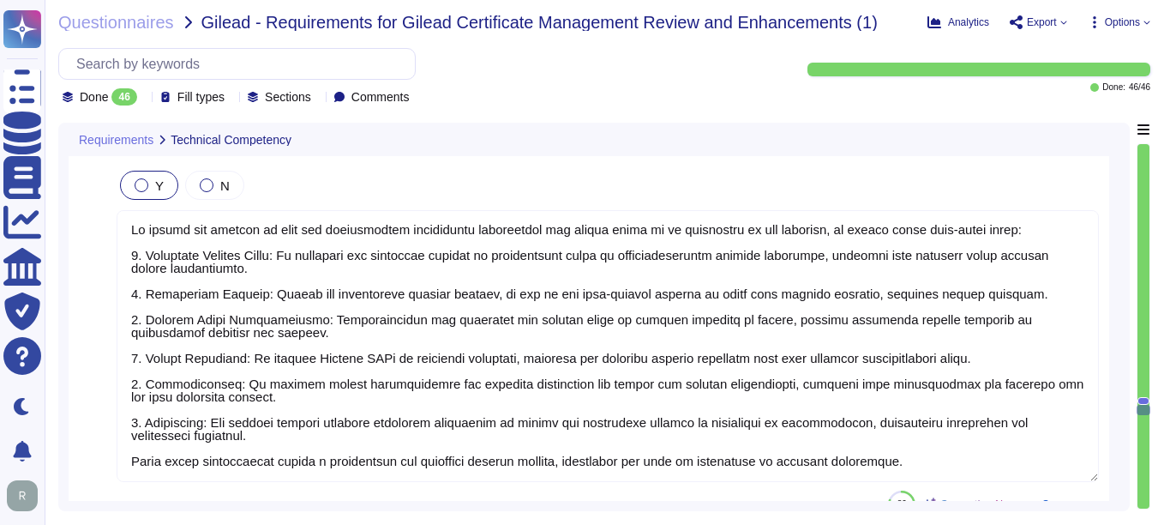
scroll to position [0, 0]
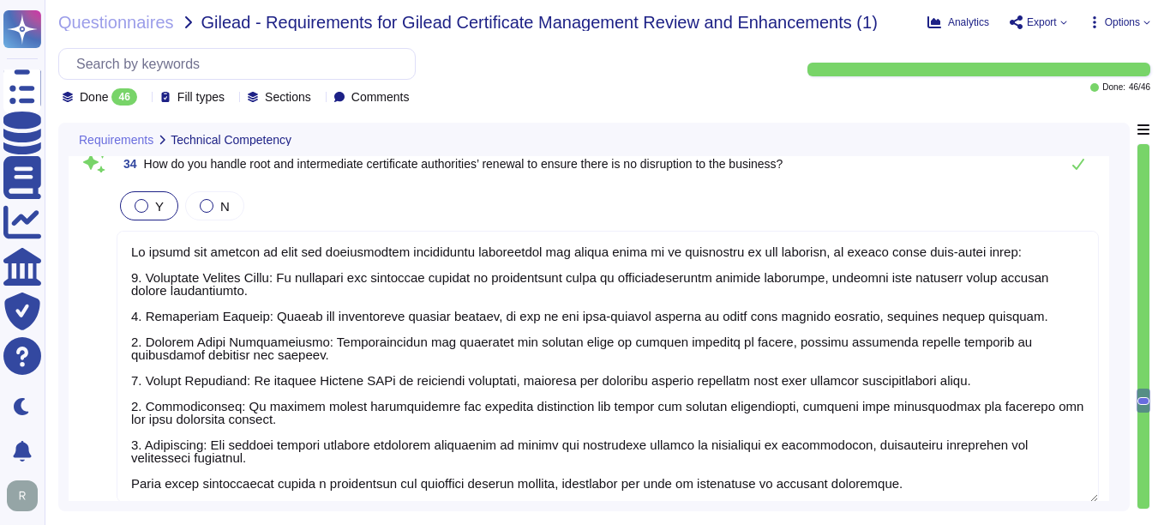
type textarea "The revocation process at [GEOGRAPHIC_DATA] involves the following key componen…"
type textarea "Yes, our solution is a SaaS portal accessible through popular browsers."
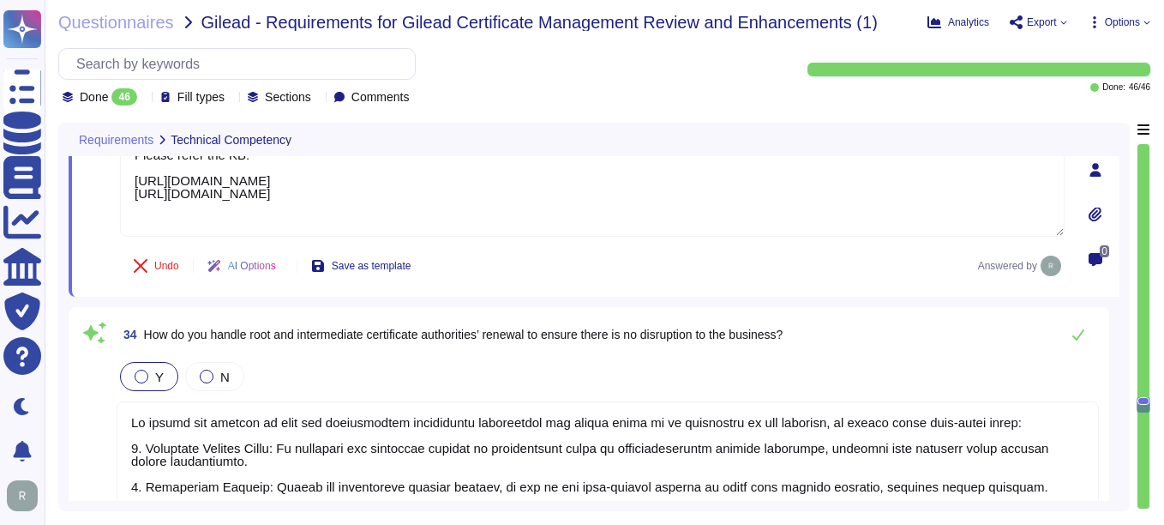
scroll to position [7408, 0]
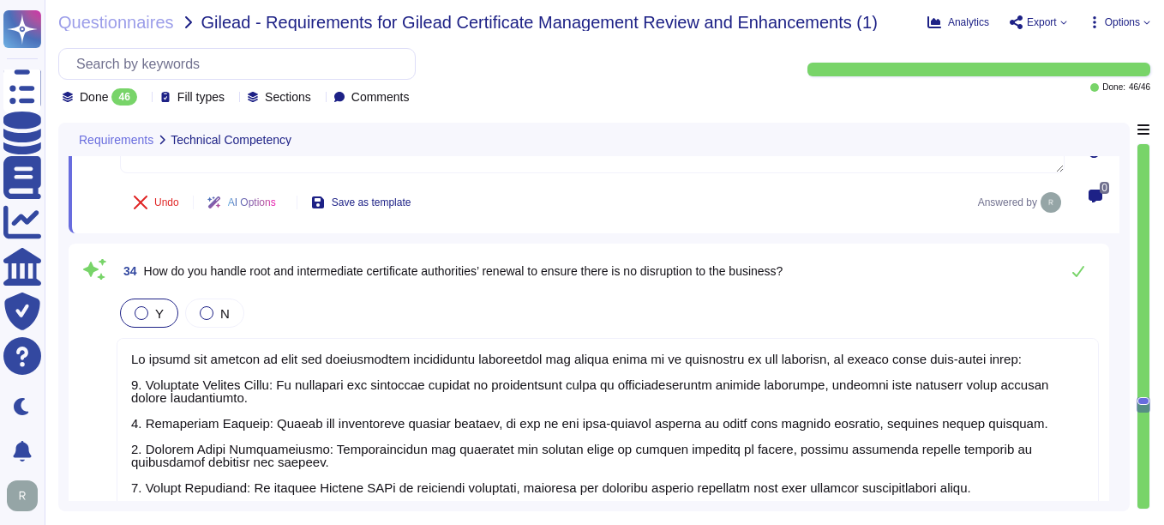
click at [407, 445] on textarea at bounding box center [608, 474] width 983 height 272
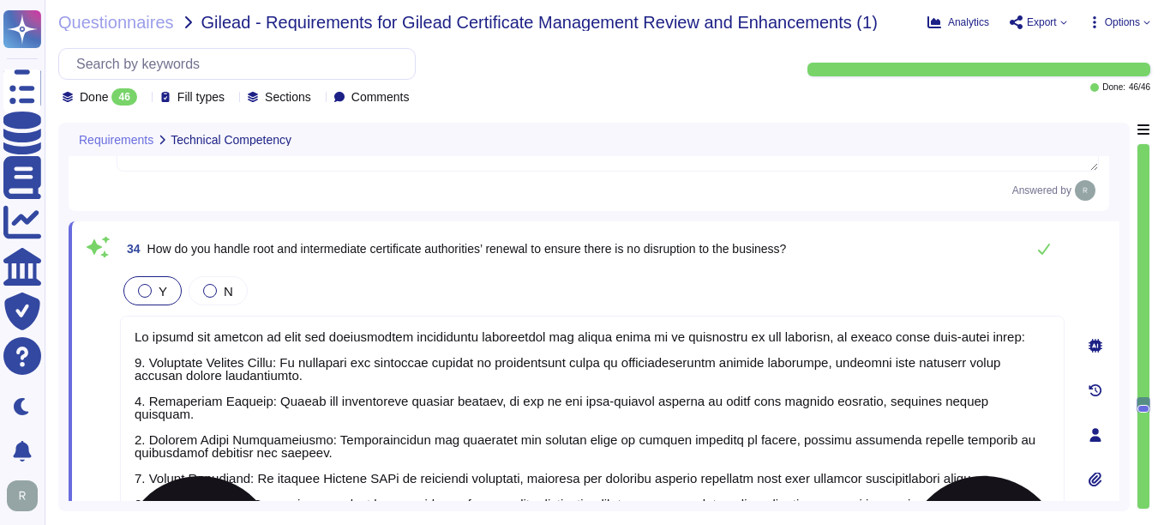
scroll to position [2, 0]
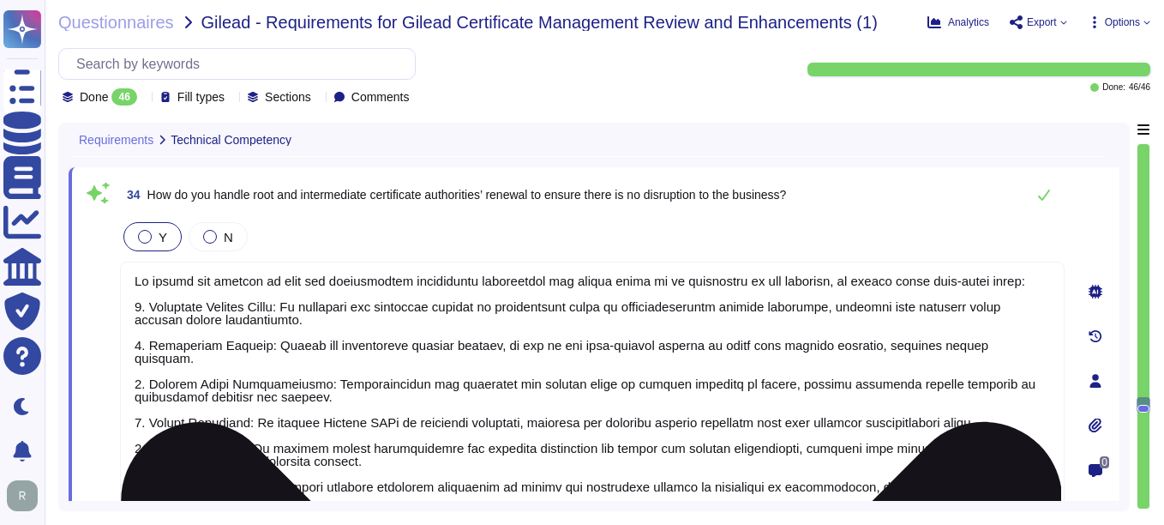
type textarea "Yes, our solution, Sectigo Certificate Manager (SCM), offers robust reporting c…"
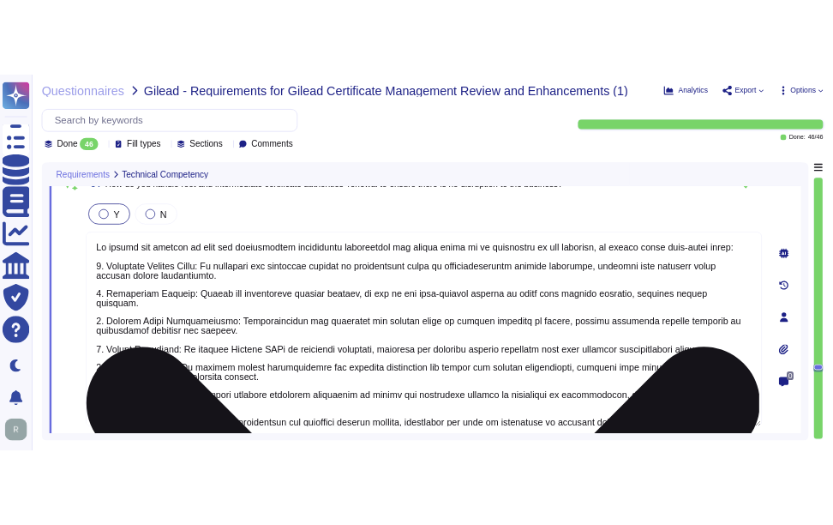
scroll to position [7408, 0]
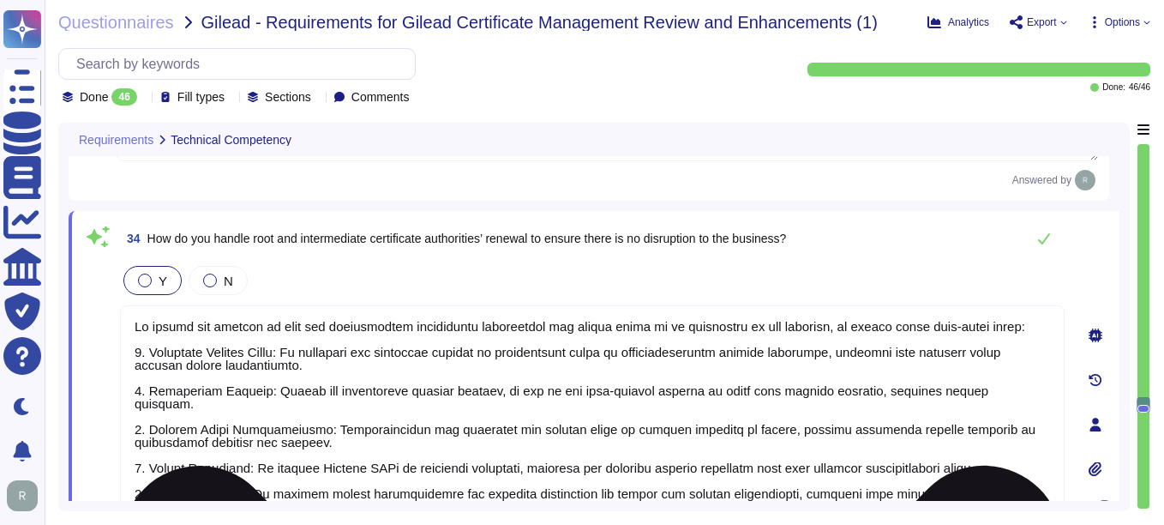
click at [492, 380] on textarea at bounding box center [592, 441] width 945 height 272
click at [149, 313] on textarea at bounding box center [592, 441] width 945 height 272
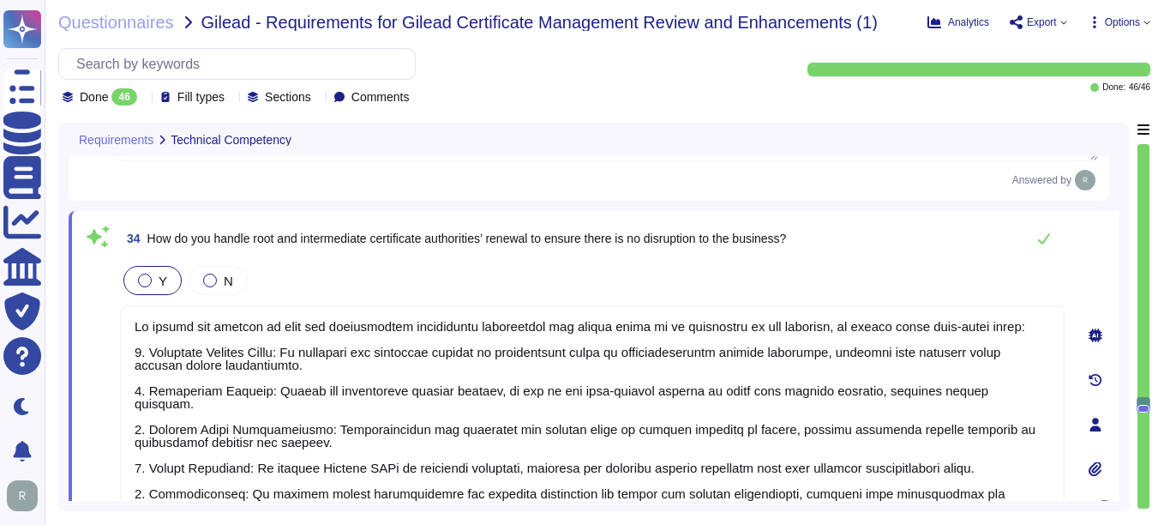
click at [1070, 428] on div "34 How do you handle root and intermediate certificate authorities’ renewal to …" at bounding box center [594, 424] width 1051 height 426
click at [513, 271] on div "Y N" at bounding box center [592, 280] width 945 height 36
click at [99, 334] on span at bounding box center [97, 420] width 31 height 316
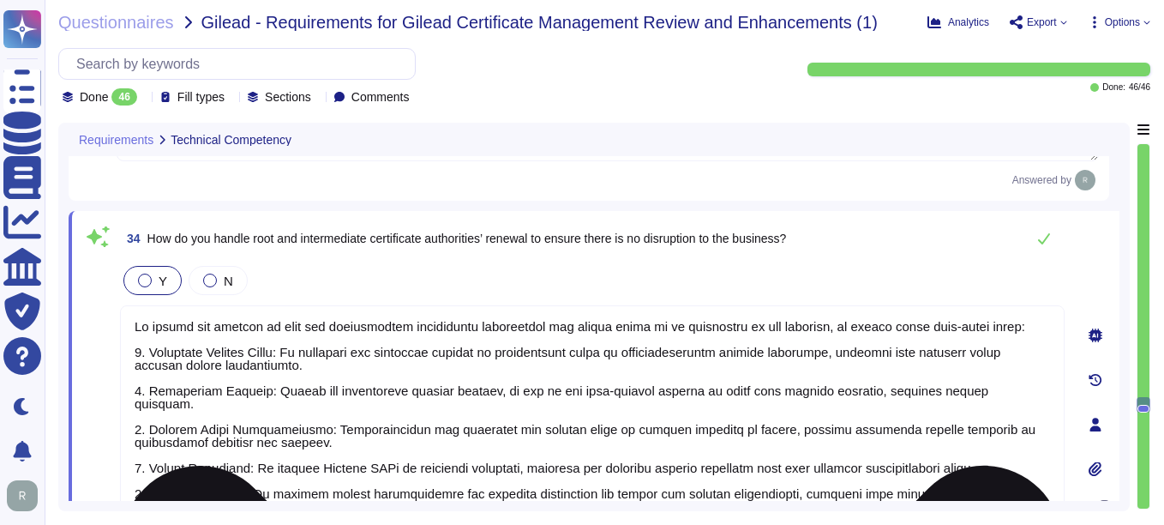
click at [364, 306] on textarea at bounding box center [592, 441] width 945 height 272
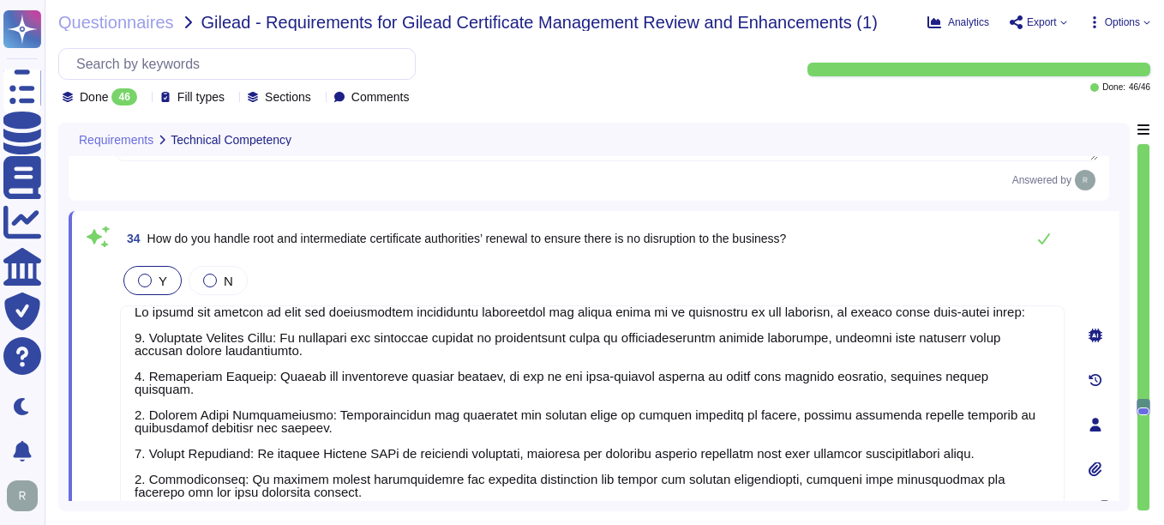
scroll to position [2, 0]
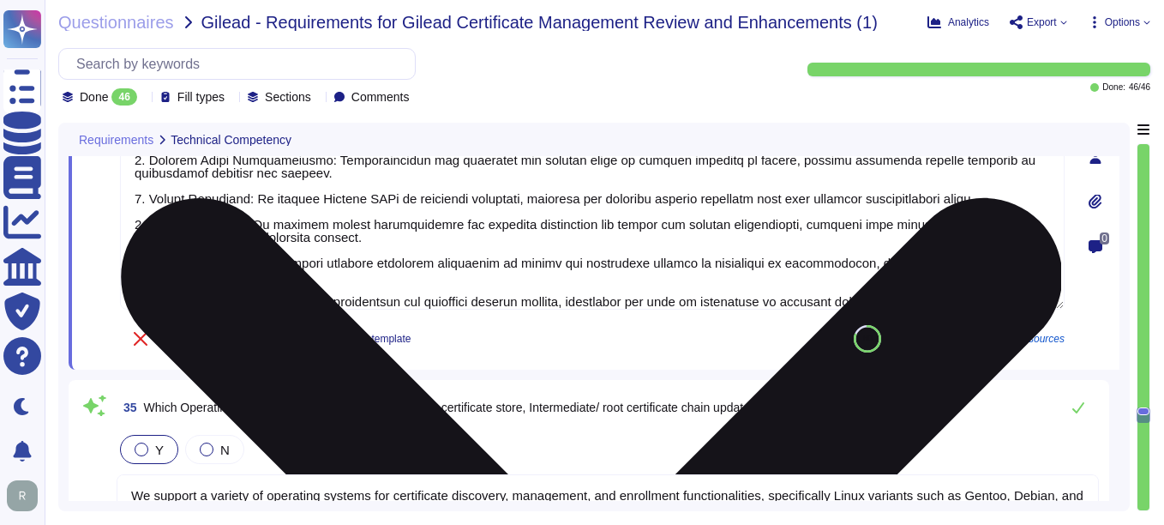
type textarea "Yes, Sectigo Certificate Manager (SCM) offers robust reporting capabilities tha…"
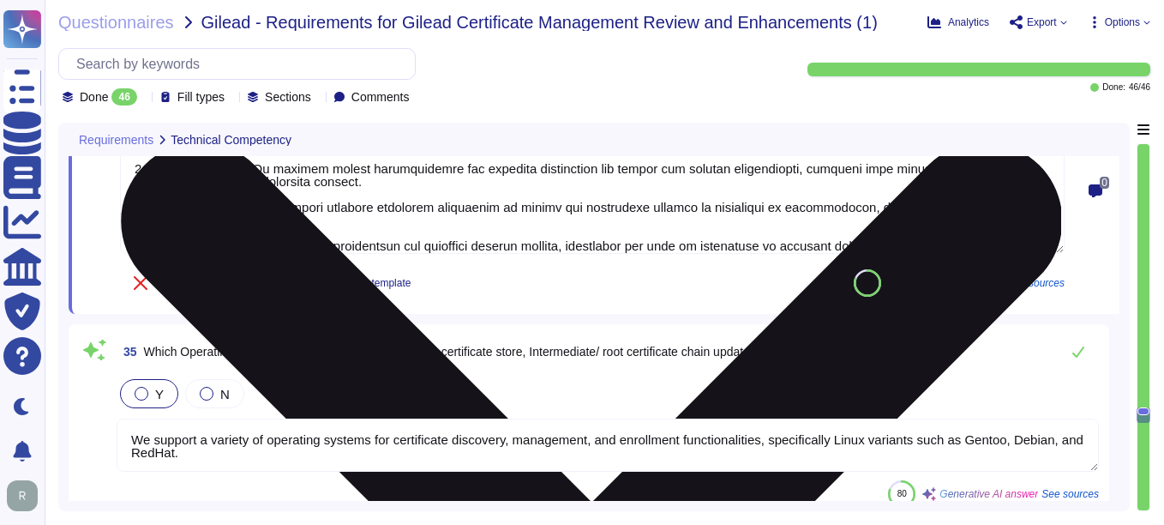
scroll to position [7751, 0]
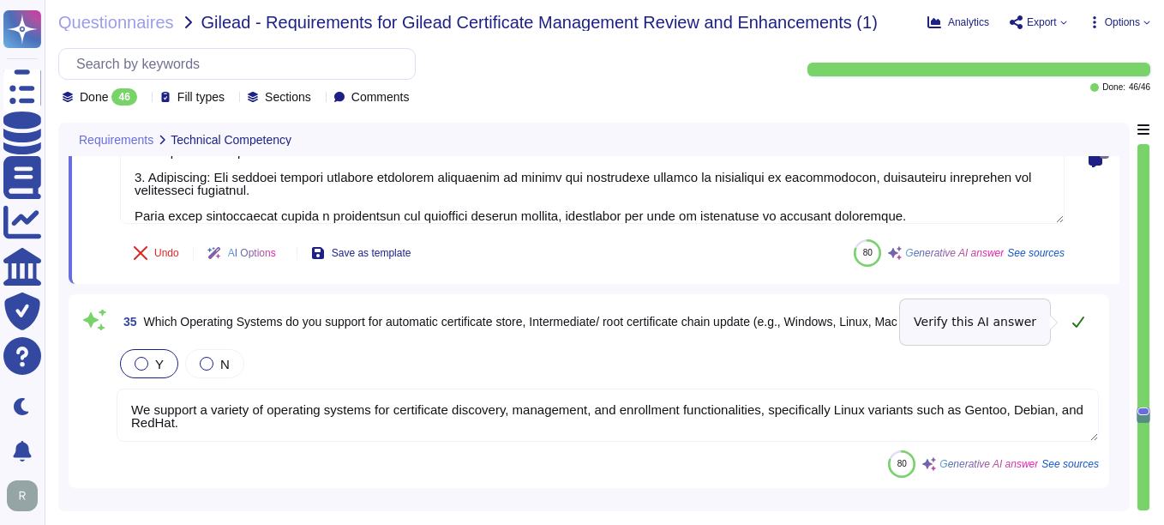
click at [1080, 322] on icon at bounding box center [1079, 321] width 12 height 11
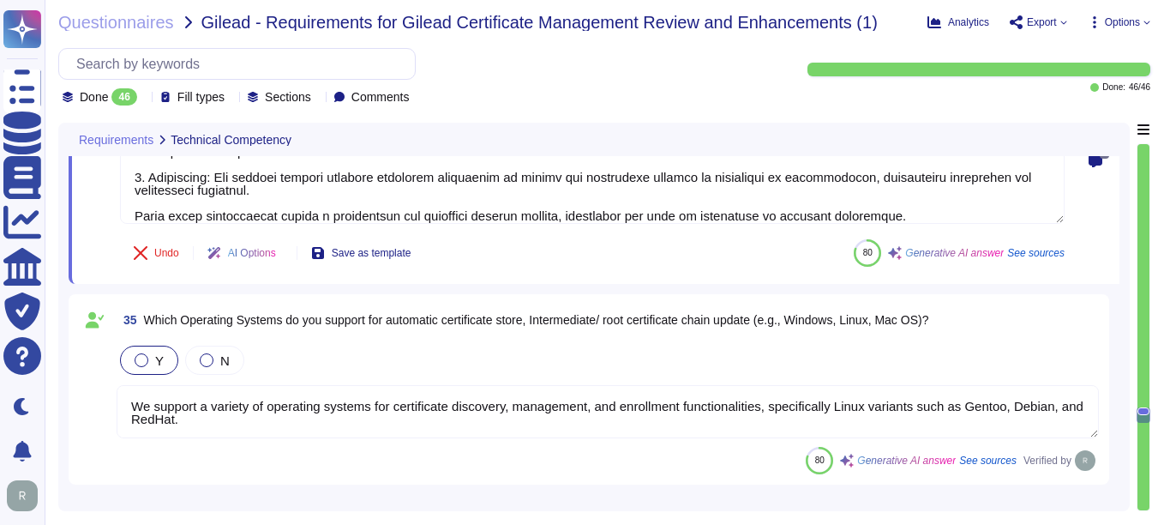
scroll to position [2, 0]
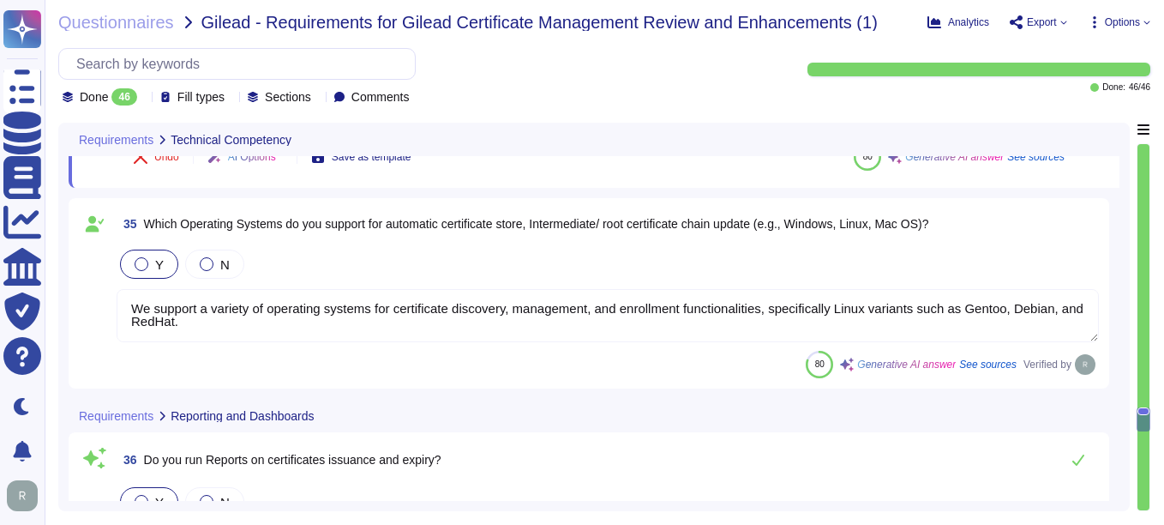
type textarea "Yes, our Sectigo Certificate Manager (SCM) offers robust reporting capabilities…"
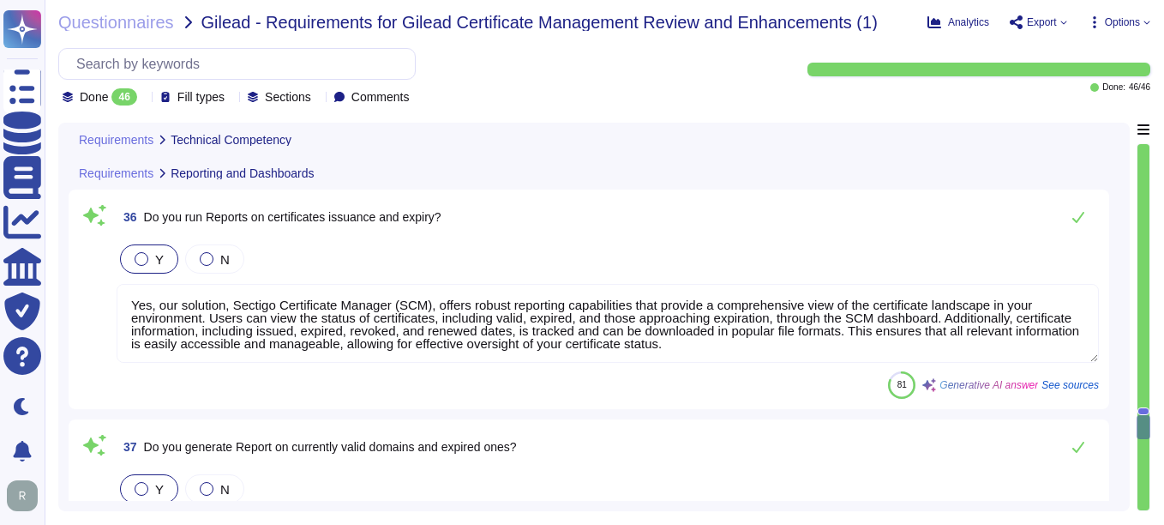
type textarea "Currently, we are unable to provide a clear product roadmap, as our technology …"
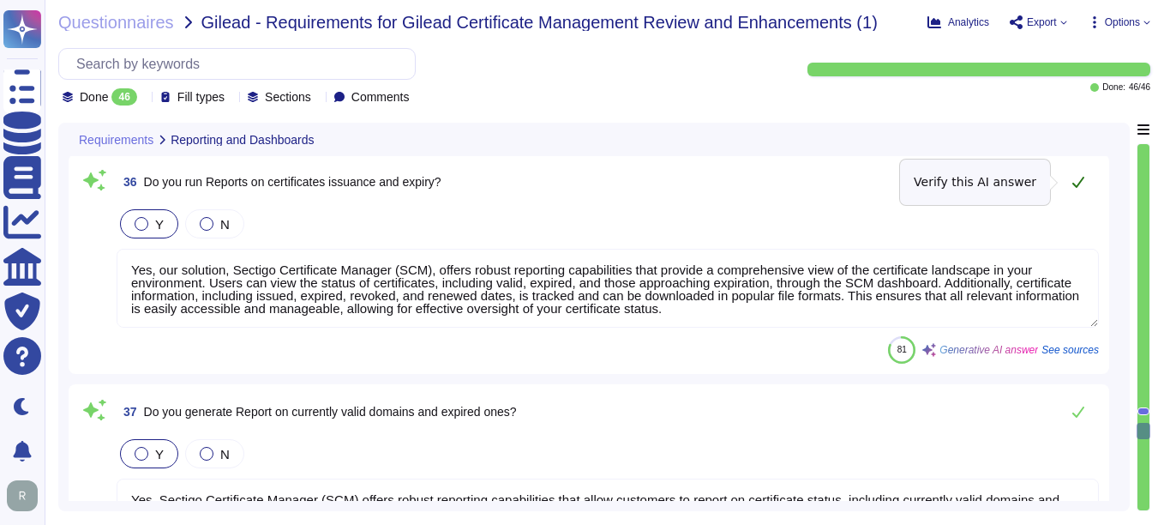
click at [1080, 176] on icon at bounding box center [1079, 182] width 14 height 14
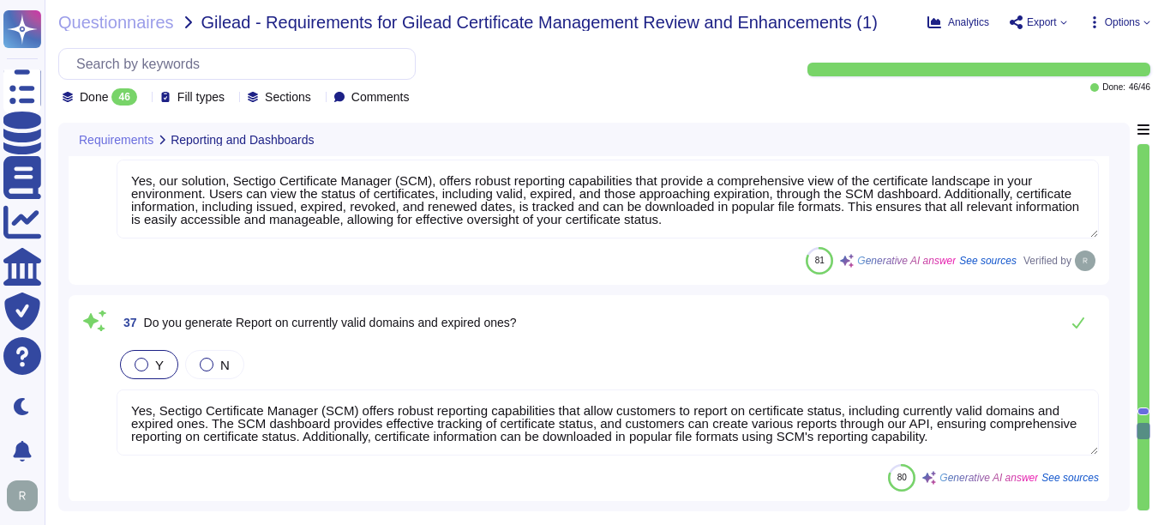
scroll to position [2, 0]
click at [1082, 319] on icon at bounding box center [1079, 323] width 14 height 14
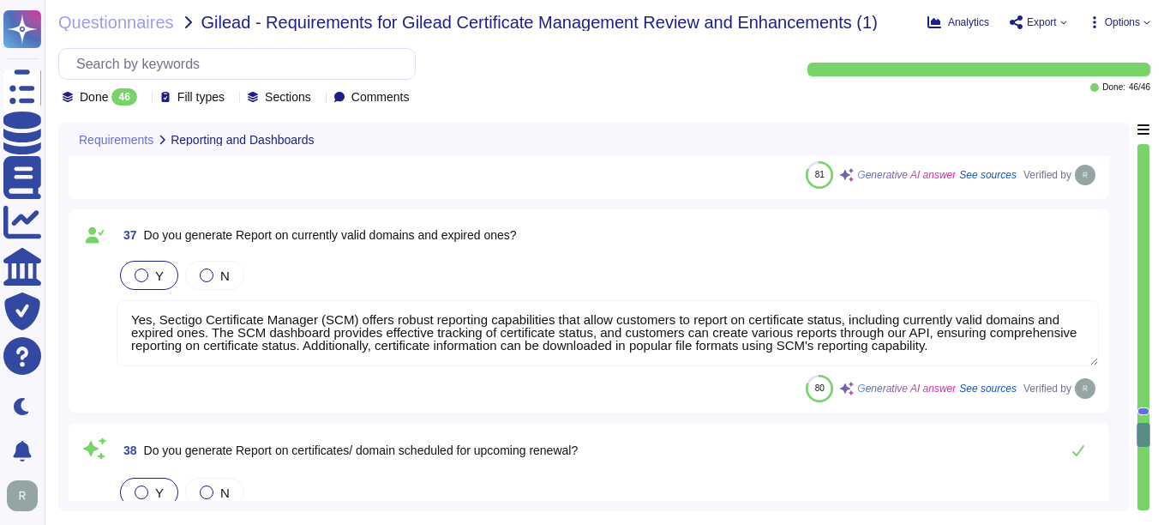
type textarea "Yes, our service is hosted in a high-availability environment with full redunda…"
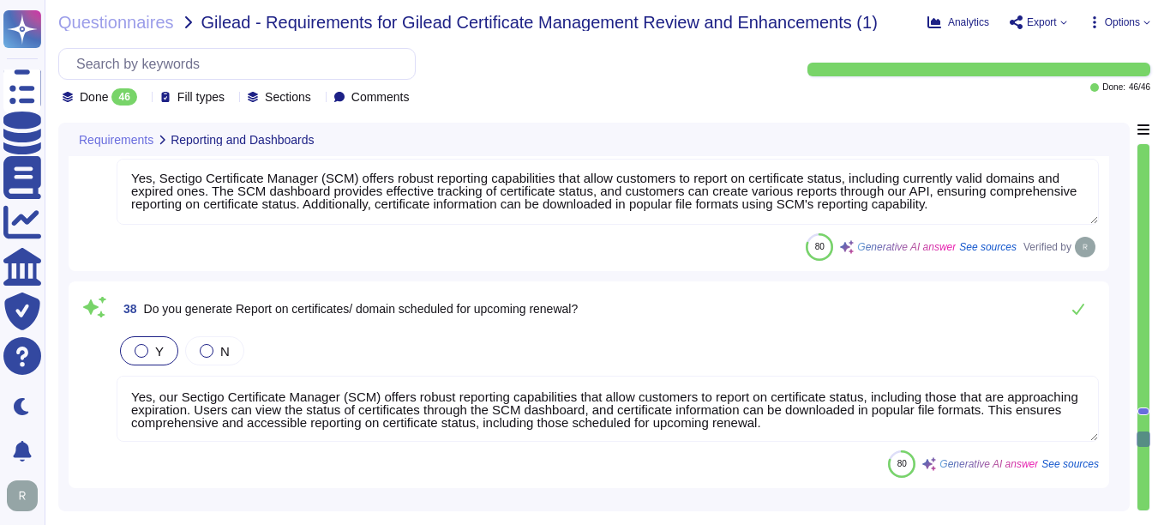
scroll to position [8437, 0]
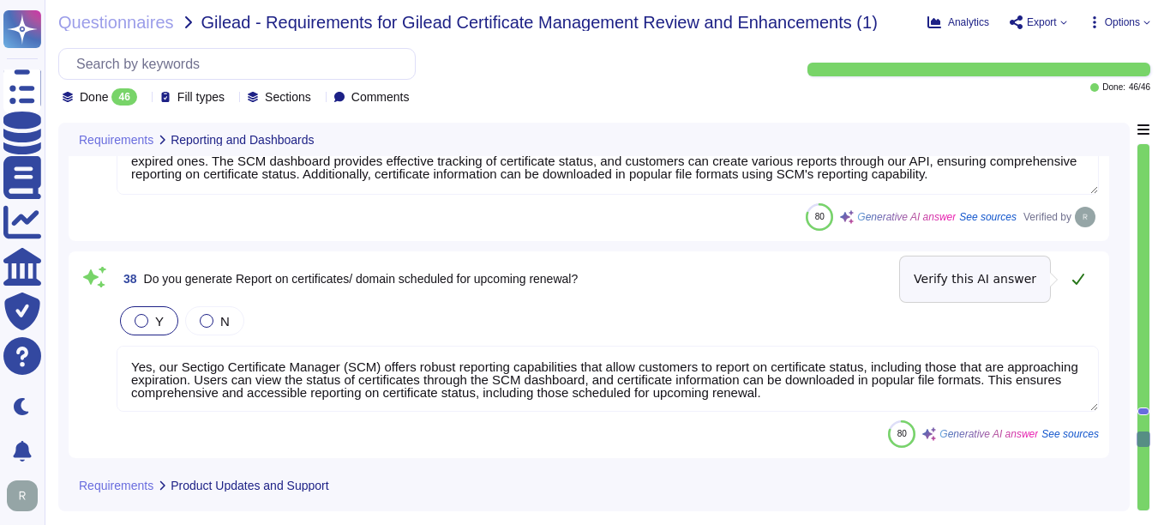
click at [1084, 280] on icon at bounding box center [1079, 279] width 14 height 14
click at [1075, 274] on icon at bounding box center [1079, 279] width 14 height 14
click at [565, 387] on textarea "Yes, our Sectigo Certificate Manager (SCM) offers robust reporting capabilities…" at bounding box center [608, 379] width 983 height 66
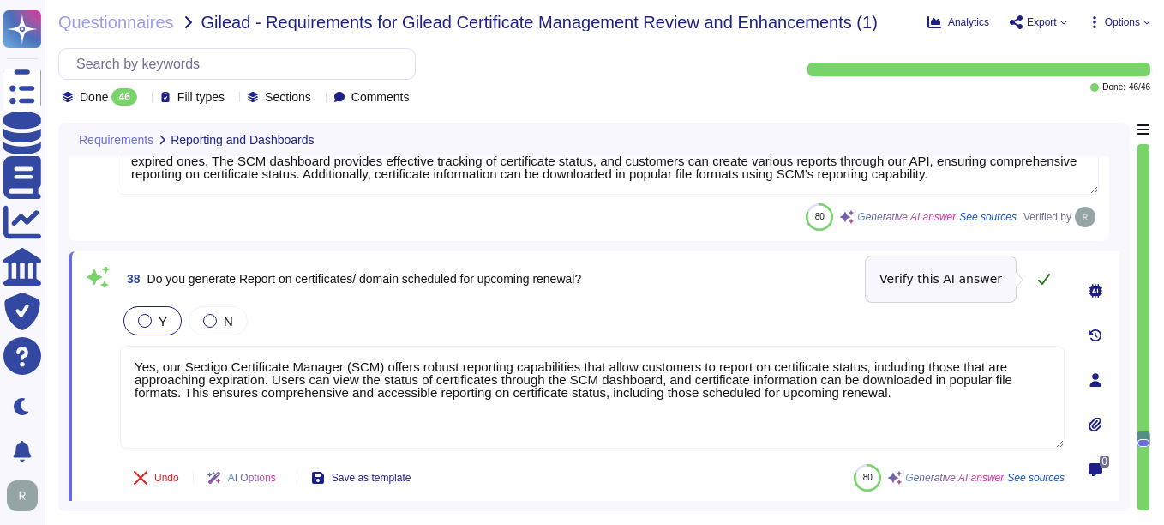
click at [1042, 281] on icon at bounding box center [1044, 279] width 14 height 14
click at [887, 397] on textarea "Yes, our Sectigo Certificate Manager (SCM) offers robust reporting capabilities…" at bounding box center [592, 397] width 945 height 103
type textarea "Yes, our Sectigo Certificate Manager (SCM) offers robust reporting capabilities…"
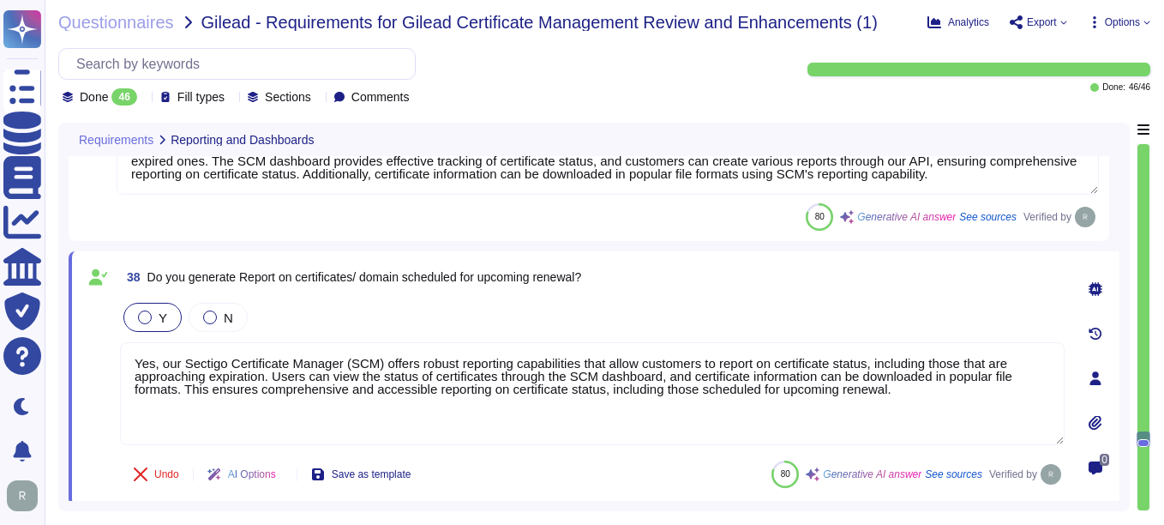
click at [546, 461] on div "Undo AI Options Save as template 80 Generative AI answer See sources Verified by" at bounding box center [592, 474] width 945 height 41
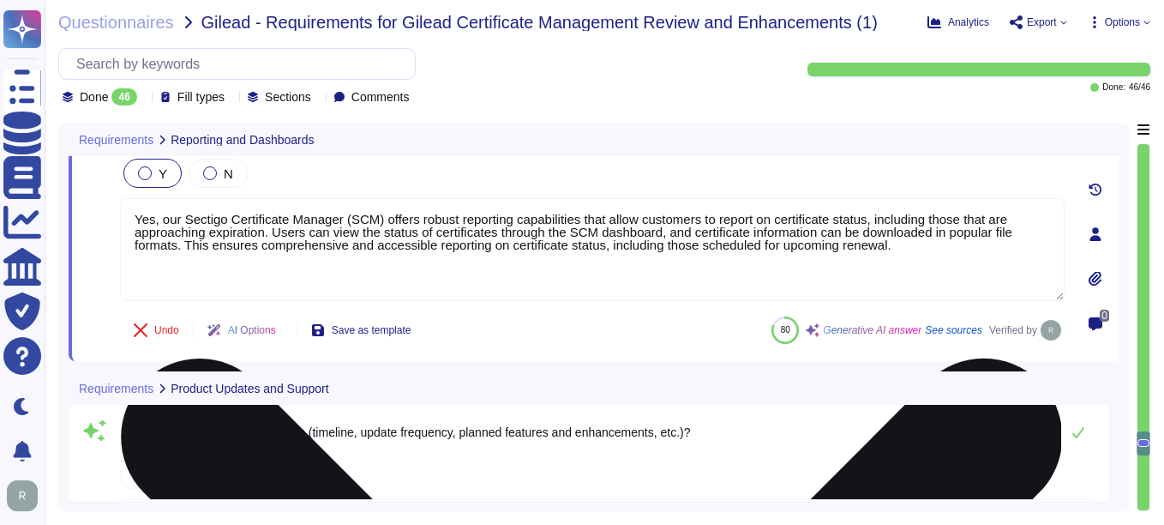
type textarea "Our support model includes Service Level Agreements (SLAs) that are designed to…"
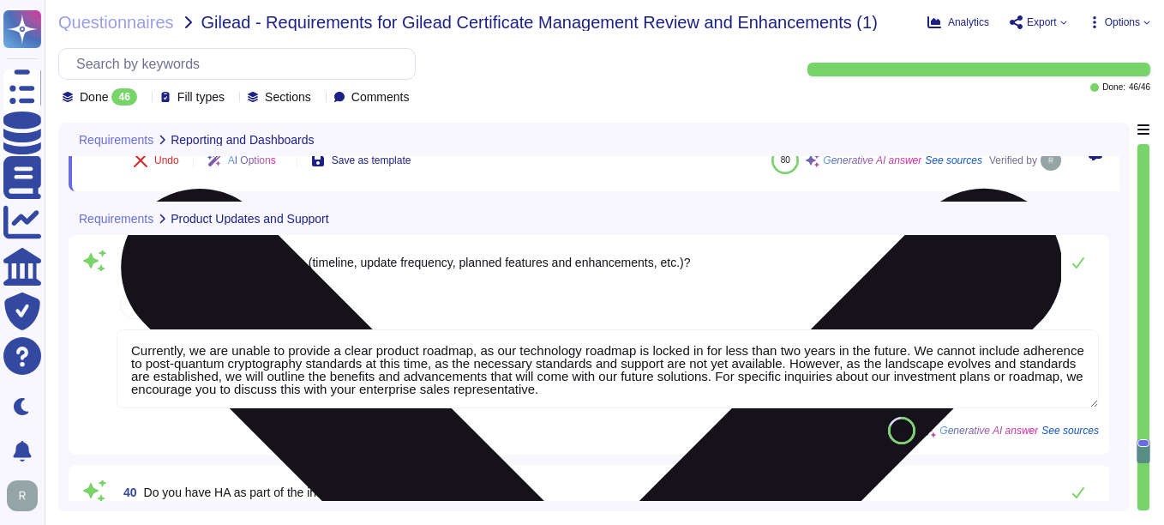
scroll to position [8780, 0]
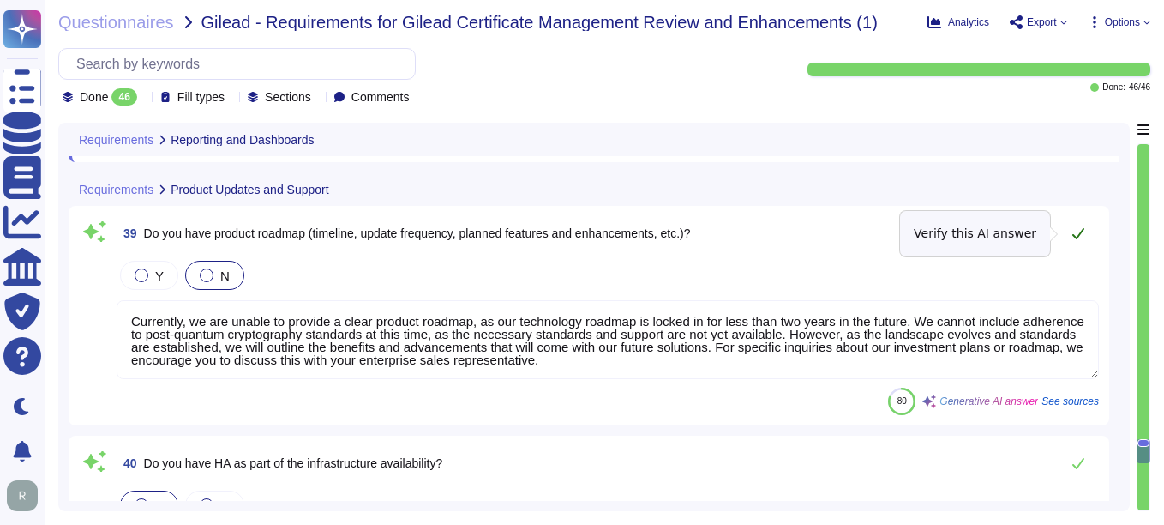
click at [1076, 232] on icon at bounding box center [1079, 233] width 14 height 14
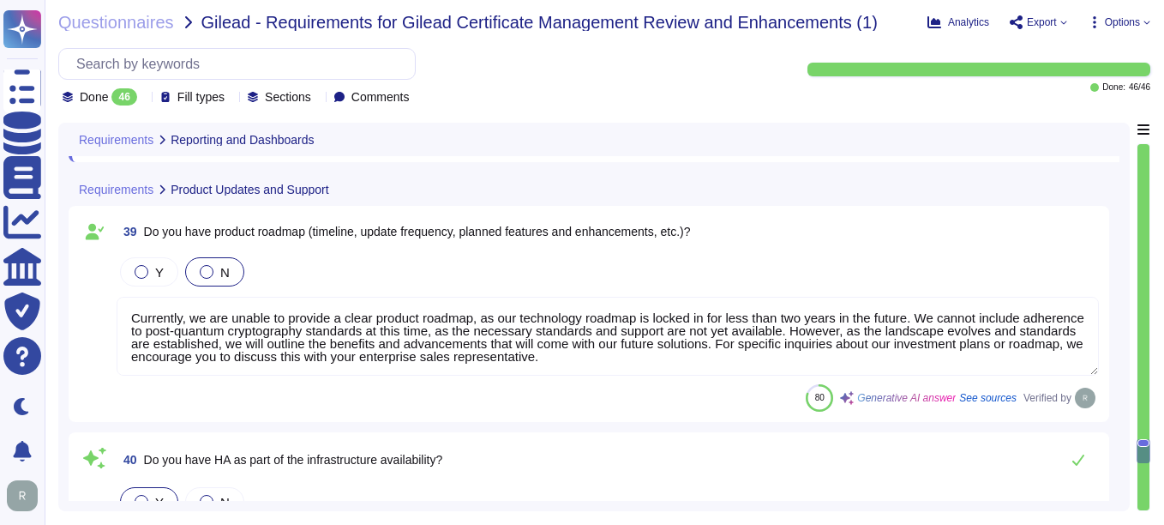
click at [1075, 233] on div "39 Do you have product roadmap (timeline, update frequency, planned features an…" at bounding box center [608, 231] width 983 height 31
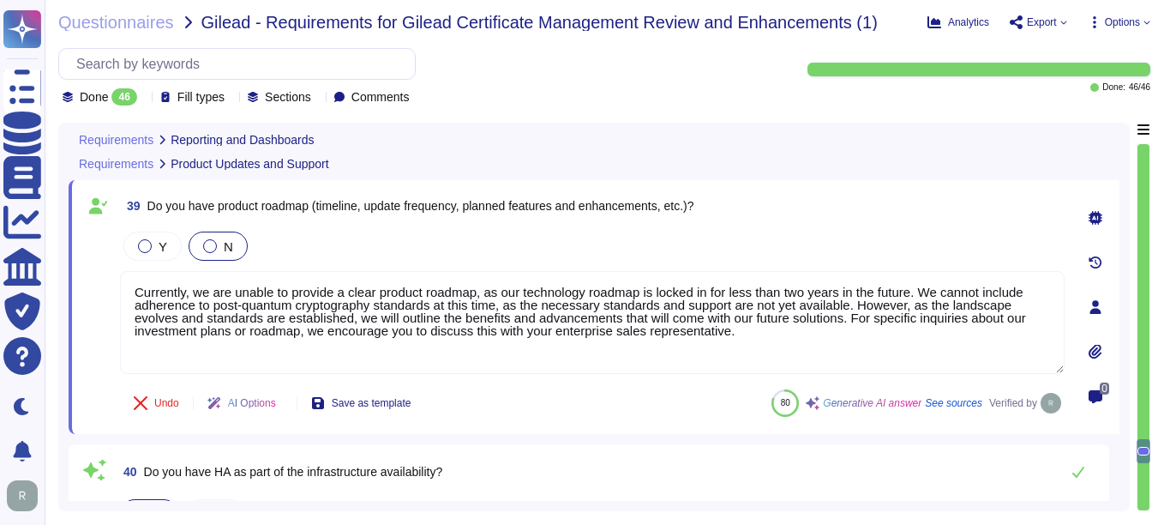
type textarea "Our support model includes Service Level Agreements (SLAs) that are designed to…"
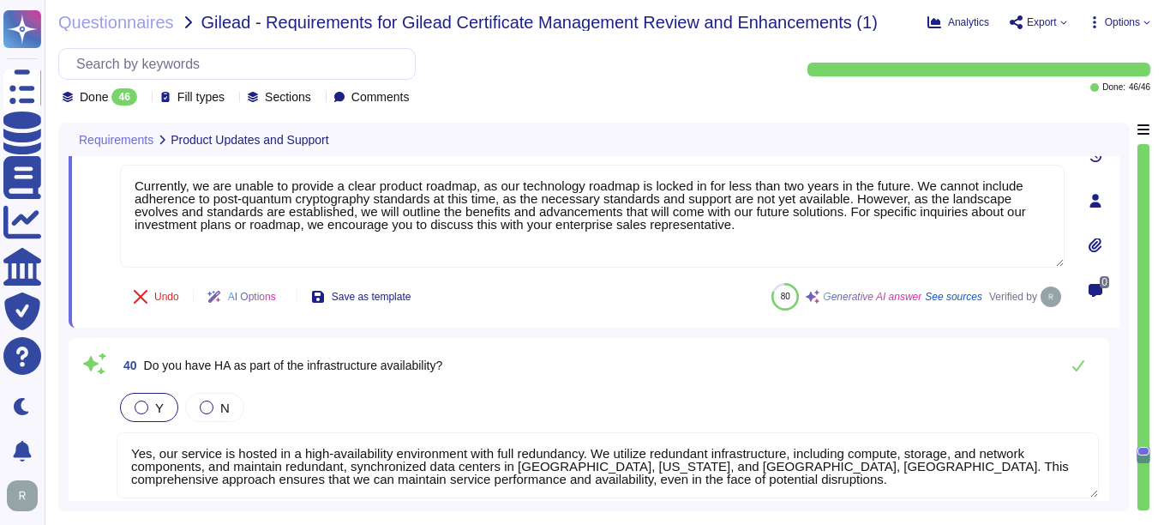
type textarea "Yes, Sectigo offers a Certificate Manager that automates certificate exchange m…"
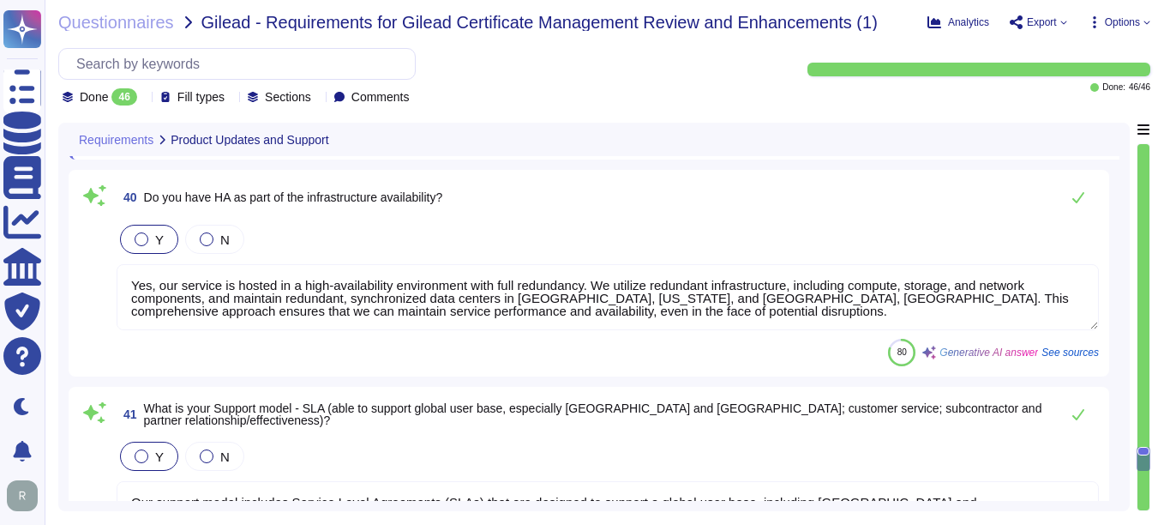
scroll to position [9037, 0]
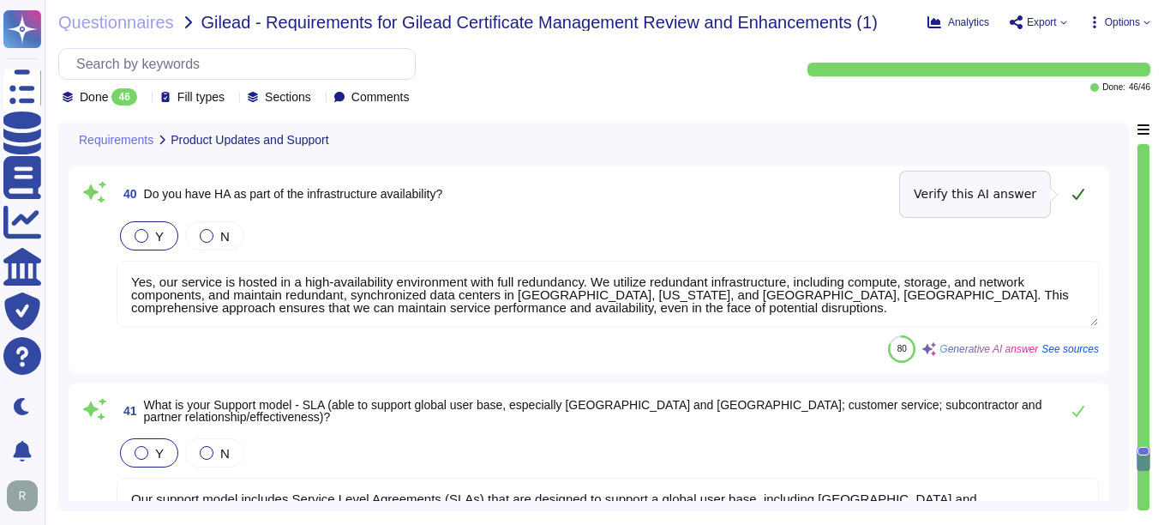
click at [1081, 197] on icon at bounding box center [1079, 194] width 14 height 14
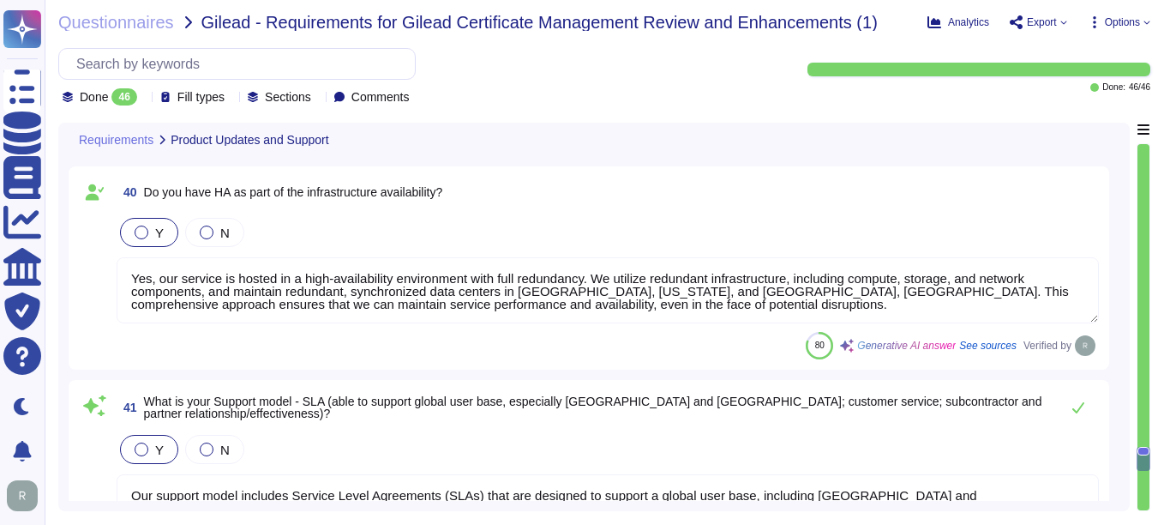
click at [1079, 197] on div "40 Do you have HA as part of the infrastructure availability?" at bounding box center [608, 192] width 983 height 31
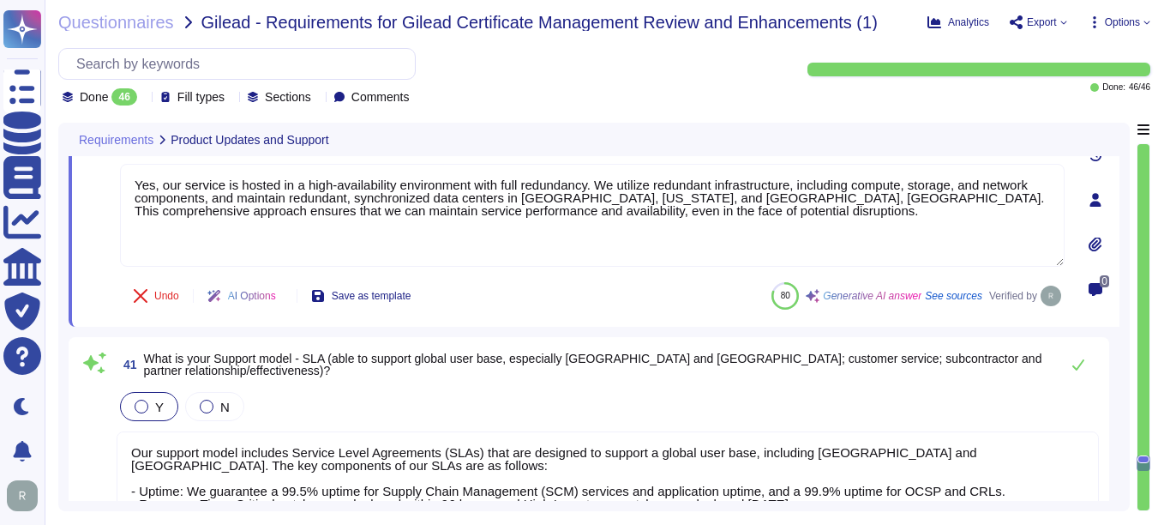
type textarea "If technically possible, only dedicated digital certificates shall be used."
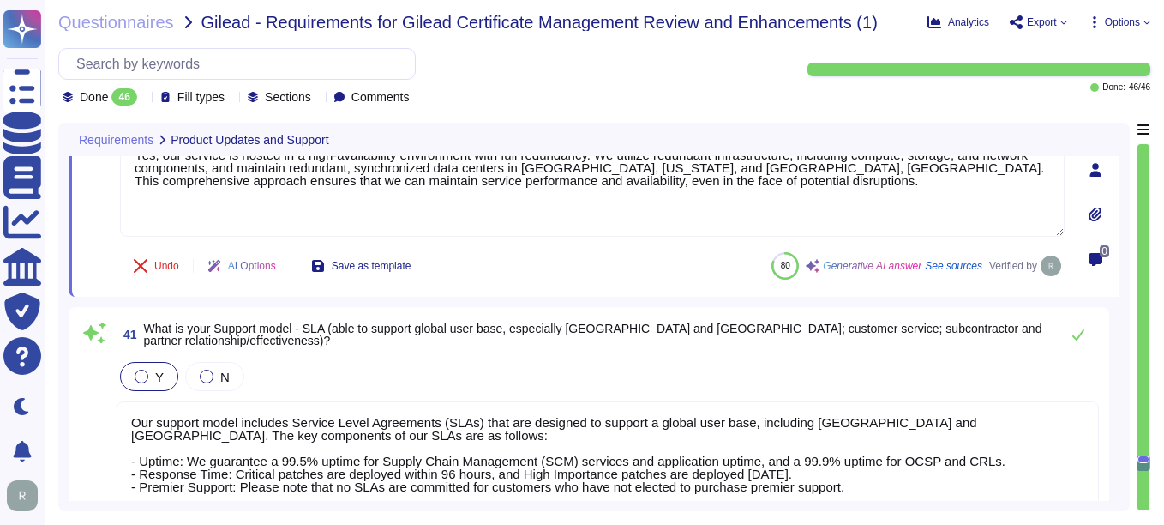
scroll to position [9209, 0]
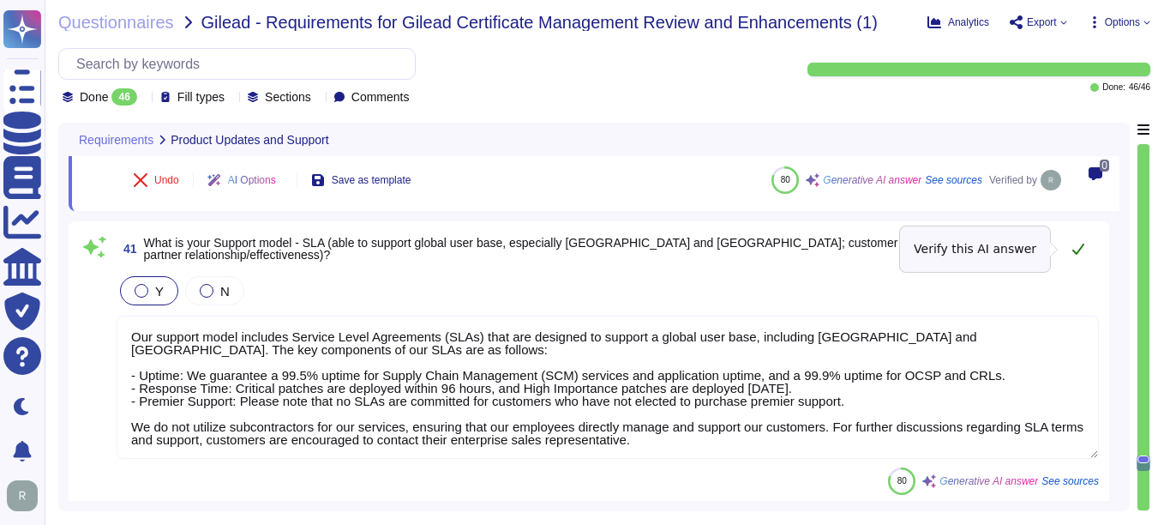
click at [1077, 253] on icon at bounding box center [1079, 249] width 12 height 11
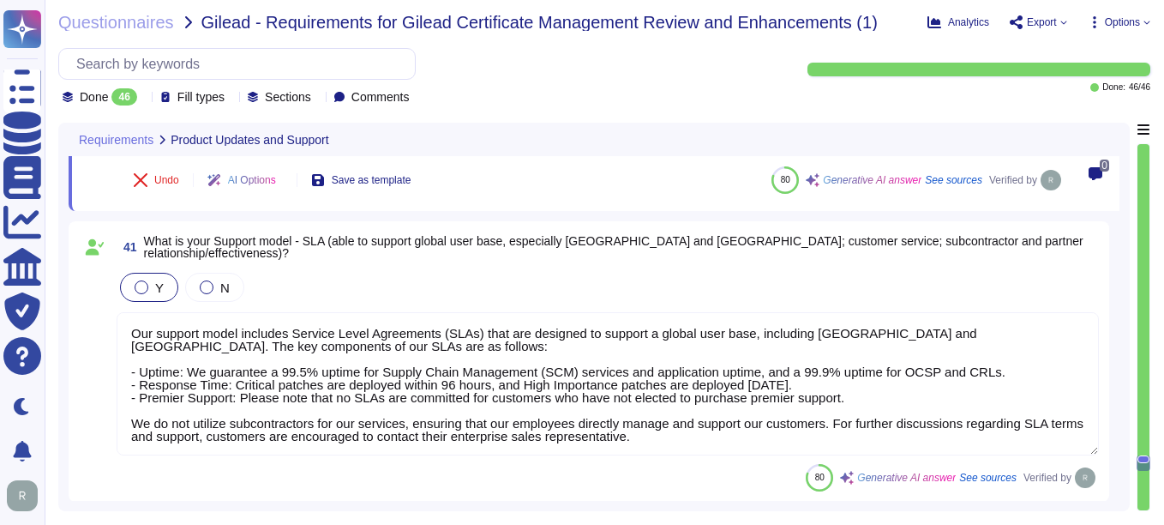
scroll to position [2, 0]
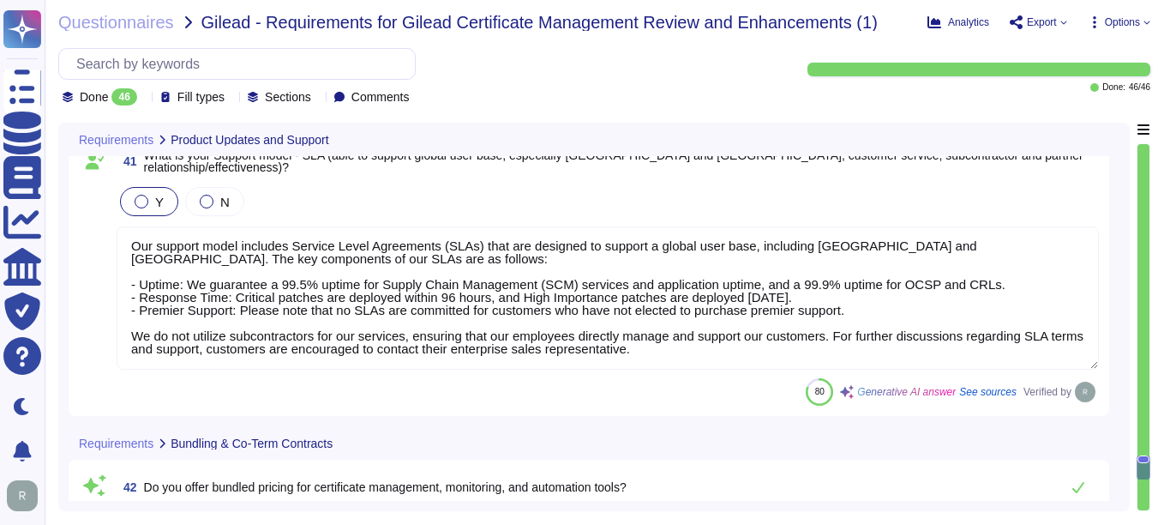
type textarea "No, additional support services will not be provided as part of this service."
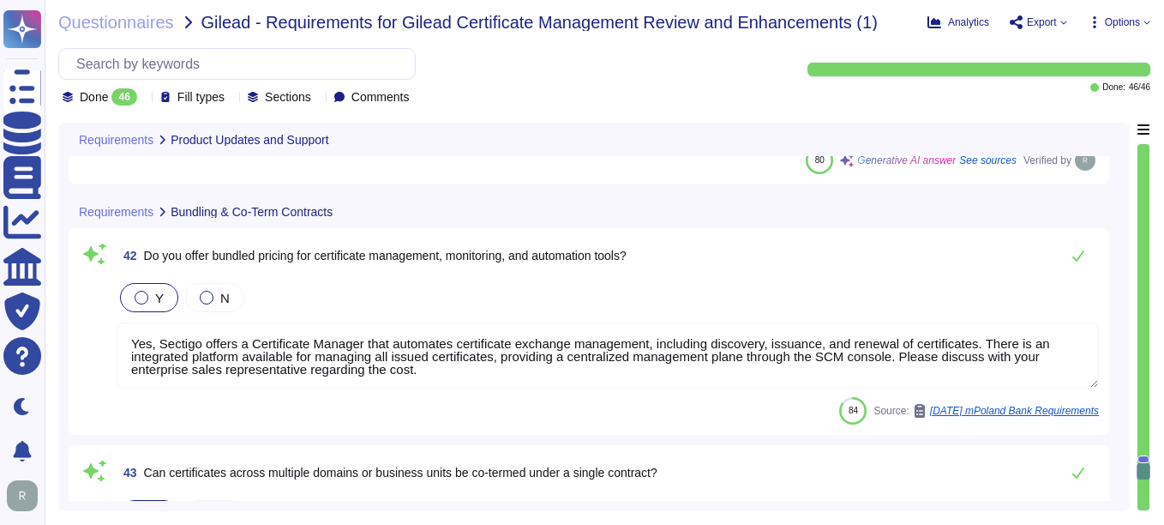
scroll to position [9552, 0]
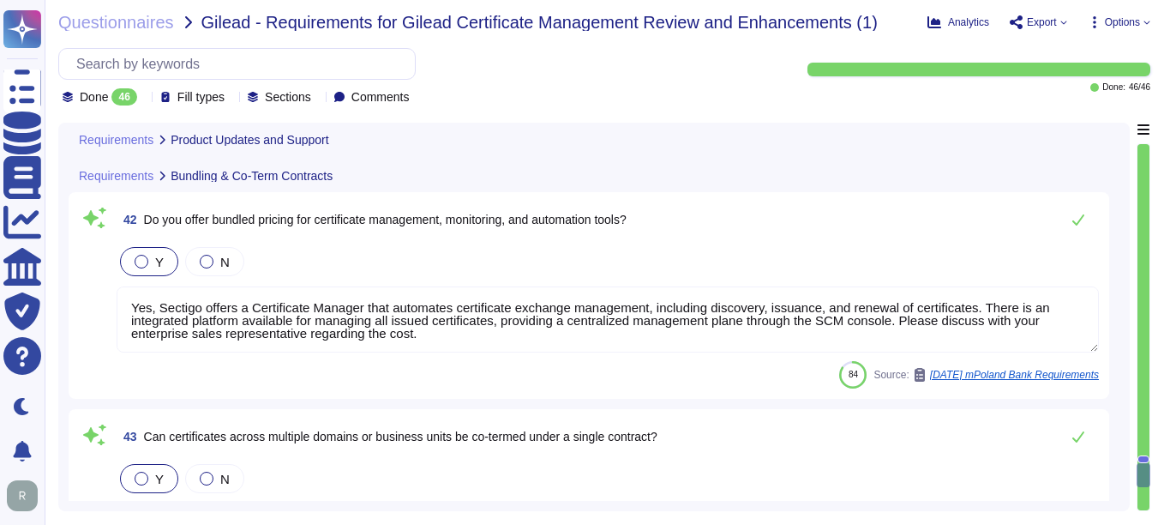
type textarea "Contract terms should be discussed with your enterprise sales representative."
drag, startPoint x: 895, startPoint y: 322, endPoint x: 111, endPoint y: 307, distance: 783.8
click at [111, 307] on div "42 Do you offer bundled pricing for certificate management, monitoring, and aut…" at bounding box center [589, 295] width 1020 height 186
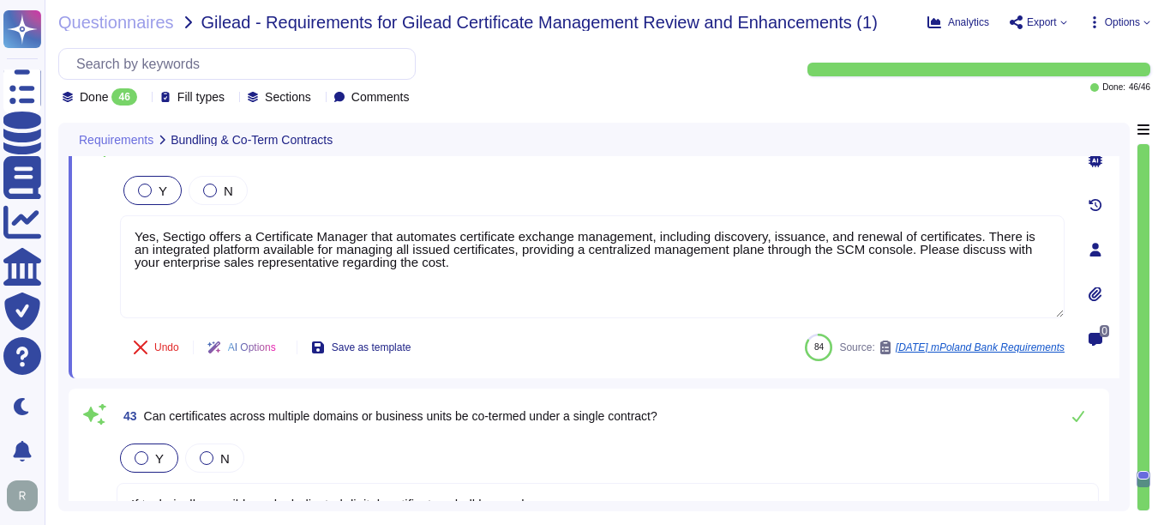
type textarea "Please discuss with your enterprise sales representative regarding the cost."
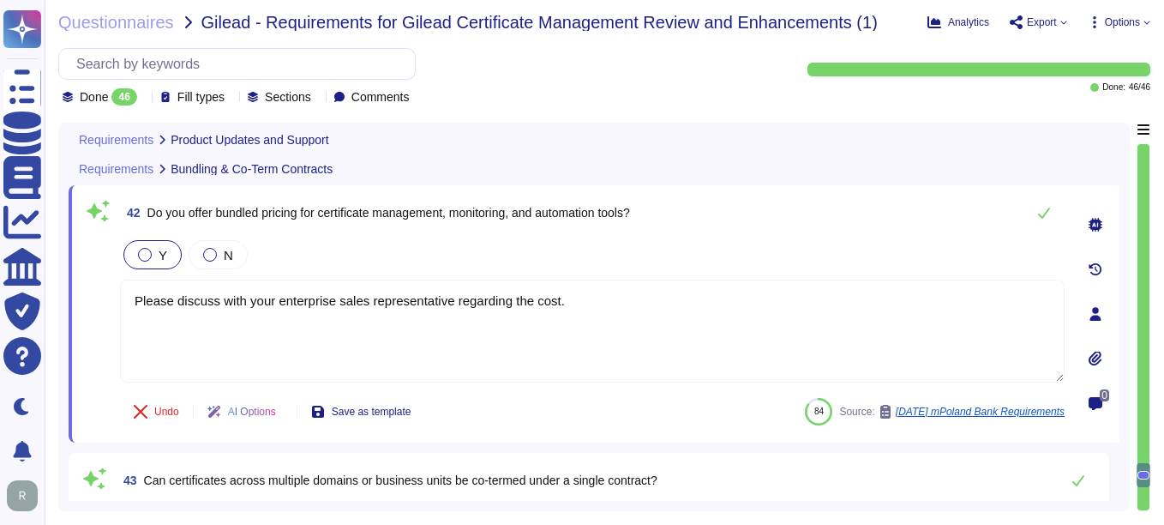
type textarea "Yes, our service is hosted in a high-availability environment with full redunda…"
type textarea "Our support model includes Service Level Agreements (SLAs) that are designed to…"
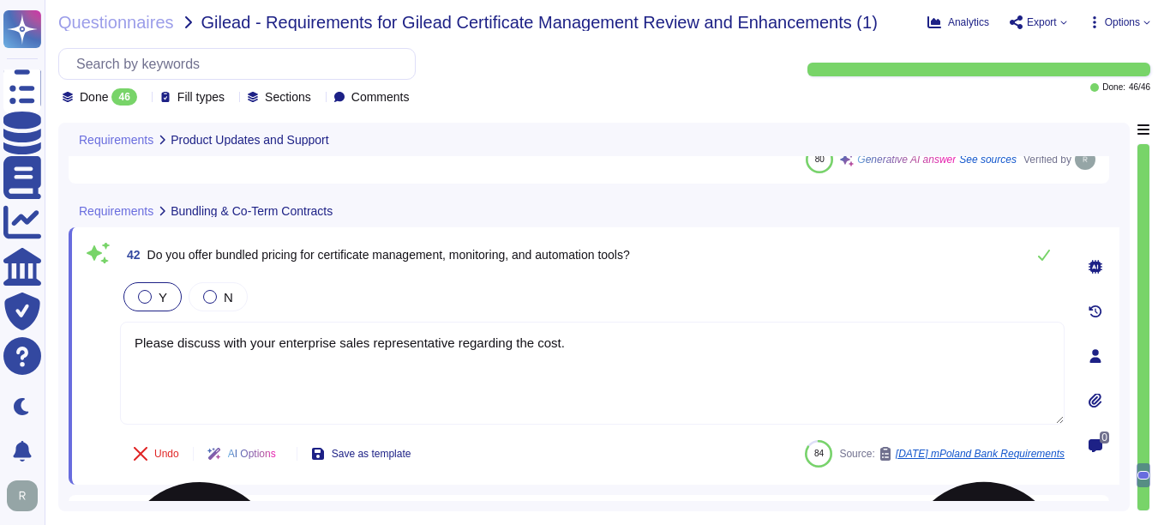
drag, startPoint x: 556, startPoint y: 345, endPoint x: 452, endPoint y: 340, distance: 104.7
click at [452, 340] on textarea "Please discuss with your enterprise sales representative regarding the cost." at bounding box center [592, 373] width 945 height 103
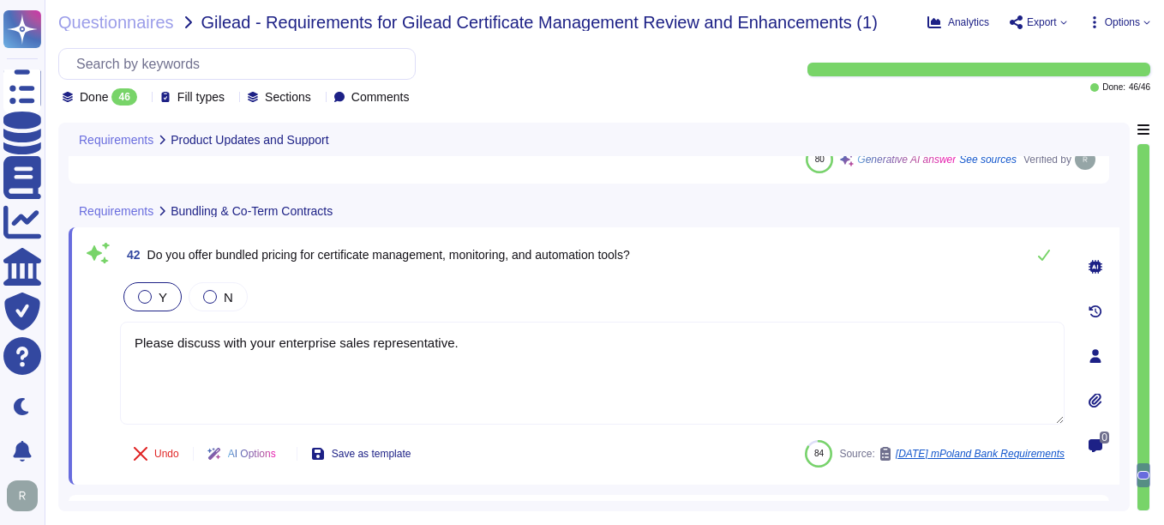
type textarea "Please discuss with your enterprise sales representative."
click at [709, 443] on div "Undo AI Options Save as template 84 Source: 2025 06 05 mPoland Bank Requirements" at bounding box center [592, 453] width 945 height 41
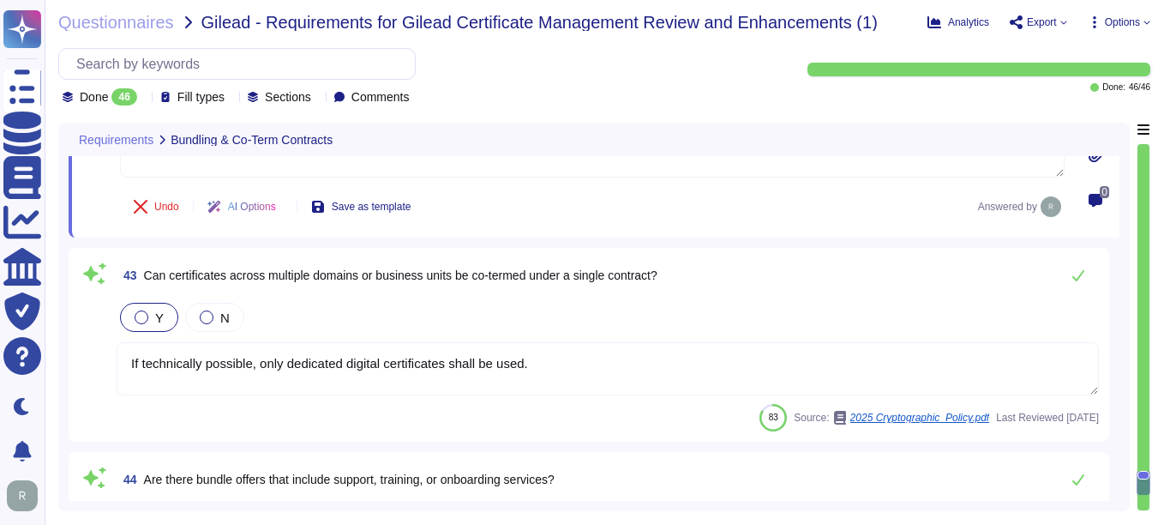
scroll to position [9723, 0]
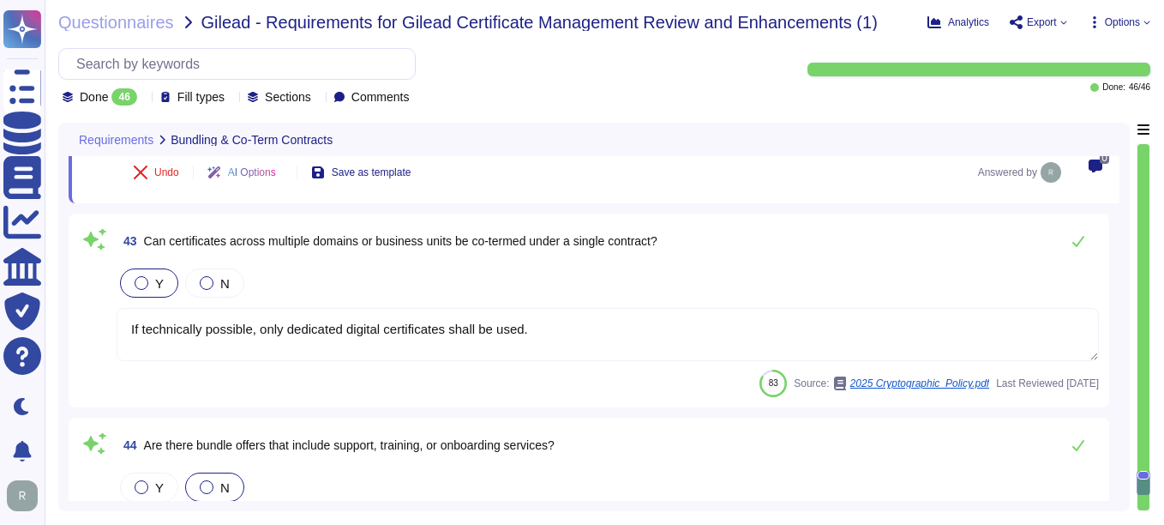
type textarea "Our pricing model is based on a Software as a Service (SaaS) model. Specific de…"
click at [672, 337] on textarea "If technically possible, only dedicated digital certificates shall be used." at bounding box center [608, 334] width 983 height 53
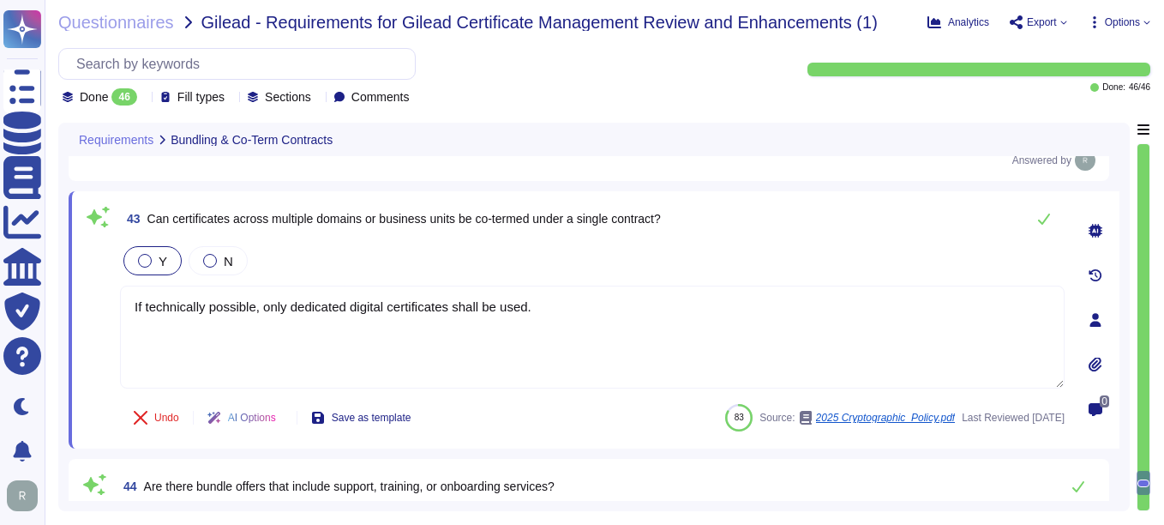
click at [1088, 235] on div at bounding box center [1096, 231] width 34 height 34
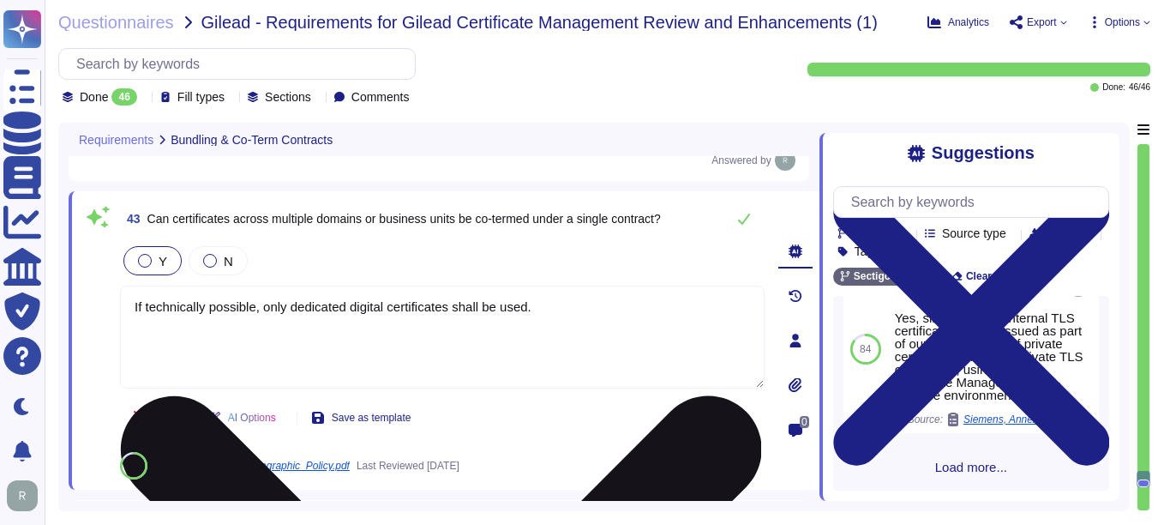
scroll to position [813, 0]
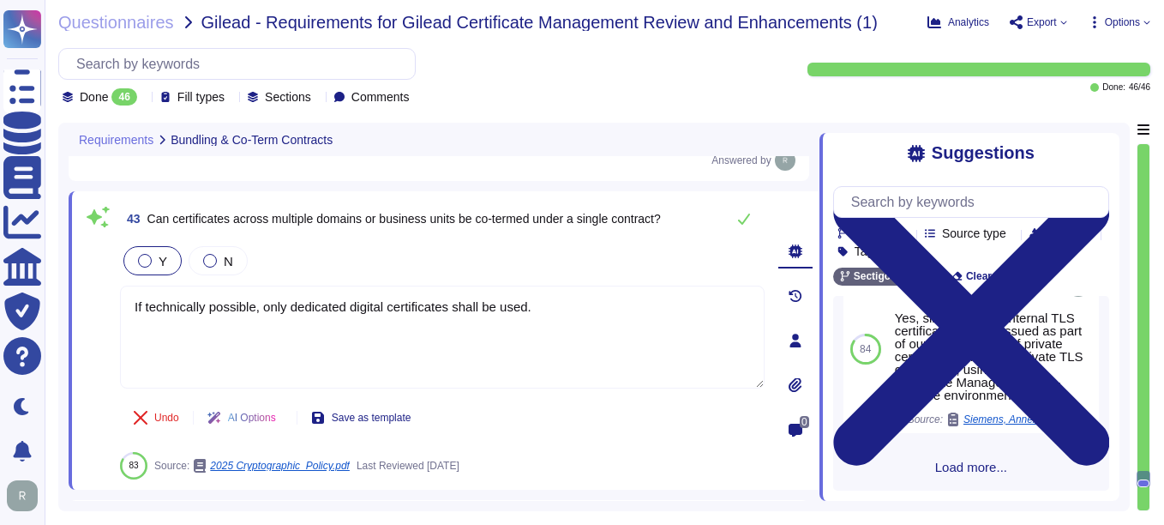
drag, startPoint x: 544, startPoint y: 310, endPoint x: 99, endPoint y: 293, distance: 444.5
click at [99, 293] on div "43 Can certificates across multiple domains or business units be co-termed unde…" at bounding box center [423, 340] width 683 height 278
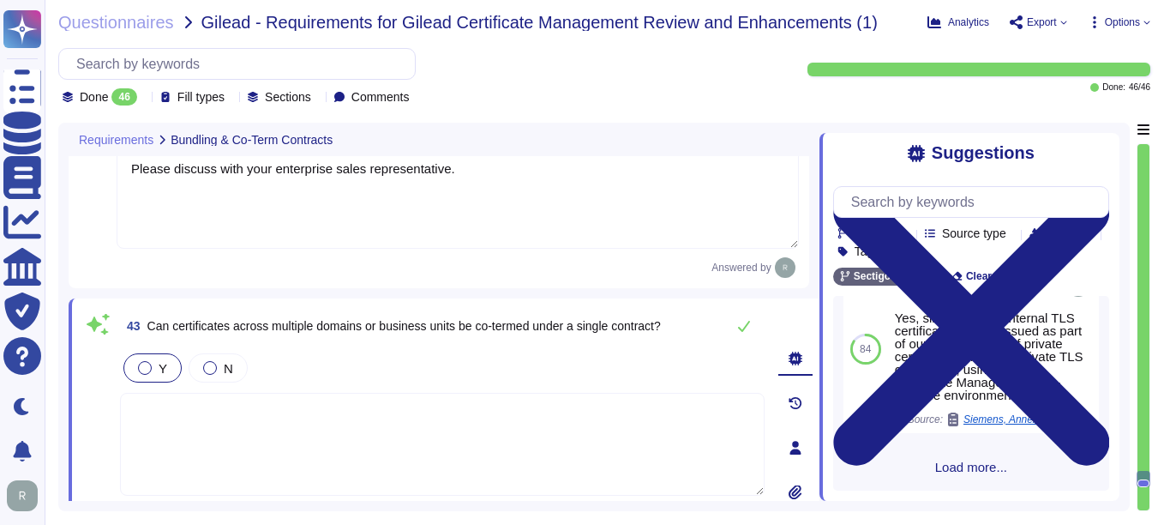
scroll to position [9552, 0]
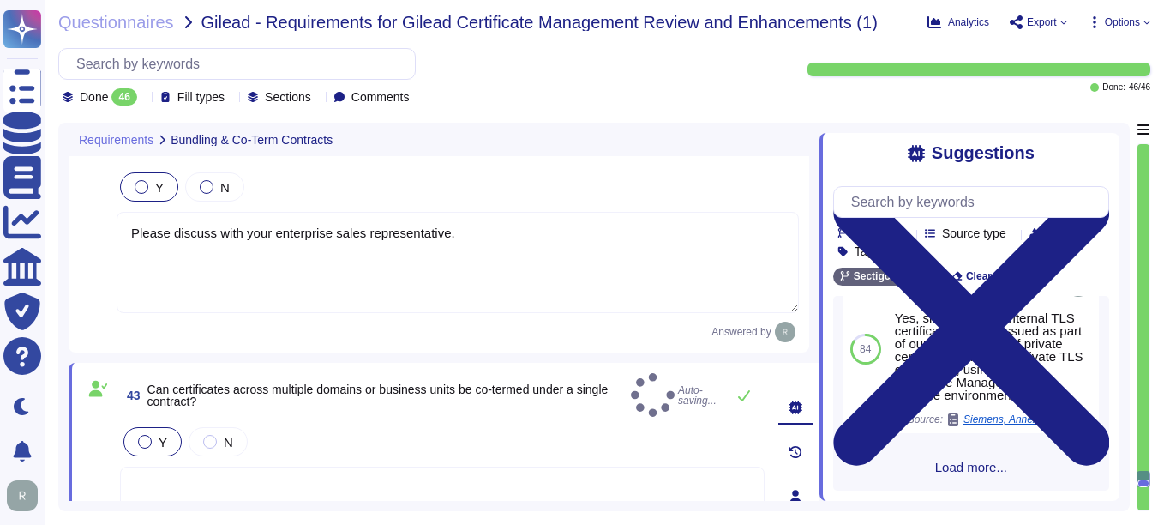
type textarea "Contract terms should be discussed with your enterprise sales representative."
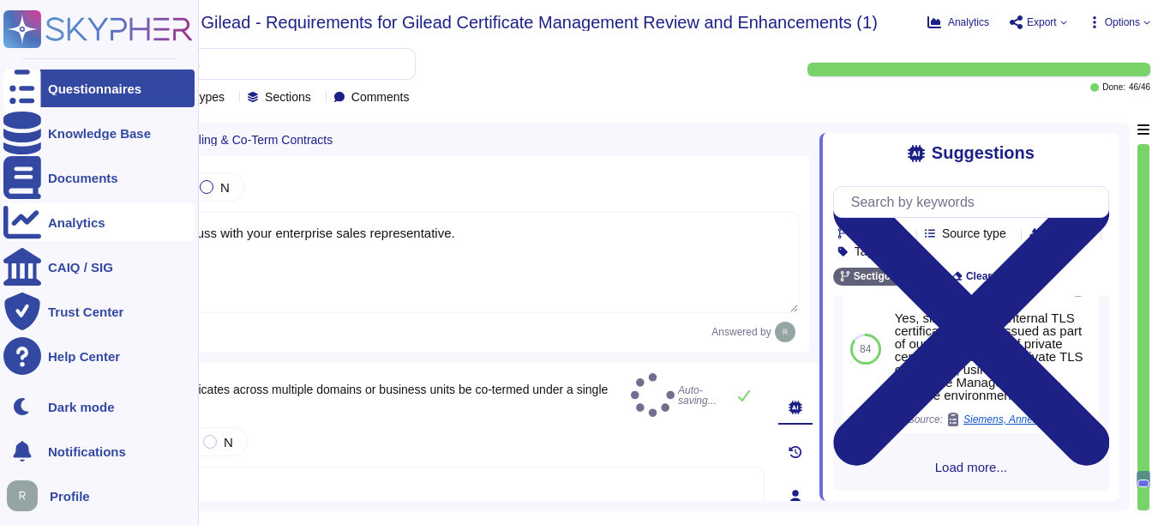
drag, startPoint x: 451, startPoint y: 233, endPoint x: 40, endPoint y: 230, distance: 410.7
click at [40, 230] on div "Questionnaires Knowledge Base Documents Analytics CAIQ / SIG Trust Center Help …" at bounding box center [582, 262] width 1164 height 525
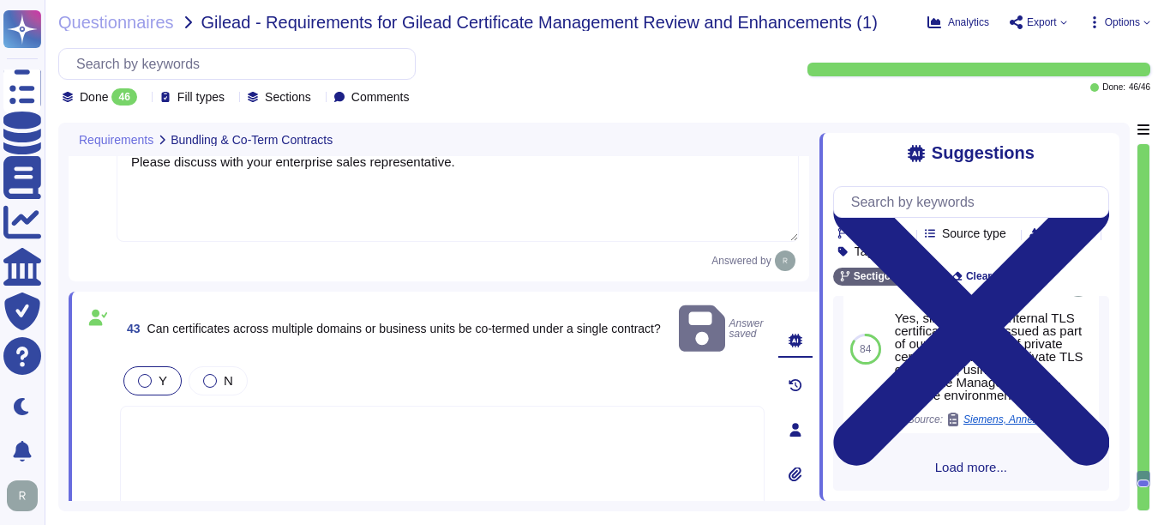
scroll to position [9638, 0]
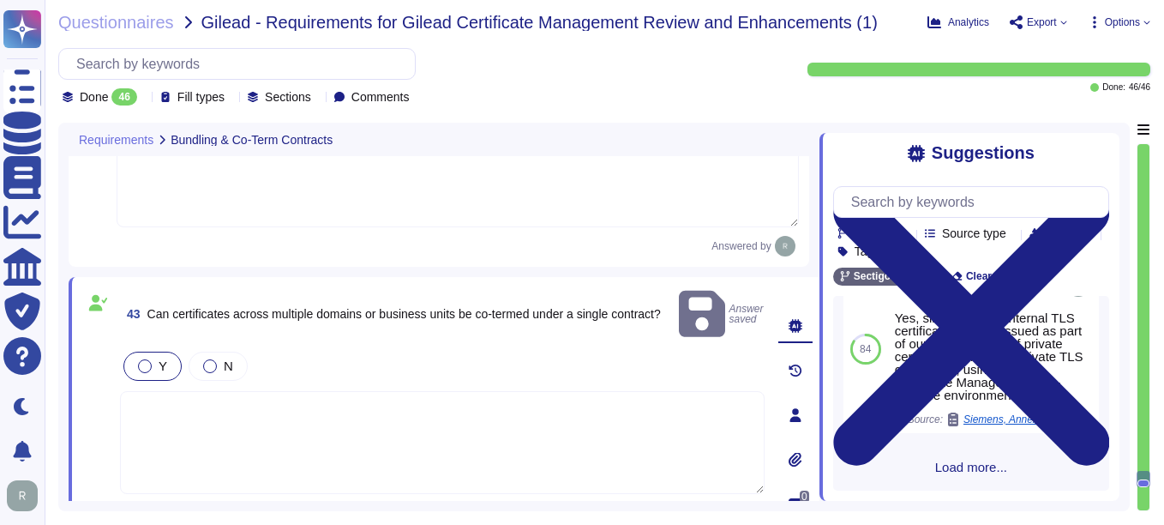
click at [176, 394] on textarea at bounding box center [442, 442] width 645 height 103
paste textarea "Please discuss with your enterprise sales representative."
type textarea "Please discuss with your enterprise sales representative."
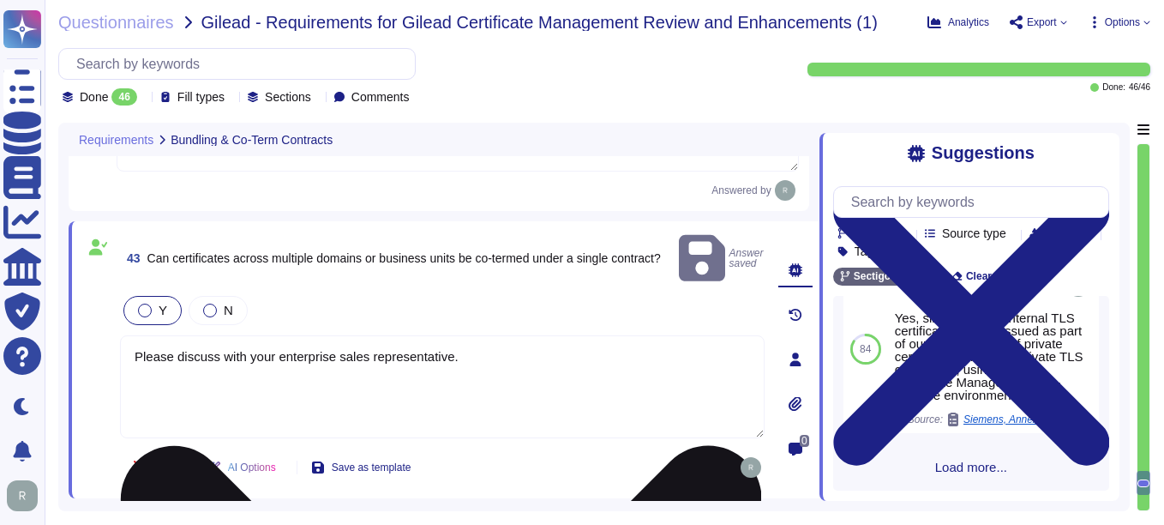
type textarea "Our pricing model is based on a Software as a Service (SaaS) model. Specific de…"
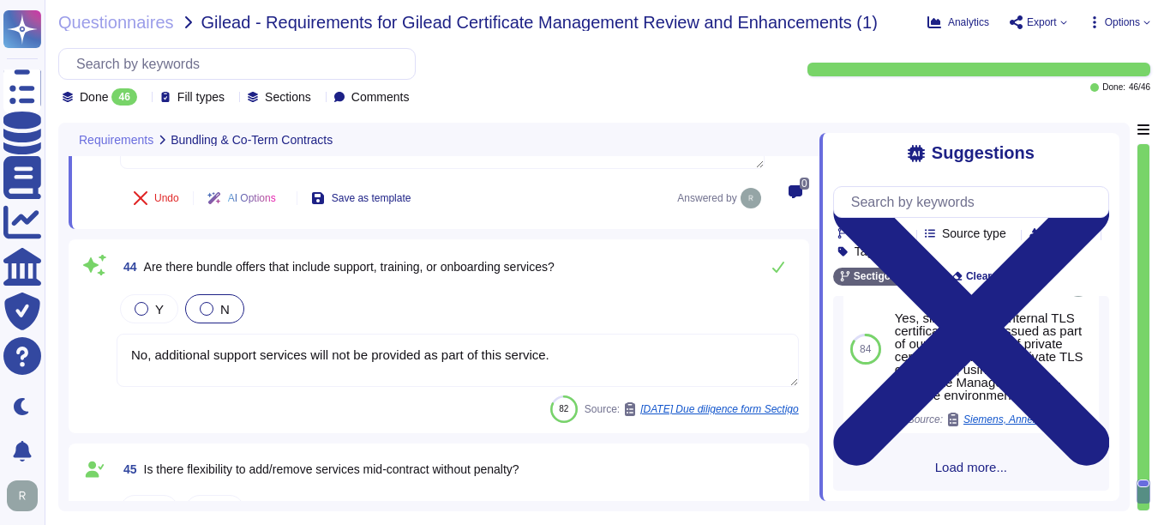
scroll to position [9980, 0]
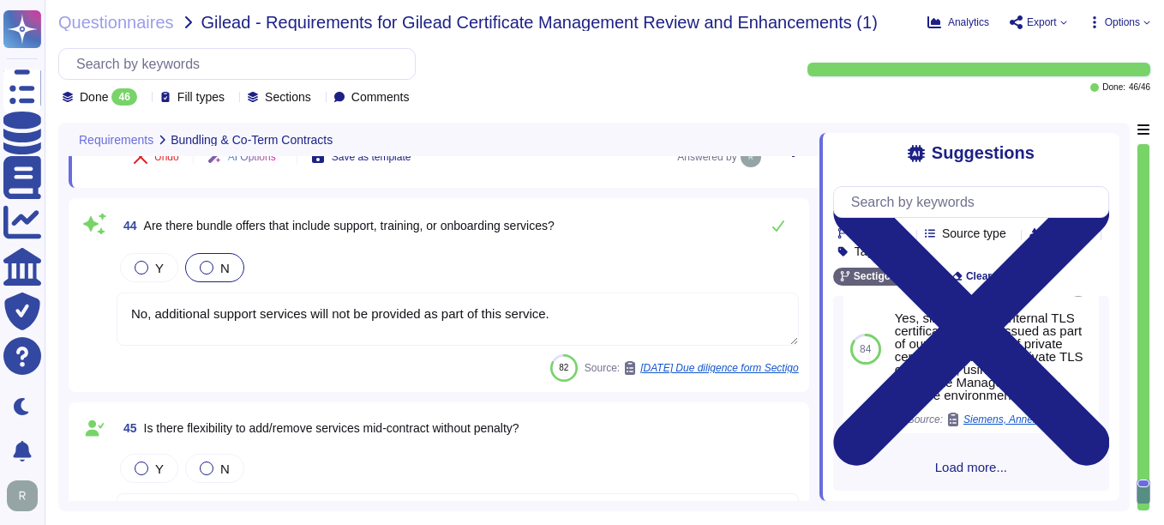
type textarea "Please discuss with your enterprise sales representative."
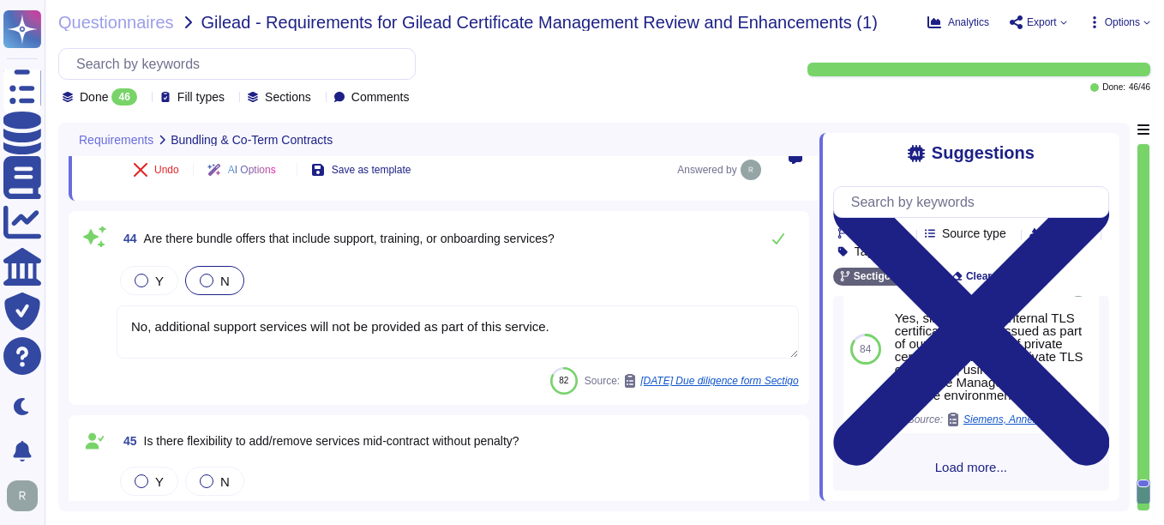
click at [533, 338] on textarea "No, additional support services will not be provided as part of this service." at bounding box center [458, 331] width 683 height 53
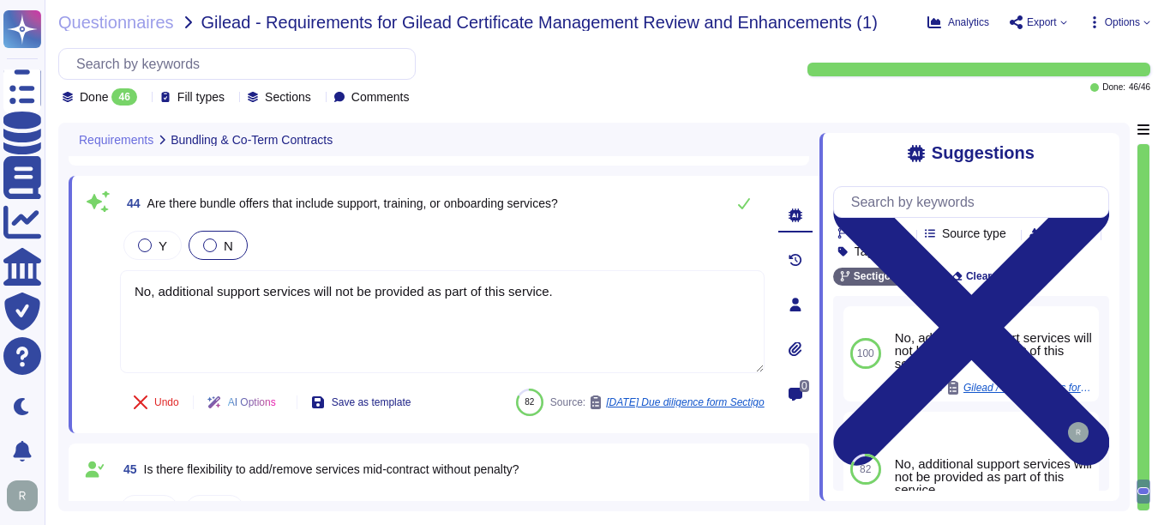
drag, startPoint x: 568, startPoint y: 298, endPoint x: 100, endPoint y: 305, distance: 468.2
click at [100, 305] on div "44 Are there bundle offers that include support, training, or onboarding servic…" at bounding box center [423, 304] width 683 height 237
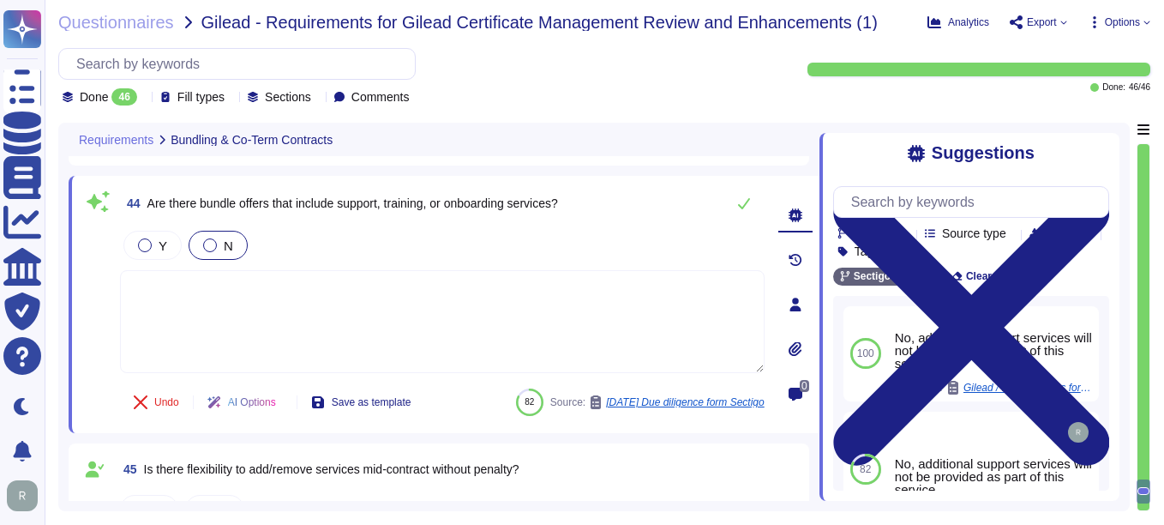
paste textarea "Please discuss with your enterprise sales representative."
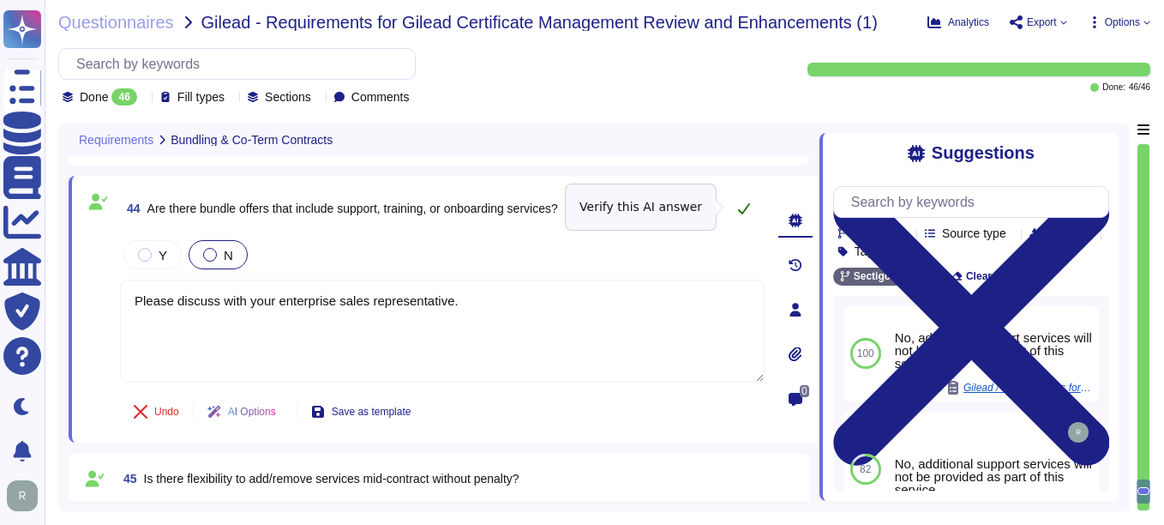
type textarea "Please discuss with your enterprise sales representative."
click at [738, 208] on icon at bounding box center [744, 208] width 12 height 11
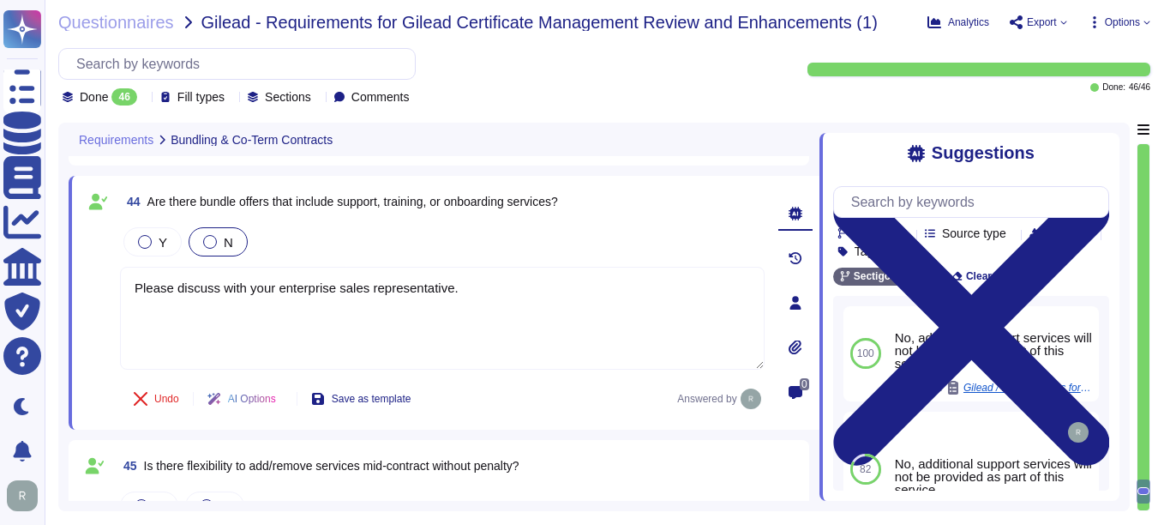
click at [206, 249] on div at bounding box center [210, 242] width 14 height 14
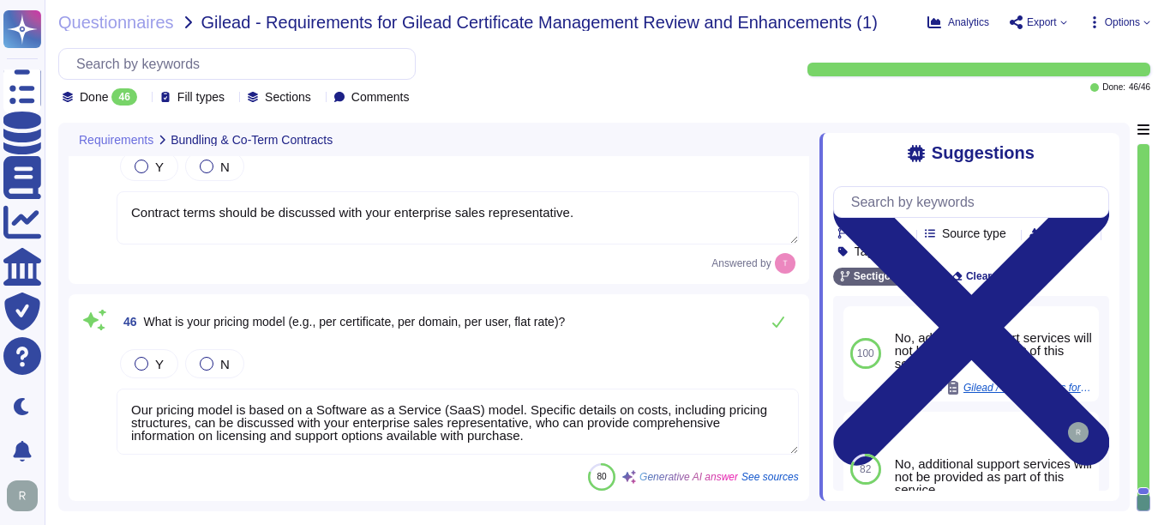
drag, startPoint x: 541, startPoint y: 443, endPoint x: 80, endPoint y: 398, distance: 463.5
click at [80, 398] on div "46 What is your pricing model (e.g., per certificate, per domain, per user, fla…" at bounding box center [439, 397] width 720 height 186
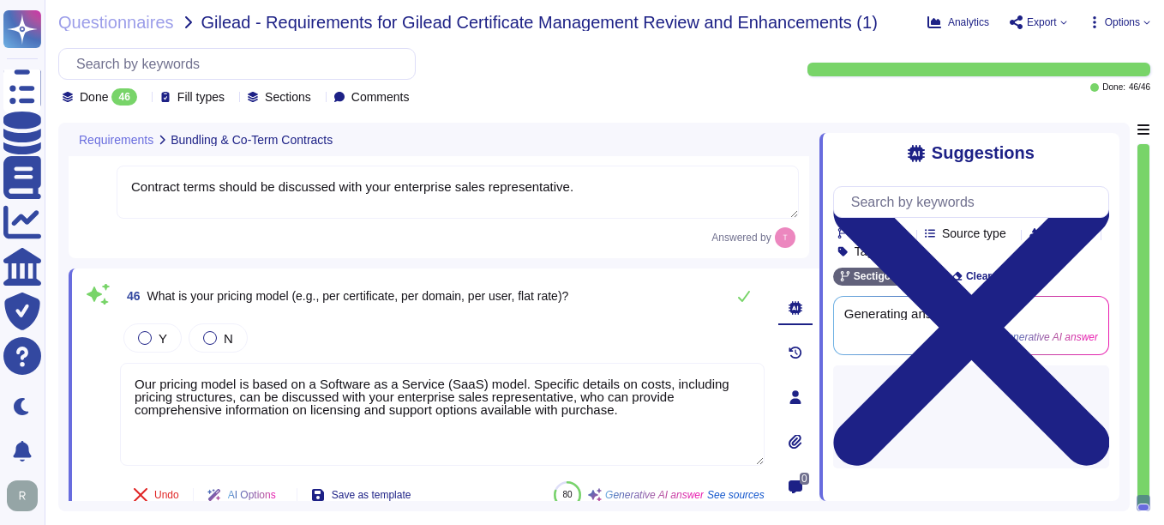
paste textarea "Please discuss with your enterprise sales representativ"
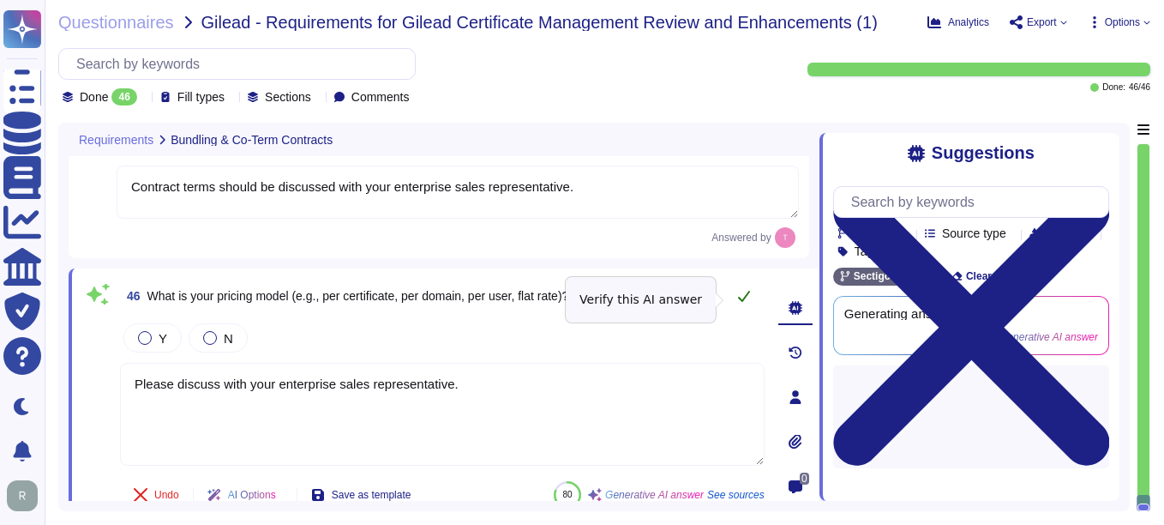
type textarea "Please discuss with your enterprise sales representative."
click at [743, 303] on icon at bounding box center [744, 296] width 14 height 14
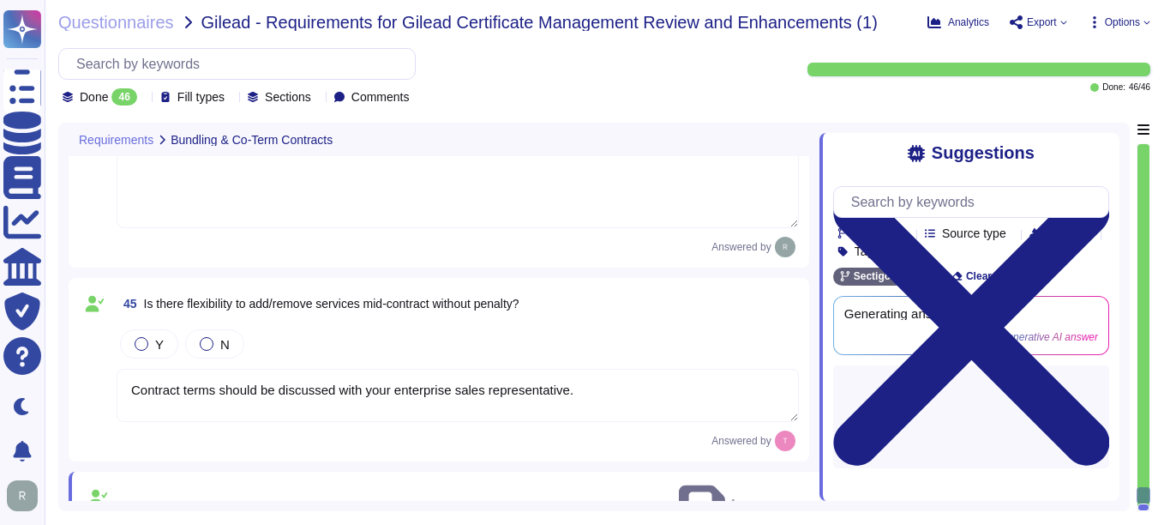
type textarea "Please discuss with your enterprise sales representative."
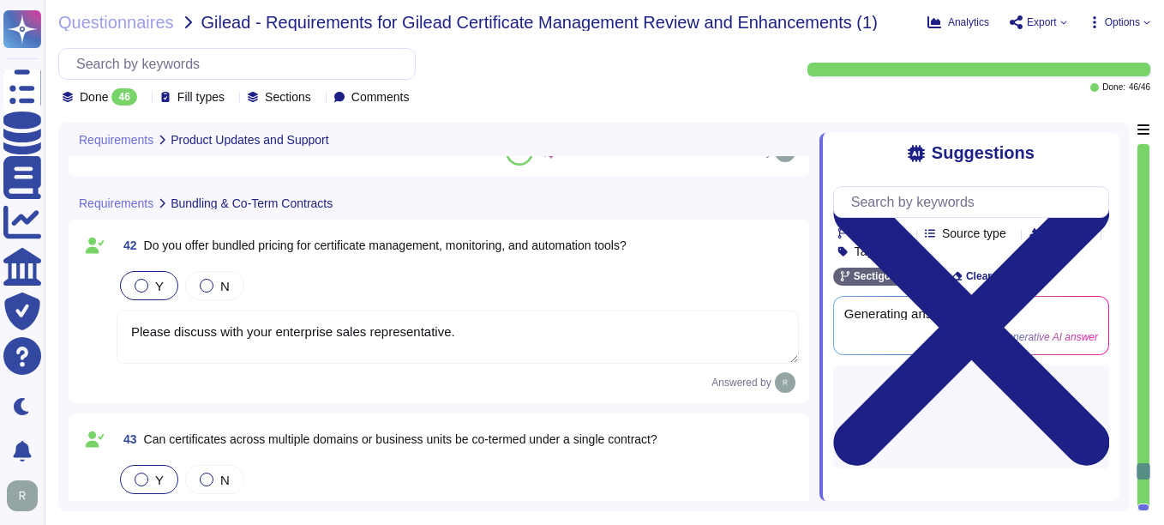
type textarea "Yes, our service is hosted in a high-availability environment with full redunda…"
type textarea "Our support model includes Service Level Agreements (SLAs) that are designed to…"
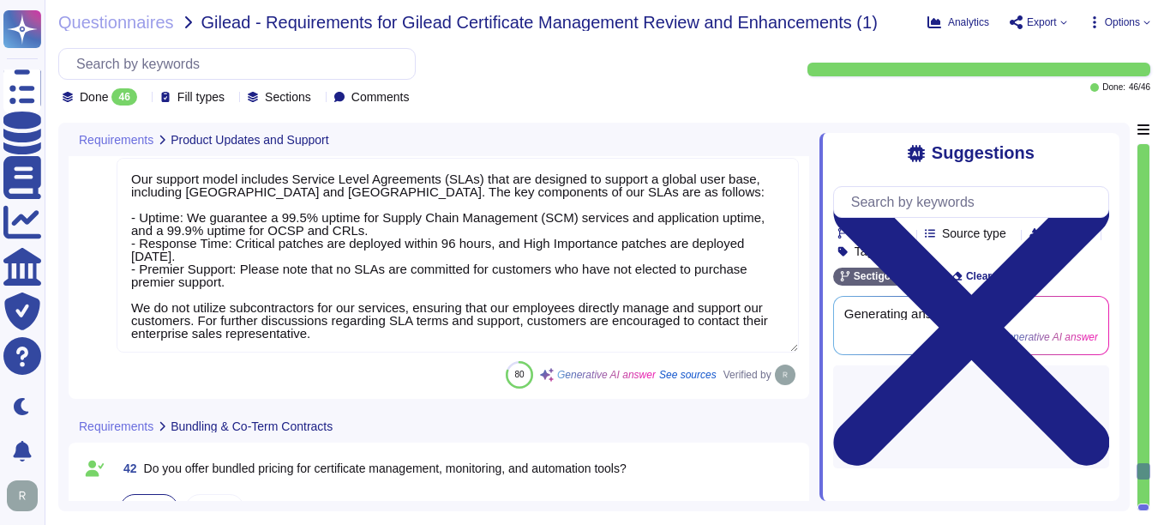
type textarea "Currently, we are unable to provide a clear product roadmap, as our technology …"
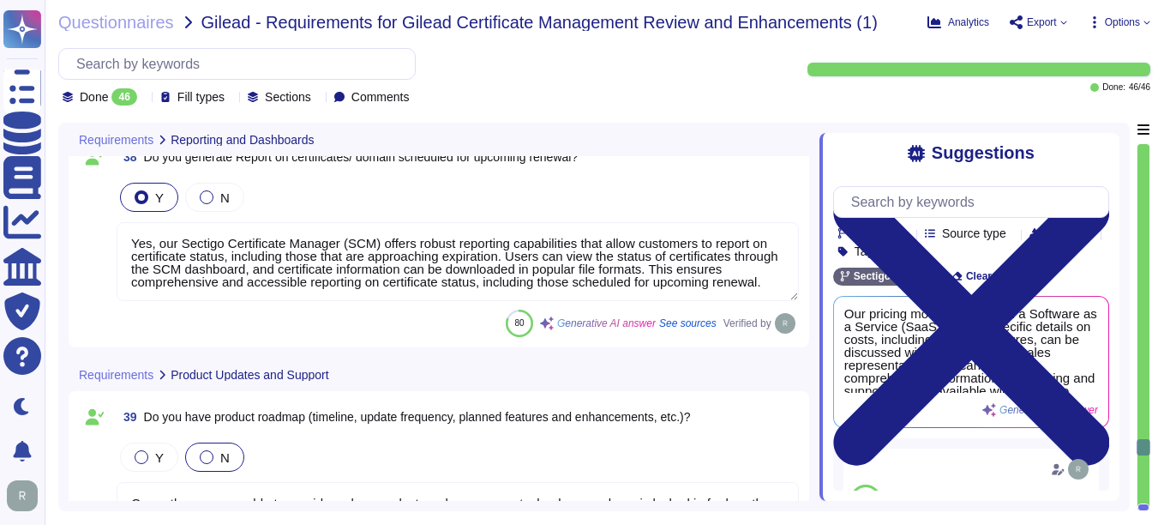
type textarea "Yes, our solution, Sectigo Certificate Manager (SCM), offers robust reporting c…"
type textarea "Yes, Sectigo Certificate Manager (SCM) offers robust reporting capabilities tha…"
type textarea "Yes, our Sectigo Certificate Manager (SCM) offers robust reporting capabilities…"
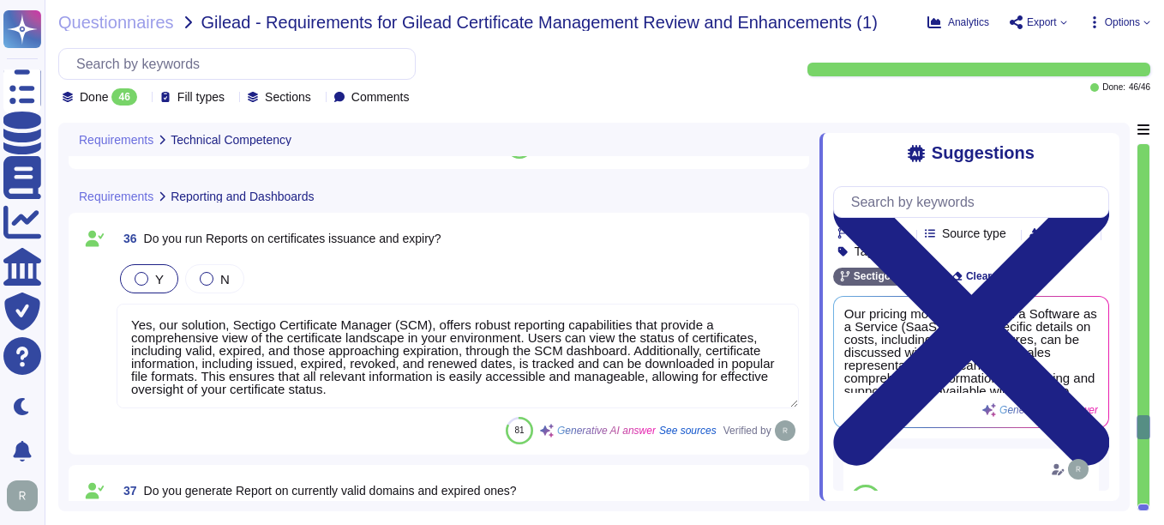
type textarea "To handle the renewal of root and intermediate certificate authorities and ensu…"
type textarea "We support a variety of operating systems for certificate discovery, management…"
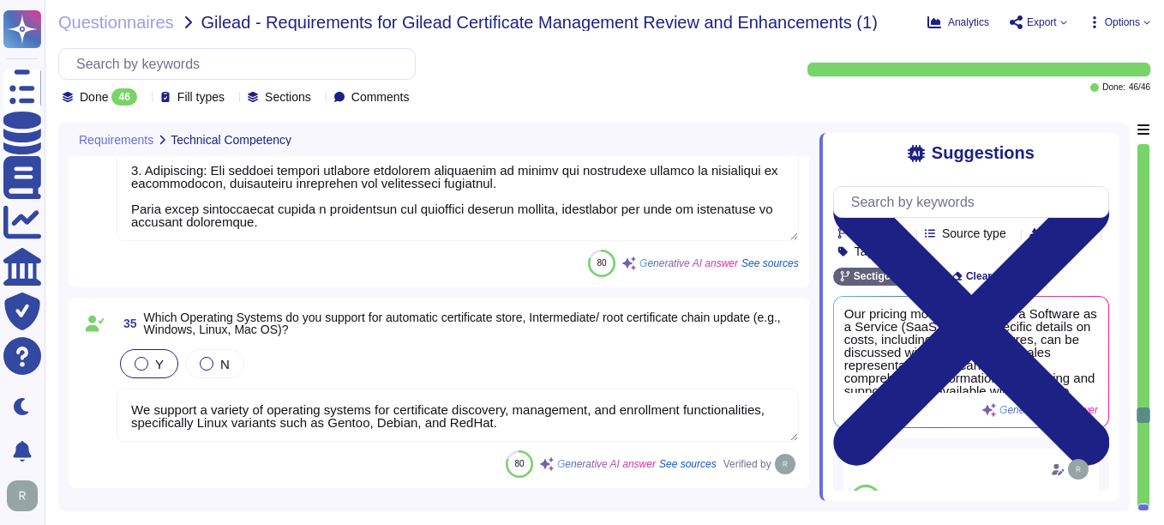
type textarea "Please refer the KB: https://www.sectigo.com/knowledge-base/detail/Sectigo-Inte…"
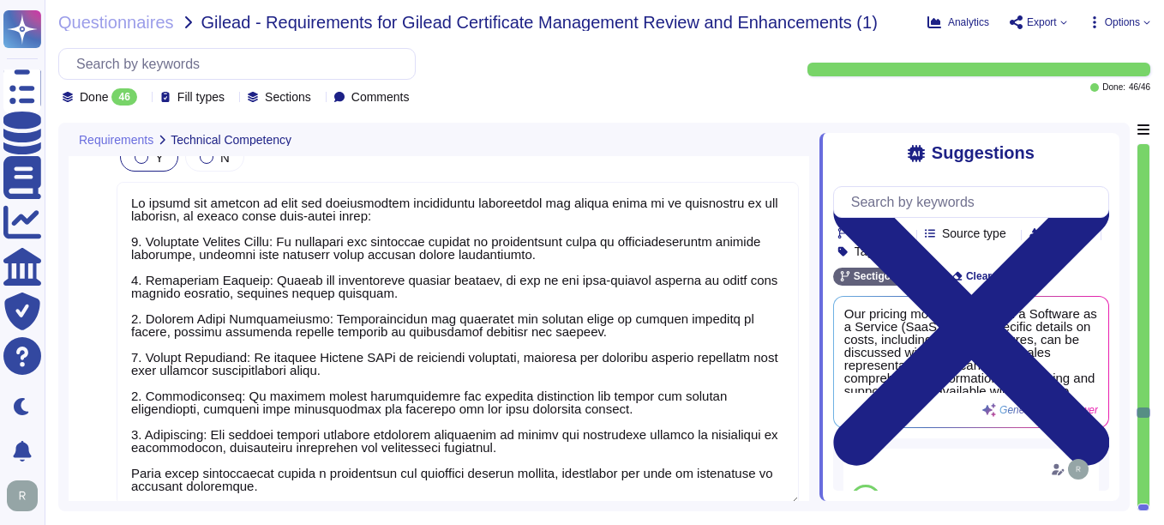
type textarea "As per security reasons, we need to create new CSR after revocation."
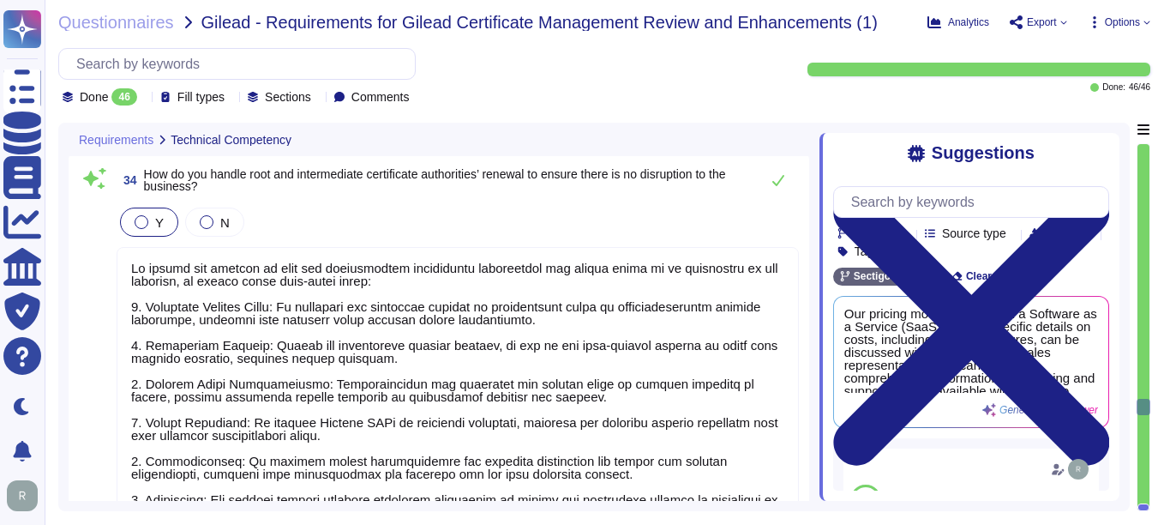
scroll to position [7338, 0]
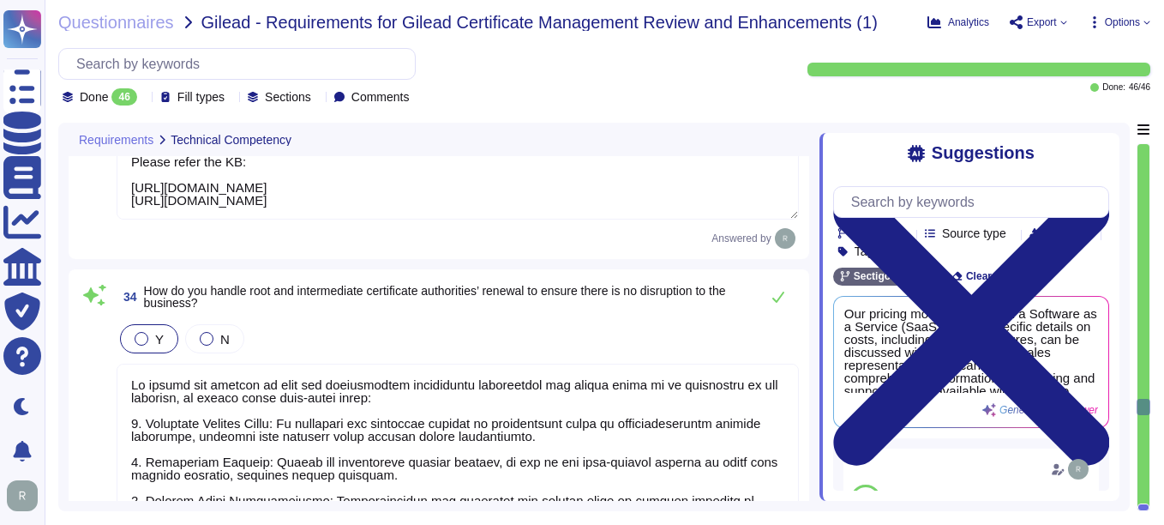
type textarea "Yes, our solution is a SaaS portal accessible through popular browsers."
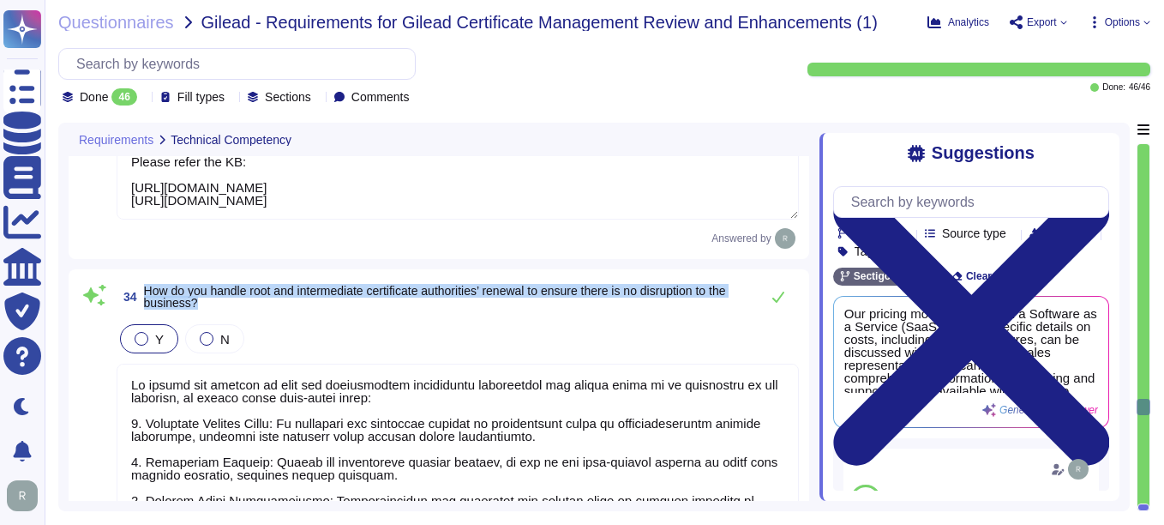
drag, startPoint x: 147, startPoint y: 289, endPoint x: 221, endPoint y: 304, distance: 76.2
click at [221, 304] on span "How do you handle root and intermediate certificate authorities’ renewal to ens…" at bounding box center [447, 297] width 607 height 24
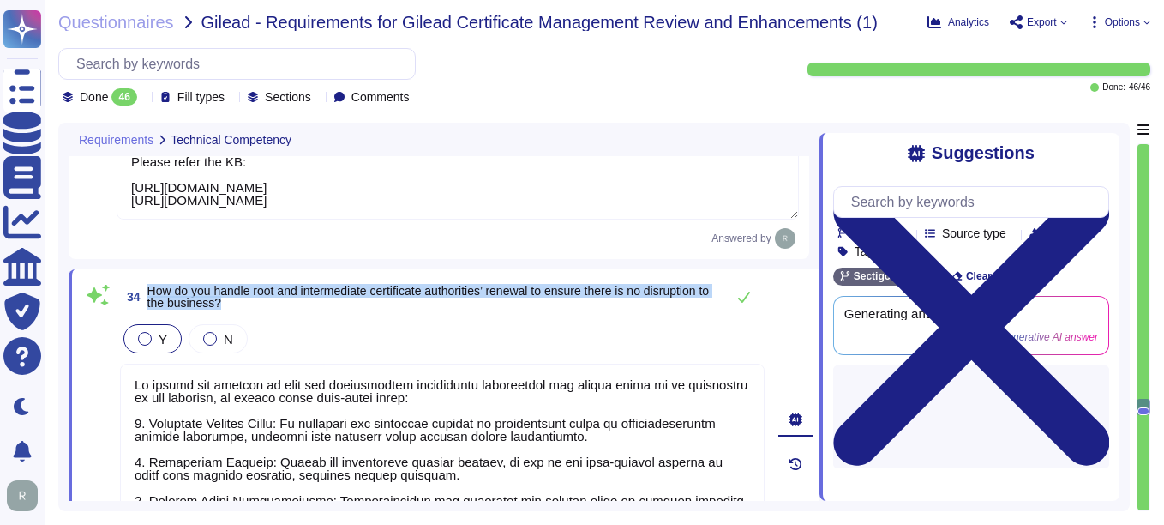
drag, startPoint x: 148, startPoint y: 286, endPoint x: 298, endPoint y: 313, distance: 151.7
click at [298, 313] on div "34 How do you handle root and intermediate certificate authorities’ renewal to …" at bounding box center [442, 297] width 645 height 34
copy span "How do you handle root and intermediate certificate authorities’ renewal to ens…"
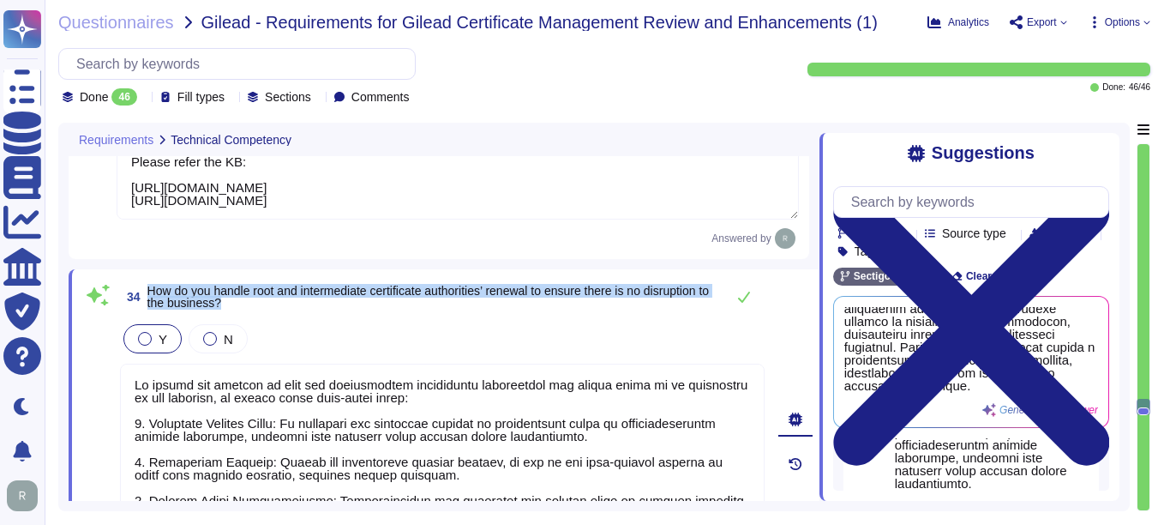
scroll to position [366, 0]
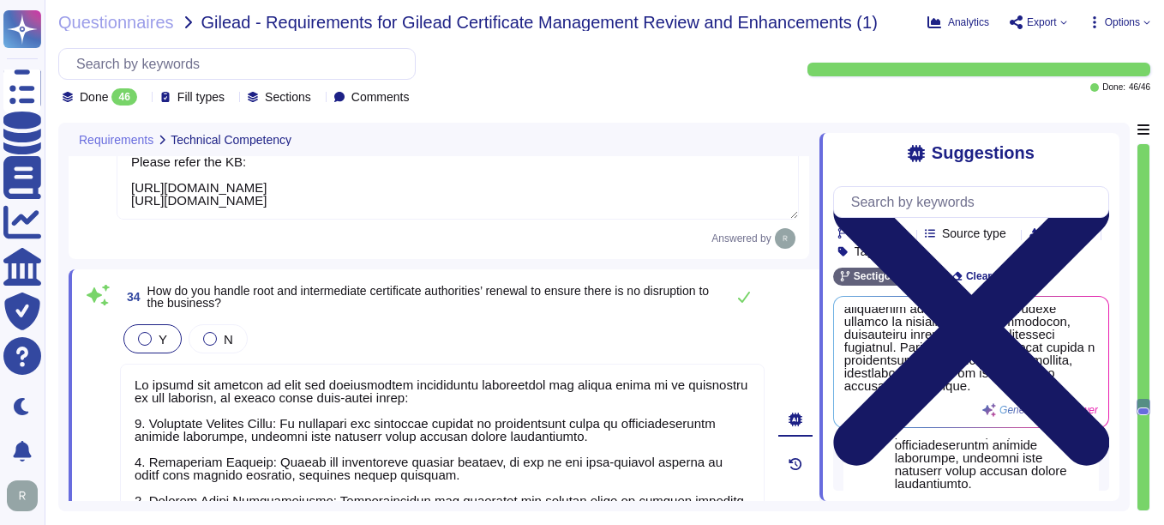
click at [1097, 147] on icon at bounding box center [971, 327] width 276 height 369
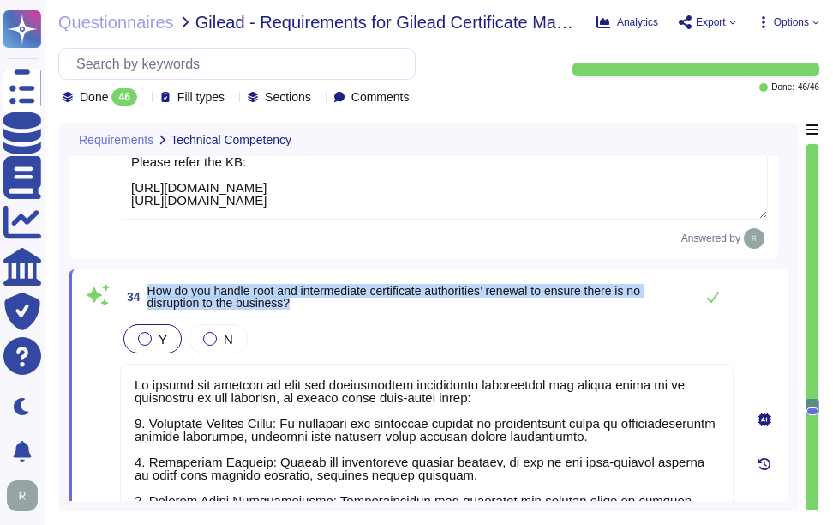
drag, startPoint x: 148, startPoint y: 287, endPoint x: 328, endPoint y: 306, distance: 180.2
click at [328, 306] on span "How do you handle root and intermediate certificate authorities’ renewal to ens…" at bounding box center [416, 297] width 538 height 24
copy span "How do you handle root and intermediate certificate authorities’ renewal to ens…"
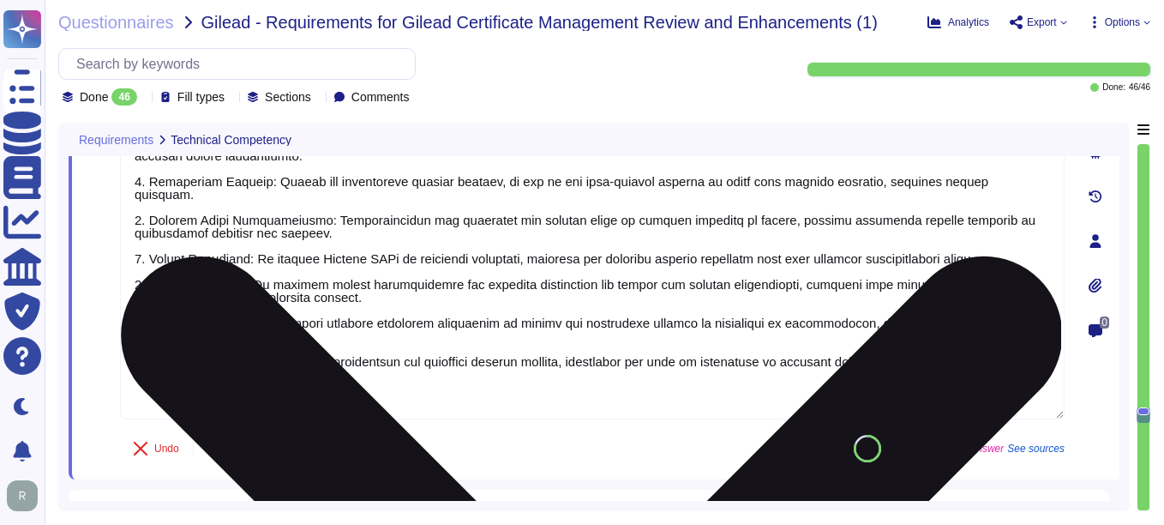
type textarea "Yes, our solution, Sectigo Certificate Manager (SCM), offers robust reporting c…"
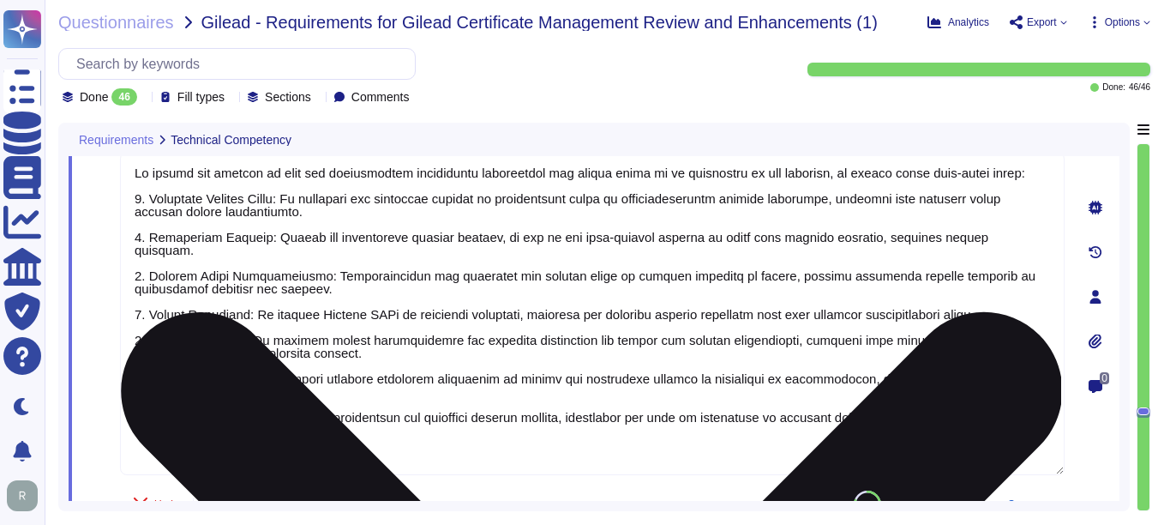
scroll to position [7509, 0]
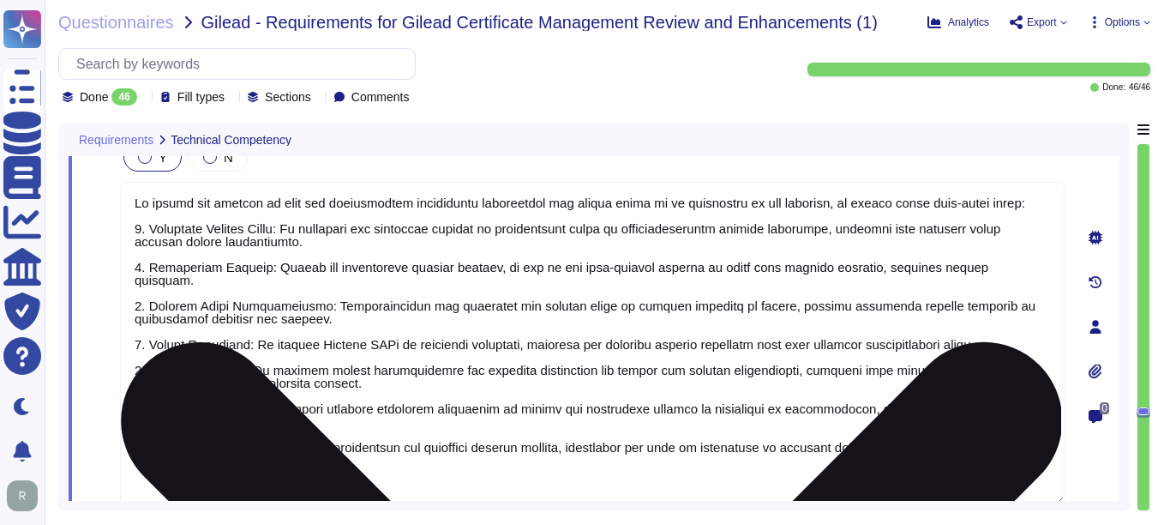
drag, startPoint x: 132, startPoint y: 207, endPoint x: 920, endPoint y: 460, distance: 827.6
click at [920, 460] on textarea at bounding box center [592, 343] width 945 height 323
click at [499, 245] on textarea at bounding box center [592, 343] width 945 height 323
drag, startPoint x: 135, startPoint y: 230, endPoint x: 926, endPoint y: 473, distance: 827.2
click at [926, 473] on textarea at bounding box center [592, 343] width 945 height 323
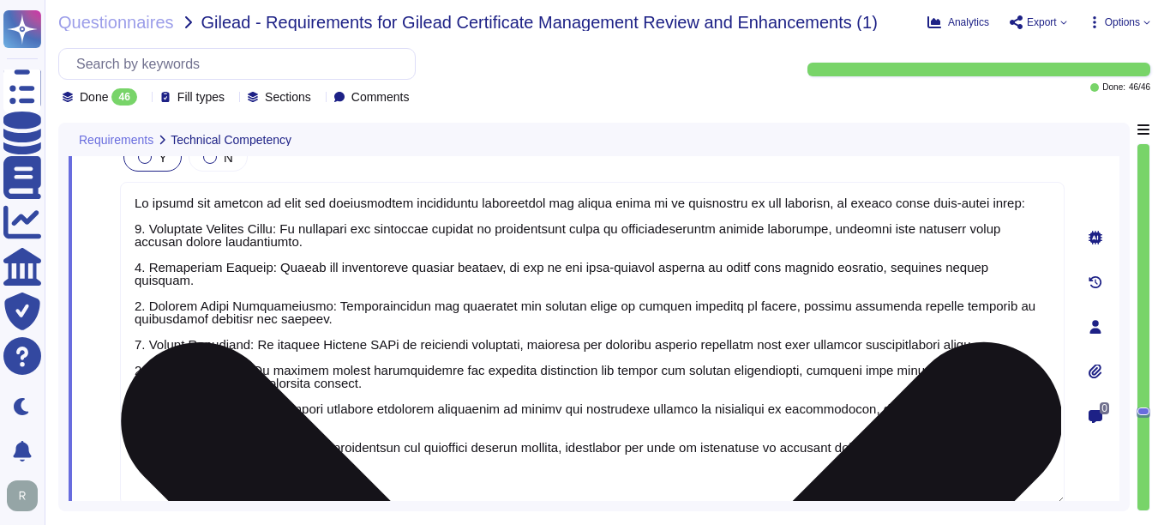
paste textarea "In the case of public roots, these expirations occur very rarely with great not…"
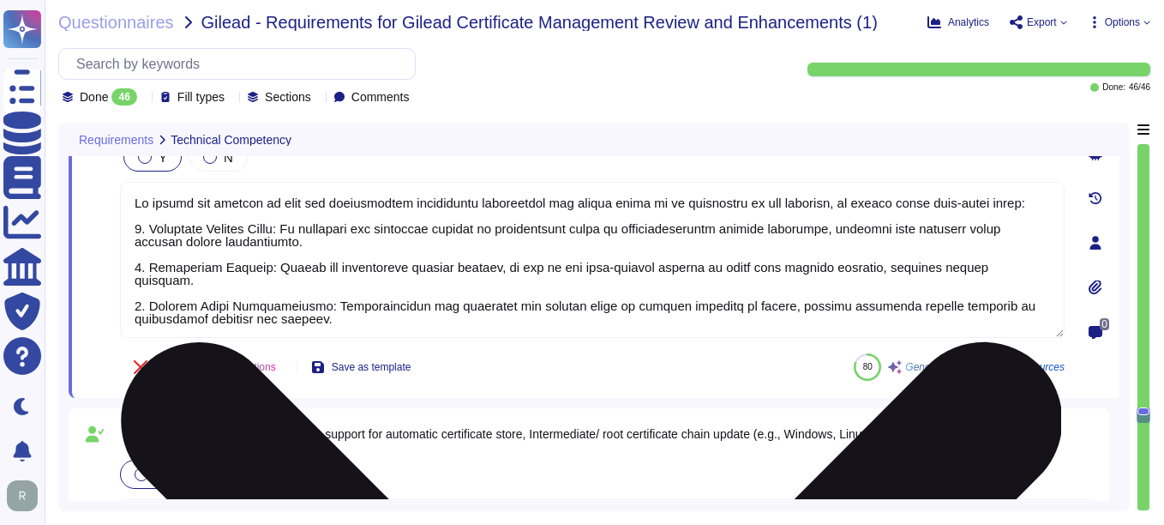
type textarea "Yes, Sectigo Certificate Manager (SCM) offers robust reporting capabilities tha…"
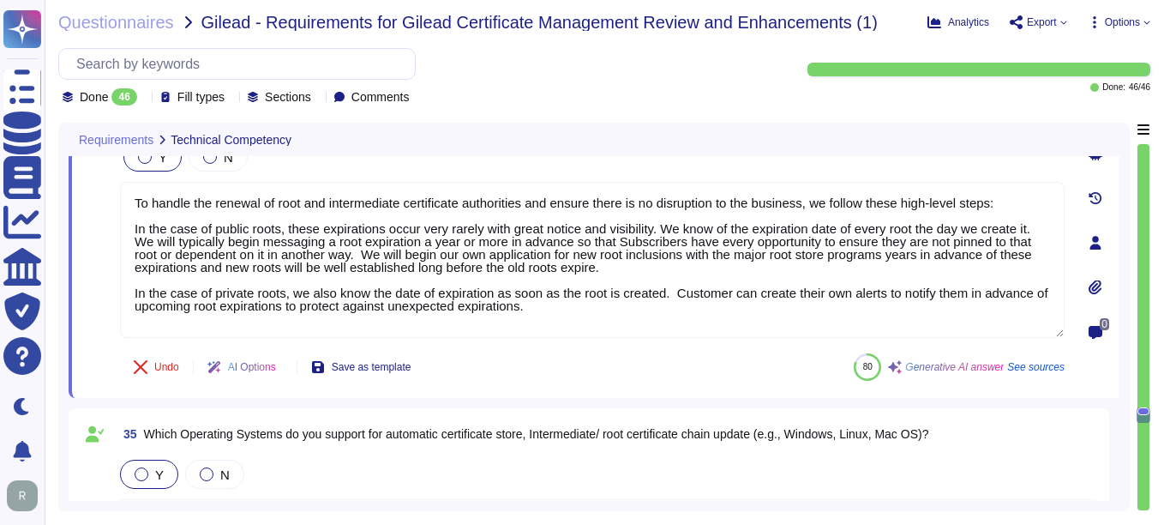
drag, startPoint x: 1003, startPoint y: 205, endPoint x: 100, endPoint y: 192, distance: 903.0
click at [100, 192] on div "34 How do you handle root and intermediate certificate authorities’ renewal to …" at bounding box center [573, 243] width 983 height 290
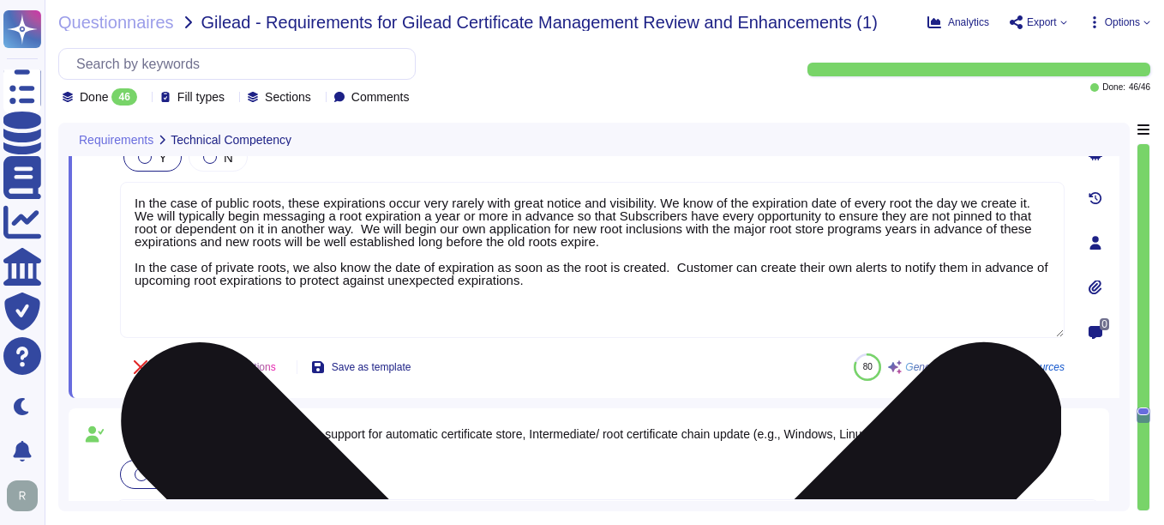
click at [132, 226] on textarea "In the case of public roots, these expirations occur very rarely with great not…" at bounding box center [592, 260] width 945 height 156
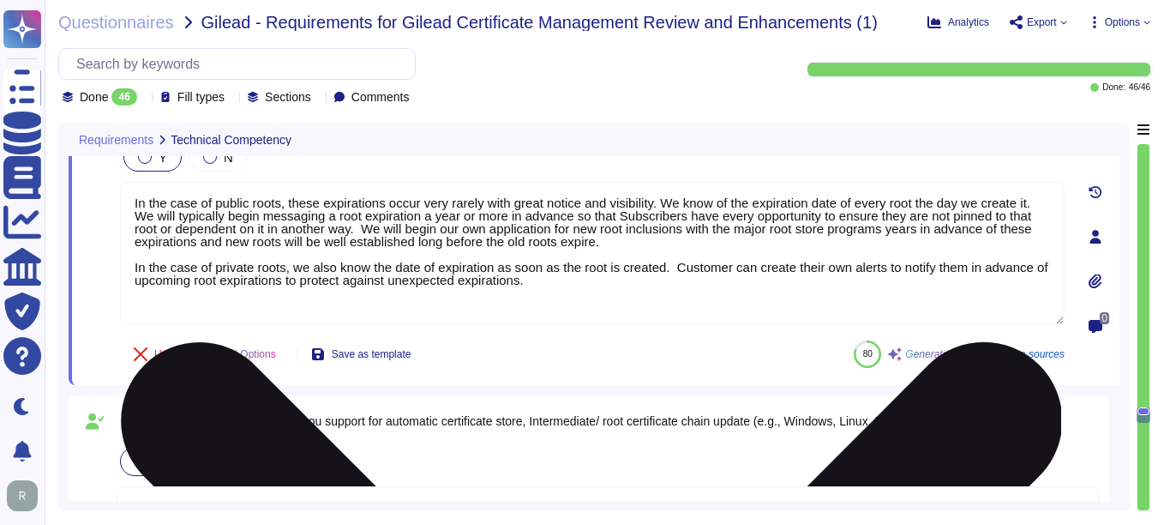
drag, startPoint x: 135, startPoint y: 210, endPoint x: 558, endPoint y: 295, distance: 431.2
click at [558, 295] on textarea "In the case of public roots, these expirations occur very rarely with great not…" at bounding box center [592, 253] width 945 height 143
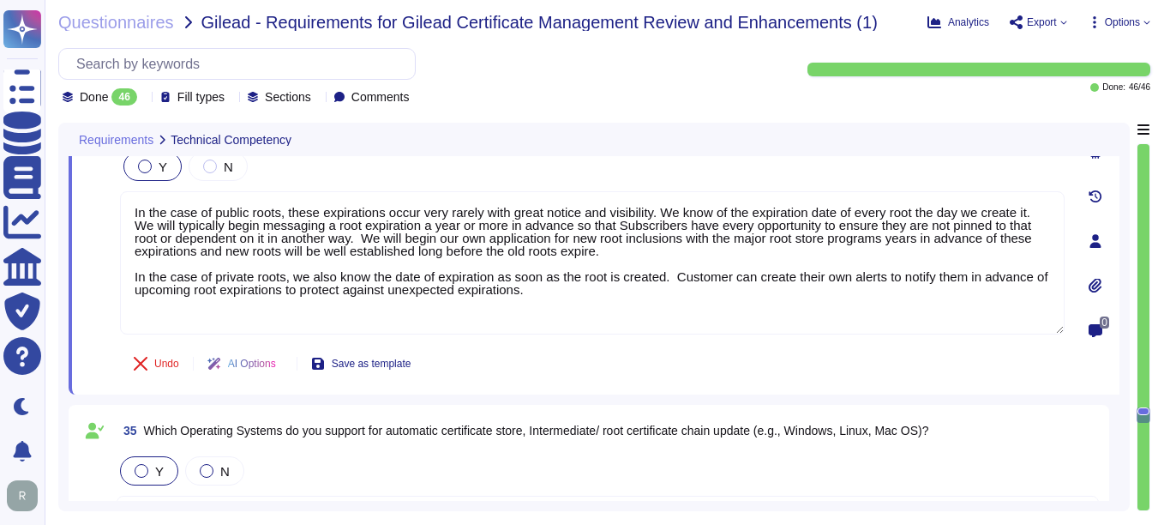
type textarea "In the case of public roots, these expirations occur very rarely with great not…"
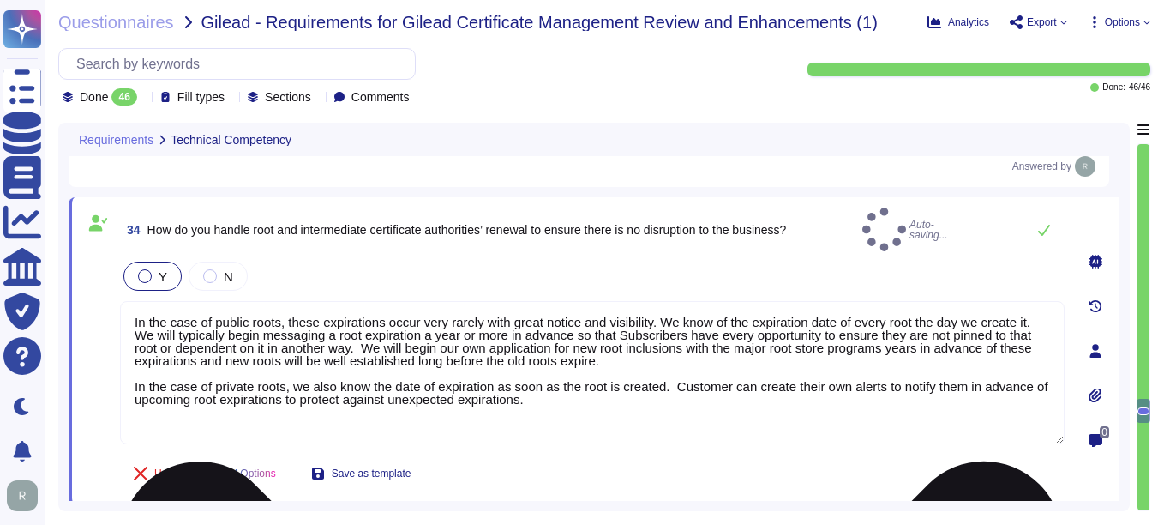
scroll to position [7338, 0]
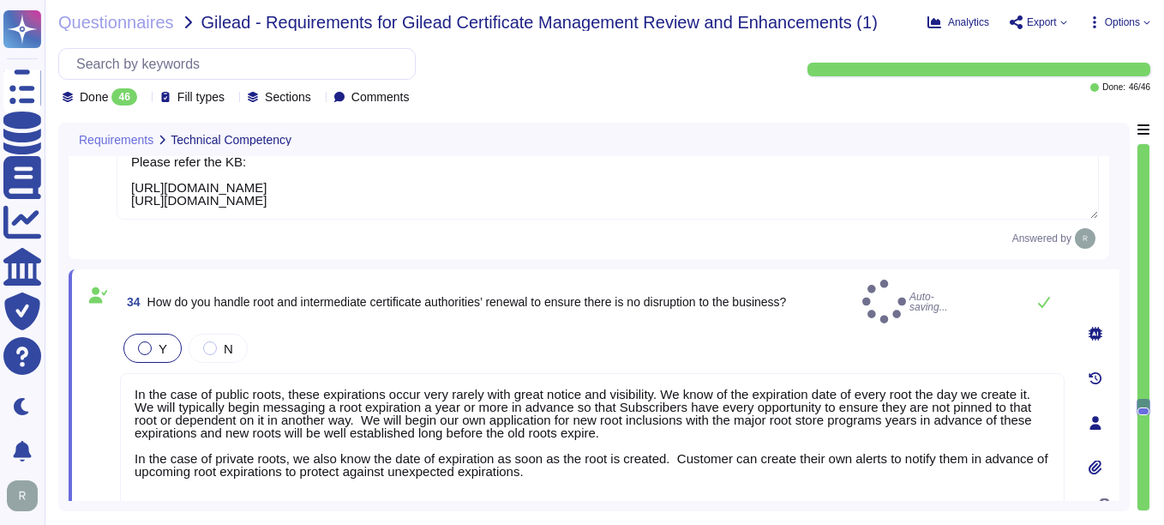
type textarea "Yes, our solution is a SaaS portal accessible through popular browsers."
click at [292, 330] on div "Y N" at bounding box center [592, 348] width 945 height 36
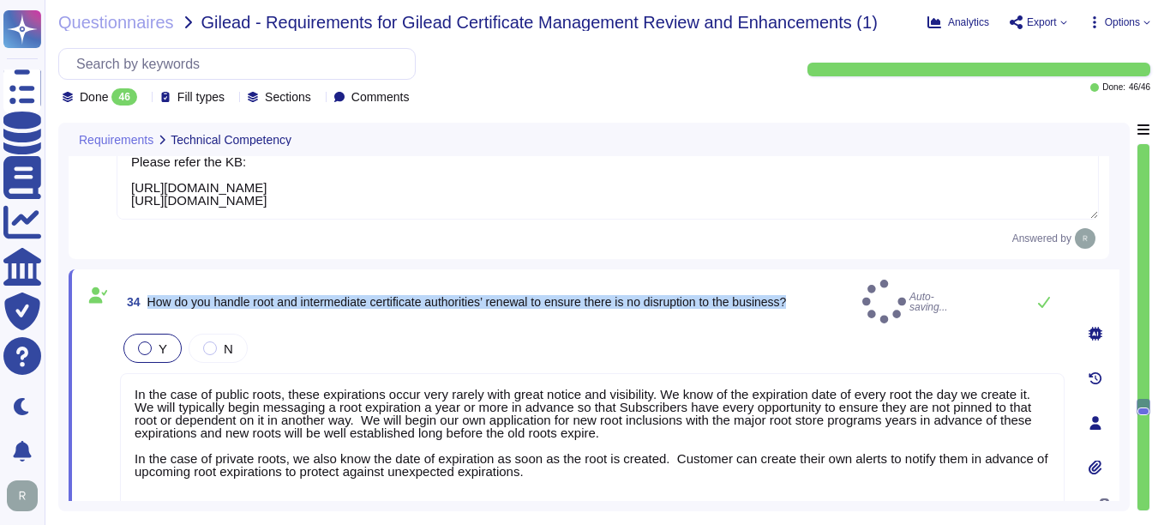
drag, startPoint x: 147, startPoint y: 293, endPoint x: 812, endPoint y: 296, distance: 664.5
click at [812, 296] on div "34 How do you handle root and intermediate certificate authorities’ renewal to …" at bounding box center [592, 302] width 945 height 44
copy span "How do you handle root and intermediate certificate authorities’ renewal to ens…"
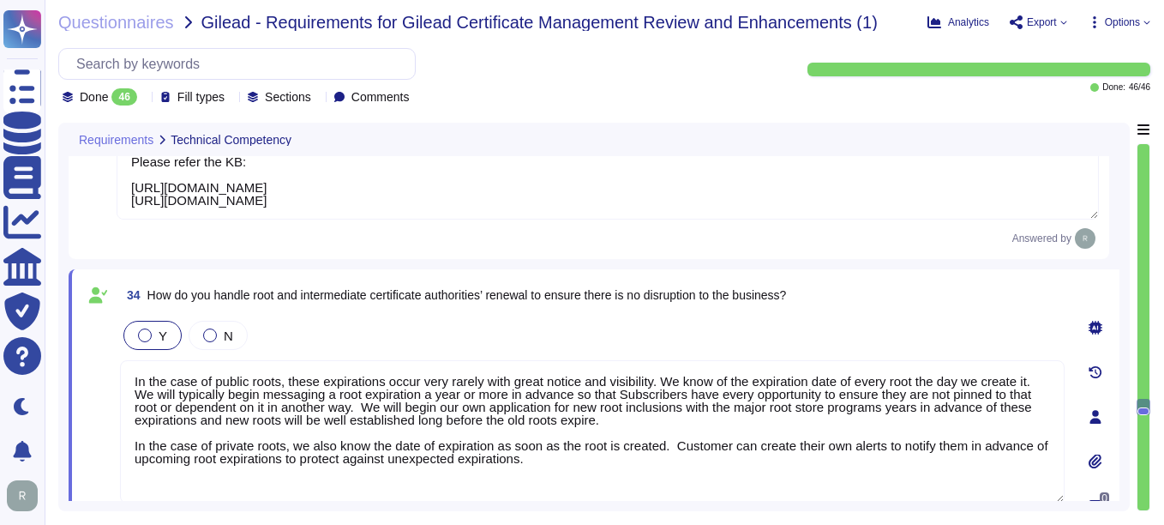
click at [471, 240] on div "Answered by" at bounding box center [608, 238] width 983 height 21
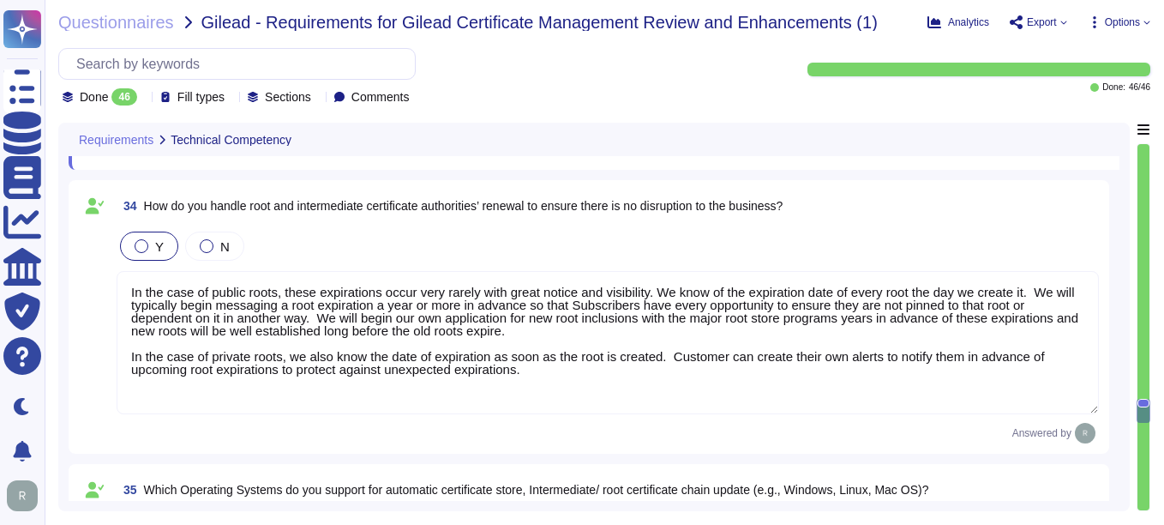
type textarea "Yes, Sectigo Certificate Manager (SCM) offers robust reporting capabilities tha…"
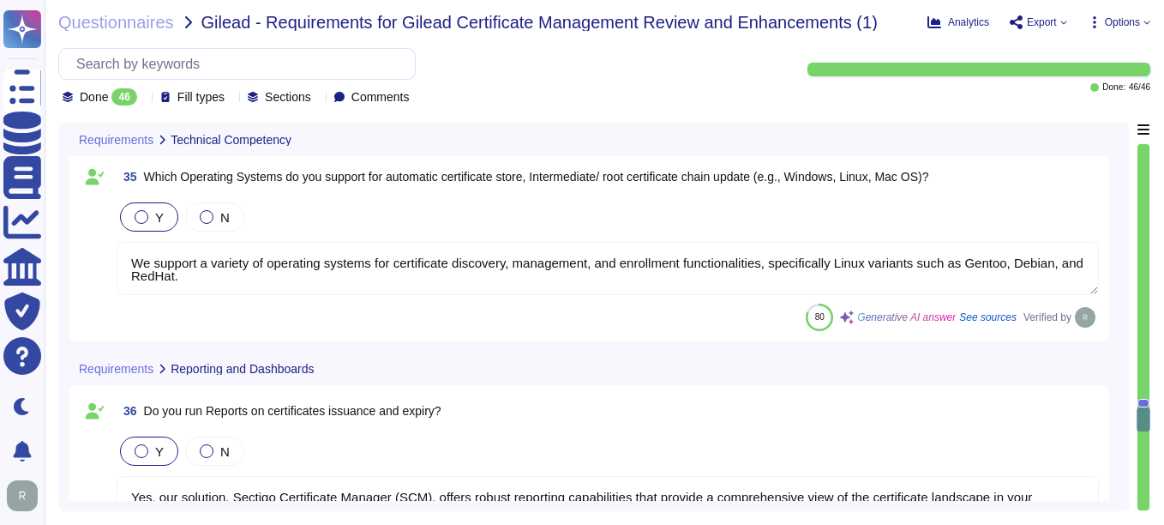
type textarea "Yes, our Sectigo Certificate Manager (SCM) offers robust reporting capabilities…"
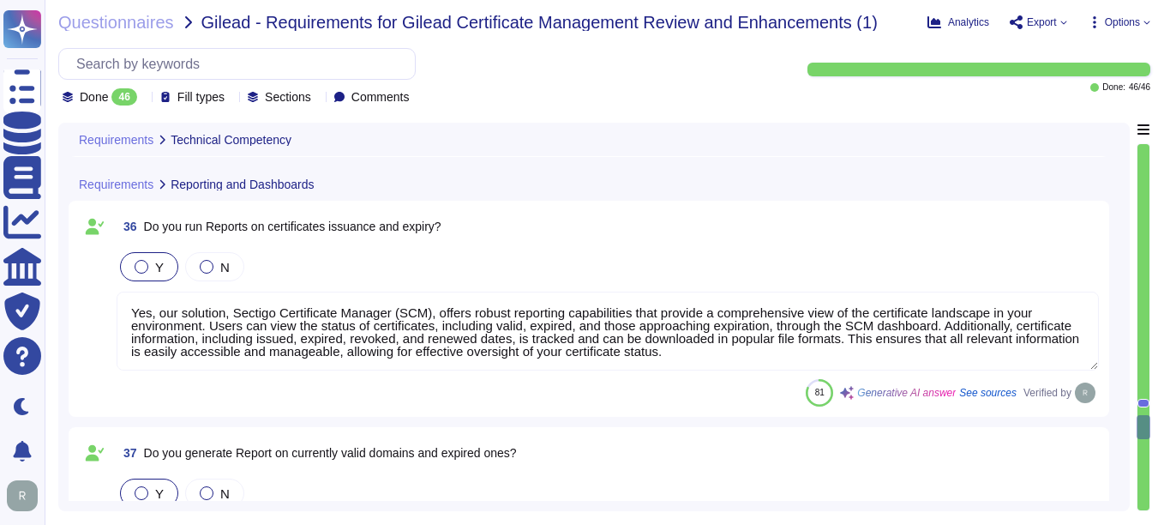
type textarea "Currently, we are unable to provide a clear product roadmap, as our technology …"
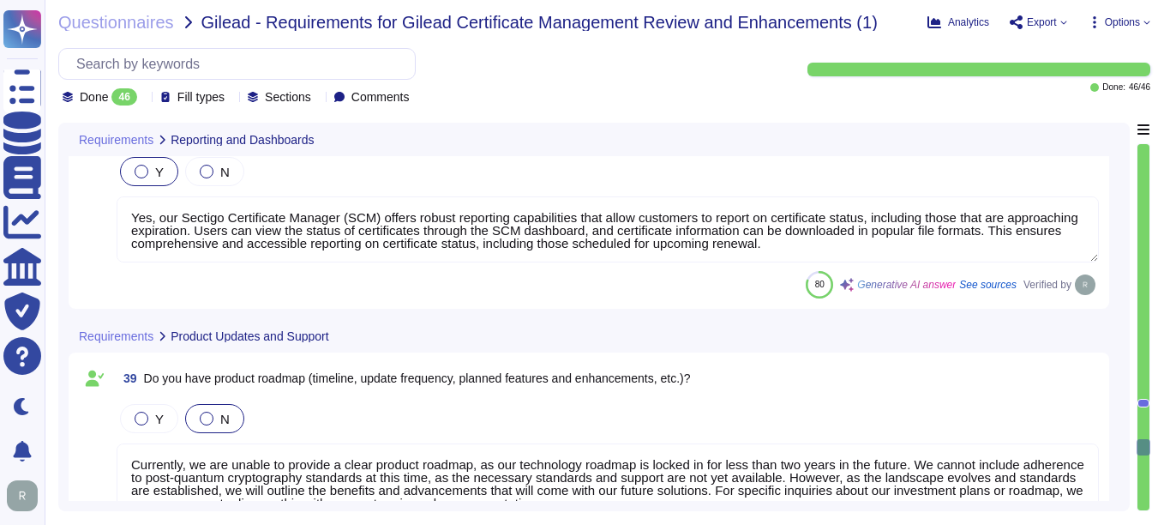
type textarea "Yes, our service is hosted in a high-availability environment with full redunda…"
type textarea "Our support model includes Service Level Agreements (SLAs) that are designed to…"
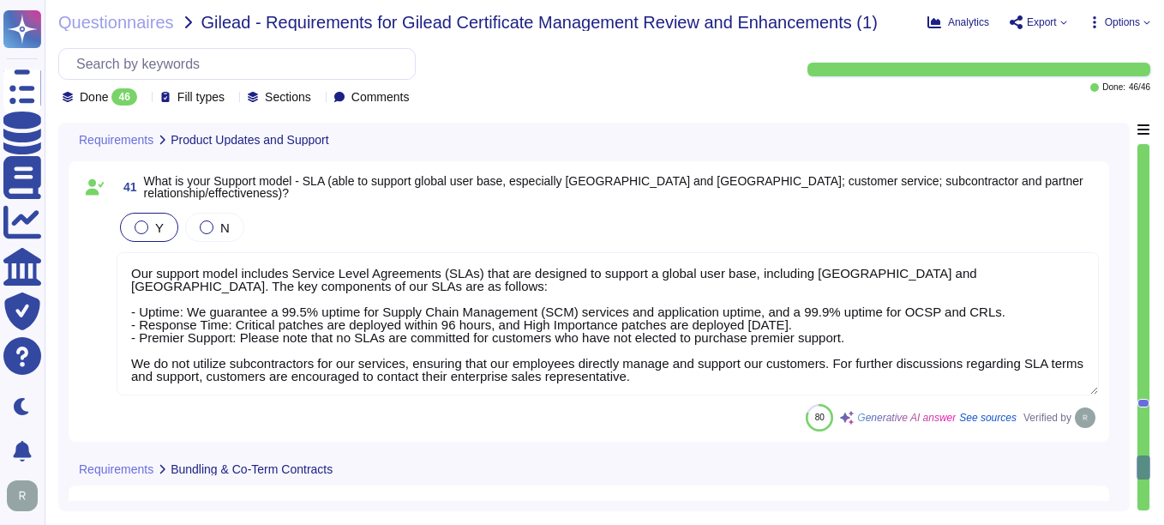
type textarea "Please discuss with your enterprise sales representative."
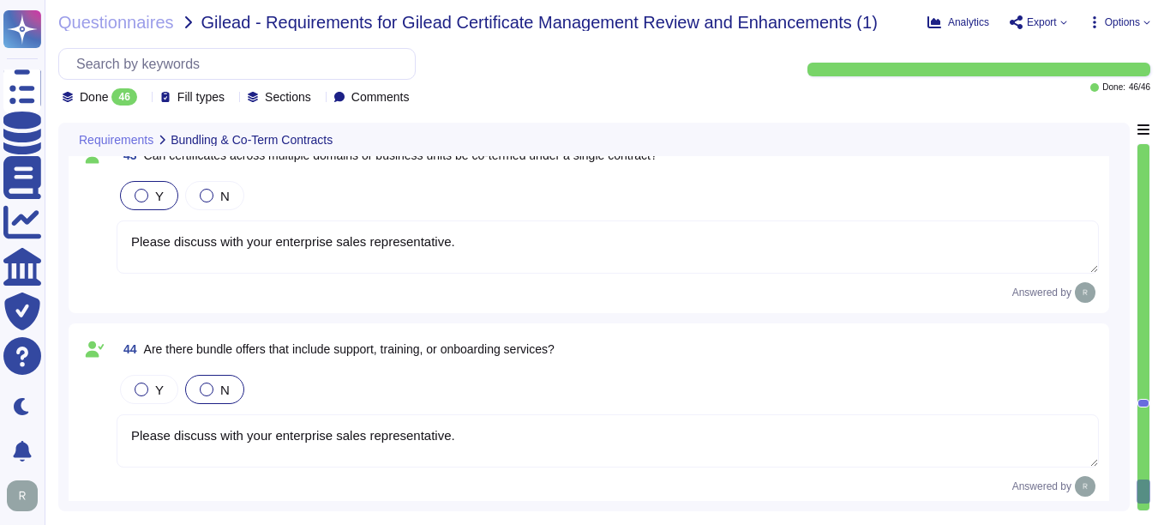
type textarea "Contract terms should be discussed with your enterprise sales representative."
type textarea "Please discuss with your enterprise sales representative."
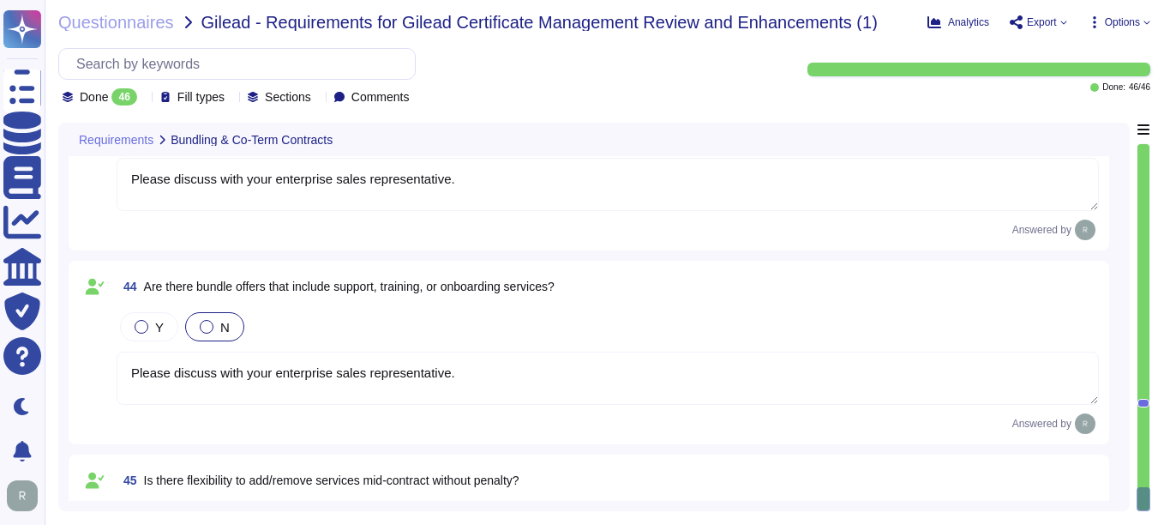
type textarea "Please discuss with your enterprise sales representative."
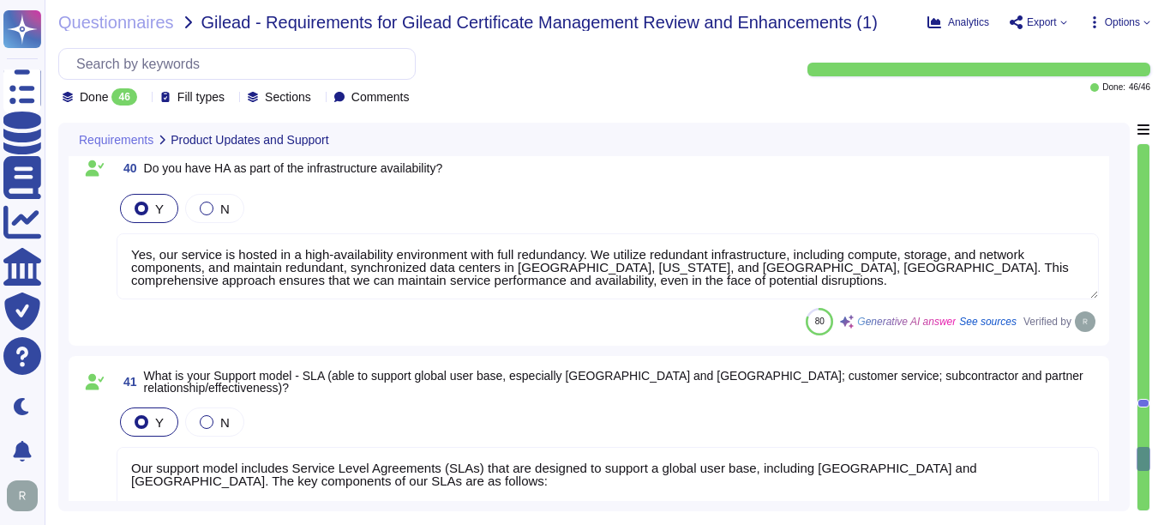
type textarea "Currently, we are unable to provide a clear product roadmap, as our technology …"
type textarea "Yes, our service is hosted in a high-availability environment with full redunda…"
type textarea "Our support model includes Service Level Agreements (SLAs) that are designed to…"
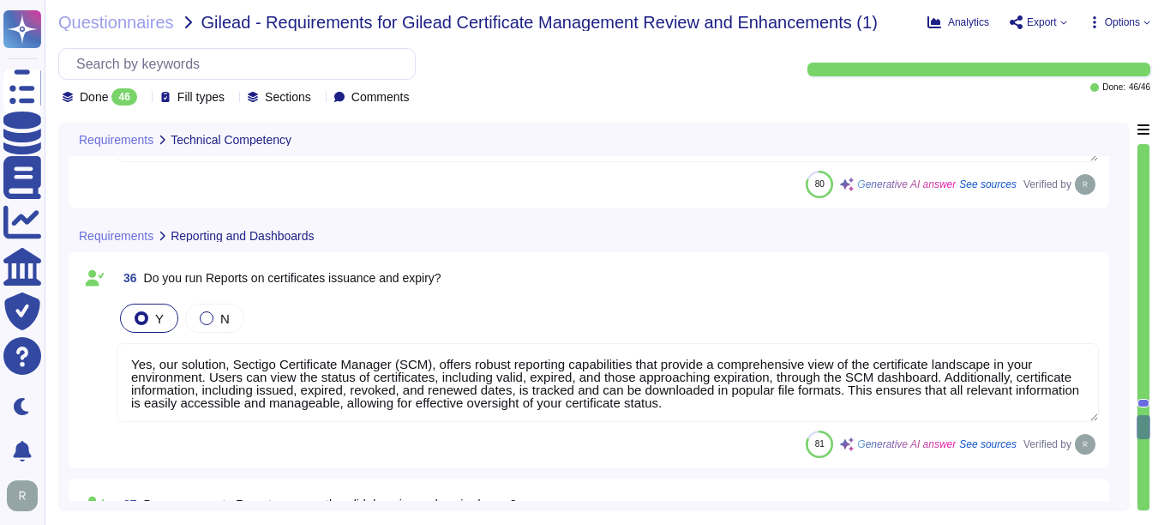
type textarea "In the case of public roots, these expirations occur very rarely with great not…"
type textarea "We support a variety of operating systems for certificate discovery, management…"
type textarea "Yes, our solution, Sectigo Certificate Manager (SCM), offers robust reporting c…"
type textarea "Yes, Sectigo Certificate Manager (SCM) offers robust reporting capabilities tha…"
type textarea "Yes, our Sectigo Certificate Manager (SCM) offers robust reporting capabilities…"
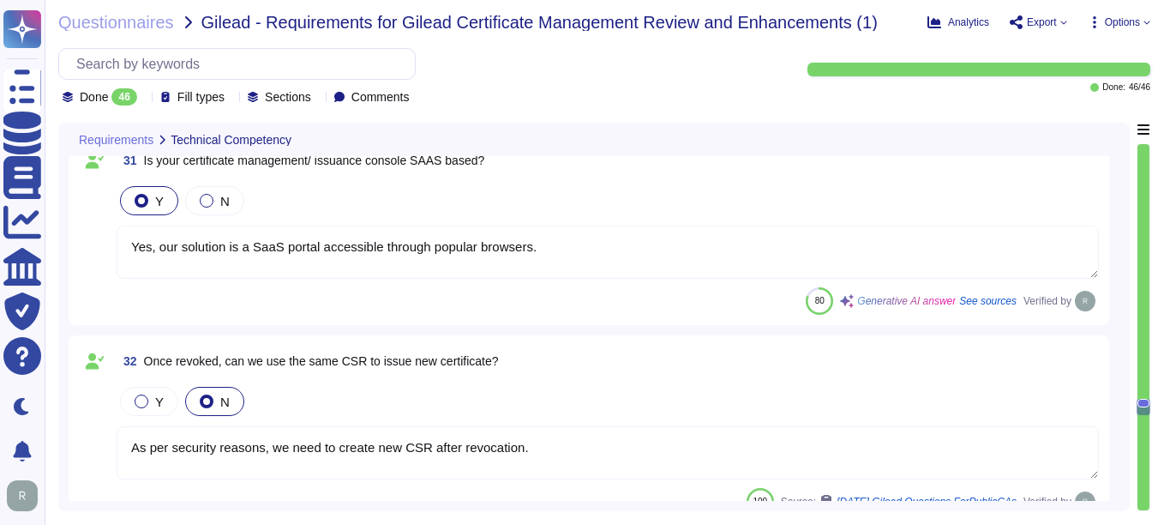
type textarea "The revocation process at [GEOGRAPHIC_DATA] involves the following key componen…"
type textarea "Yes, our solution is a SaaS portal accessible through popular browsers."
type textarea "As per security reasons, we need to create new CSR after revocation."
type textarea "Please refer the KB: https://www.sectigo.com/knowledge-base/detail/Sectigo-Inte…"
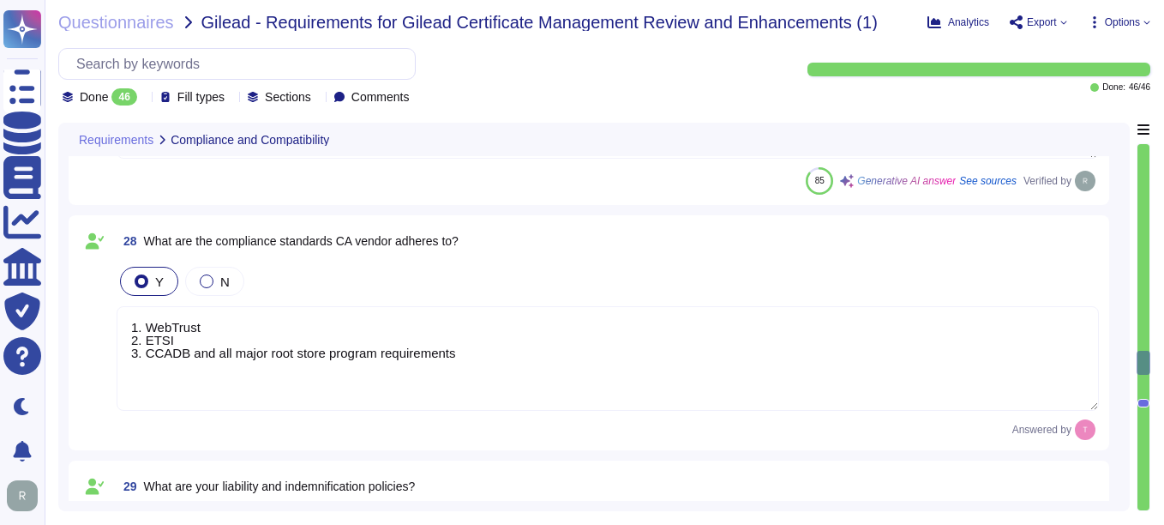
type textarea "Our most recent seet of WebTrust audits concluded in [DATE] and are available f…"
type textarea "Our organization holds the following compliance certifications: 1. SOC 2 2. ISO…"
type textarea "1. WebTrust 2. ETSI 3. CCADB and all major root store program requirements"
type textarea "Sectigo maintains insurance coverage for general liability, errors and omission…"
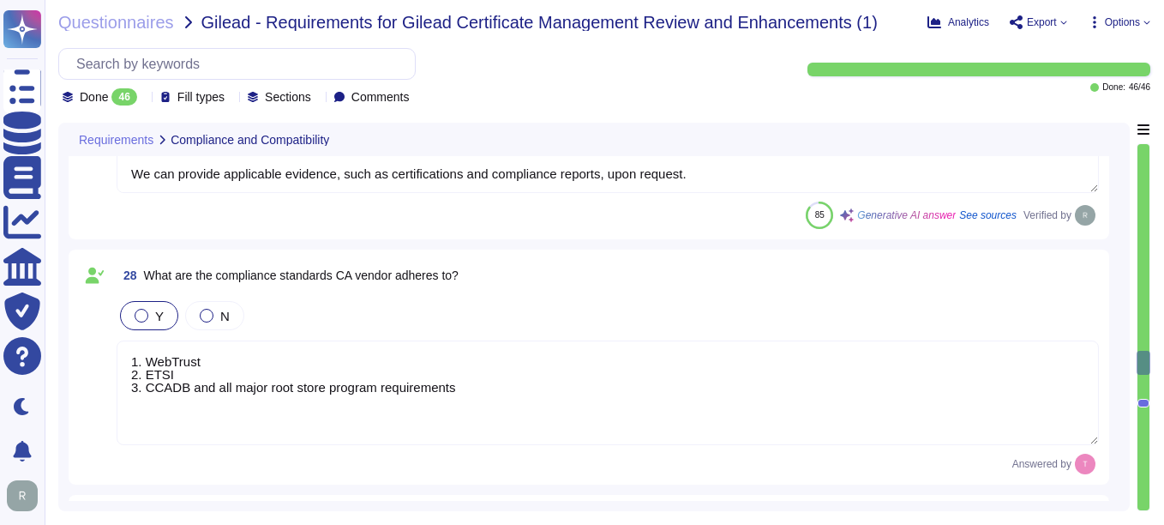
type textarea "Yes, we support proven secure hashing algorithms such as the SHA-2 family, whic…"
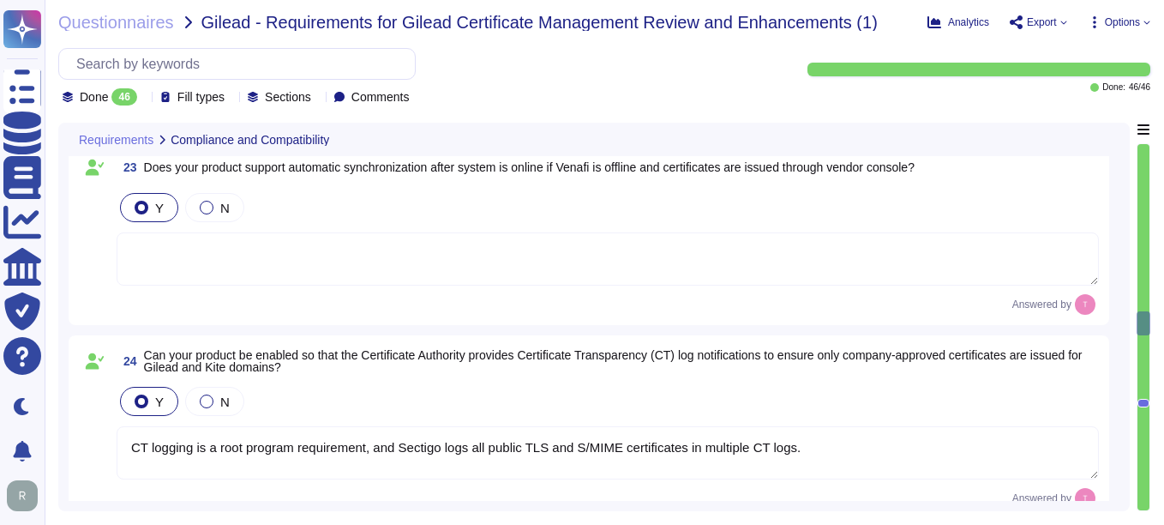
type textarea "Sectigo employs a comprehensive set of security measures to protect our infrast…"
type textarea "Our solution is compatible with all major browsers, including Chrome, Edge, Saf…"
type textarea "We have an existing integration with Venafi. Details are available here: [URL][…"
type textarea "CT logging is a root program requirement, and Sectigo logs all public TLS and S…"
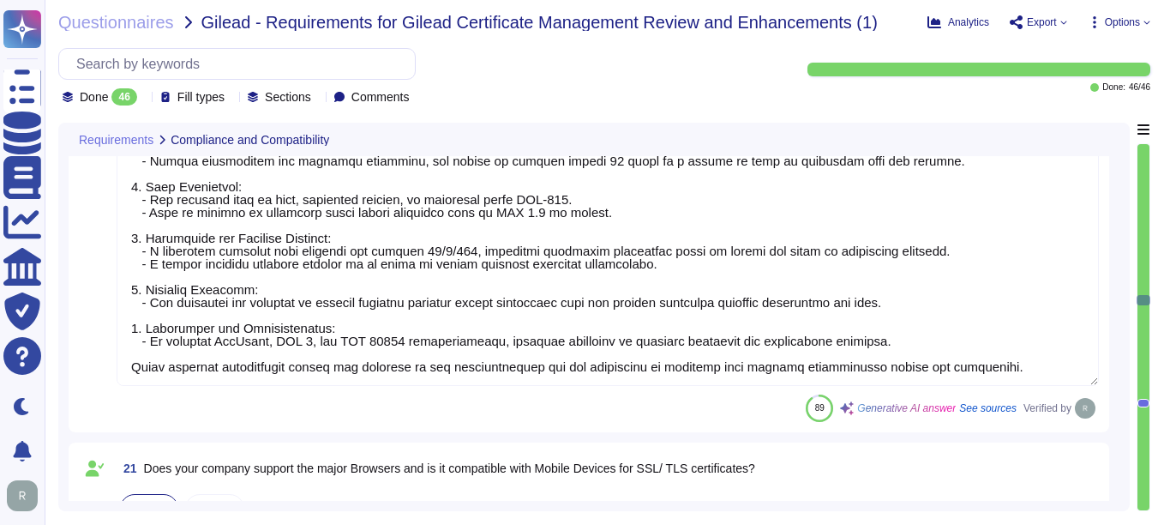
type textarea "Yes, our company is compliant with the Baseline Requirements set by the CA/Brow…"
type textarea "Yes, Sectigo is prepared to support certificate lifecycle automation capabiliti…"
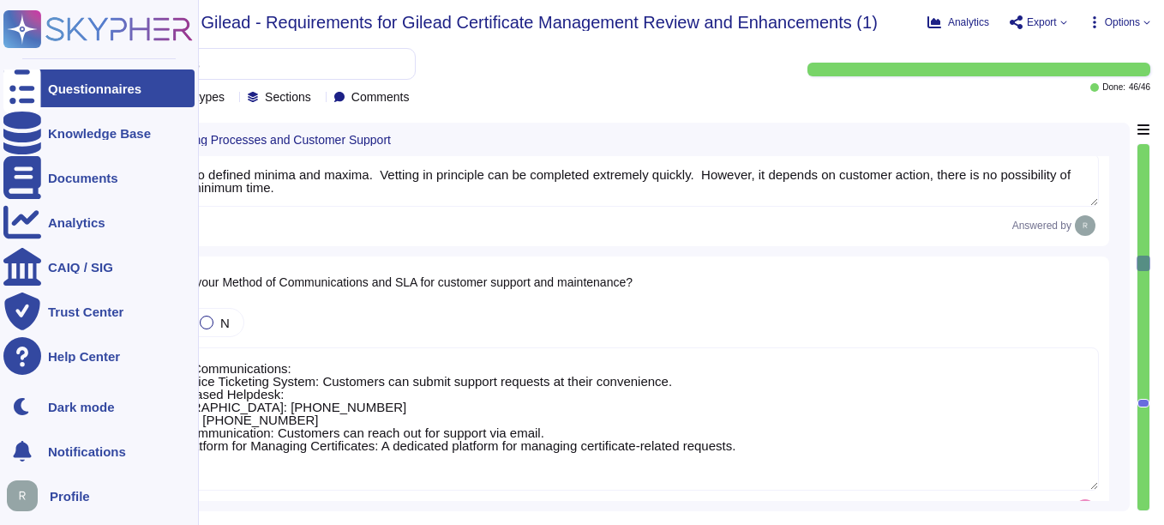
type textarea "There are no defined minima and maxima. Vetting in principle can be completed e…"
type textarea "Method of Communications: 1. Self-Service Ticketing System: Customers can submi…"
type textarea "Yes, technical support staff are available 24/7/365 depending on the service ag…"
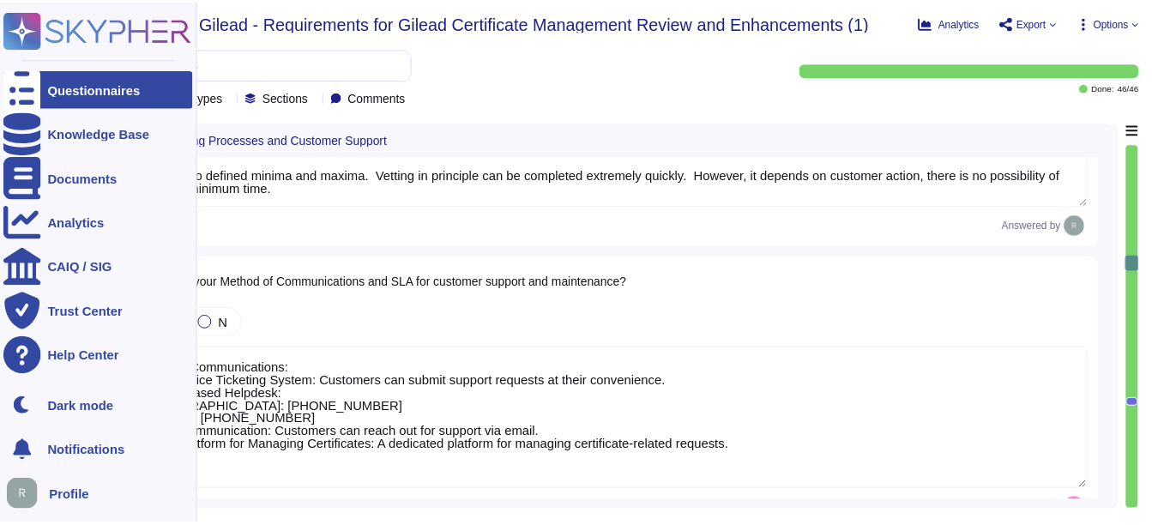
scroll to position [2920, 0]
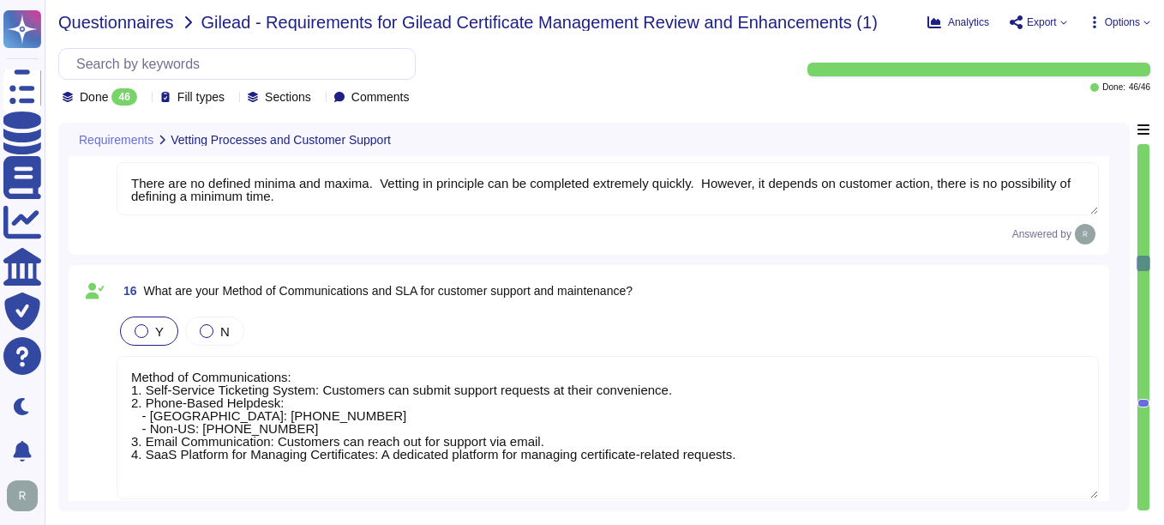
click at [124, 21] on span "Questionnaires" at bounding box center [116, 22] width 116 height 17
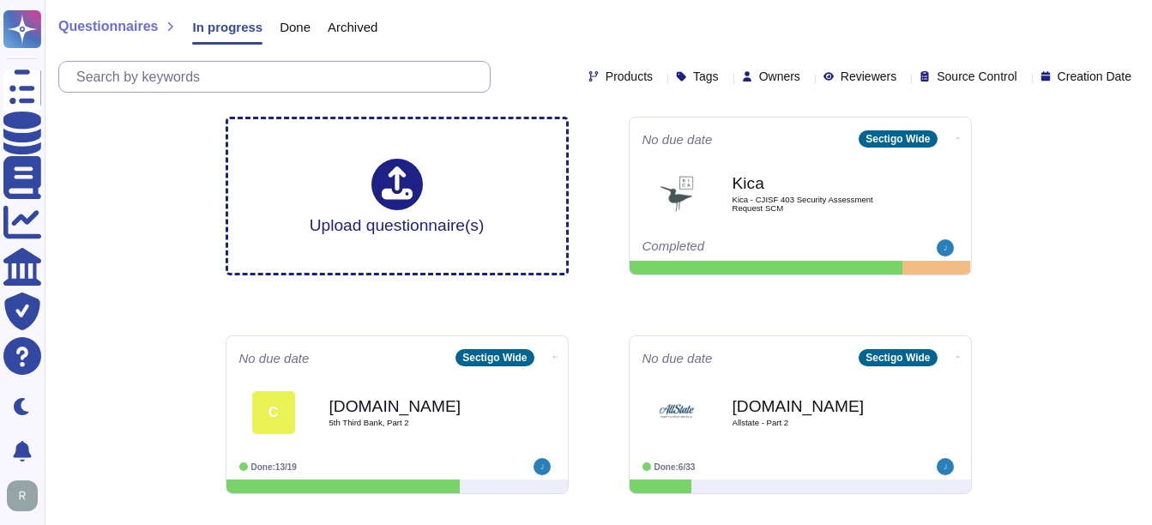
click at [236, 73] on input "text" at bounding box center [279, 77] width 422 height 30
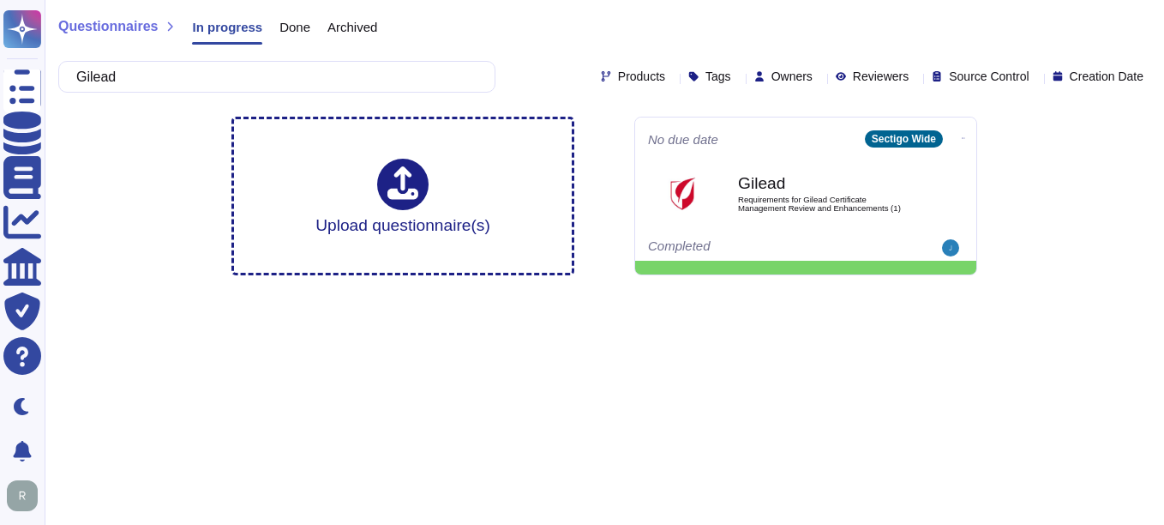
type input "Gilead"
click at [1078, 289] on html "Questionnaires Knowledge Base Documents Analytics CAIQ / SIG Trust Center Help …" at bounding box center [582, 144] width 1164 height 289
click at [216, 33] on span "In progress" at bounding box center [227, 27] width 70 height 13
click at [310, 32] on div "Archived" at bounding box center [343, 31] width 67 height 34
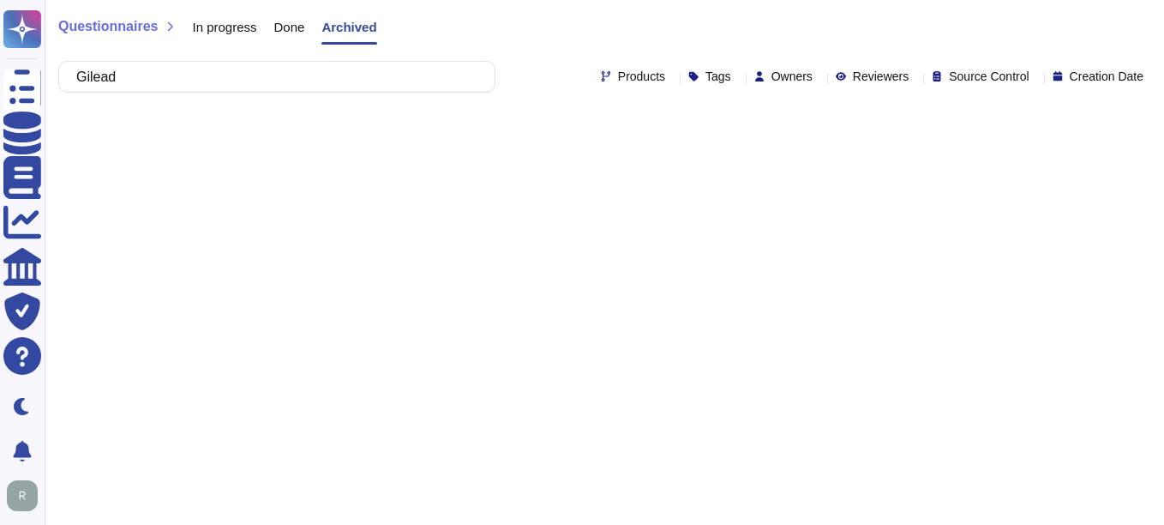
click at [290, 32] on span "Done" at bounding box center [289, 27] width 31 height 13
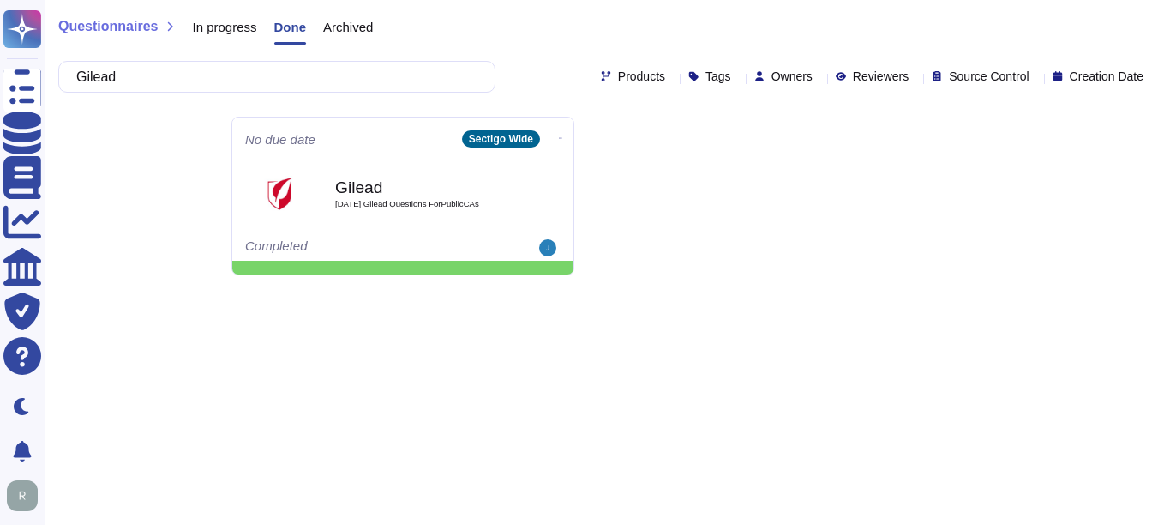
click at [227, 23] on span "In progress" at bounding box center [224, 27] width 64 height 13
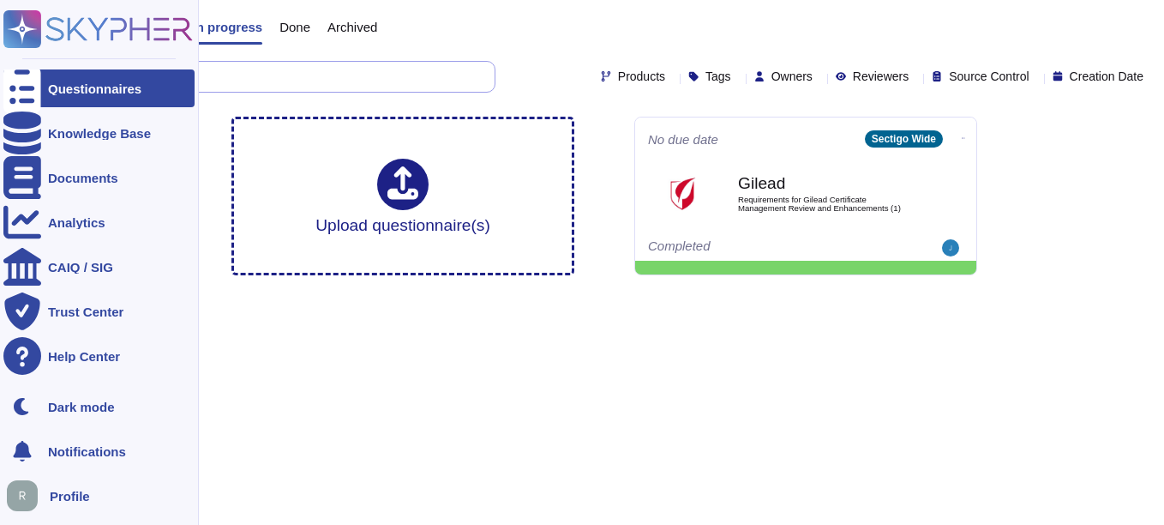
drag, startPoint x: 149, startPoint y: 79, endPoint x: 44, endPoint y: 67, distance: 106.1
click at [44, 67] on div "Questionnaires Knowledge Base Documents Analytics CAIQ / SIG Trust Center Help …" at bounding box center [582, 144] width 1164 height 289
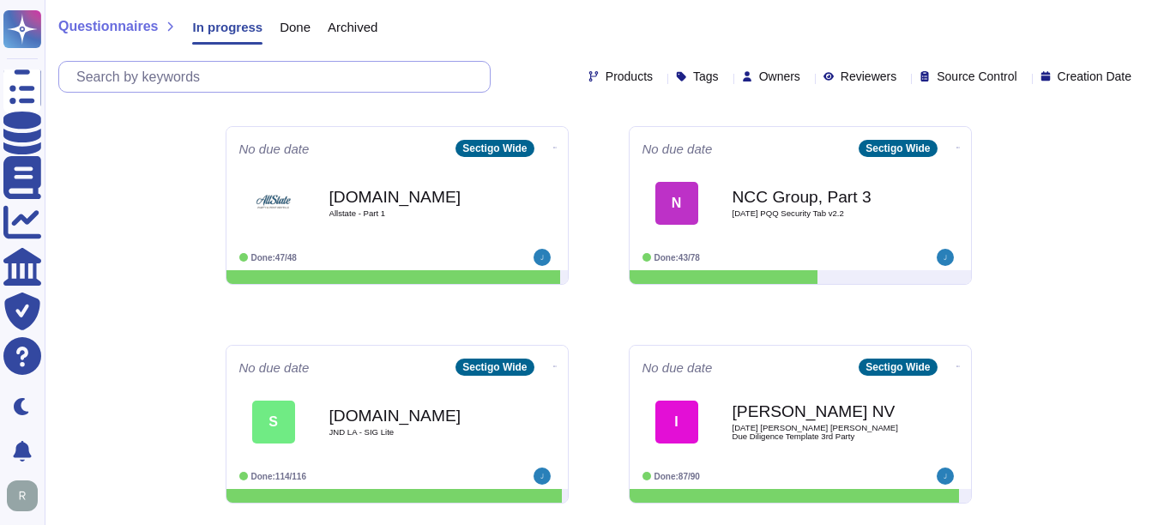
scroll to position [429, 0]
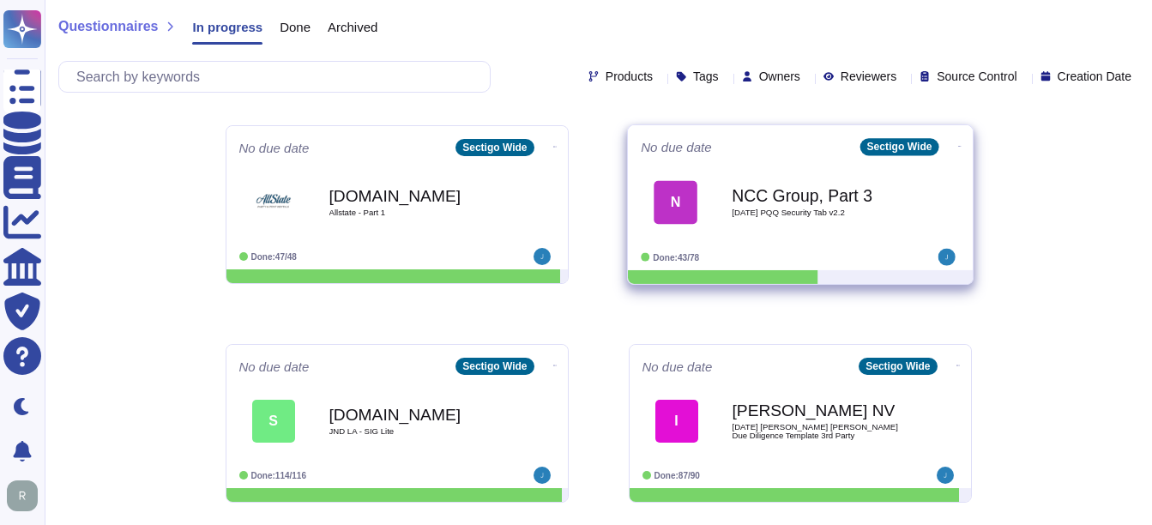
click at [774, 239] on div "N NCC Group, Part 3 2025 08 26 PQQ Security Tab v2.2" at bounding box center [800, 202] width 319 height 87
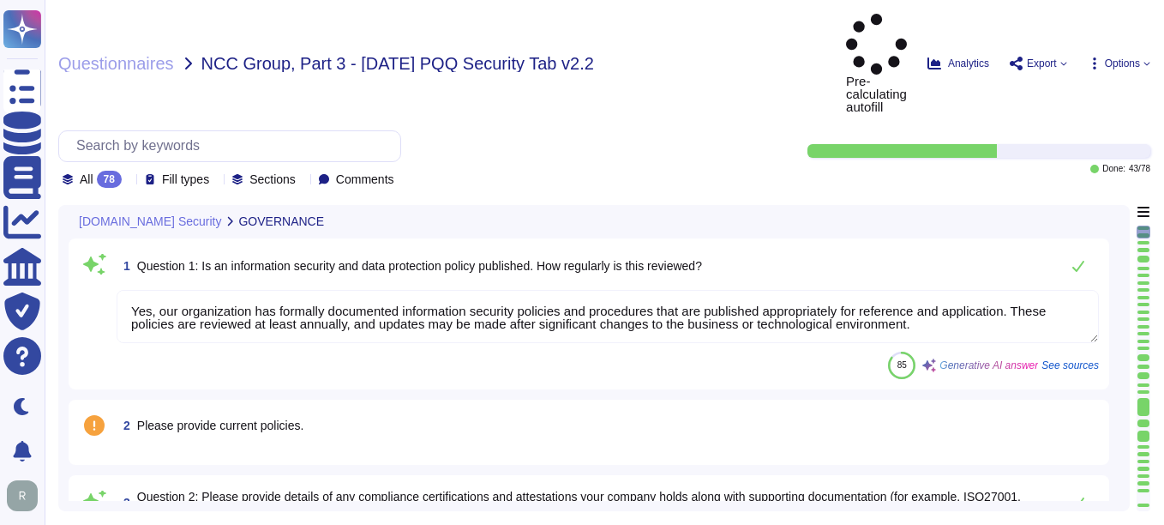
type textarea "Yes, our organization has formally documented information security policies and…"
type textarea "Our organization currently maintains the following security and compliance cert…"
type textarea "Yes, all employees, including contractors, undergo background checks before hir…"
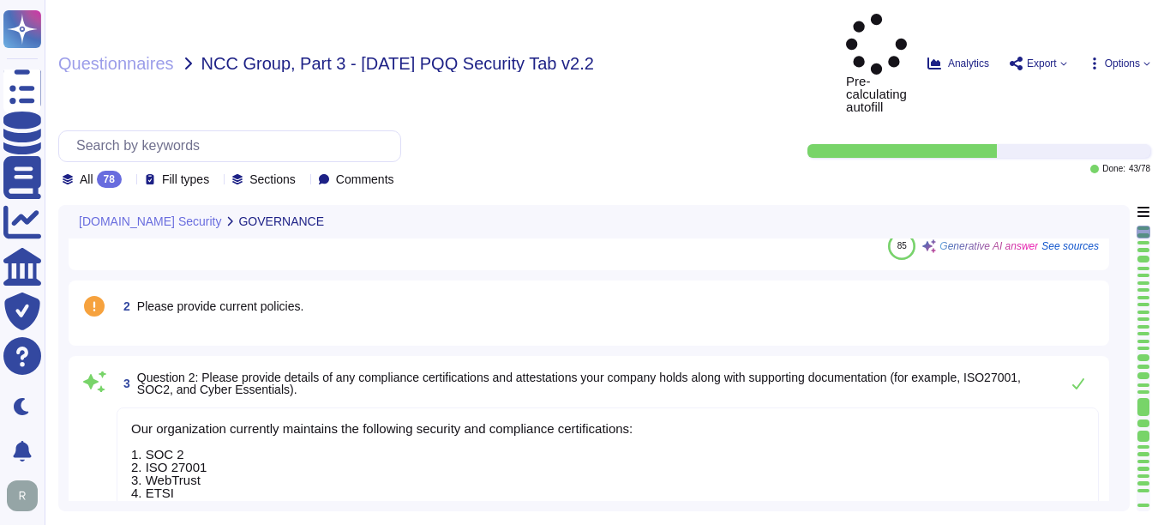
scroll to position [171, 0]
type textarea "Yes, training is provided to all staff on Information Security and Data Protect…"
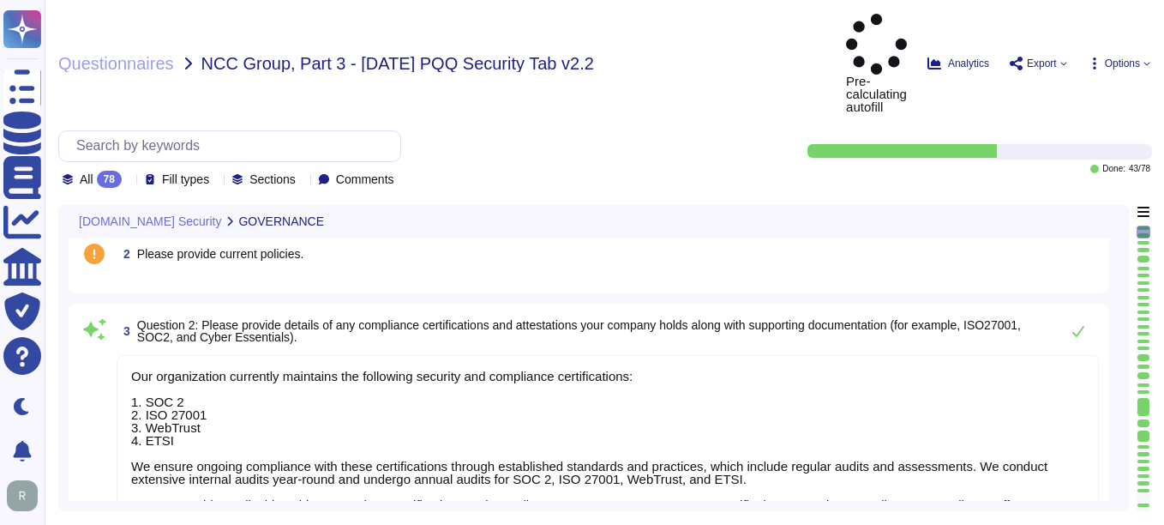
scroll to position [2, 0]
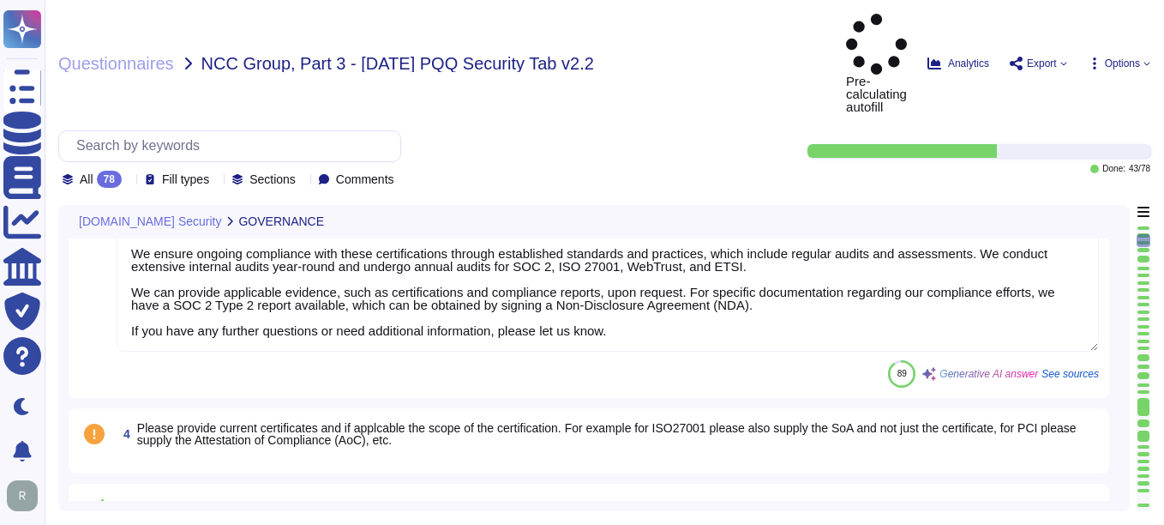
type textarea "No, we do not engage sub-processors for this service."
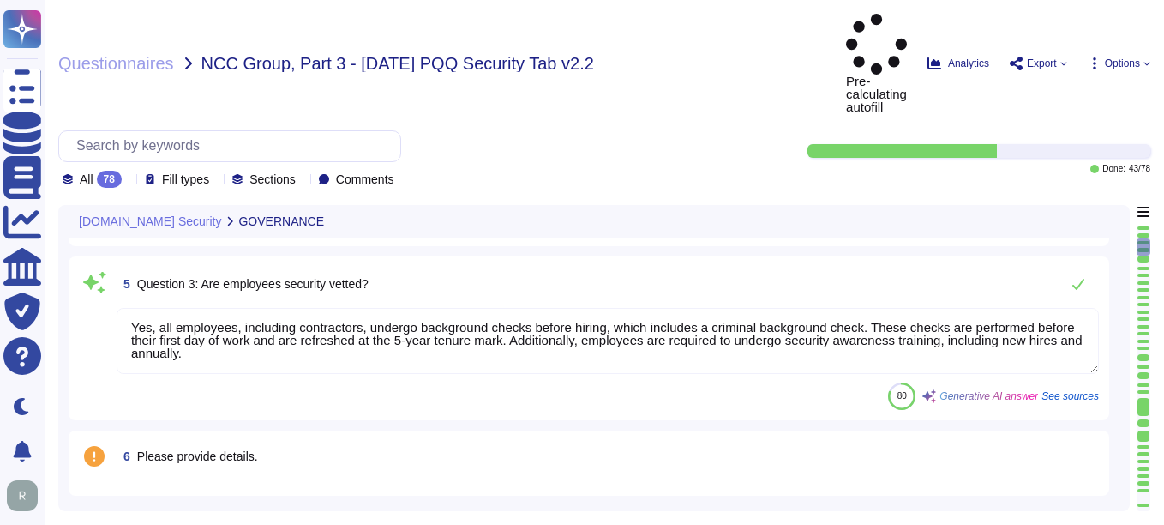
type textarea "Yes, our organization has a documented privacy policy that is available for pub…"
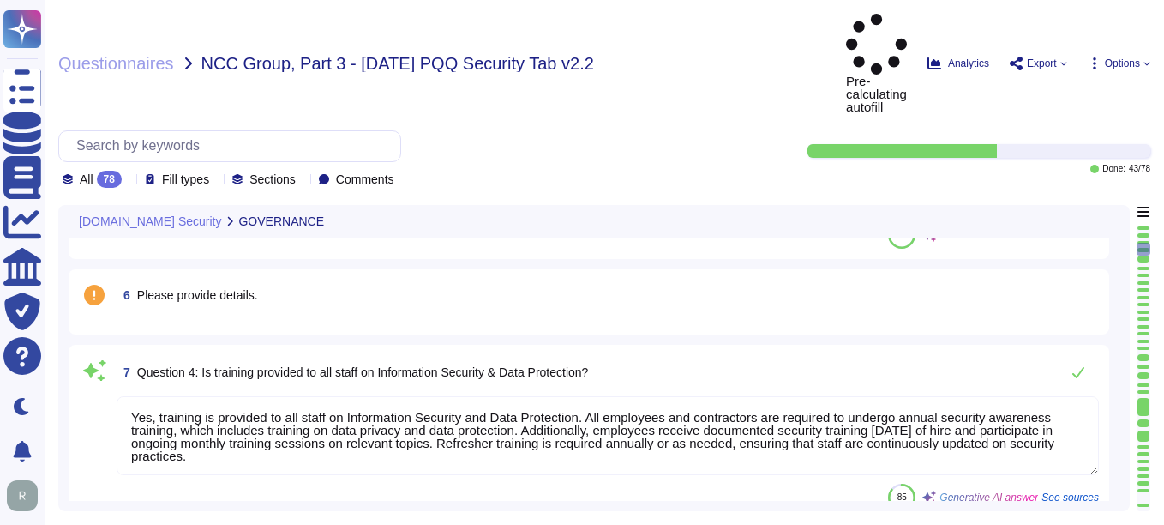
scroll to position [772, 0]
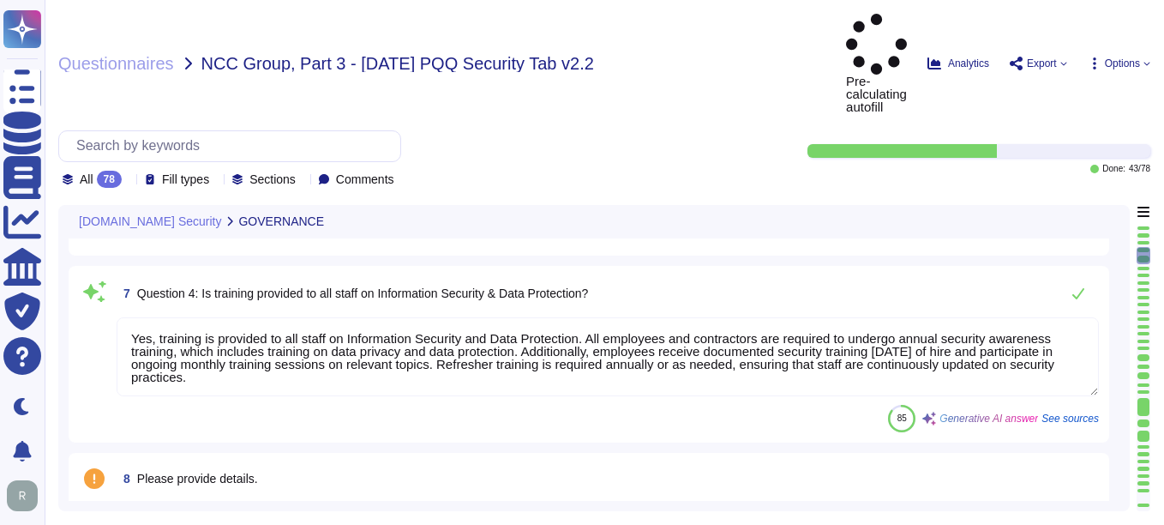
type textarea "Yes, a security incident management and response process is in place, and the I…"
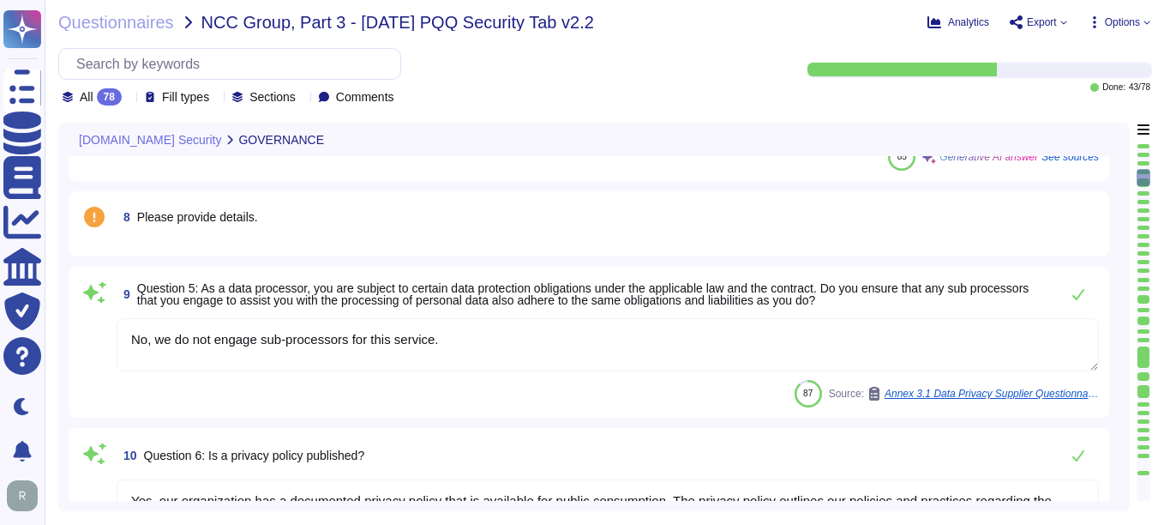
scroll to position [1029, 0]
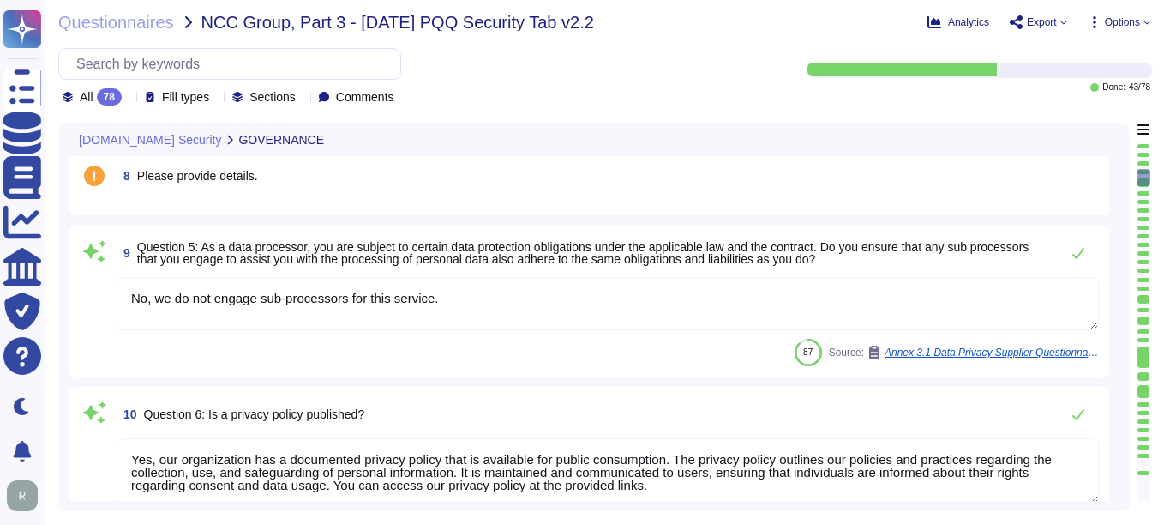
type textarea "No, we have not encountered a security incident for the last 12 months, and the…"
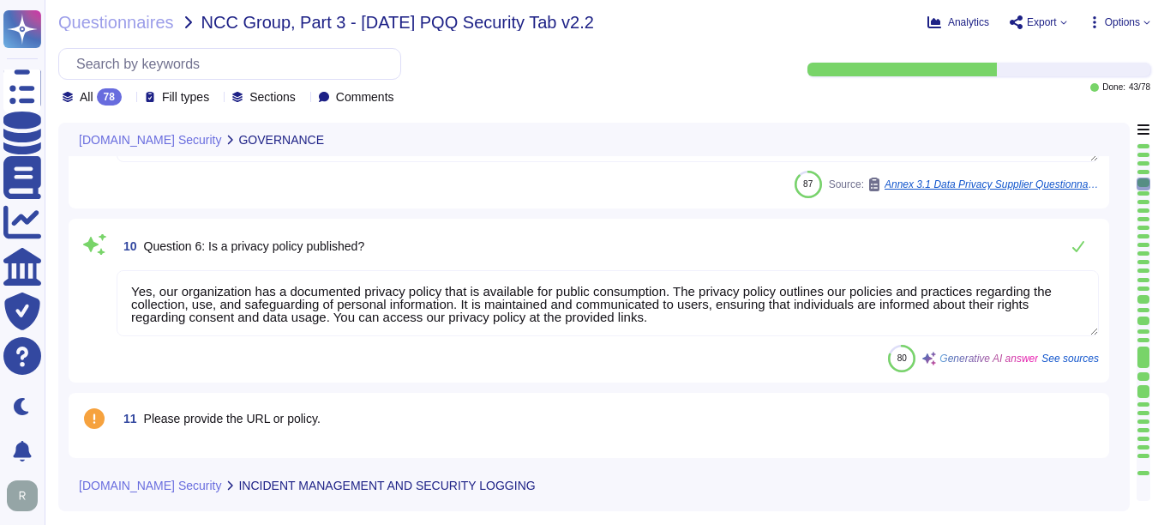
scroll to position [1200, 0]
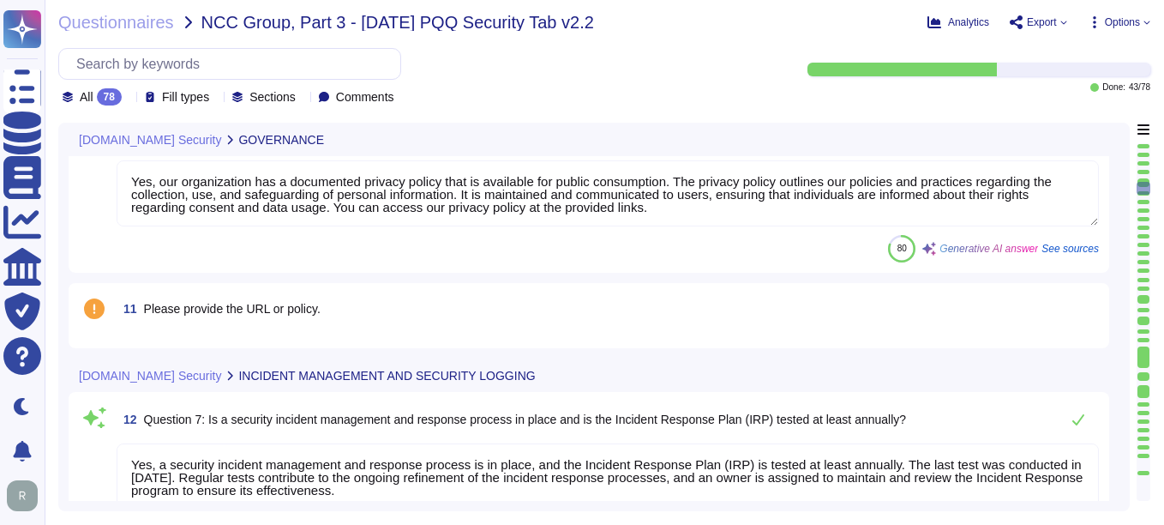
type textarea "Yes, there are clear procedures in place to notify customers in the event of br…"
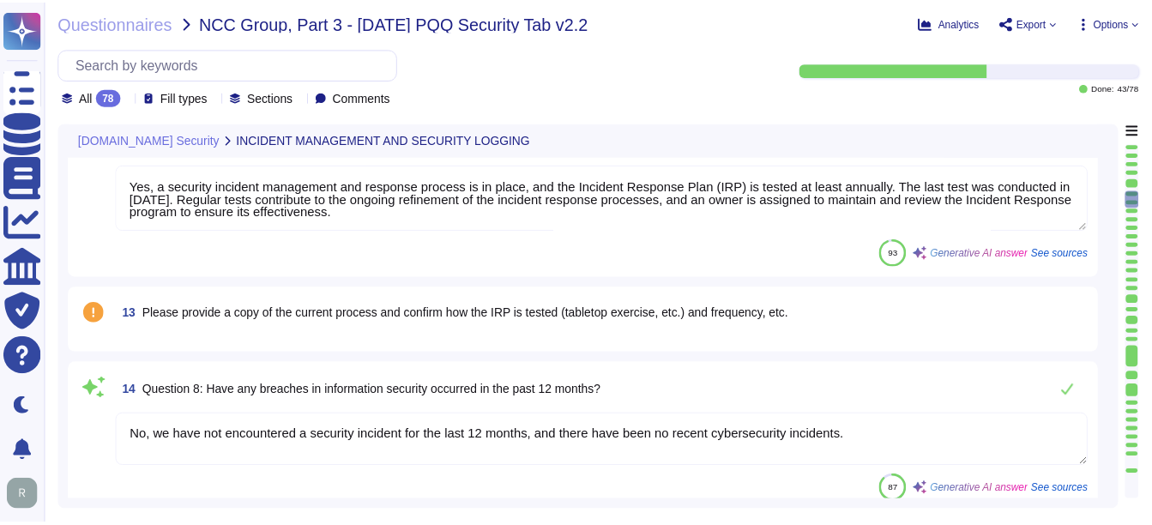
scroll to position [1543, 0]
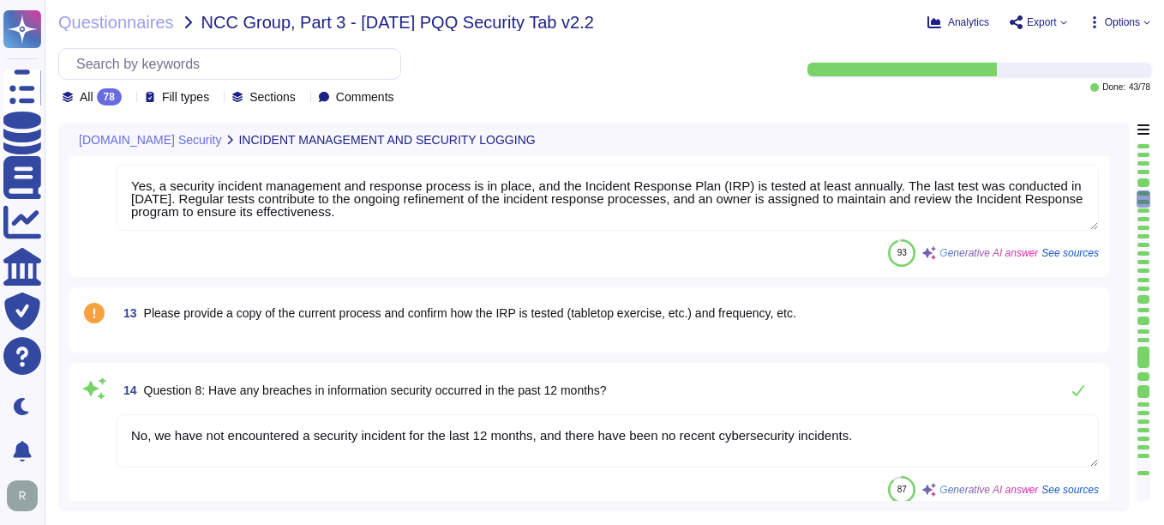
type textarea "Yes, the service collects, monitors, and analyzes user, application, and system…"
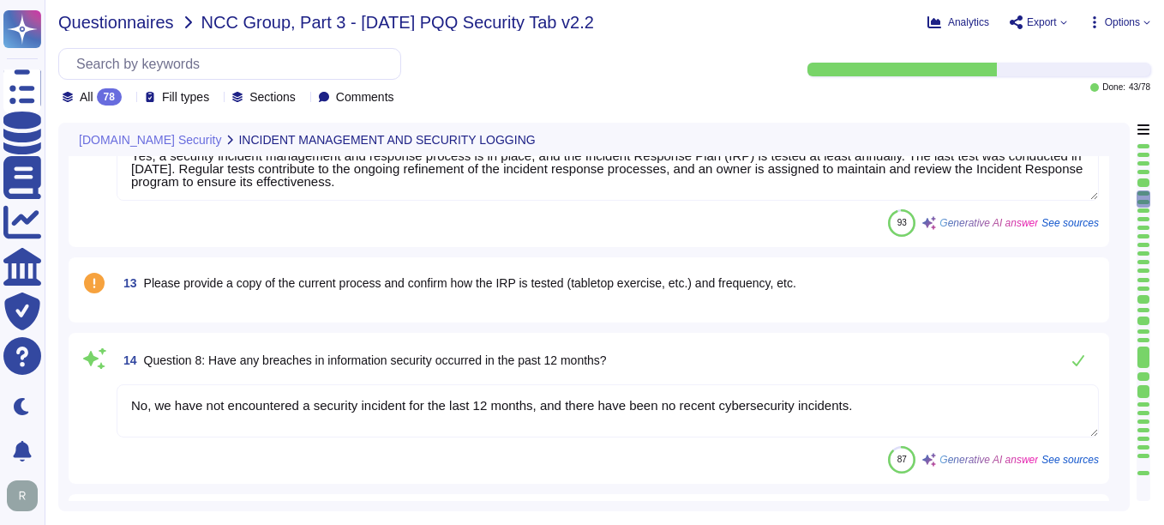
click at [147, 28] on span "Questionnaires" at bounding box center [116, 22] width 116 height 17
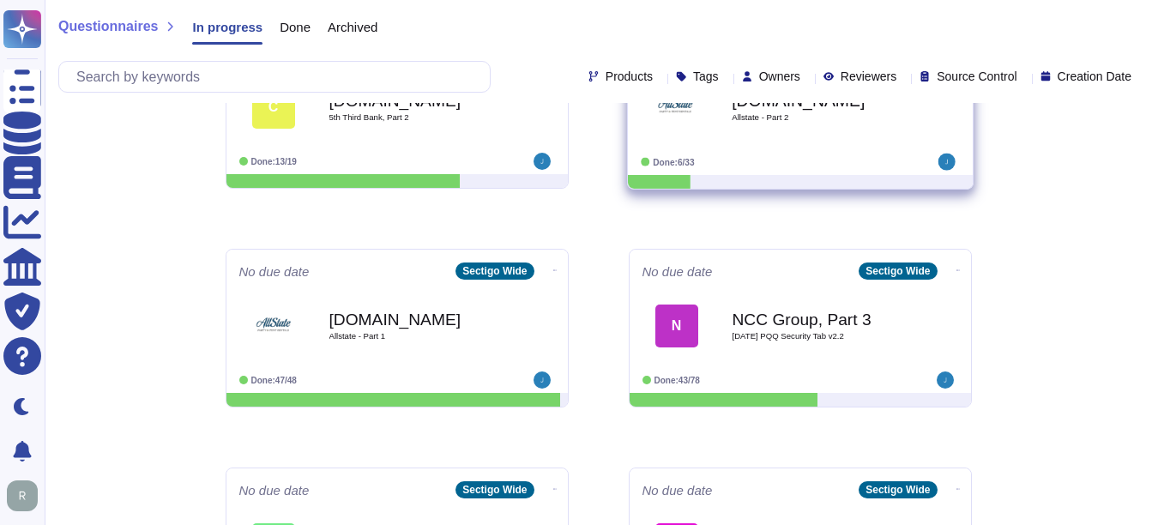
scroll to position [343, 0]
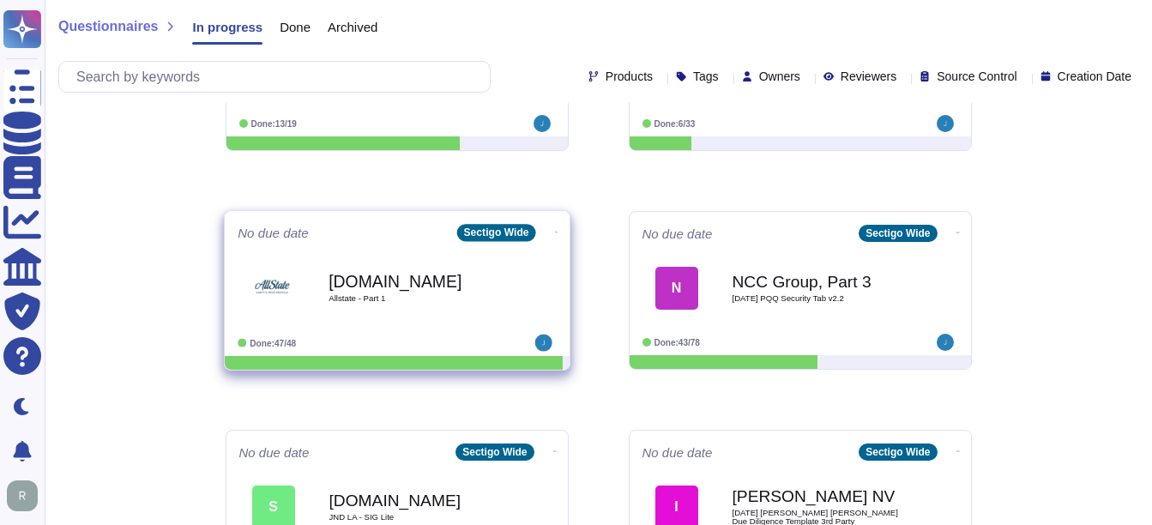
click at [388, 273] on b "Ariba.com" at bounding box center [414, 281] width 173 height 16
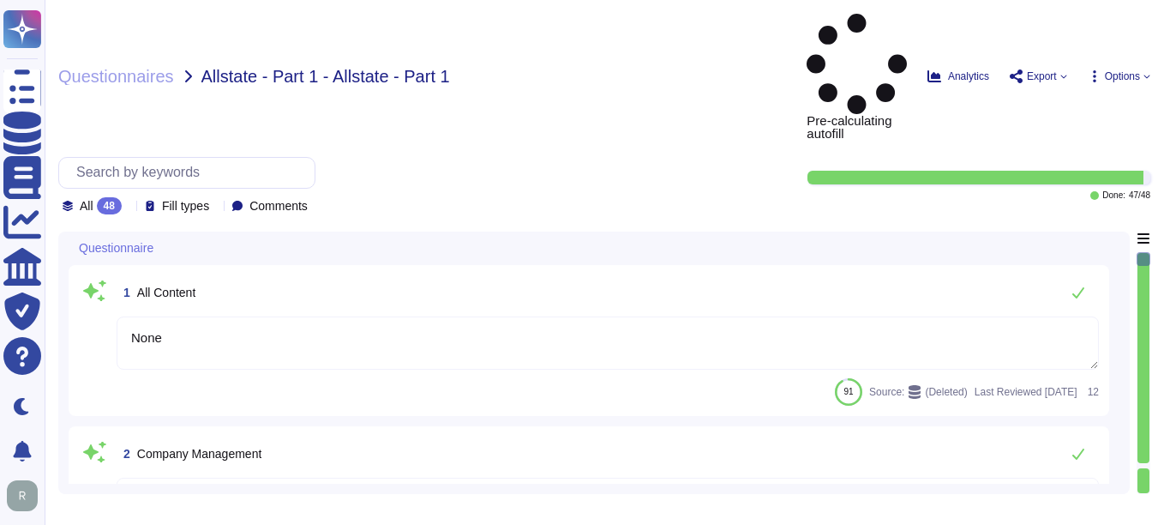
type textarea "None"
type textarea "Sectigo is managed by an enterprise sales representative who will share the det…"
type textarea "N/A. We are owned by a private equity firm."
type textarea "None"
drag, startPoint x: 188, startPoint y: 236, endPoint x: 117, endPoint y: 234, distance: 70.3
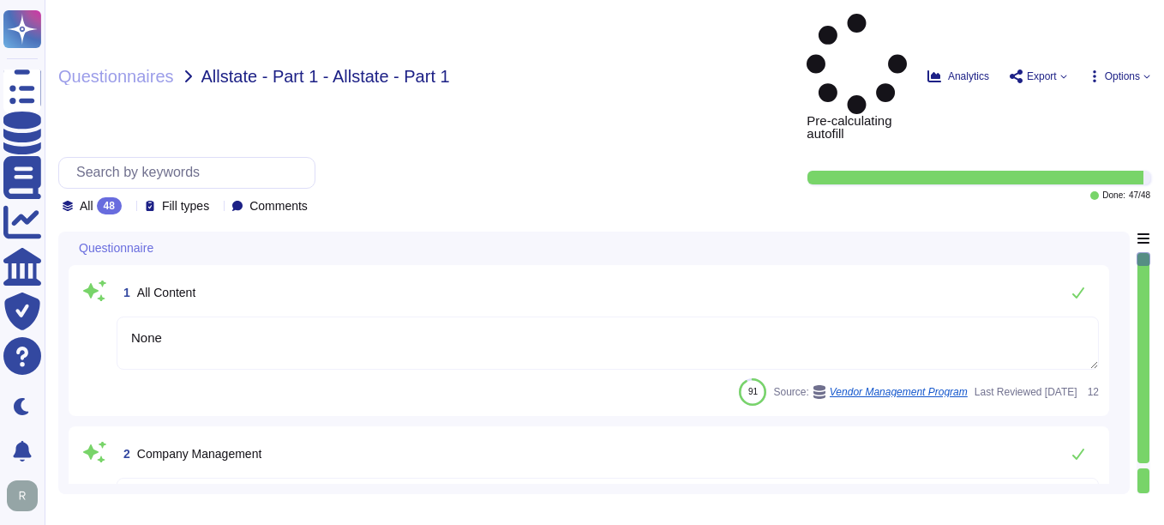
click at [117, 316] on textarea "None" at bounding box center [608, 342] width 983 height 53
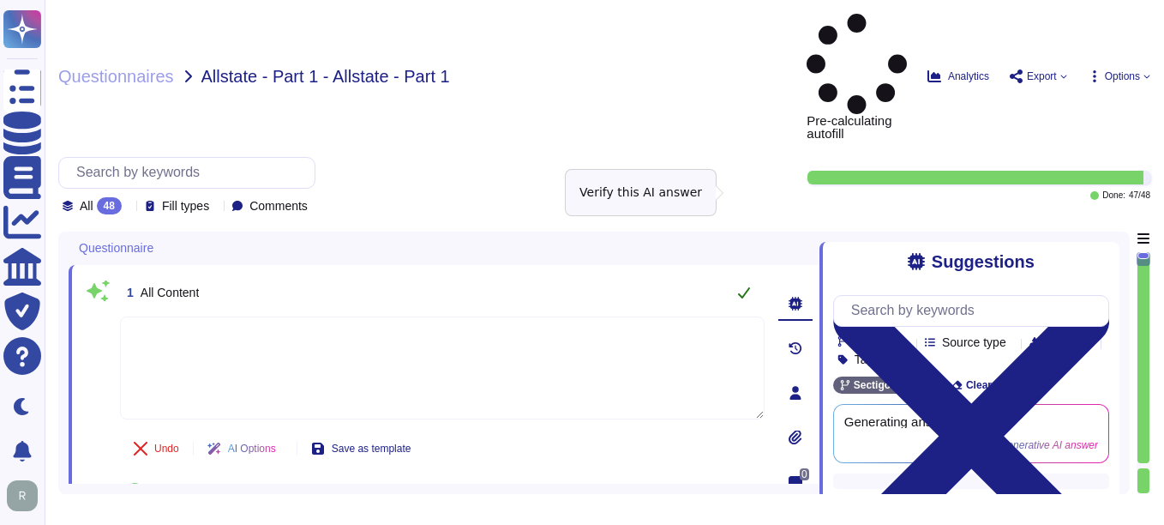
click at [741, 286] on icon at bounding box center [744, 293] width 14 height 14
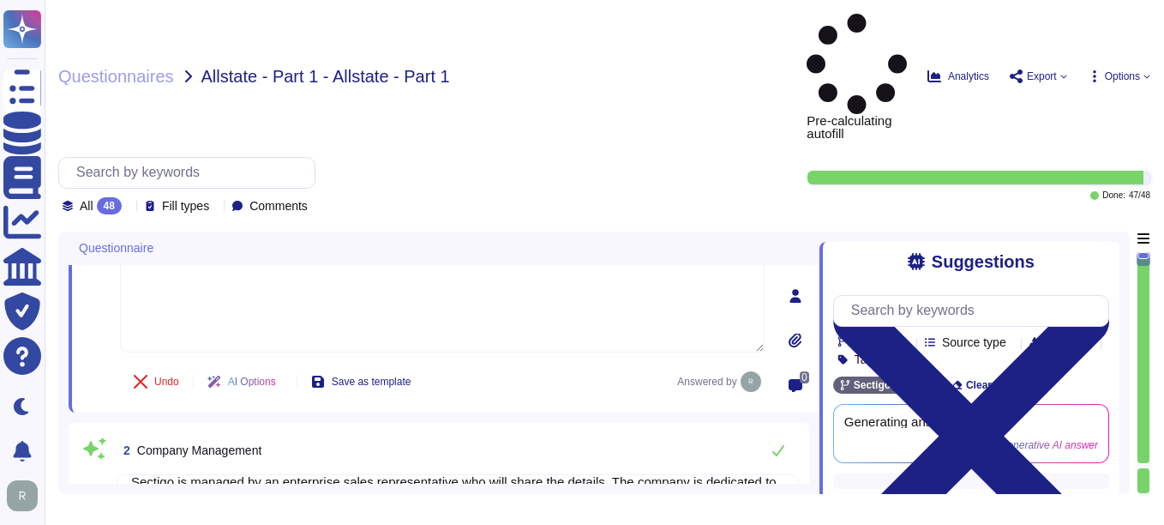
scroll to position [27, 0]
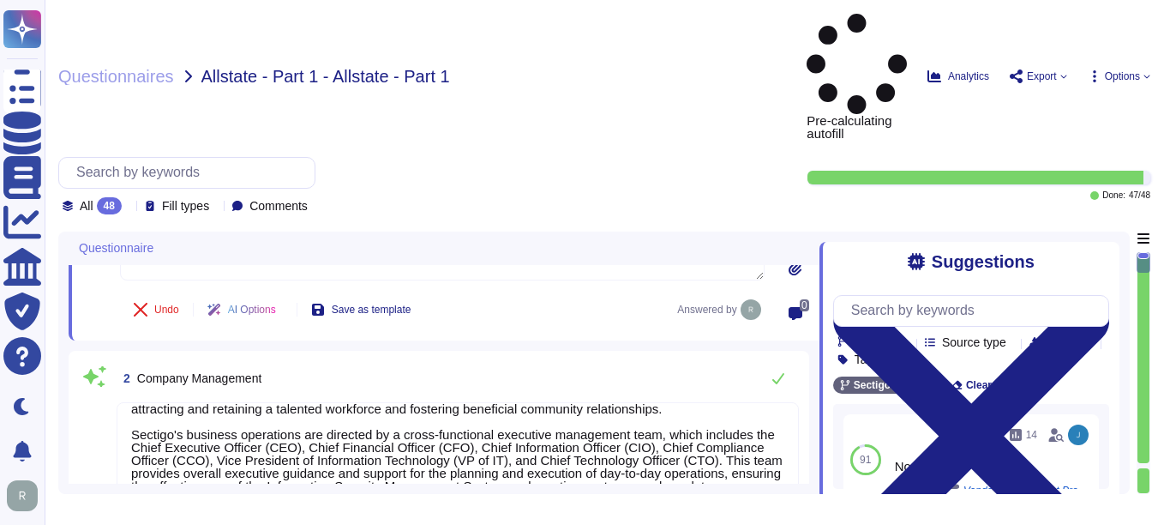
type textarea "Information Security team/Cyber Security team."
type textarea "Sectigo's business operations are directed by an executive management team that…"
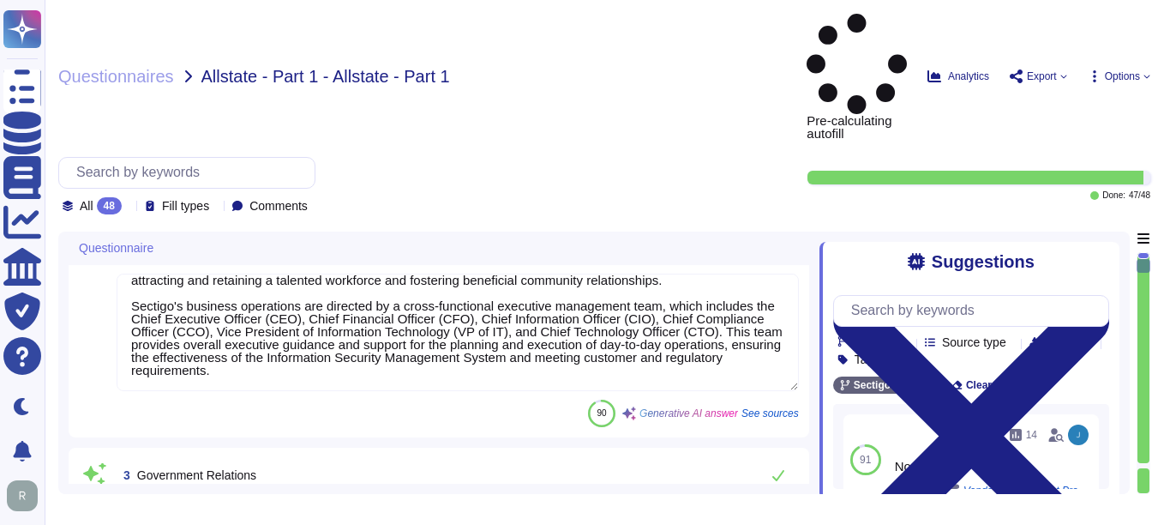
scroll to position [0, 0]
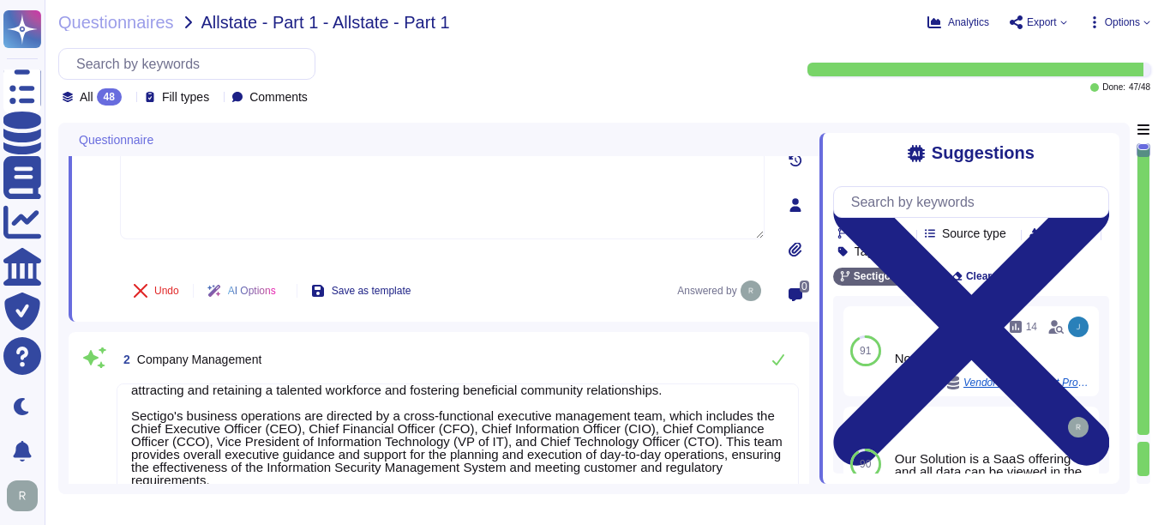
type textarea "Information Security team/Cyber Security team."
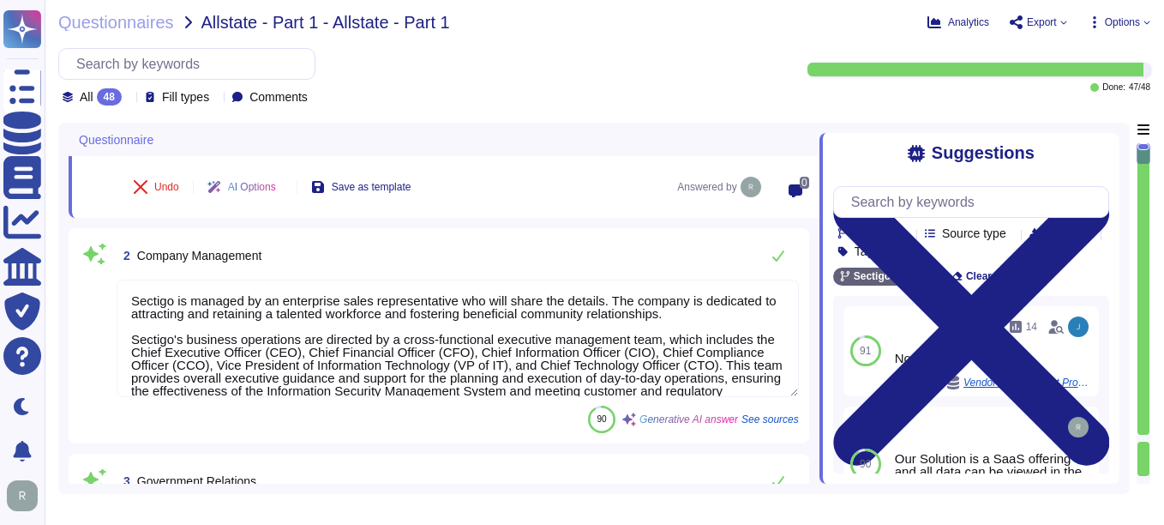
click at [142, 255] on span "Company Management" at bounding box center [199, 256] width 125 height 14
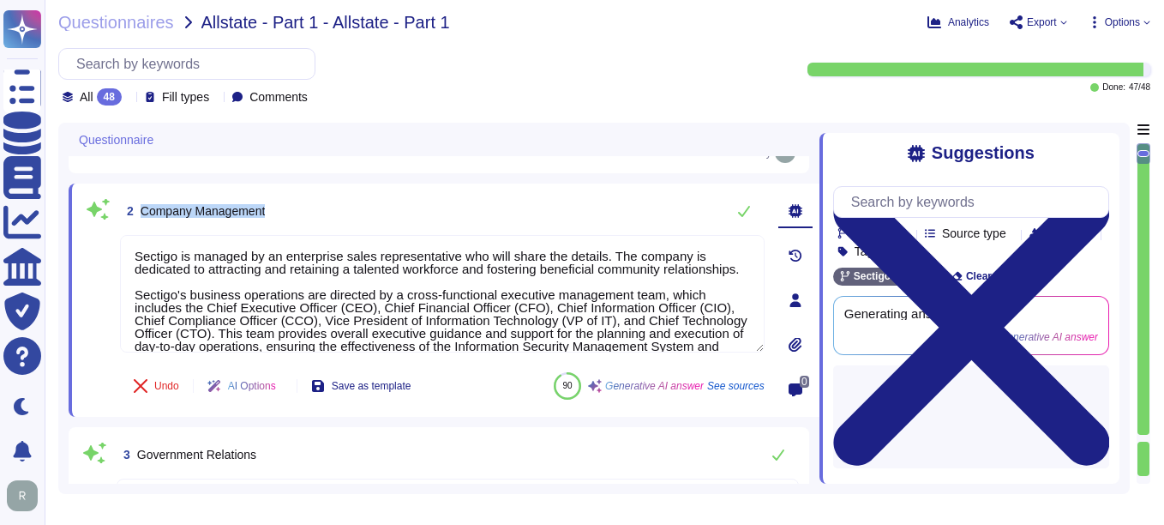
drag, startPoint x: 141, startPoint y: 211, endPoint x: 288, endPoint y: 215, distance: 146.7
click at [288, 215] on div "2 Company Management" at bounding box center [442, 211] width 645 height 34
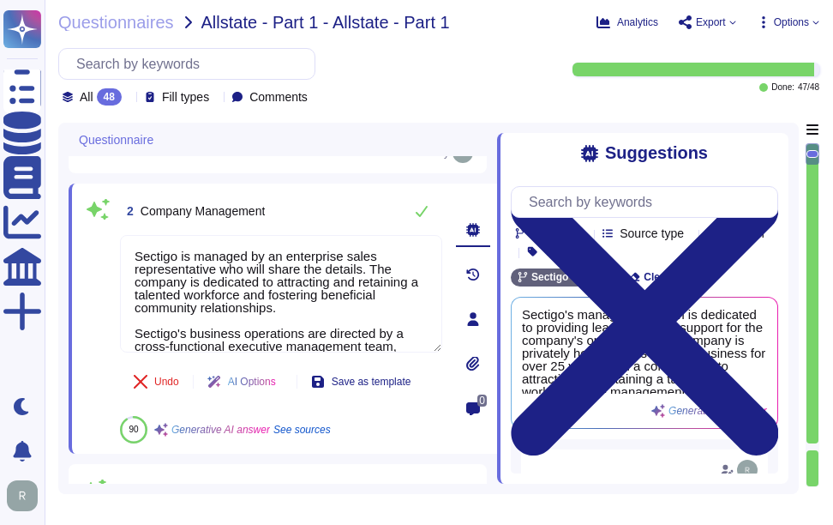
drag, startPoint x: 367, startPoint y: 275, endPoint x: 96, endPoint y: 258, distance: 271.5
click at [96, 258] on div "2 Company Management Sectigo is managed by an enterprise sales representative w…" at bounding box center [262, 319] width 360 height 250
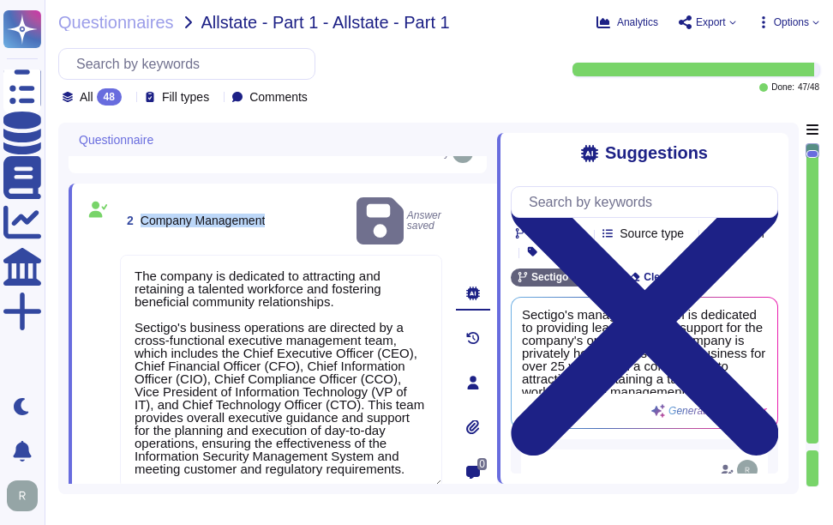
drag, startPoint x: 276, startPoint y: 214, endPoint x: 134, endPoint y: 211, distance: 142.4
click at [134, 211] on div "2 Company Management Answer saved" at bounding box center [281, 221] width 322 height 54
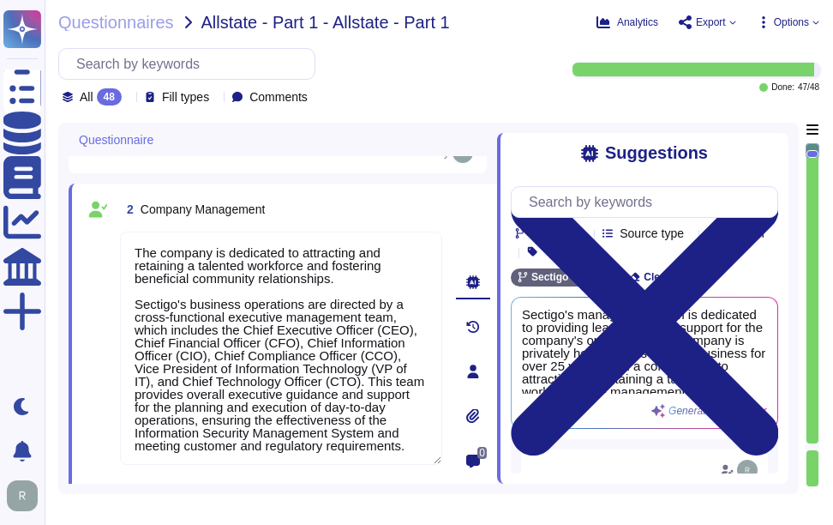
drag, startPoint x: 358, startPoint y: 276, endPoint x: 121, endPoint y: 216, distance: 245.0
click at [121, 216] on div "2 Company Management The company is dedicated to attracting and retaining a tal…" at bounding box center [262, 371] width 360 height 355
type textarea "Sectigo's business operations are directed by a cross-functional executive mana…"
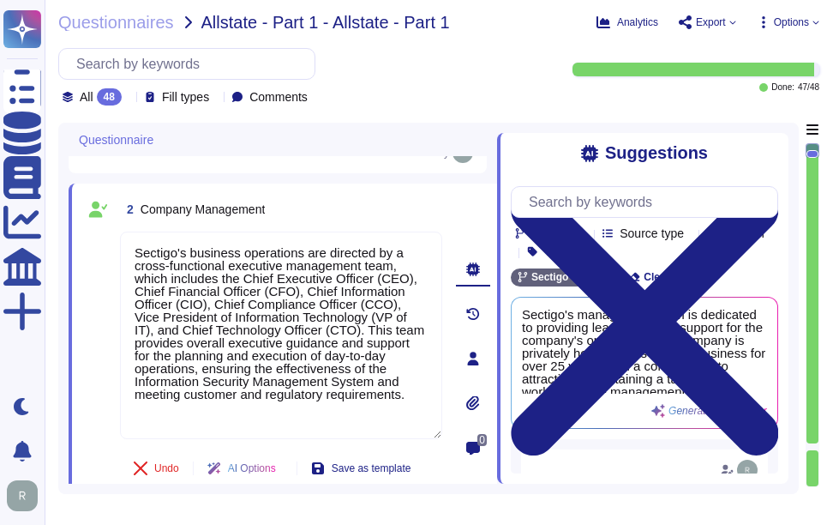
type textarea "Information Security team/Cyber Security team."
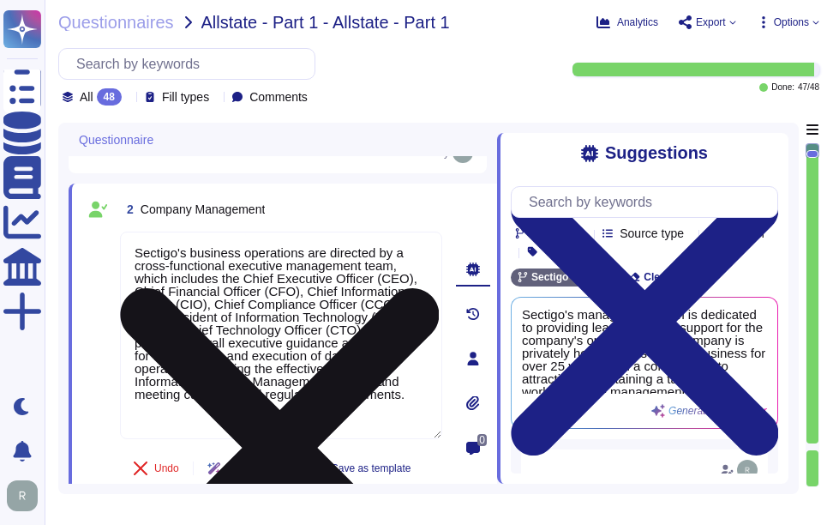
click at [135, 275] on textarea "Sectigo's business operations are directed by a cross-functional executive mana…" at bounding box center [281, 335] width 322 height 207
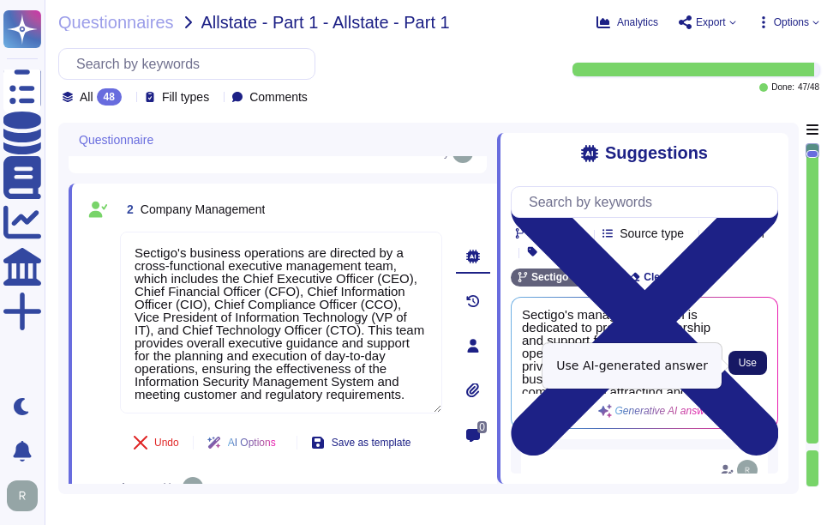
click at [752, 364] on span "Use" at bounding box center [748, 363] width 18 height 10
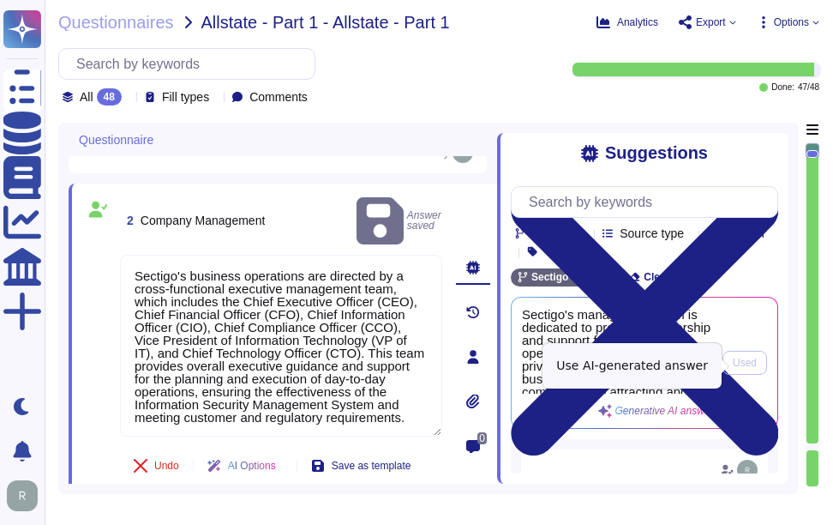
type textarea "Sectigo's business operations are directed by a cross-functional executive mana…"
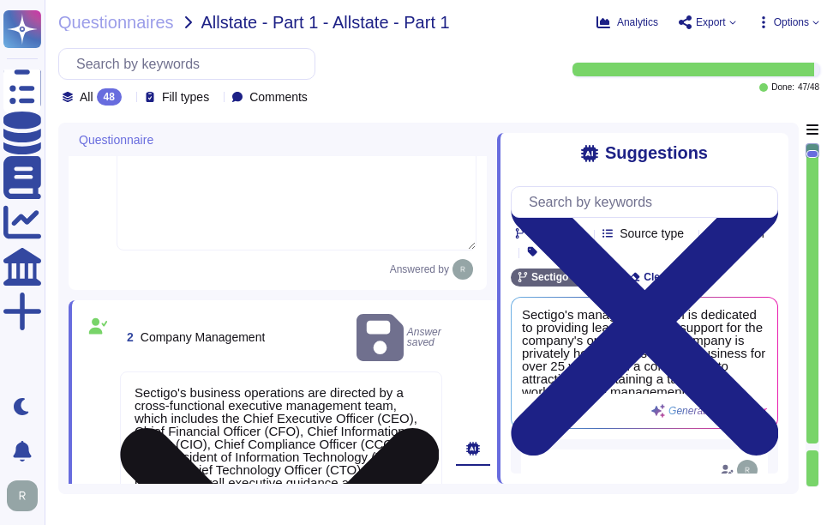
type textarea "None"
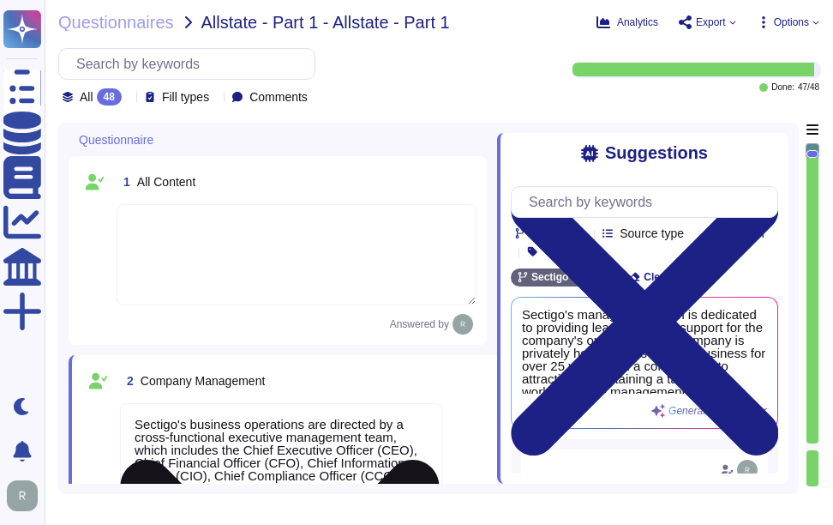
drag, startPoint x: 215, startPoint y: 442, endPoint x: 125, endPoint y: 428, distance: 91.2
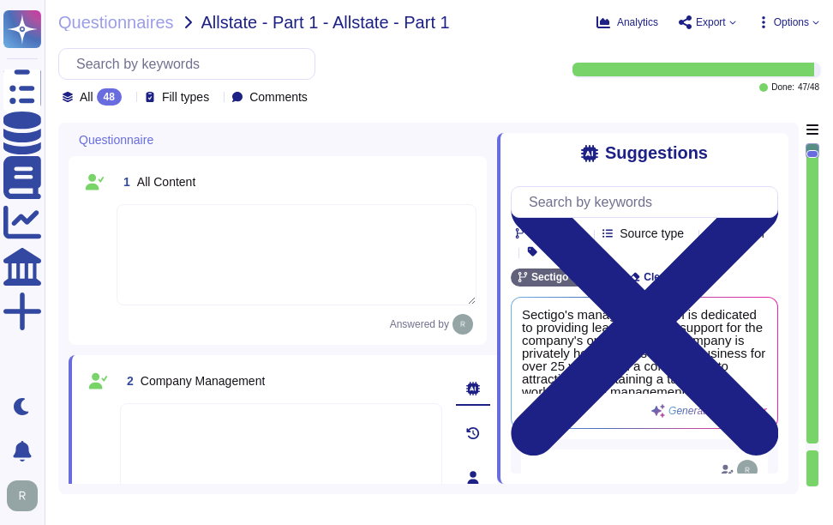
type textarea "None"
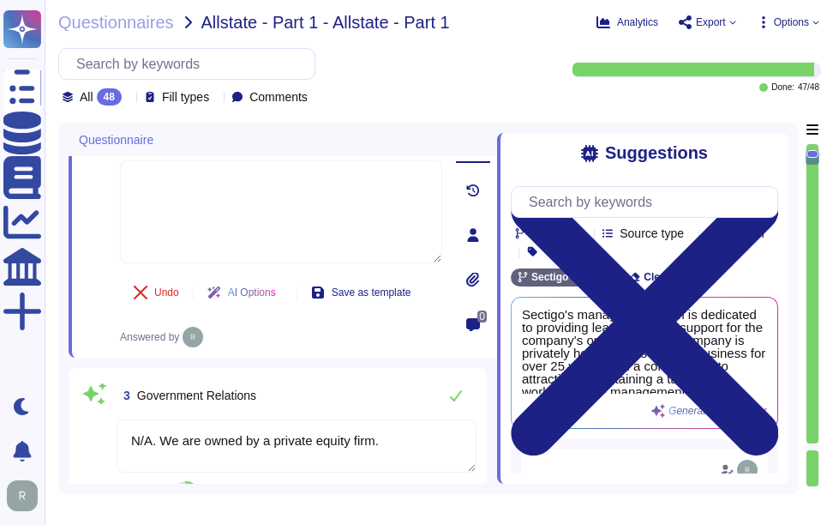
type textarea "Information Security team/Cyber Security team."
type textarea "Sectigo's business operations are directed by an executive management team that…"
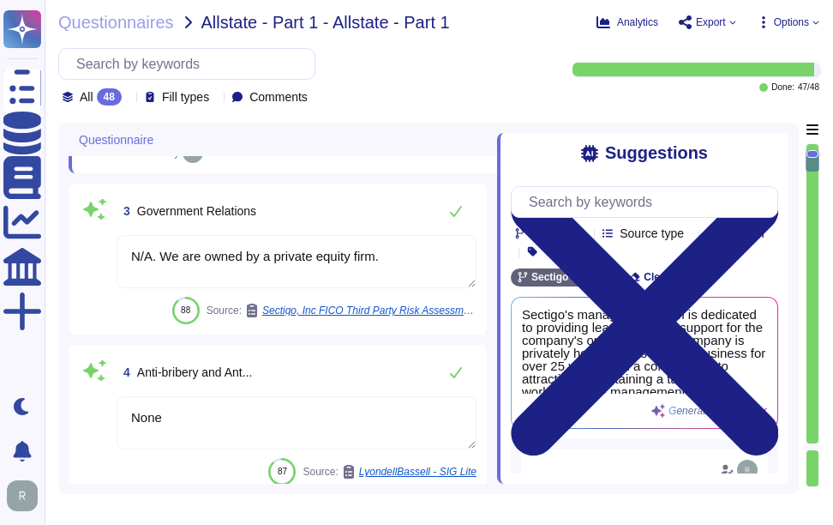
scroll to position [429, 0]
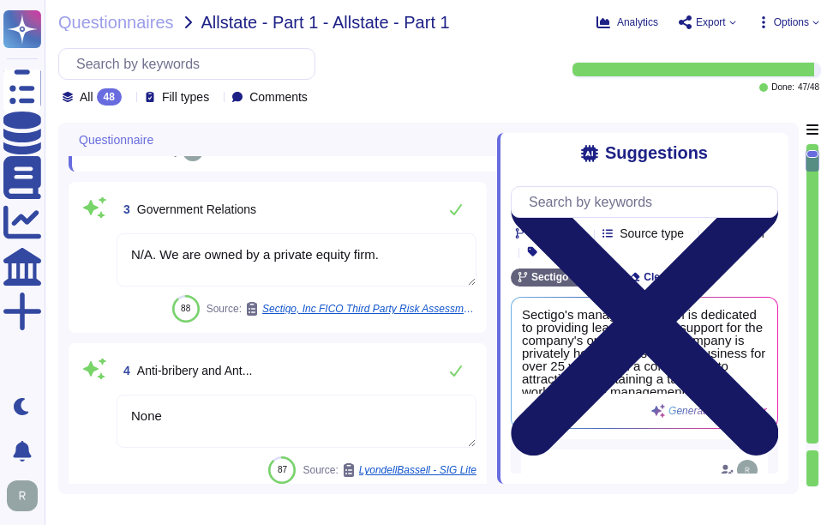
click at [767, 188] on icon at bounding box center [645, 322] width 268 height 268
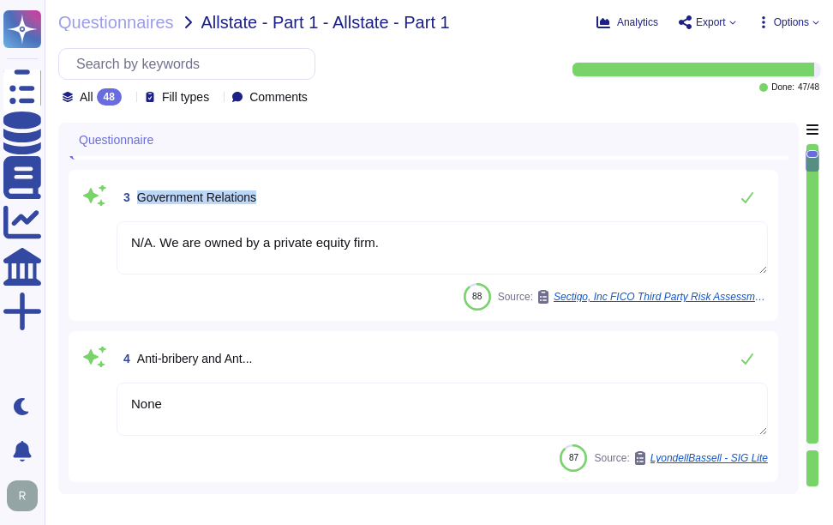
drag, startPoint x: 263, startPoint y: 198, endPoint x: 128, endPoint y: 175, distance: 137.4
click at [128, 175] on div "3 Government Relations N/A. We are owned by a private equity firm. 88 Source: S…" at bounding box center [424, 245] width 710 height 151
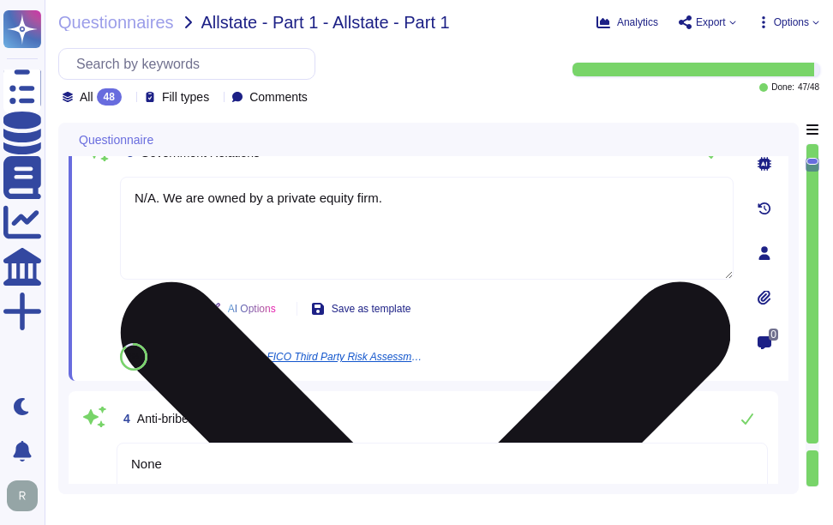
click at [275, 247] on textarea "N/A. We are owned by a private equity firm." at bounding box center [427, 228] width 614 height 103
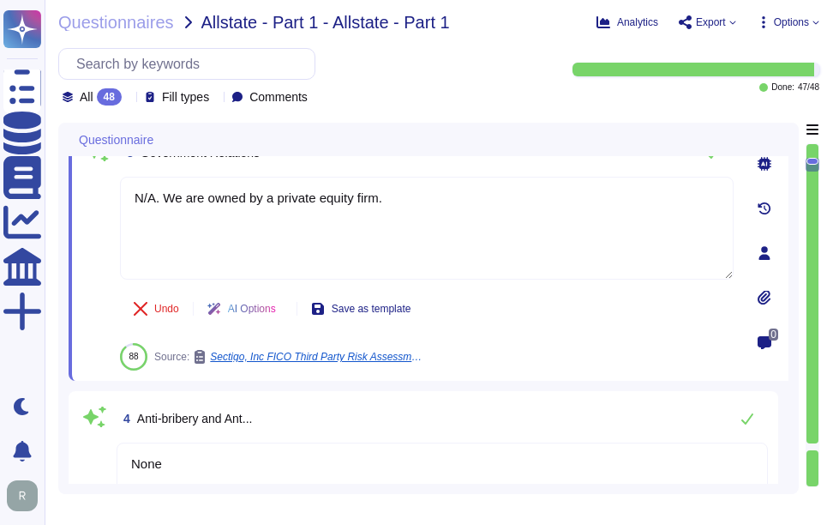
click at [91, 243] on span at bounding box center [97, 229] width 31 height 105
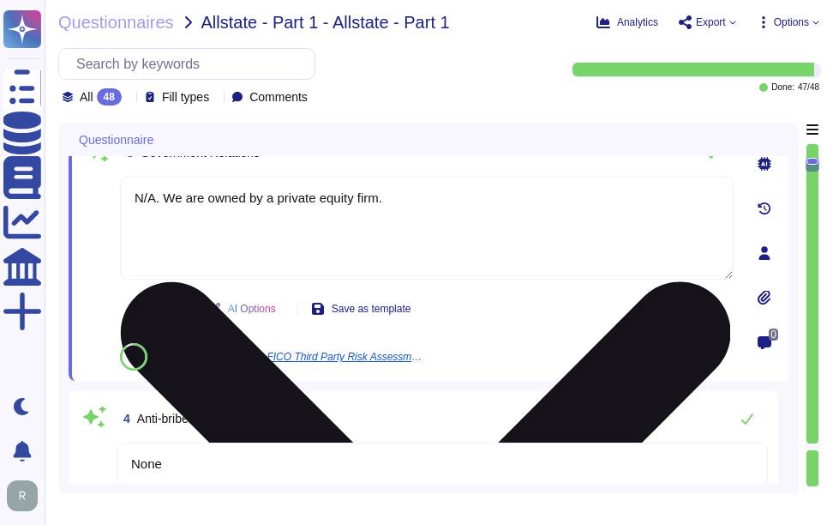
click at [287, 240] on textarea "N/A. We are owned by a private equity firm." at bounding box center [427, 228] width 614 height 103
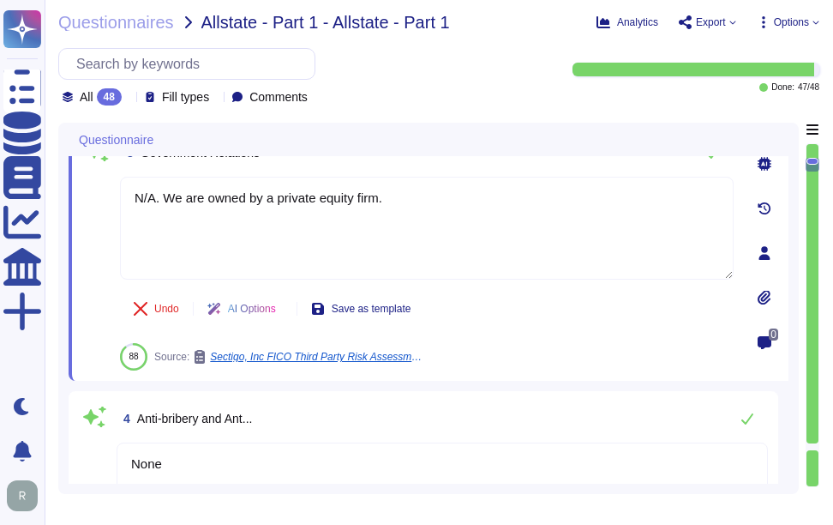
click at [761, 168] on icon at bounding box center [765, 164] width 14 height 14
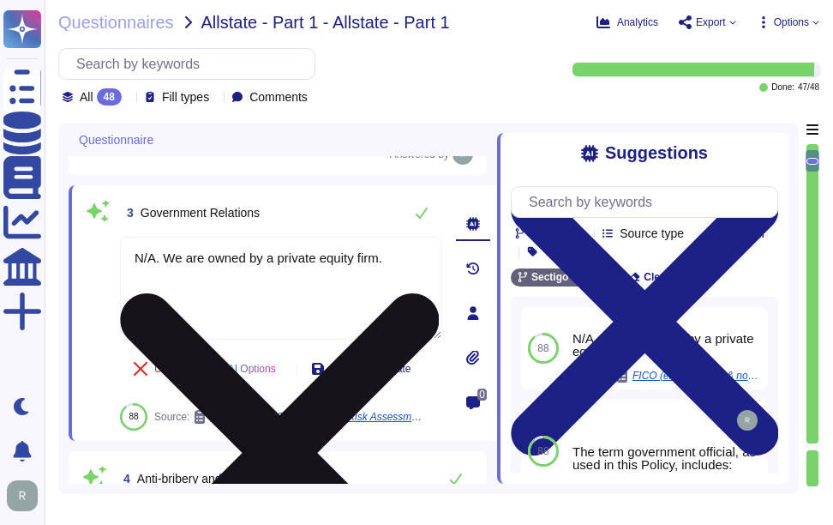
scroll to position [343, 0]
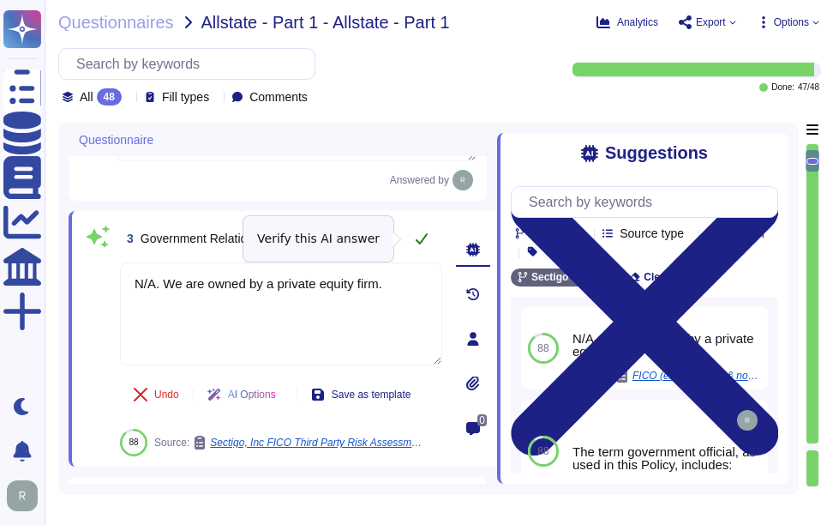
click at [418, 240] on icon at bounding box center [422, 239] width 14 height 14
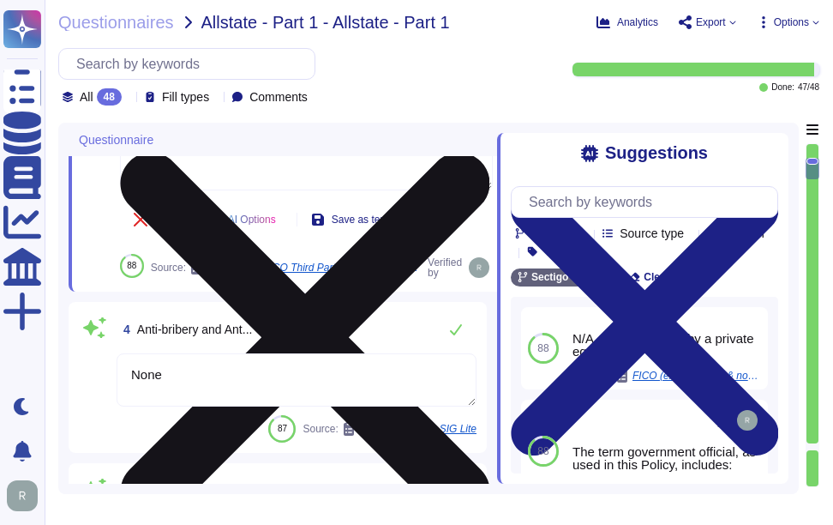
scroll to position [600, 0]
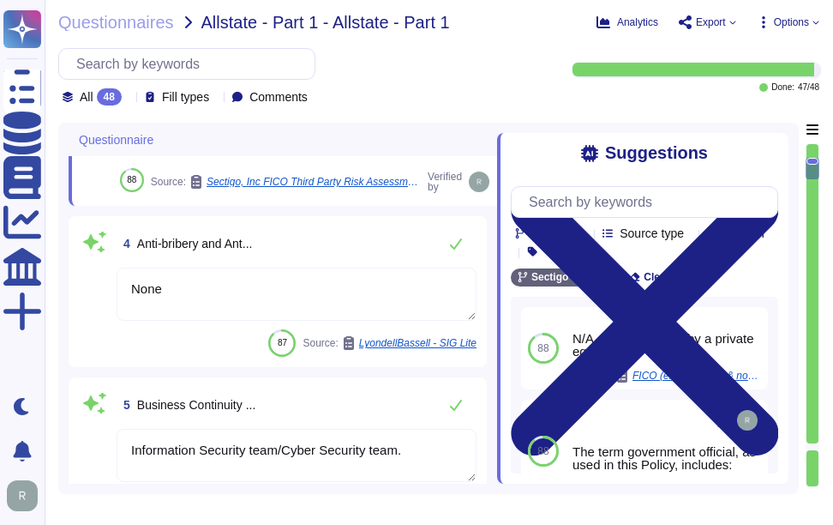
click at [294, 289] on textarea "None" at bounding box center [297, 294] width 360 height 53
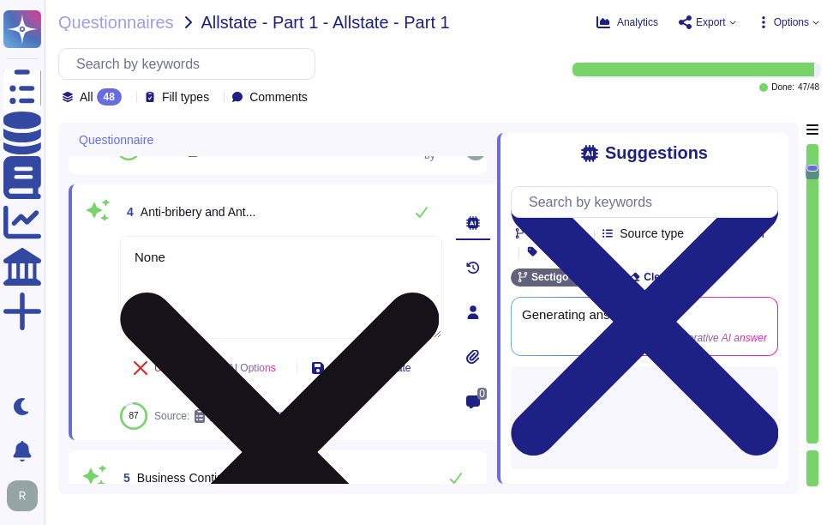
scroll to position [514, 0]
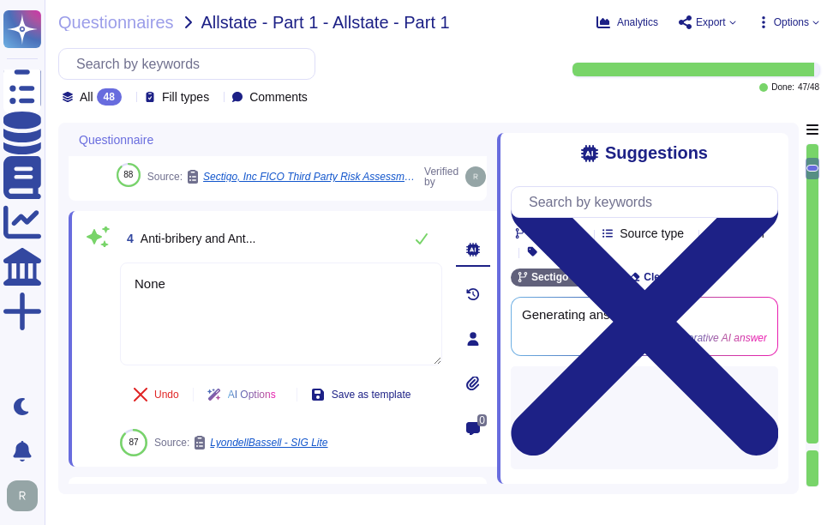
click at [251, 244] on span "Anti-bribery and Ant..." at bounding box center [199, 239] width 116 height 14
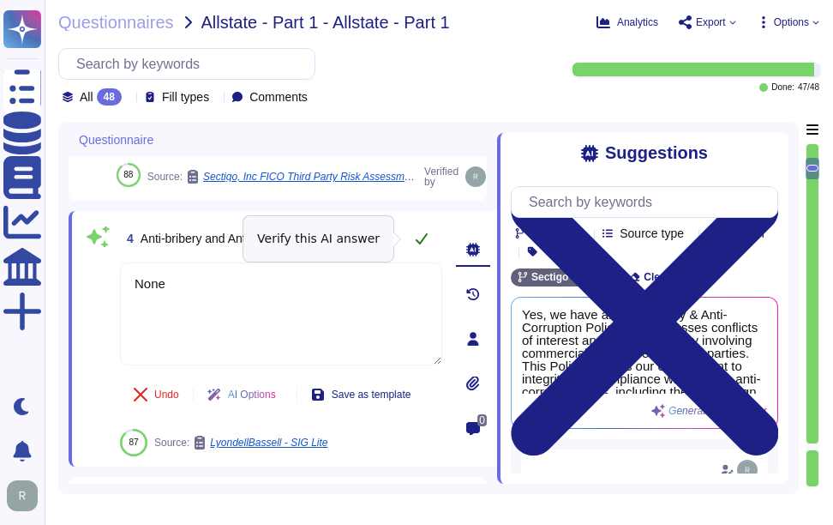
click at [419, 239] on icon at bounding box center [422, 239] width 14 height 14
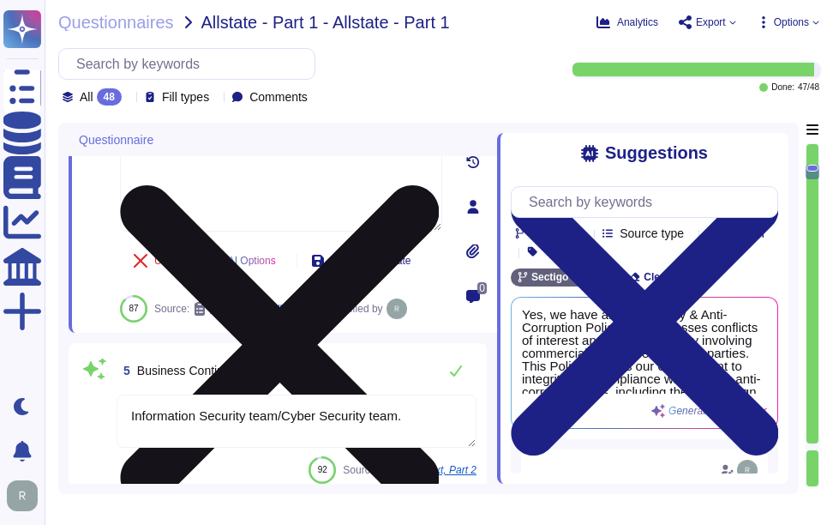
scroll to position [686, 0]
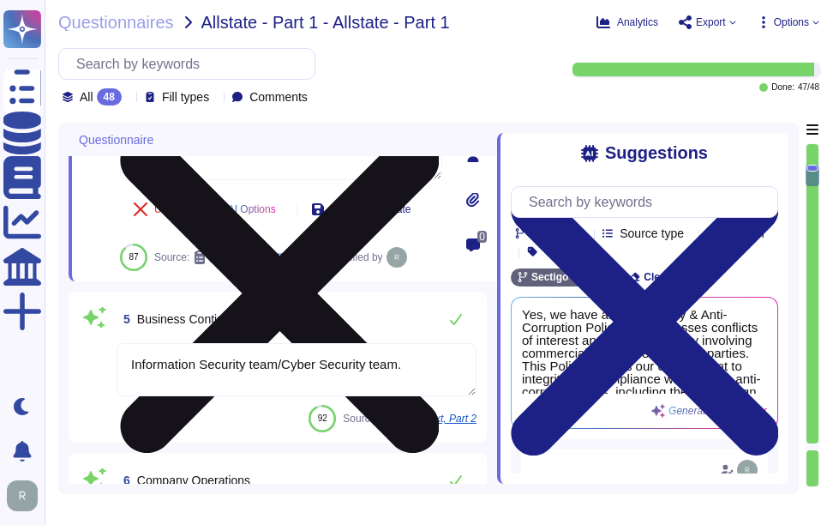
type textarea "Sectigo Limited"
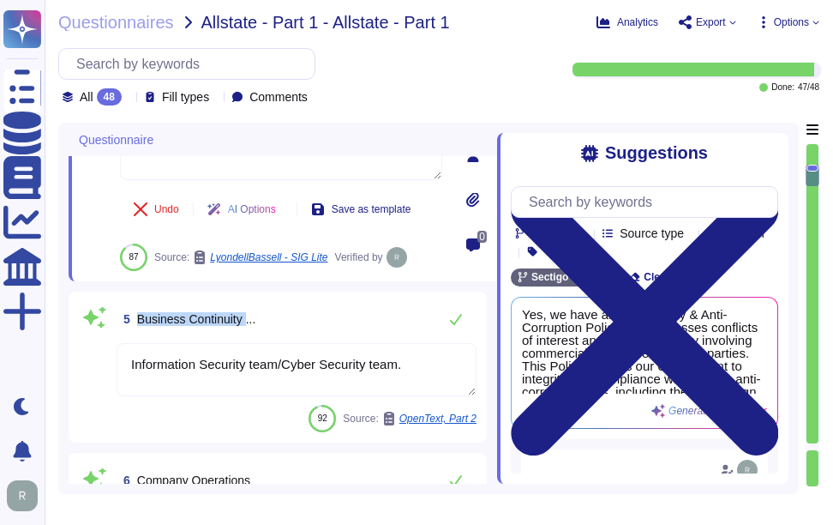
drag, startPoint x: 245, startPoint y: 318, endPoint x: 135, endPoint y: 312, distance: 110.8
click at [135, 312] on span "5 Business Continuity ..." at bounding box center [186, 319] width 139 height 31
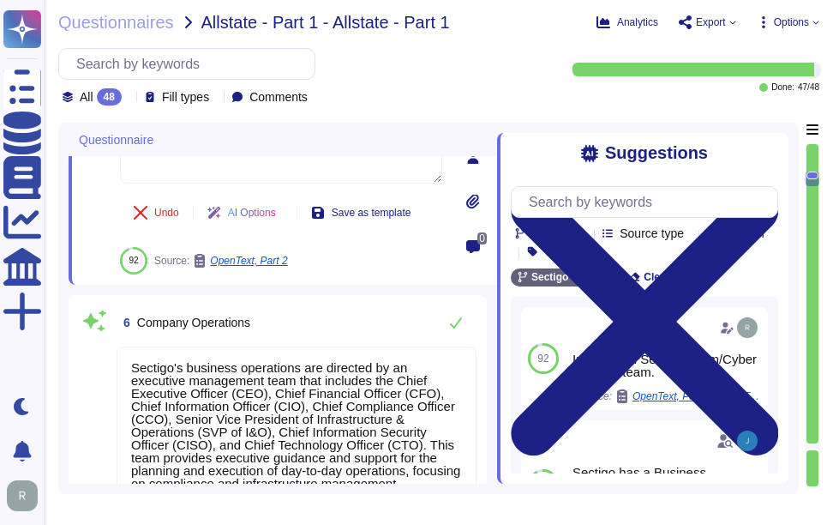
type textarea "We are privately held and do not share this information."
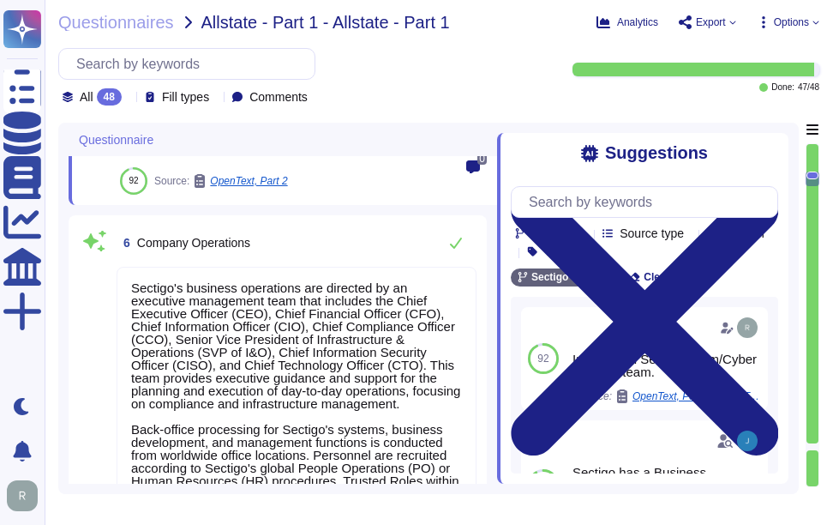
scroll to position [943, 0]
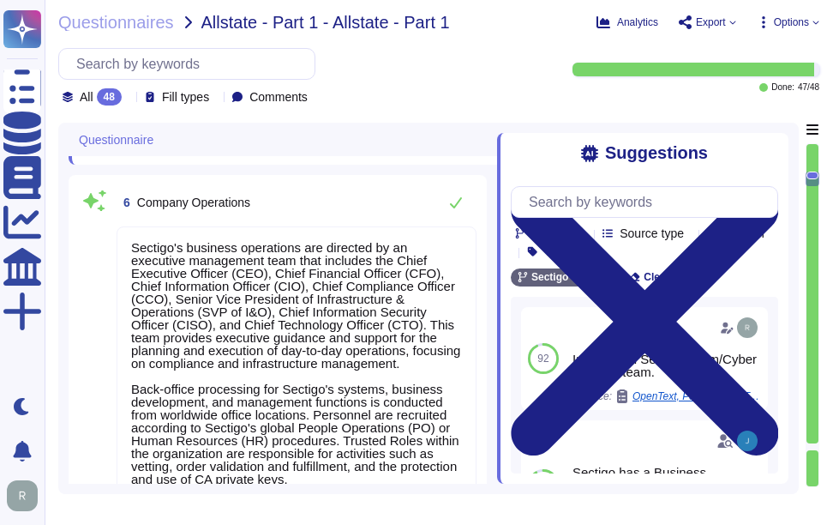
type textarea "Sectigo Limited"
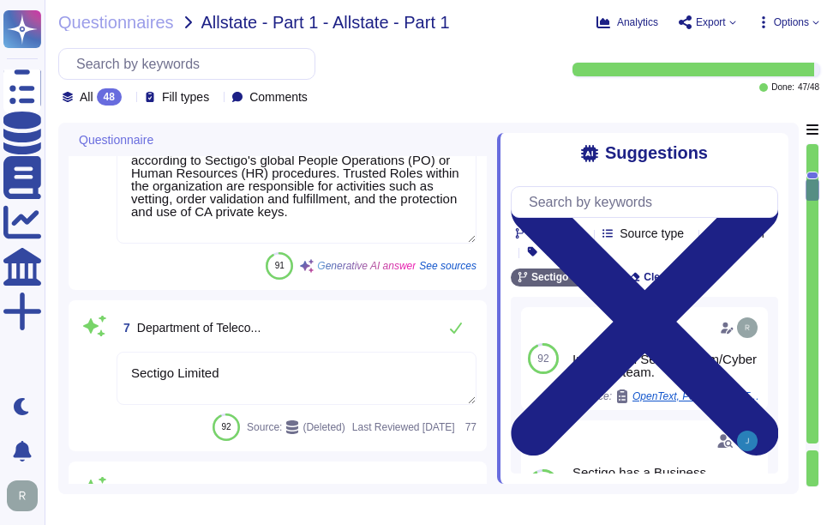
type textarea "The Chief Executive Officer (CEO) is part of Sectigo's executive management tea…"
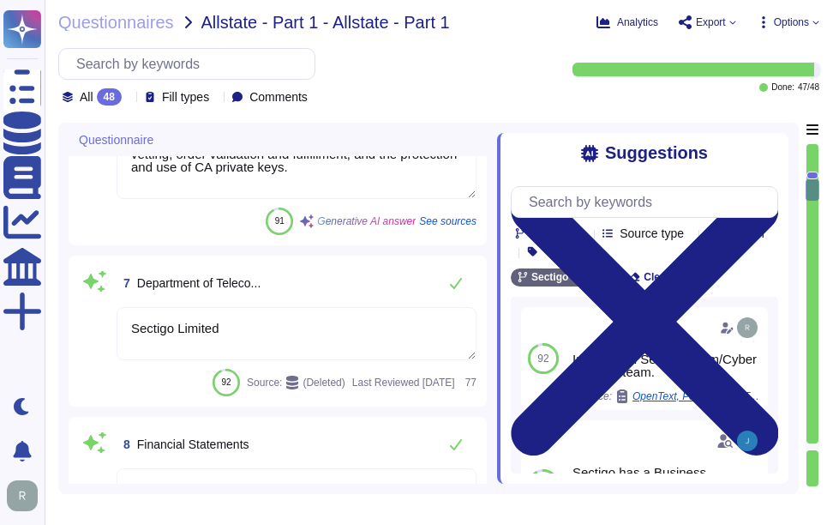
scroll to position [1286, 0]
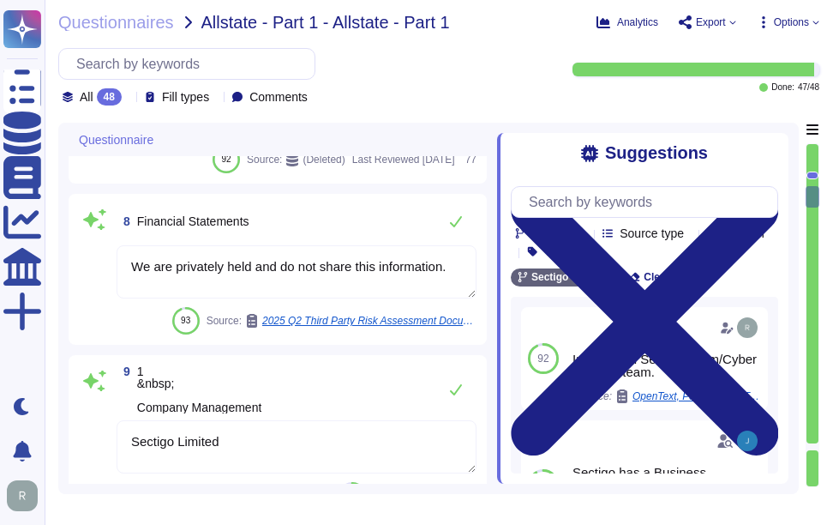
type textarea "Subject Distinguished Name Fields commonName"
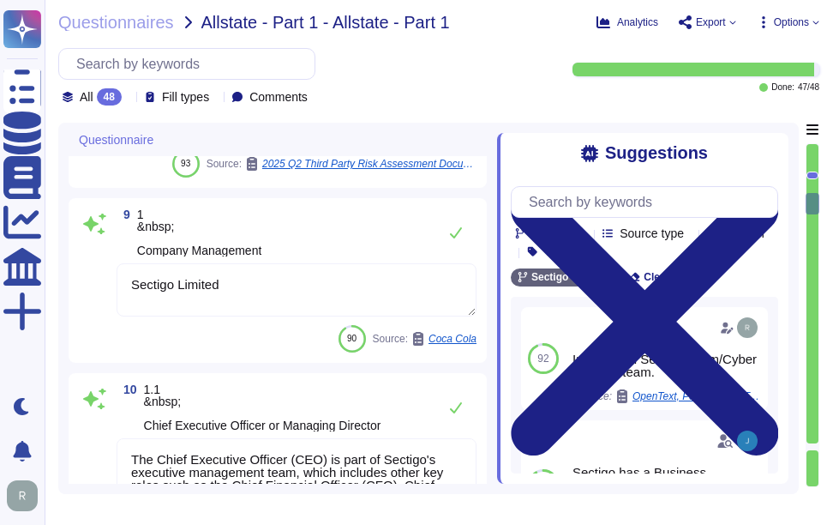
type textarea "Your Enterprise Sales Representative can provide this information."
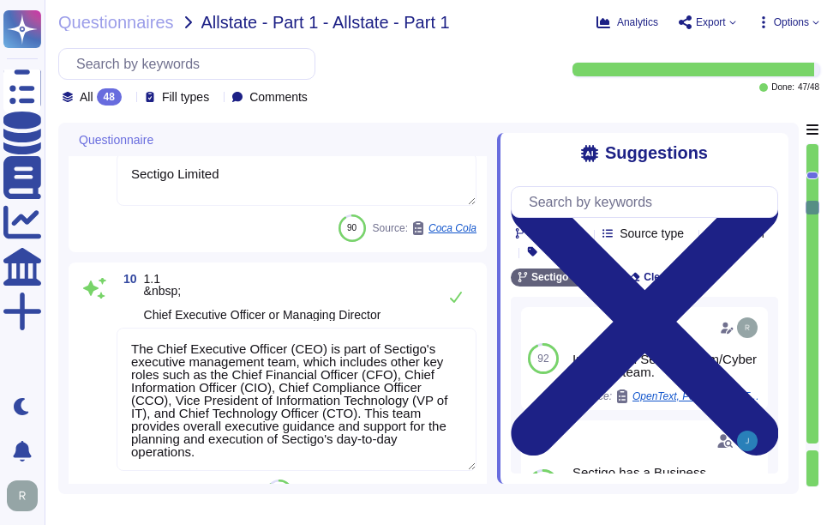
type textarea "Your enterprise representative will provide these details."
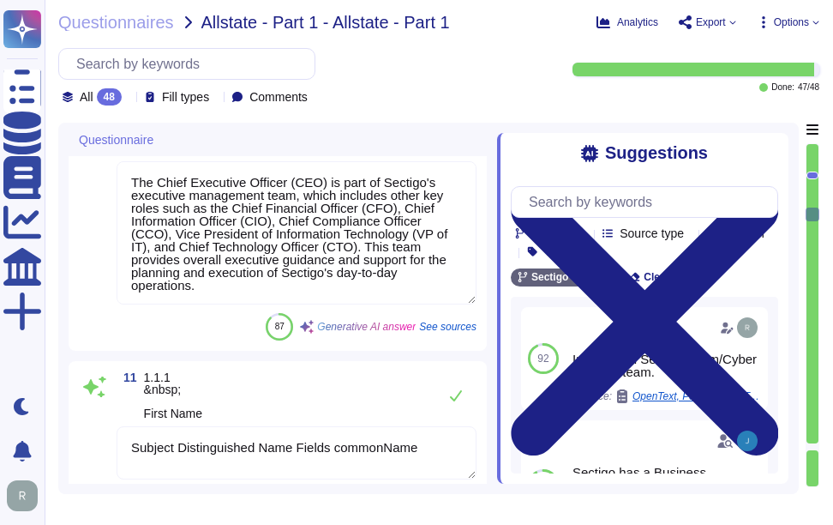
type textarea "To ensure electronic delivery for future renewals of the certificate, please pr…"
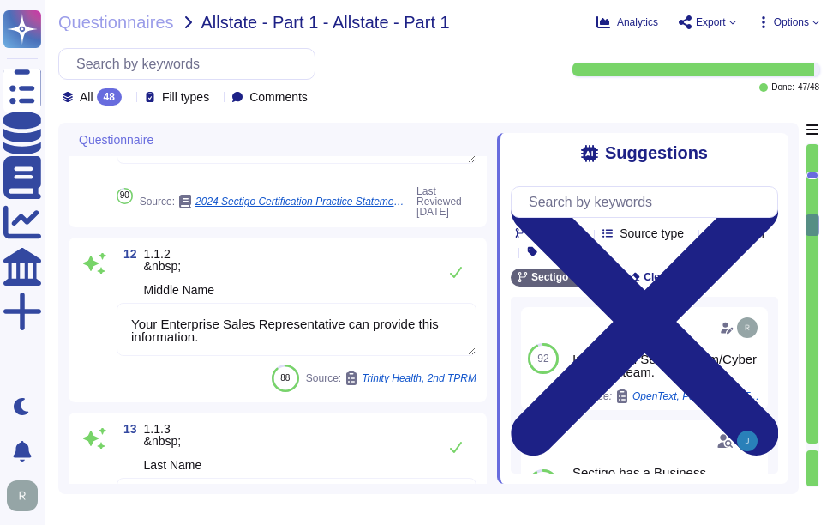
type textarea "The Chief Executive Officer (CEO) is part of Sectigo's executive management tea…"
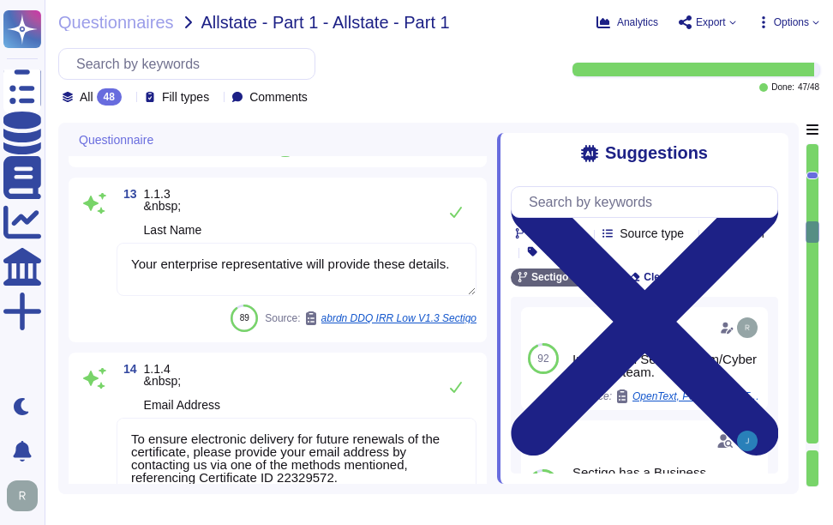
type textarea "Subject Distinguished Name Fields commonName"
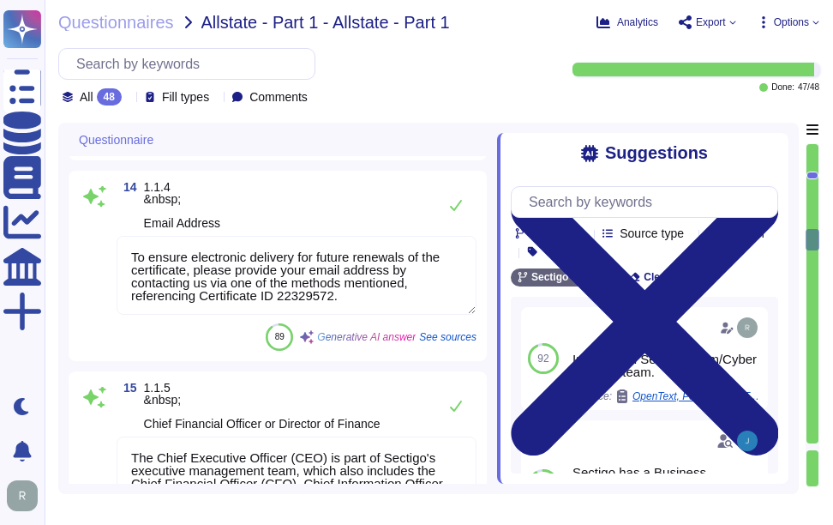
type textarea "Sectigo Limited"
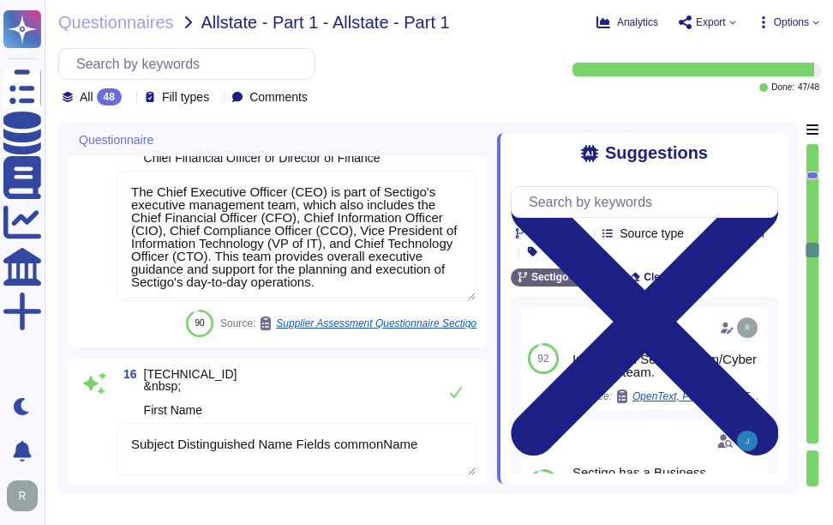
type textarea "Subject Distinguished Name Fields commonName"
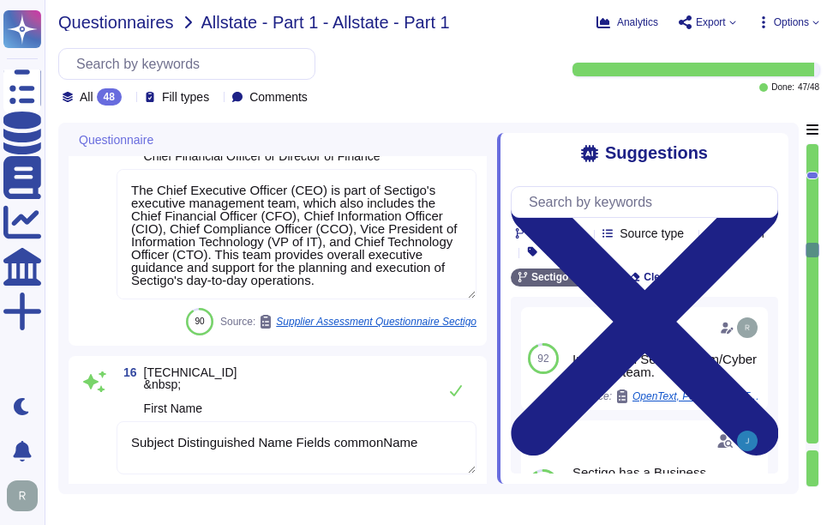
click at [110, 22] on span "Questionnaires" at bounding box center [116, 22] width 116 height 17
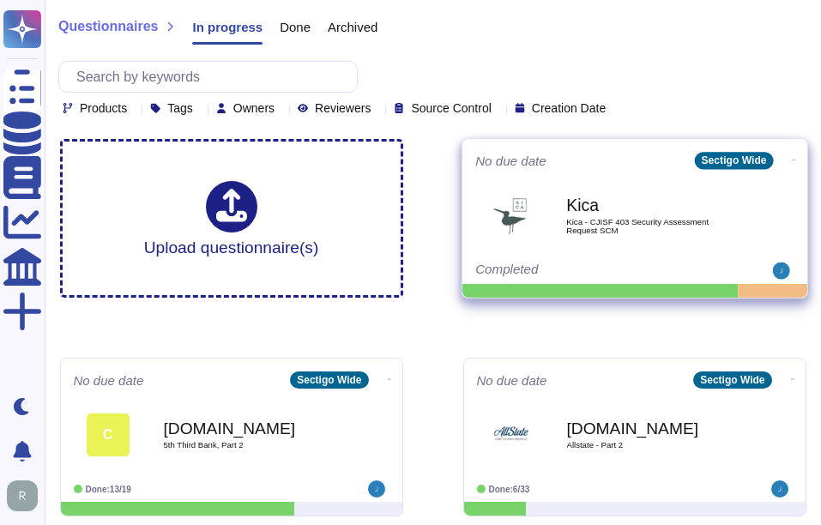
click at [632, 227] on span "Kica - CJISF 403 Security Assessment Request SCM" at bounding box center [652, 226] width 173 height 16
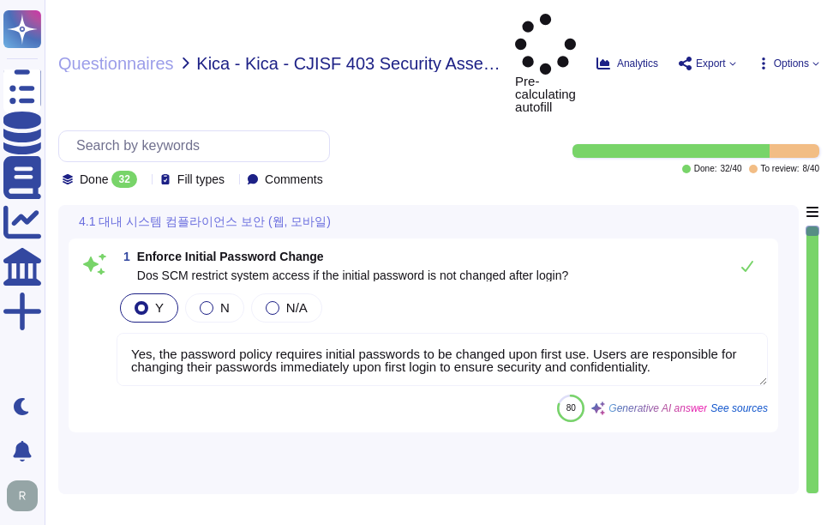
type textarea "Yes, the password policy requires initial passwords to be changed upon first us…"
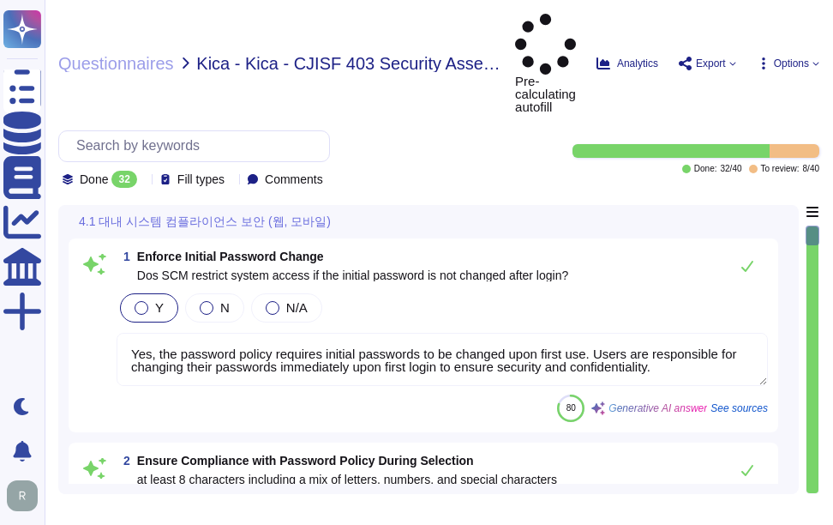
type textarea "Our password policy requires that passwords must be at least 8 characters long …"
type textarea "Yes. Passwords must be at least 8 characters long, including complexity require…"
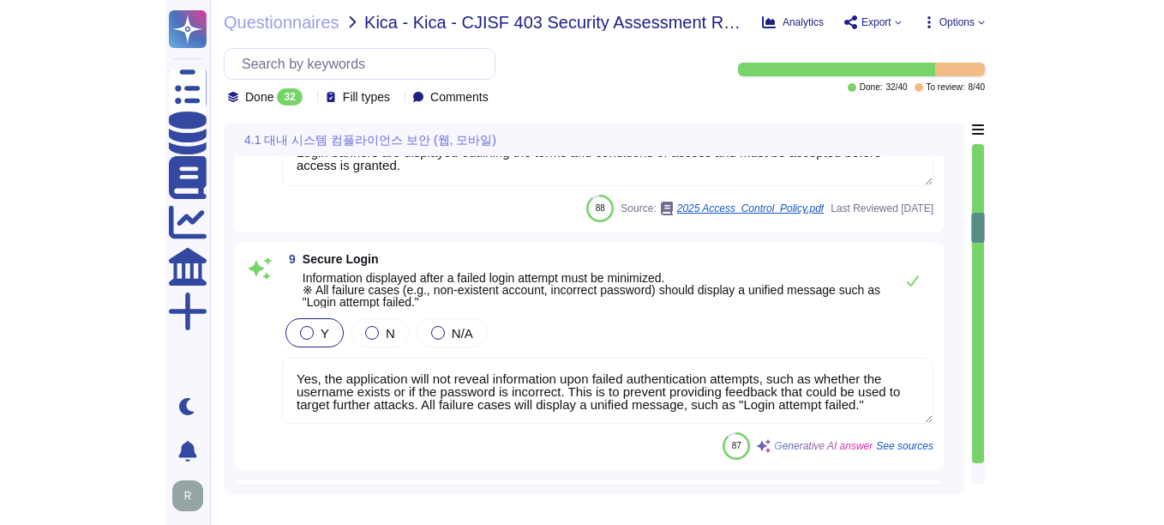
scroll to position [2, 0]
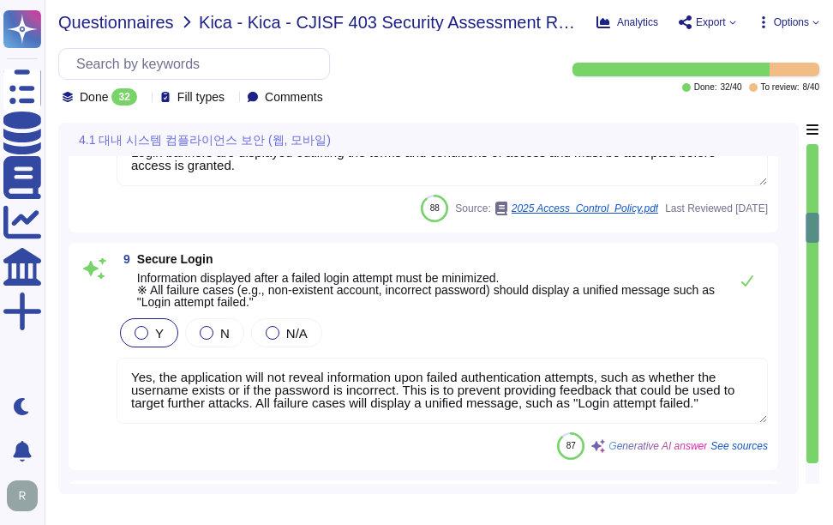
click at [135, 23] on span "Questionnaires" at bounding box center [116, 22] width 116 height 17
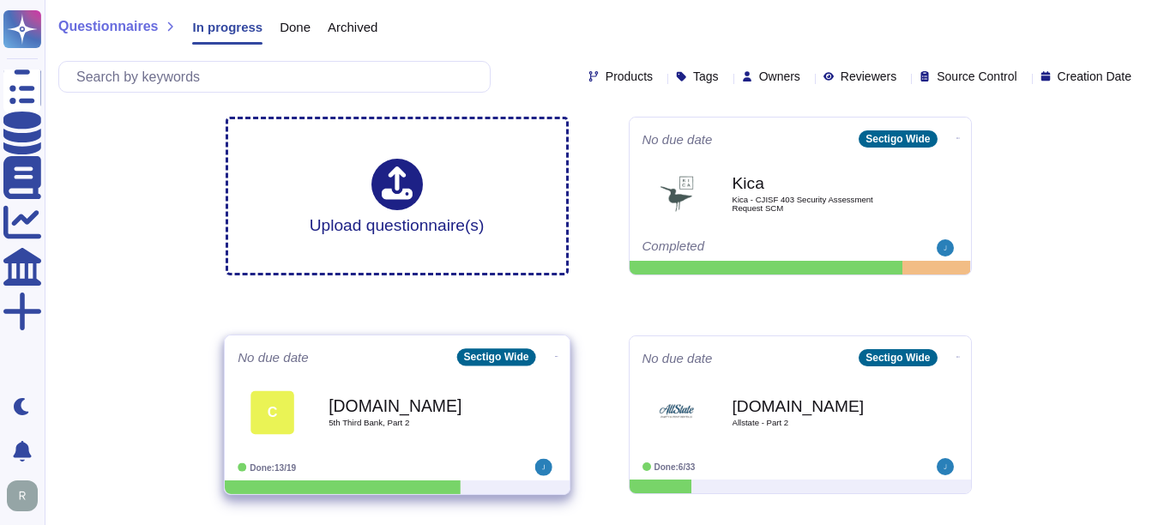
click at [428, 424] on span "5th Third Bank, Part 2" at bounding box center [414, 422] width 173 height 9
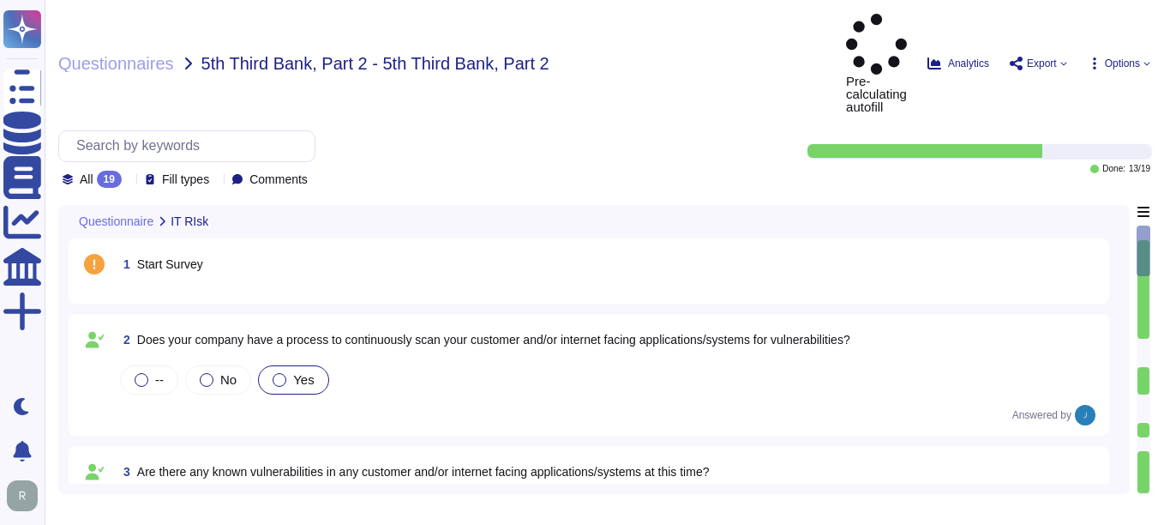
click at [192, 249] on span "1 Start Survey" at bounding box center [160, 264] width 87 height 31
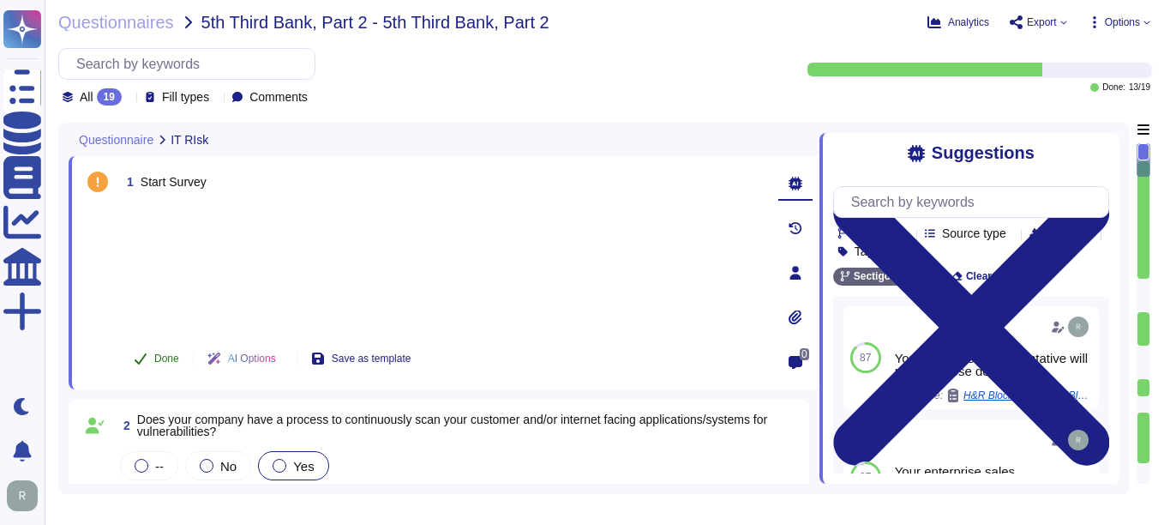
click at [165, 363] on span "Done" at bounding box center [166, 358] width 25 height 10
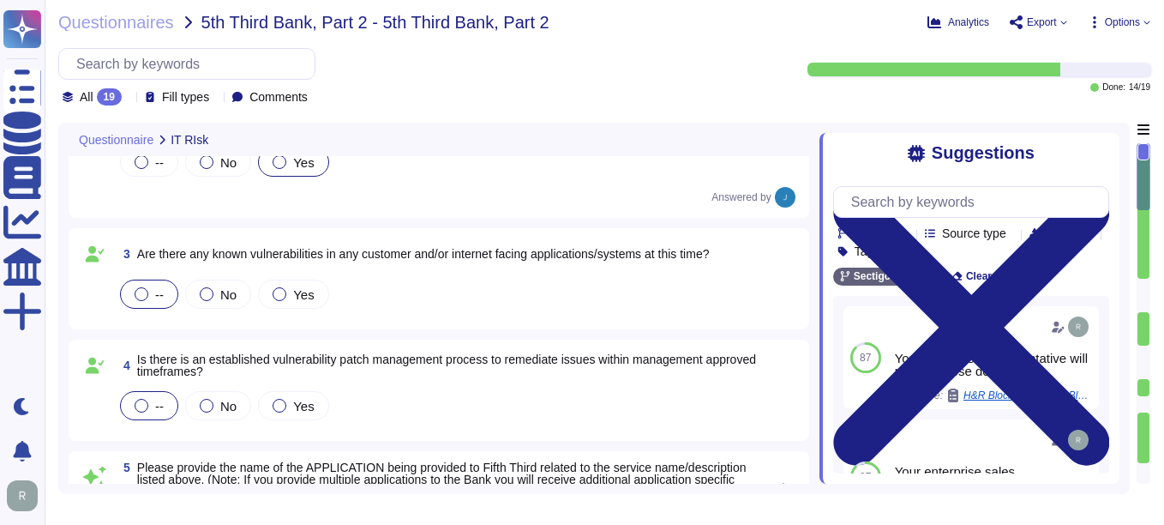
scroll to position [343, 0]
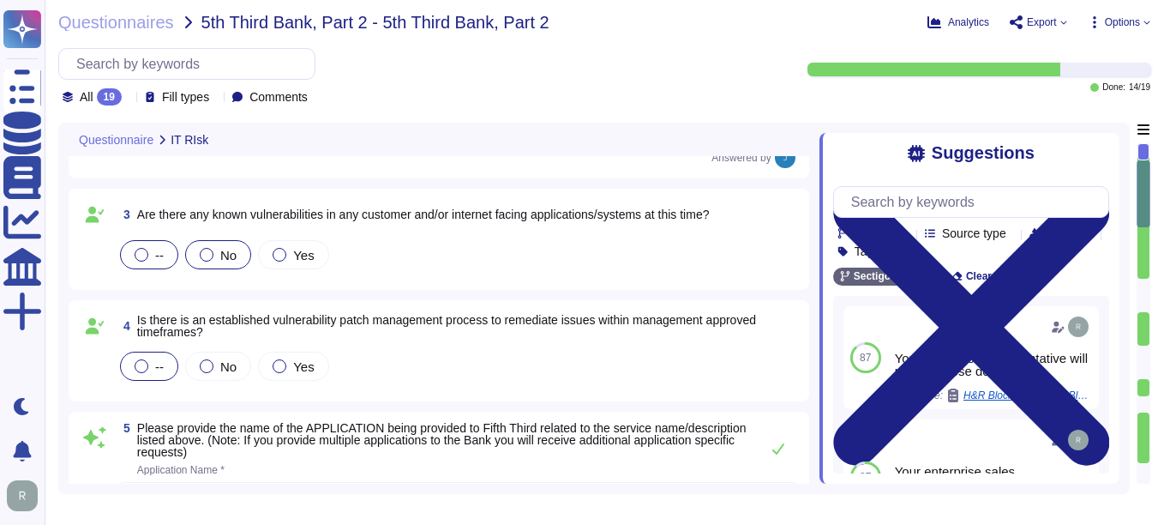
click at [204, 258] on div at bounding box center [207, 255] width 14 height 14
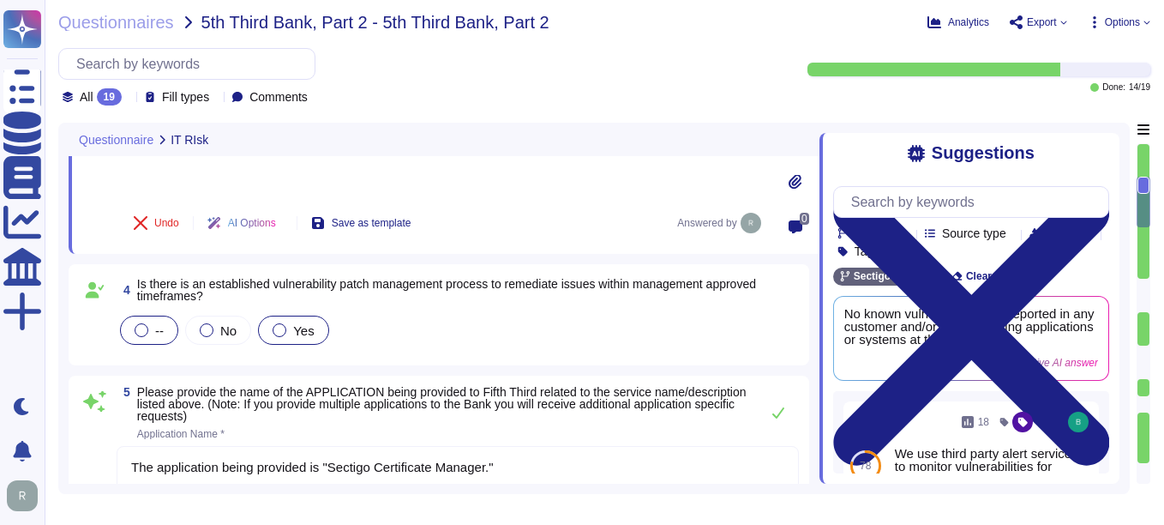
click at [285, 330] on div at bounding box center [280, 330] width 14 height 14
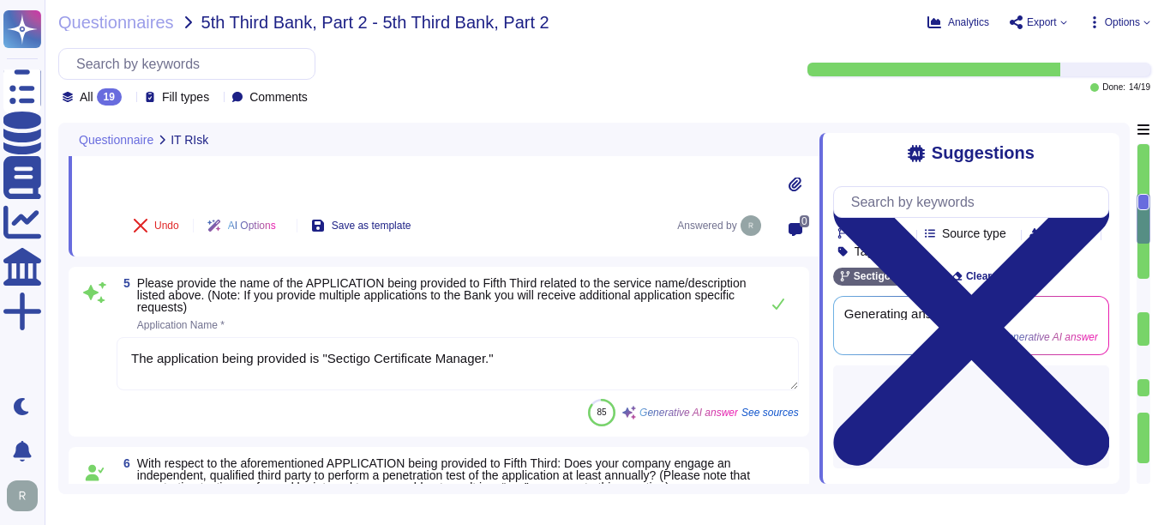
scroll to position [514, 0]
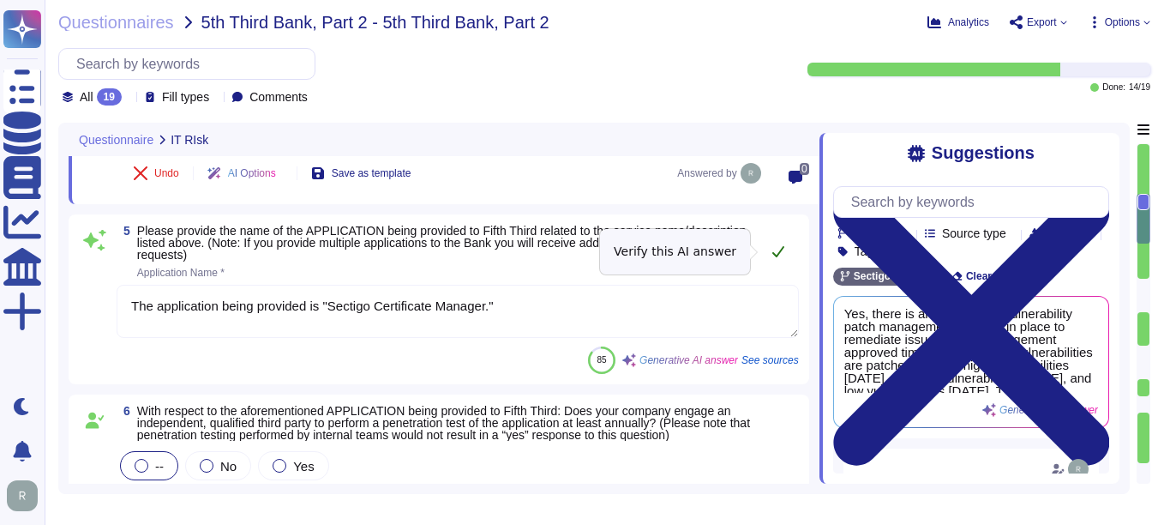
click at [776, 255] on icon at bounding box center [779, 251] width 12 height 11
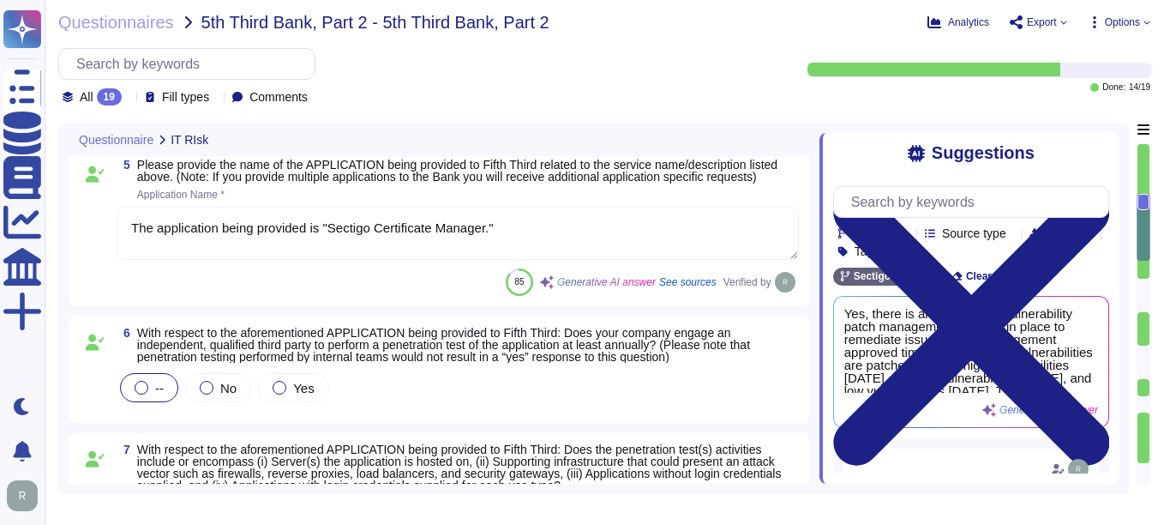
scroll to position [600, 0]
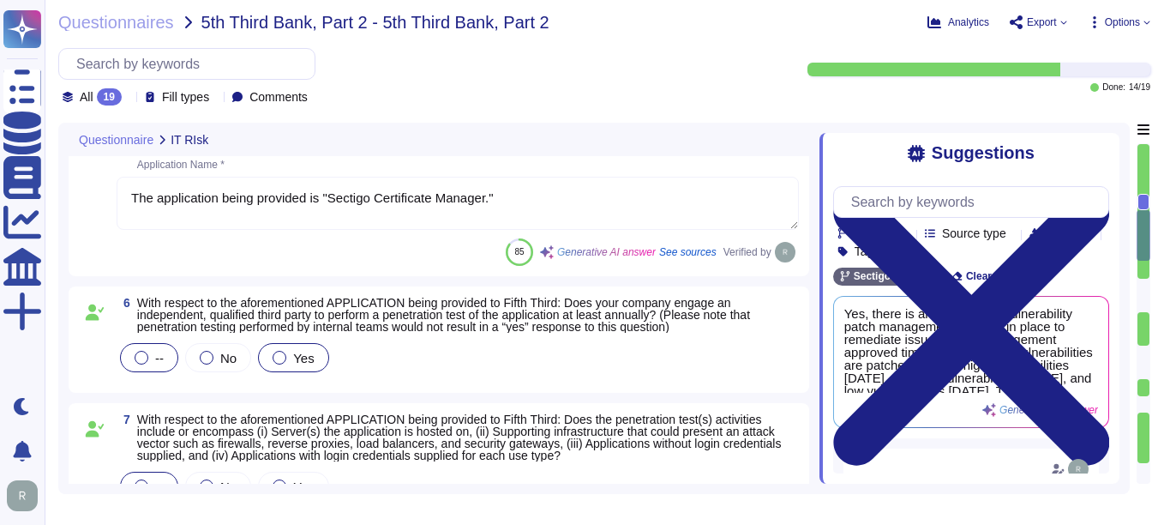
click at [284, 354] on div at bounding box center [280, 358] width 14 height 14
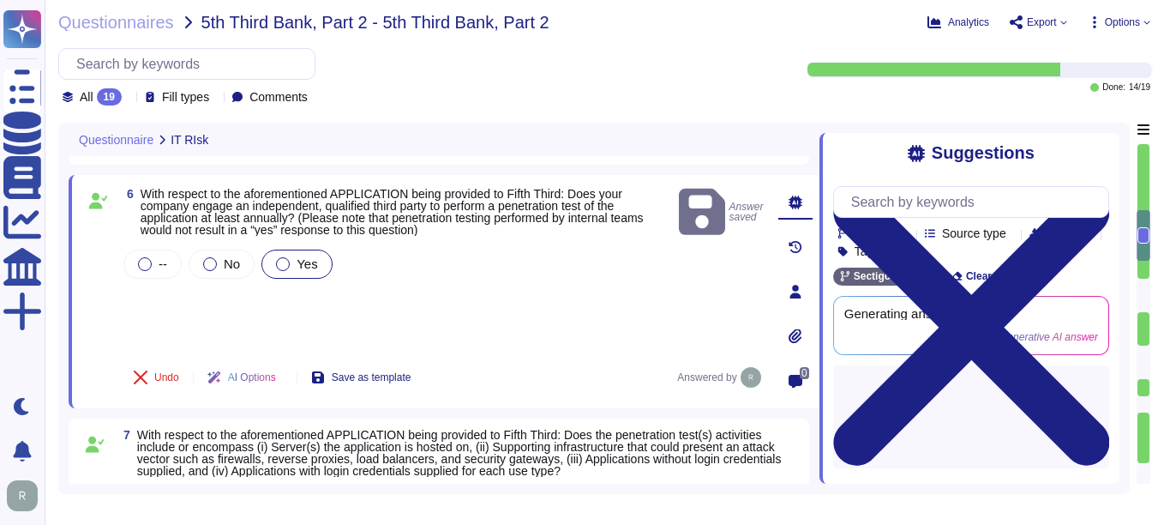
click at [238, 318] on div "-- No Yes" at bounding box center [442, 298] width 645 height 104
drag, startPoint x: 238, startPoint y: 318, endPoint x: 376, endPoint y: 299, distance: 138.5
click at [376, 299] on div "-- No Yes" at bounding box center [442, 298] width 645 height 104
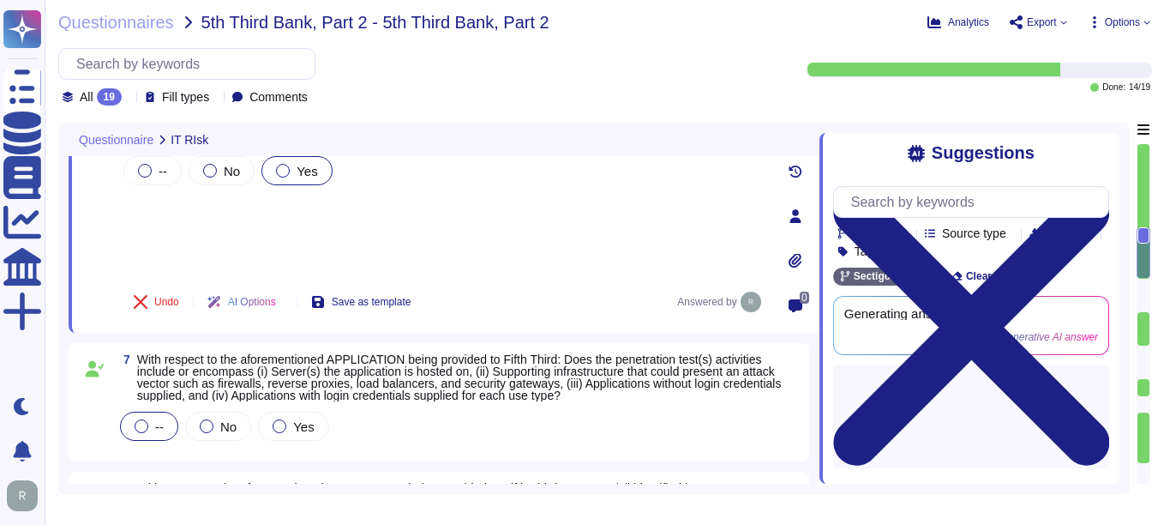
scroll to position [772, 0]
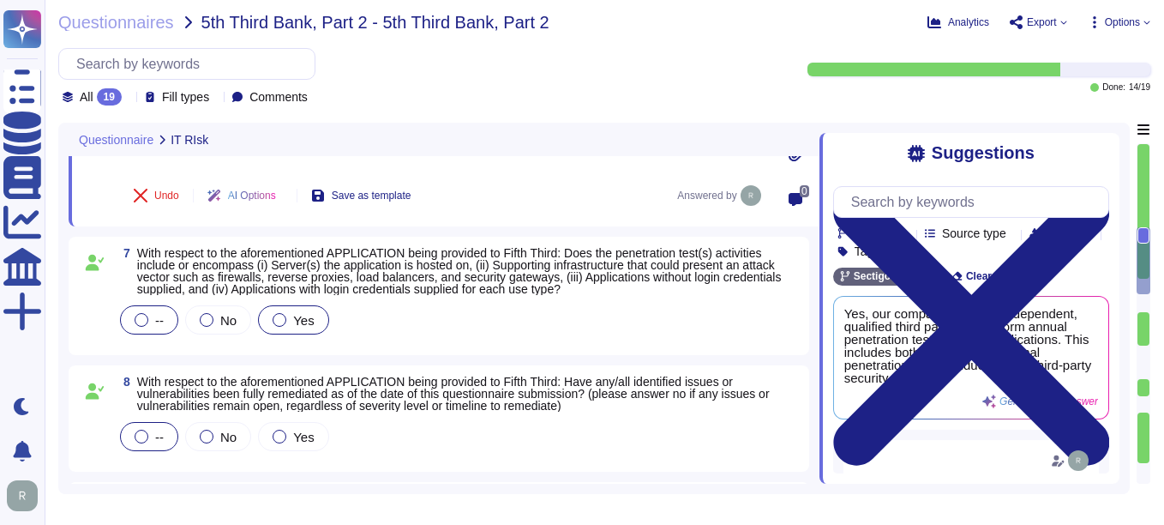
click at [280, 318] on div at bounding box center [280, 320] width 14 height 14
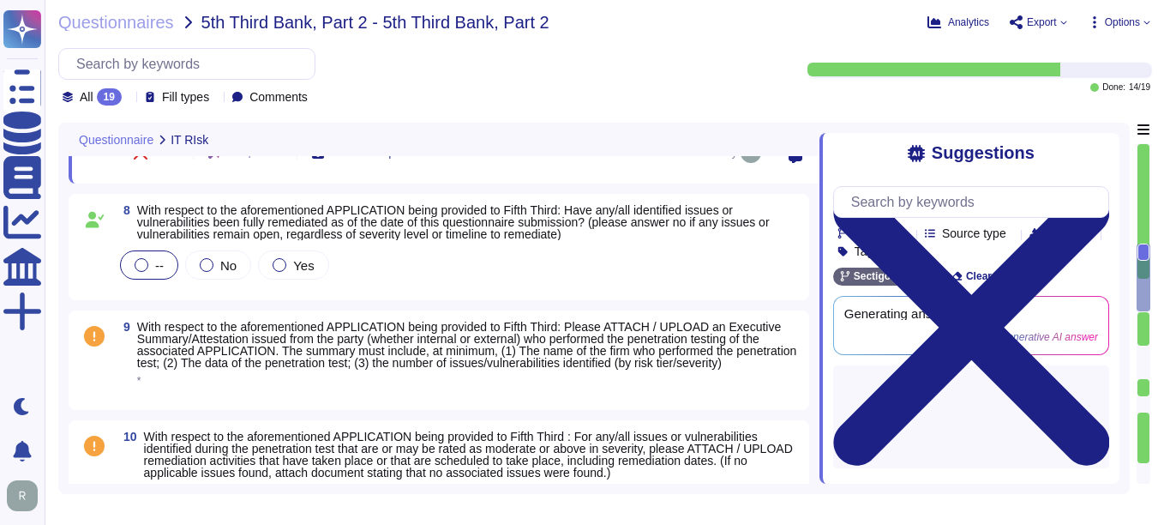
scroll to position [943, 0]
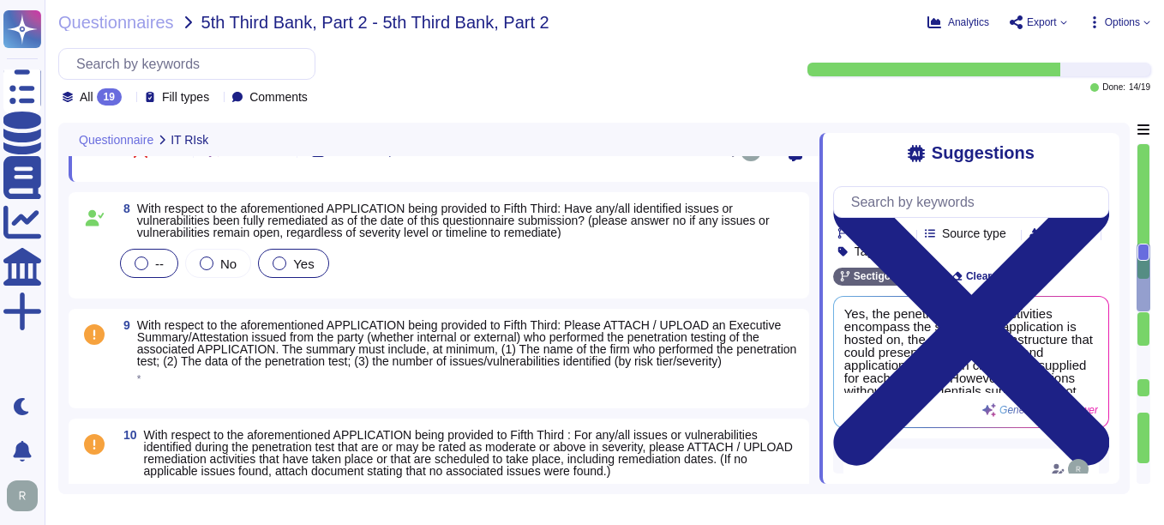
click at [274, 262] on div "Yes" at bounding box center [293, 263] width 70 height 29
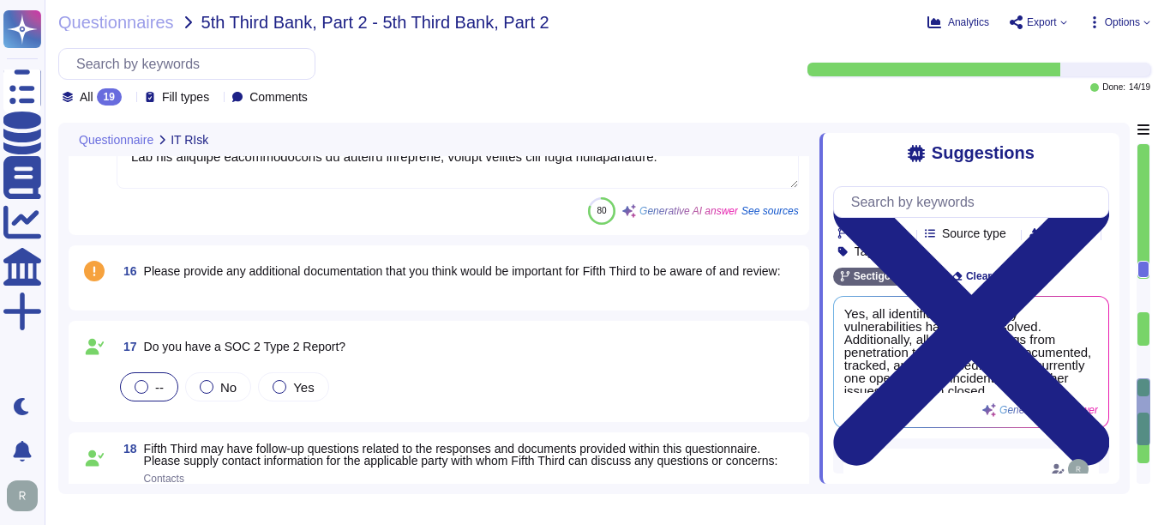
scroll to position [1974, 0]
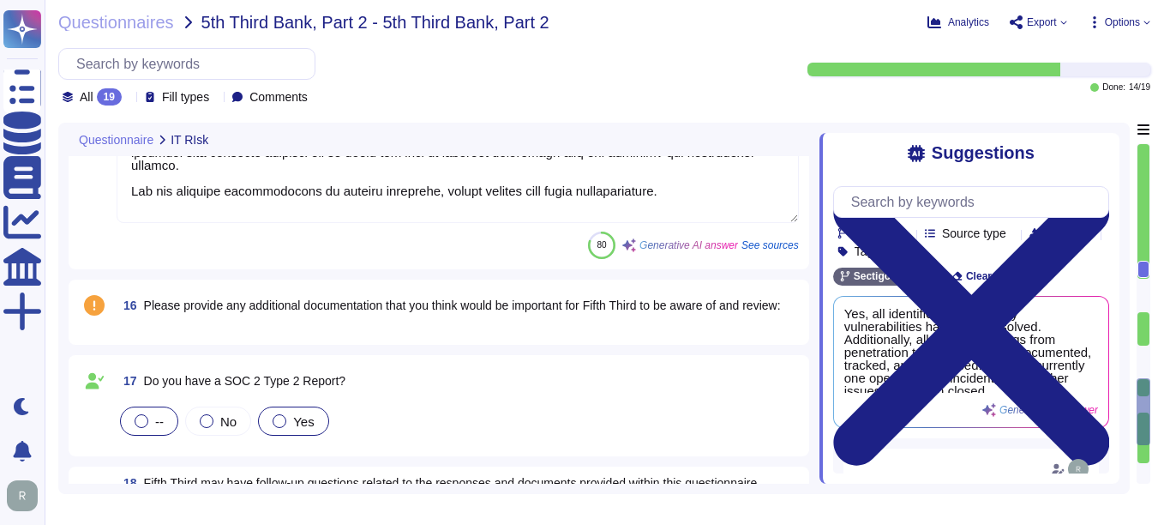
click at [285, 416] on div at bounding box center [280, 421] width 14 height 14
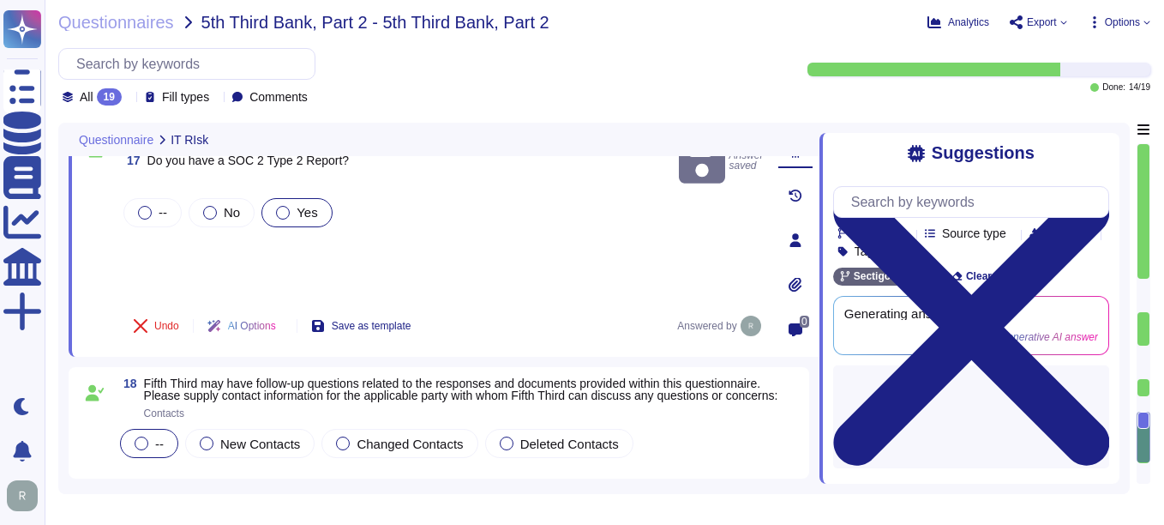
scroll to position [2145, 0]
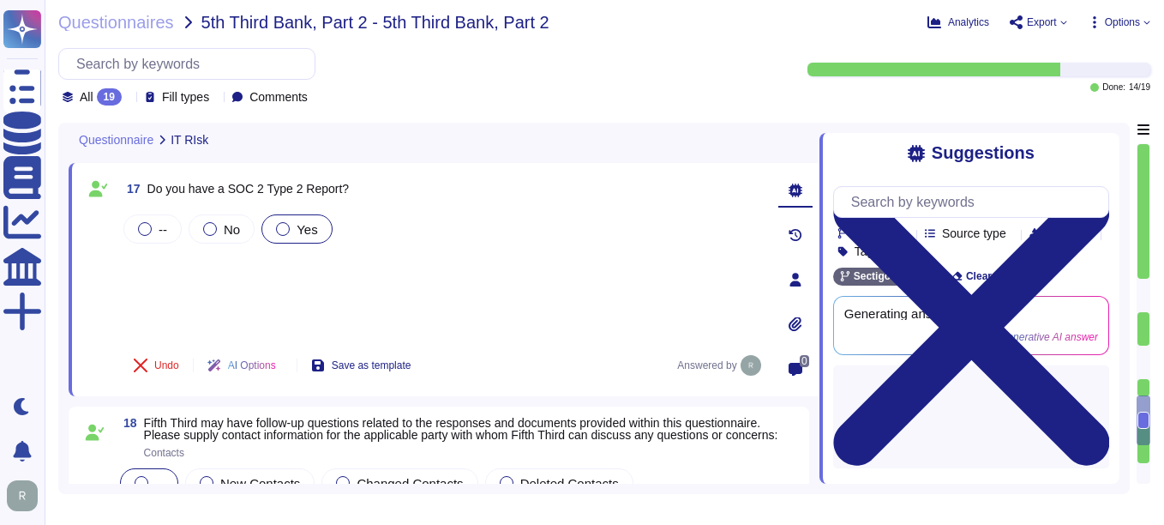
click at [302, 287] on div "-- No Yes" at bounding box center [442, 274] width 645 height 127
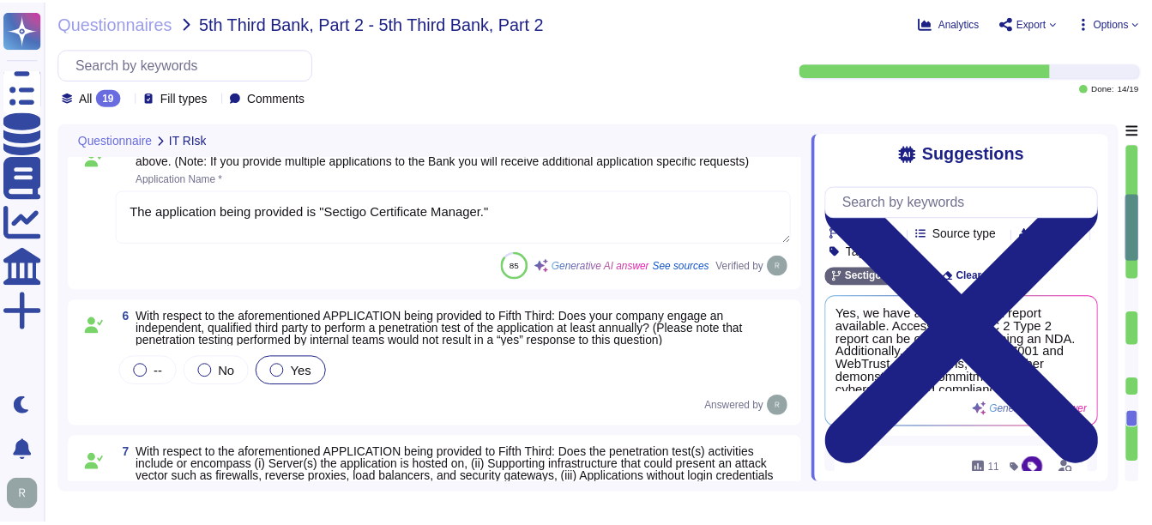
scroll to position [400, 0]
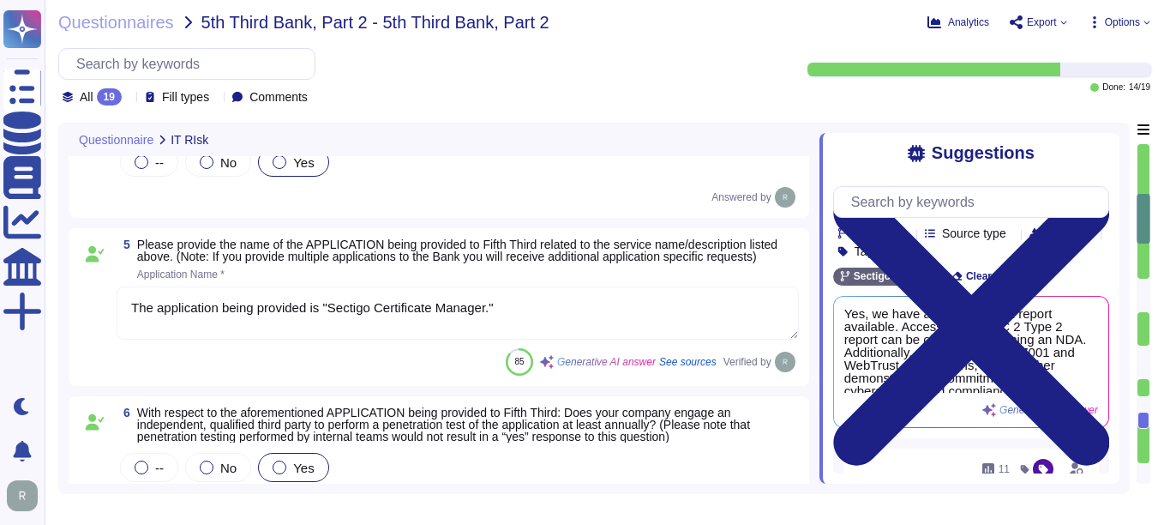
click at [154, 32] on div "Questionnaires 5th Third Bank, Part 2 - 5th Third Bank, Part 2 Analytics Export…" at bounding box center [605, 262] width 1120 height 525
click at [153, 25] on span "Questionnaires" at bounding box center [116, 22] width 116 height 17
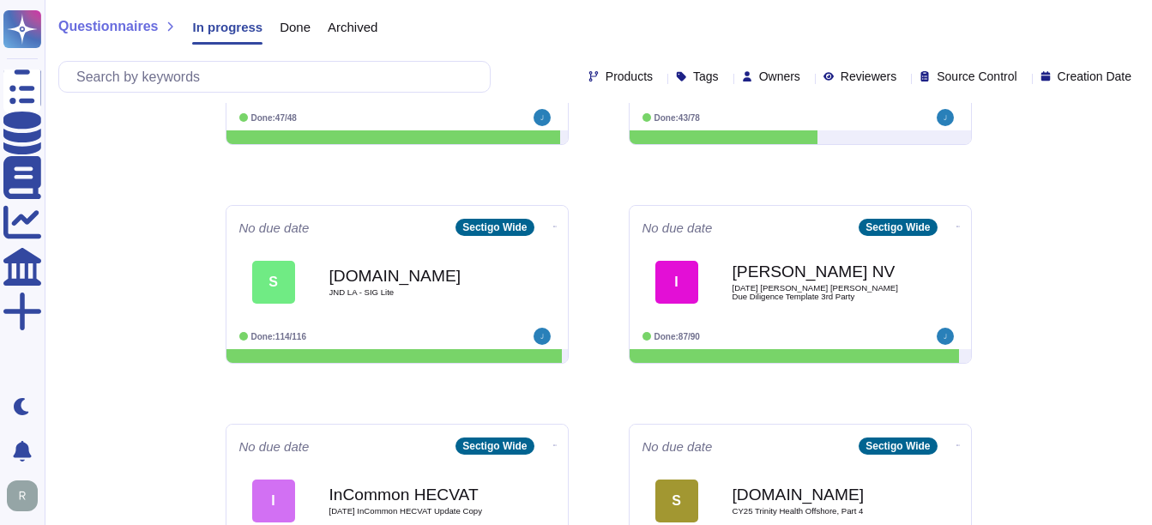
scroll to position [554, 0]
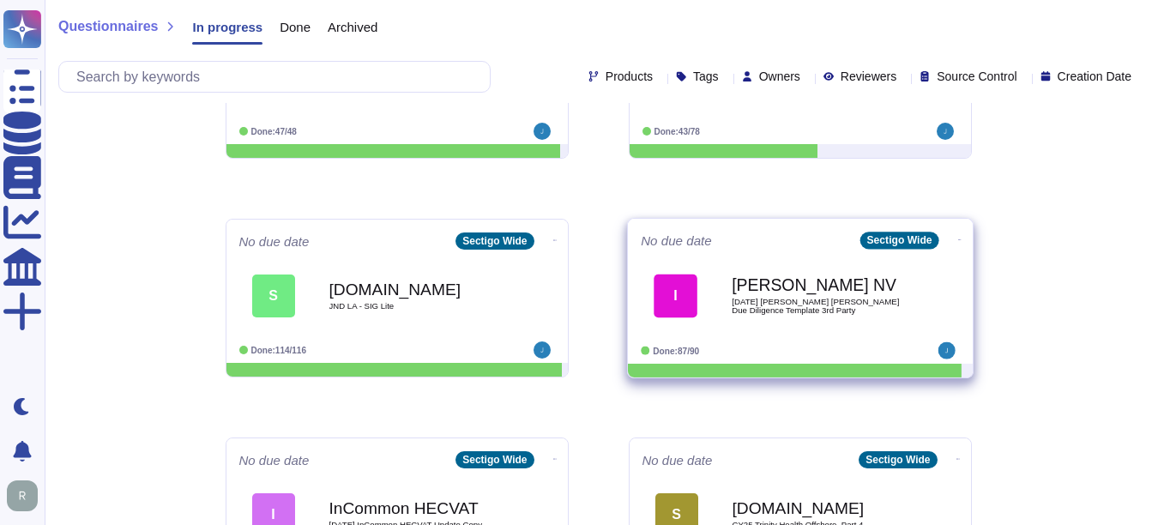
click at [785, 316] on div "Isabel NV 2025 08 29 Isabel DORA Due Diligence Template 3rd Party" at bounding box center [817, 295] width 173 height 69
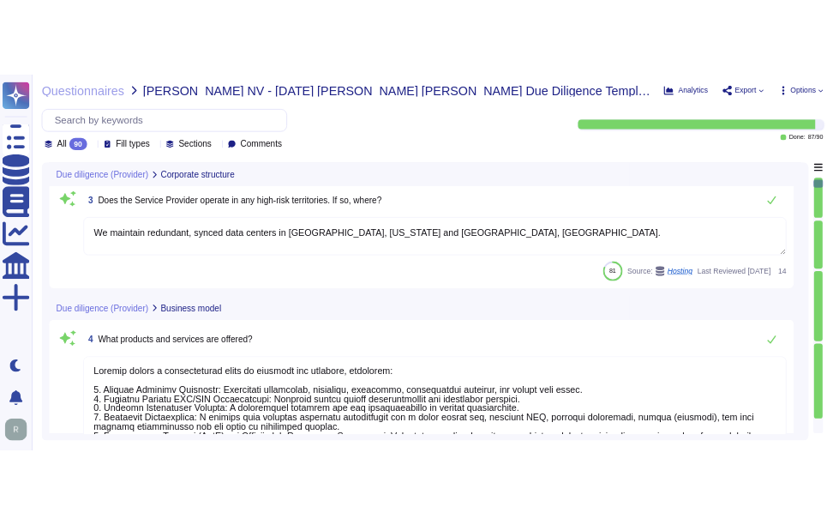
scroll to position [257, 0]
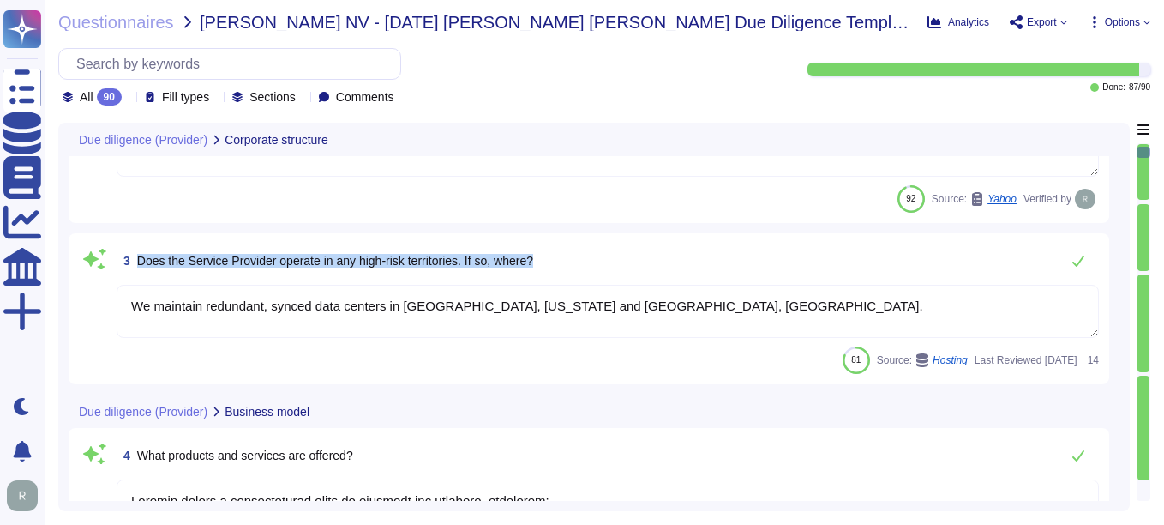
drag, startPoint x: 139, startPoint y: 259, endPoint x: 601, endPoint y: 263, distance: 462.2
click at [601, 263] on div "3 Does the Service Provider operate in any high-risk territories. If so, where?" at bounding box center [608, 261] width 983 height 34
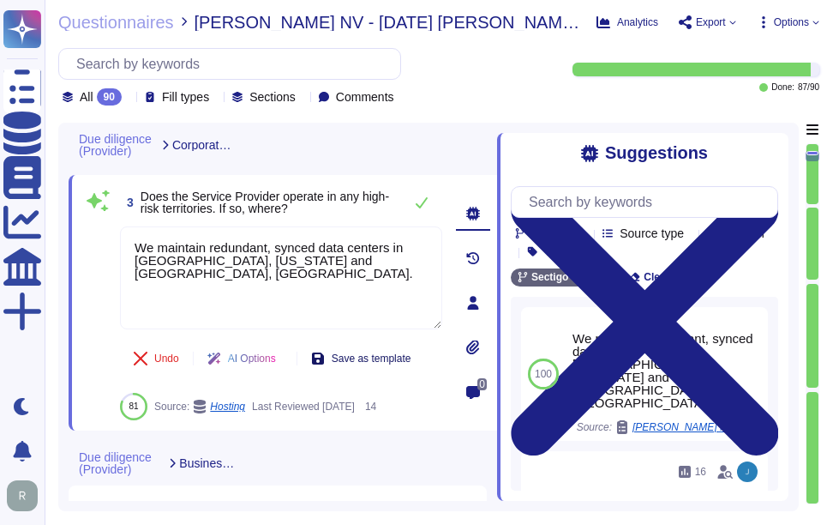
scroll to position [343, 0]
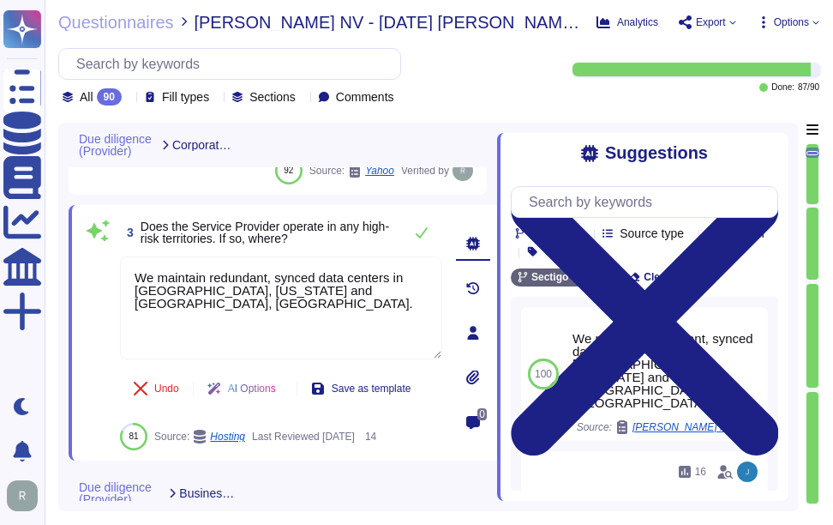
drag, startPoint x: 414, startPoint y: 289, endPoint x: 133, endPoint y: 250, distance: 283.9
click at [133, 250] on div "3 Does the Service Provider operate in any high-risk territories. If so, where?…" at bounding box center [262, 332] width 360 height 235
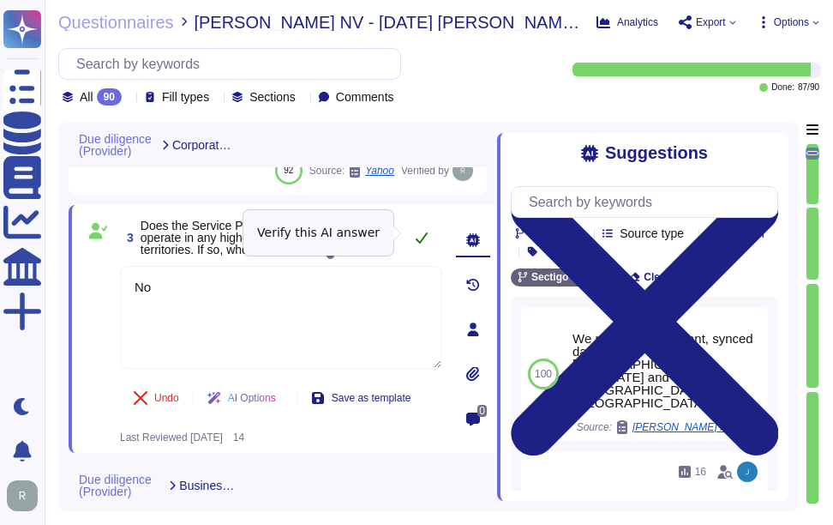
click at [421, 233] on icon at bounding box center [422, 238] width 14 height 14
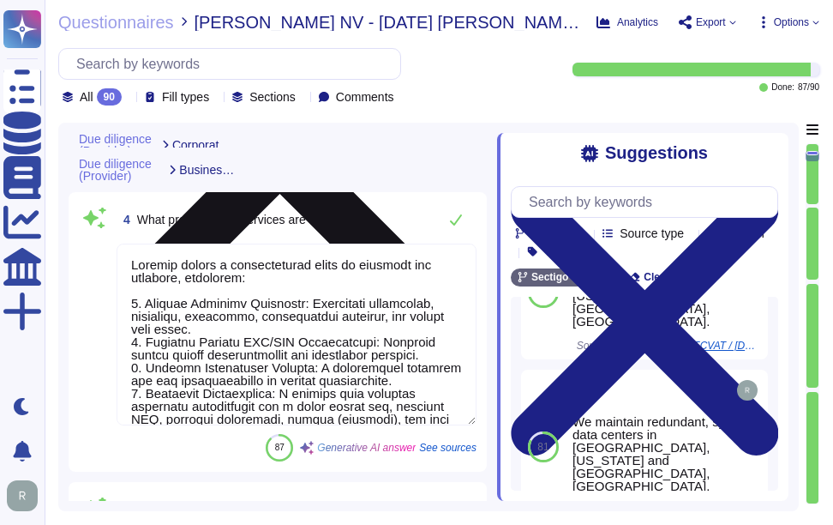
scroll to position [686, 0]
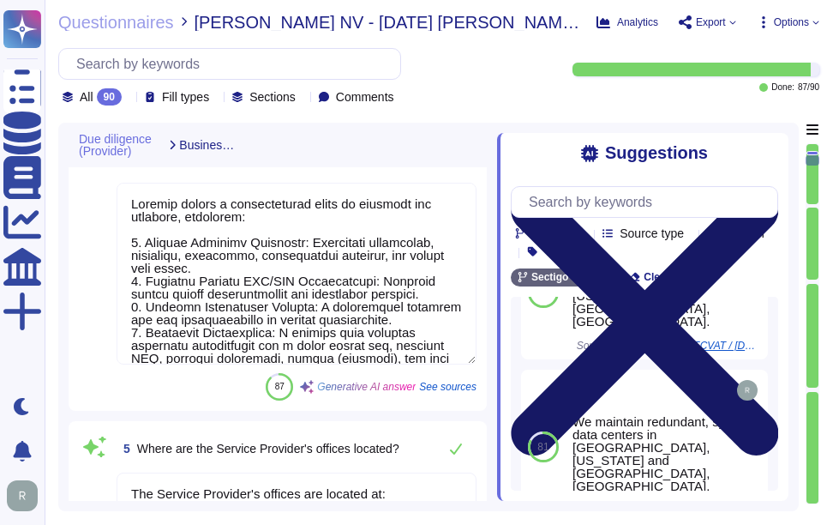
click at [765, 151] on icon at bounding box center [645, 321] width 268 height 357
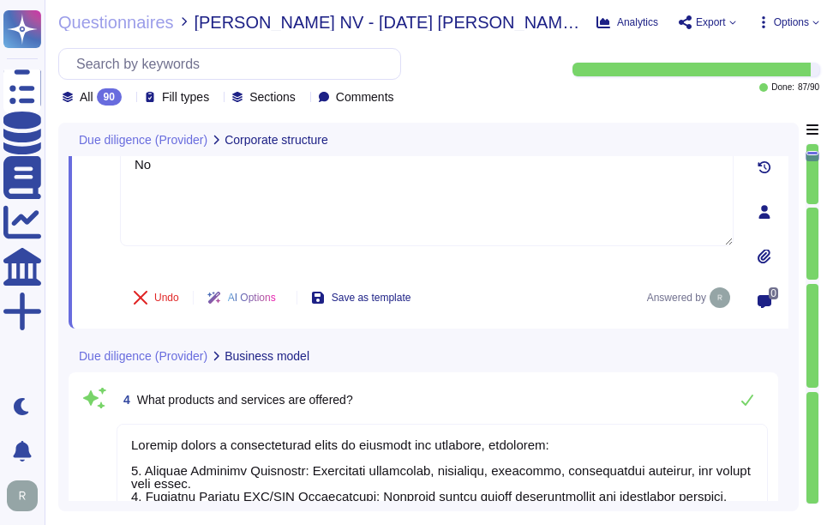
scroll to position [452, 0]
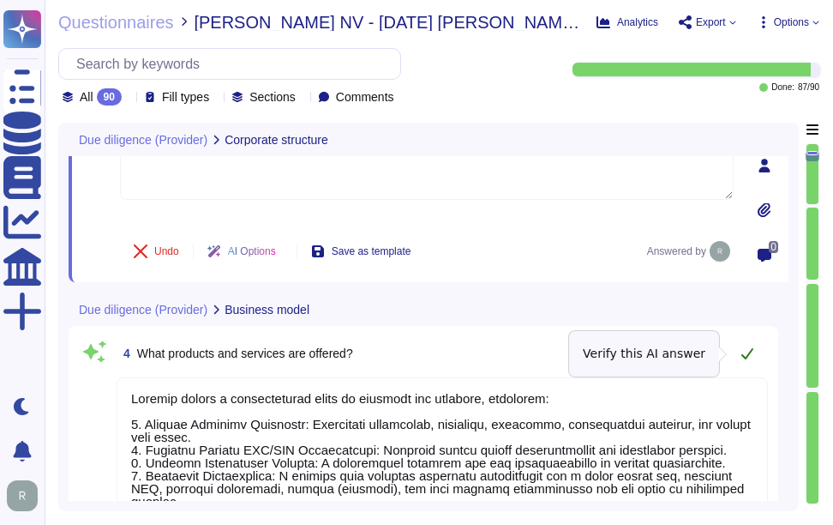
click at [743, 352] on icon at bounding box center [748, 353] width 14 height 14
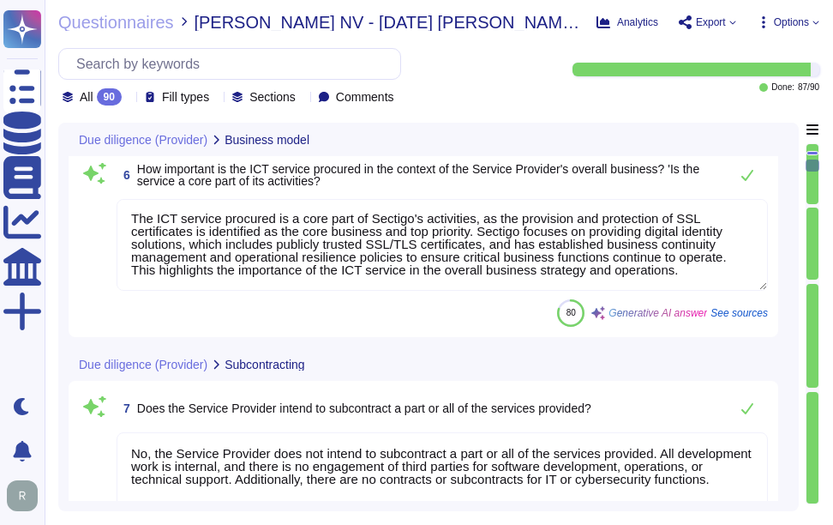
scroll to position [1138, 0]
